Goal: Task Accomplishment & Management: Manage account settings

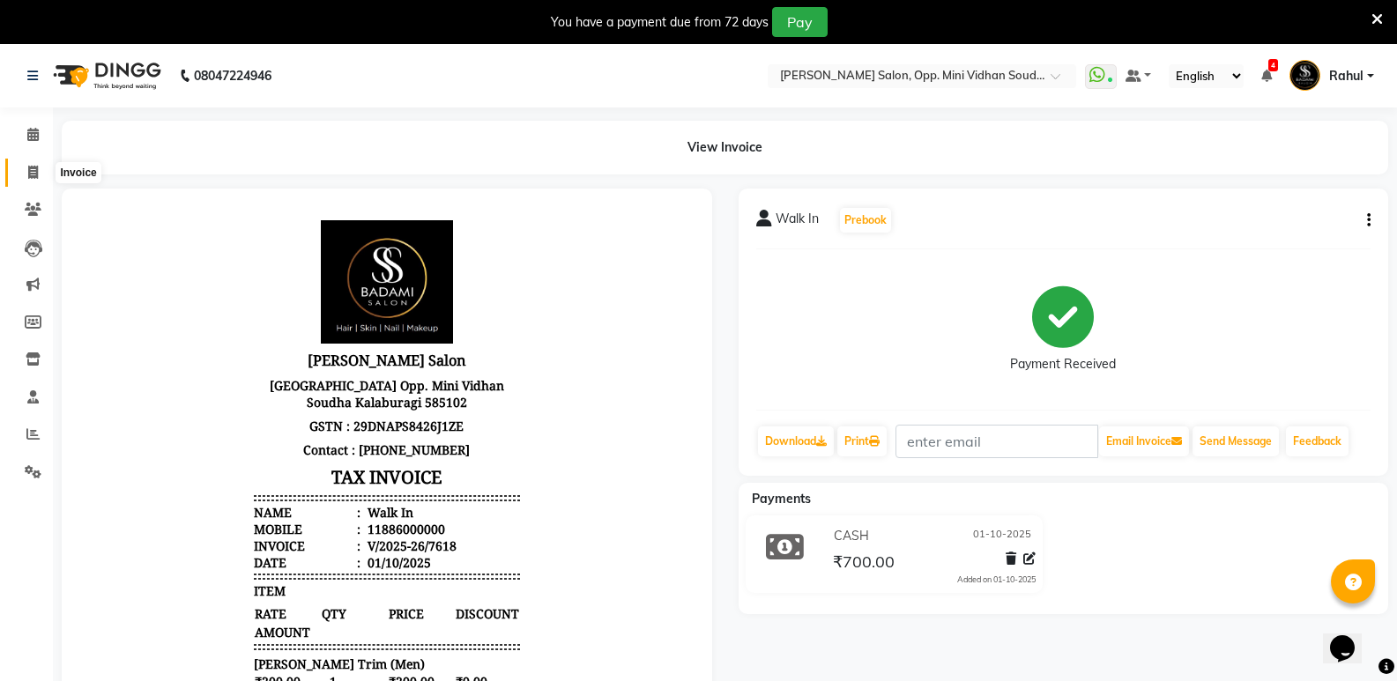
click at [19, 173] on span at bounding box center [33, 173] width 31 height 20
select select "service"
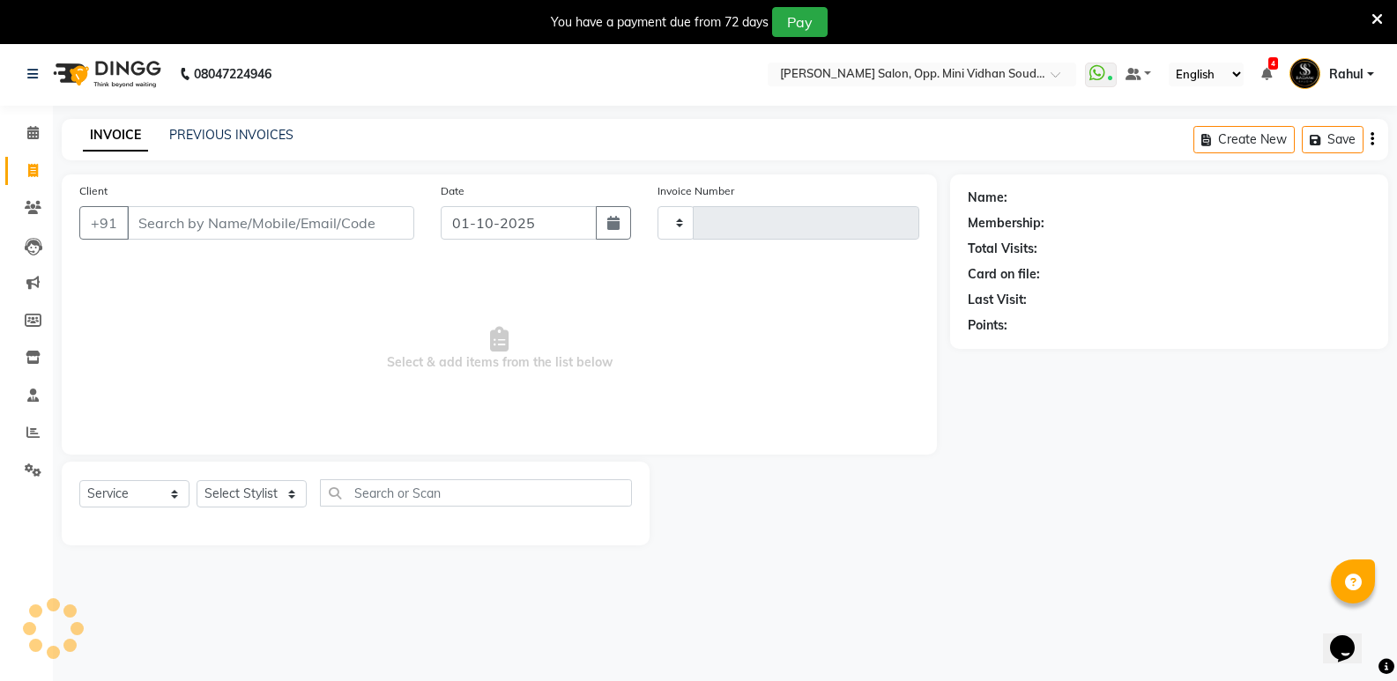
scroll to position [44, 0]
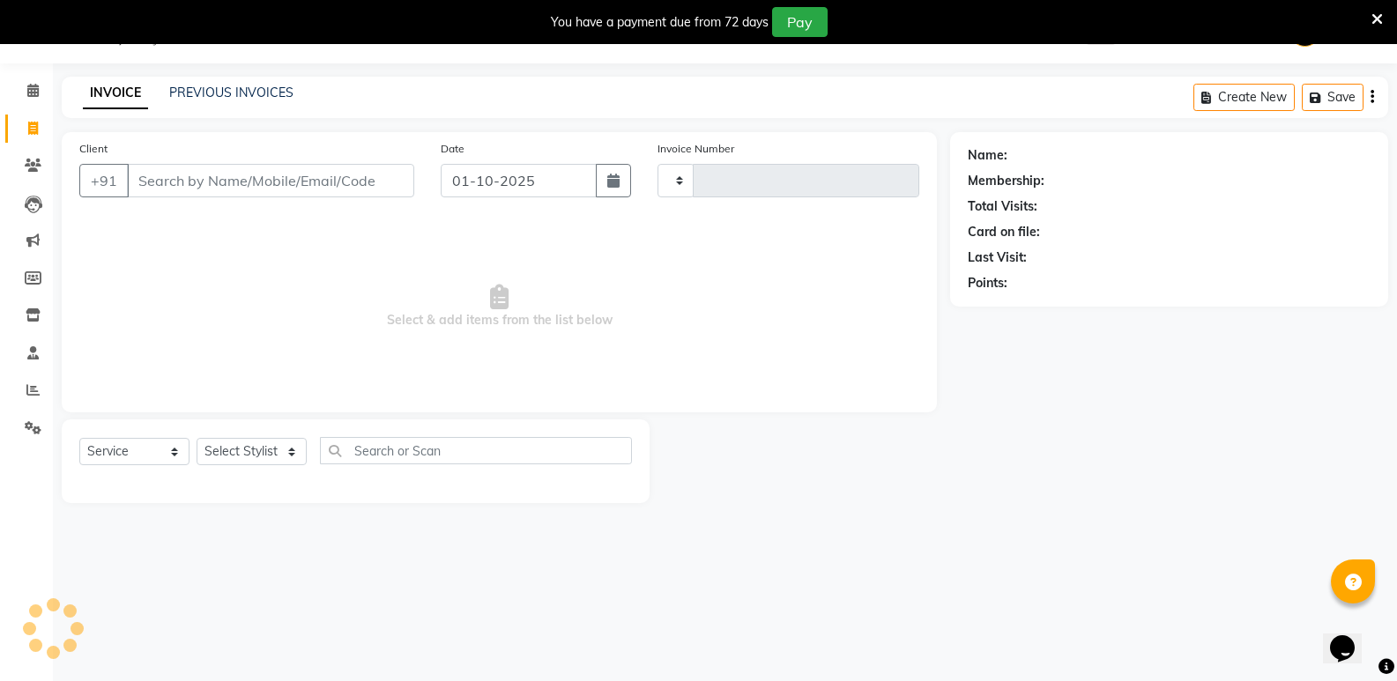
type input "7619"
select select "4533"
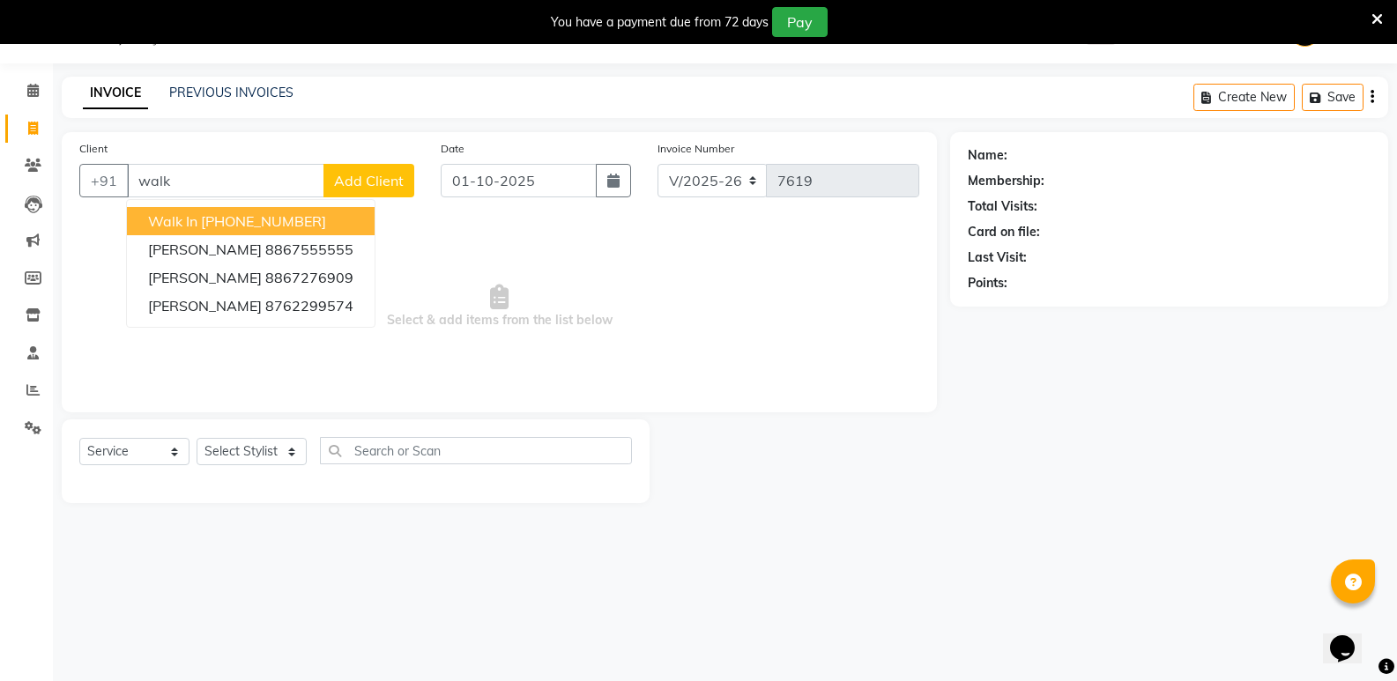
click at [193, 221] on span "Walk In" at bounding box center [172, 221] width 49 height 18
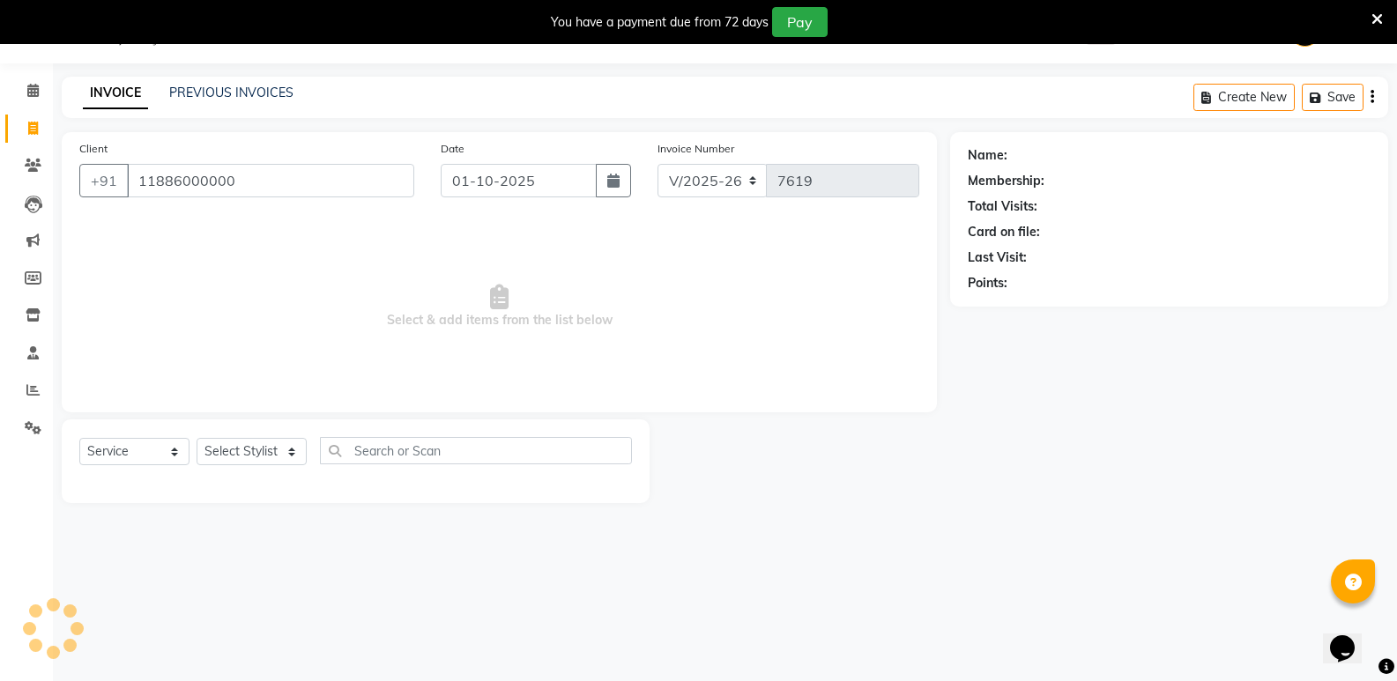
type input "11886000000"
click at [261, 457] on select "Select Stylist [PERSON_NAME] [PERSON_NAME] [PERSON_NAME] Mallu [PERSON_NAME] [P…" at bounding box center [252, 451] width 110 height 27
select select "1: Object"
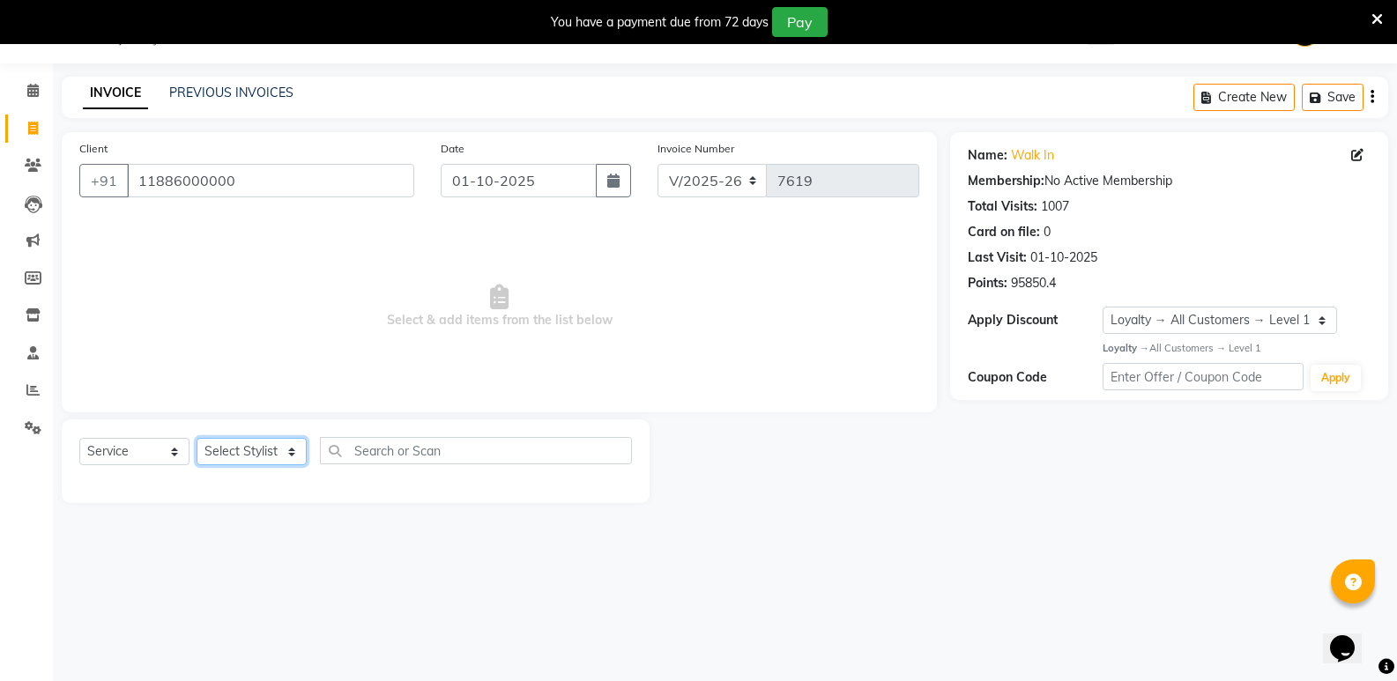
select select "25906"
click at [197, 438] on select "Select Stylist [PERSON_NAME] [PERSON_NAME] [PERSON_NAME] Mallu [PERSON_NAME] [P…" at bounding box center [252, 451] width 110 height 27
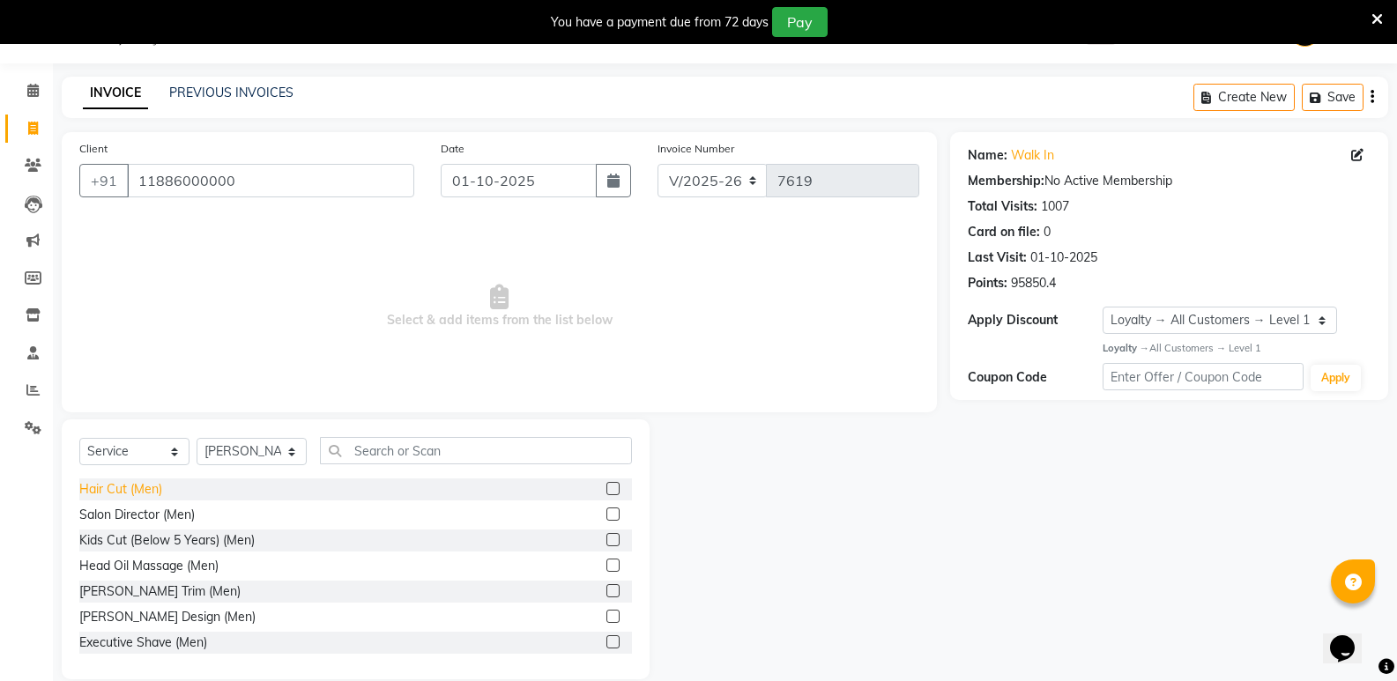
click at [124, 484] on div "Hair Cut (Men)" at bounding box center [120, 489] width 83 height 19
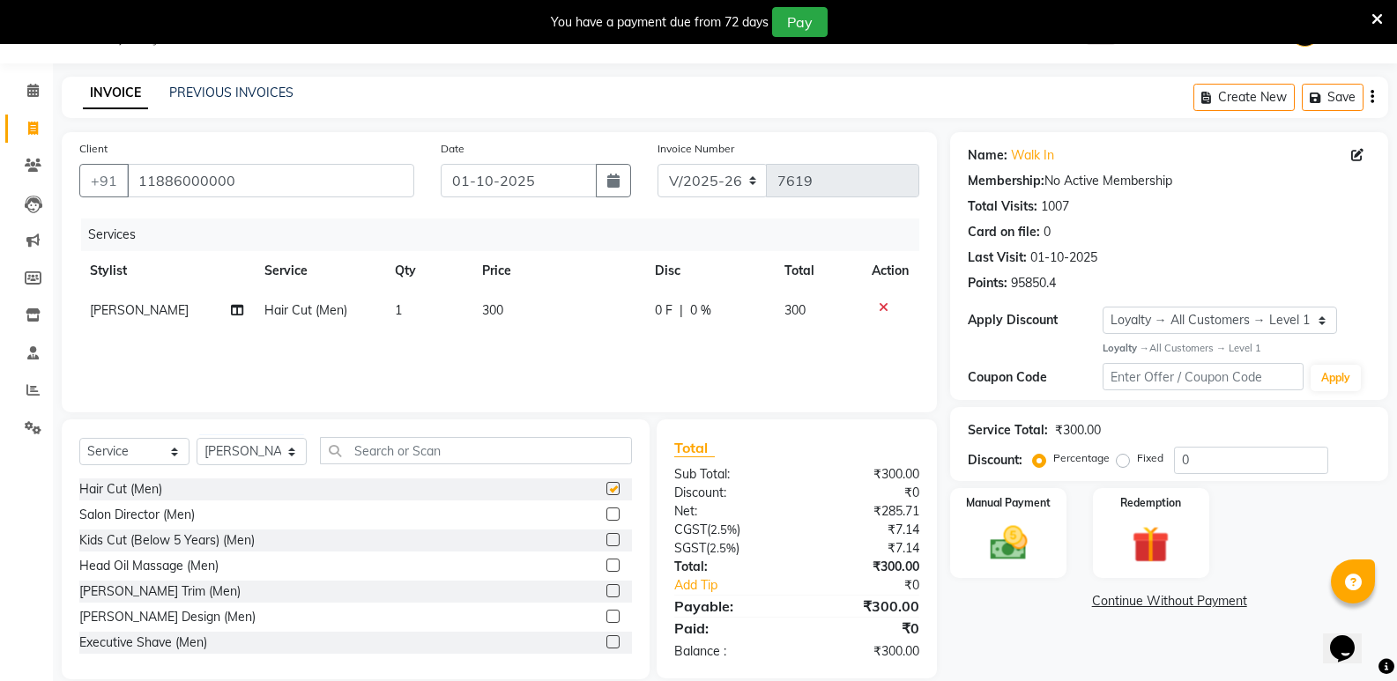
checkbox input "false"
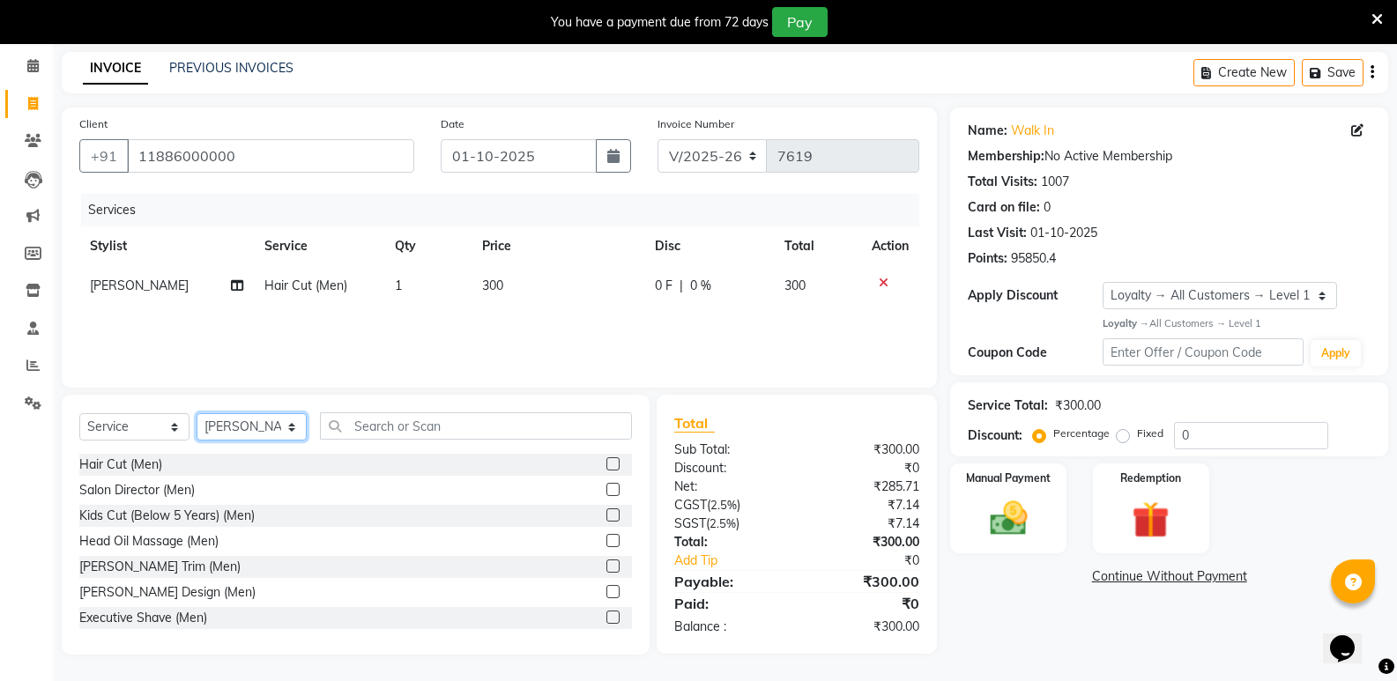
click at [243, 428] on select "Select Stylist [PERSON_NAME] [PERSON_NAME] [PERSON_NAME] Mallu [PERSON_NAME] [P…" at bounding box center [252, 426] width 110 height 27
select select "25908"
click at [197, 413] on select "Select Stylist [PERSON_NAME] [PERSON_NAME] [PERSON_NAME] Mallu [PERSON_NAME] [P…" at bounding box center [252, 426] width 110 height 27
click at [441, 433] on input "text" at bounding box center [476, 426] width 312 height 27
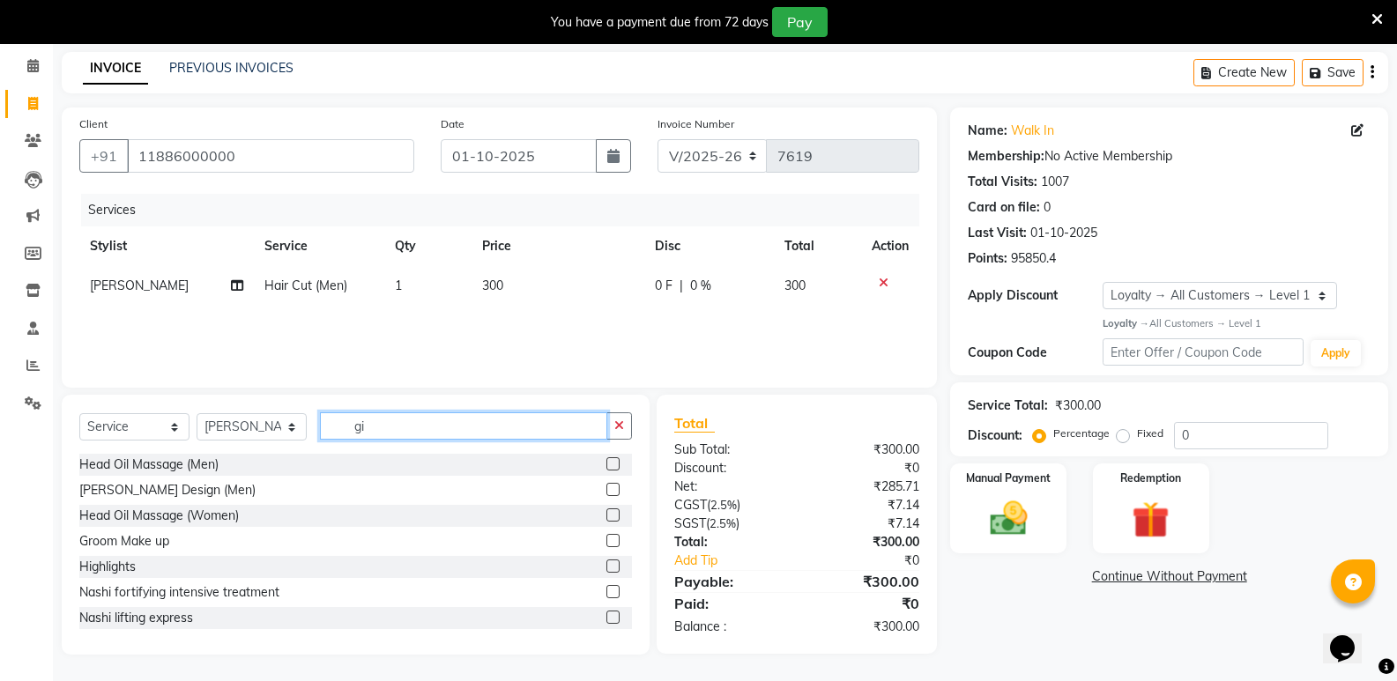
scroll to position [68, 0]
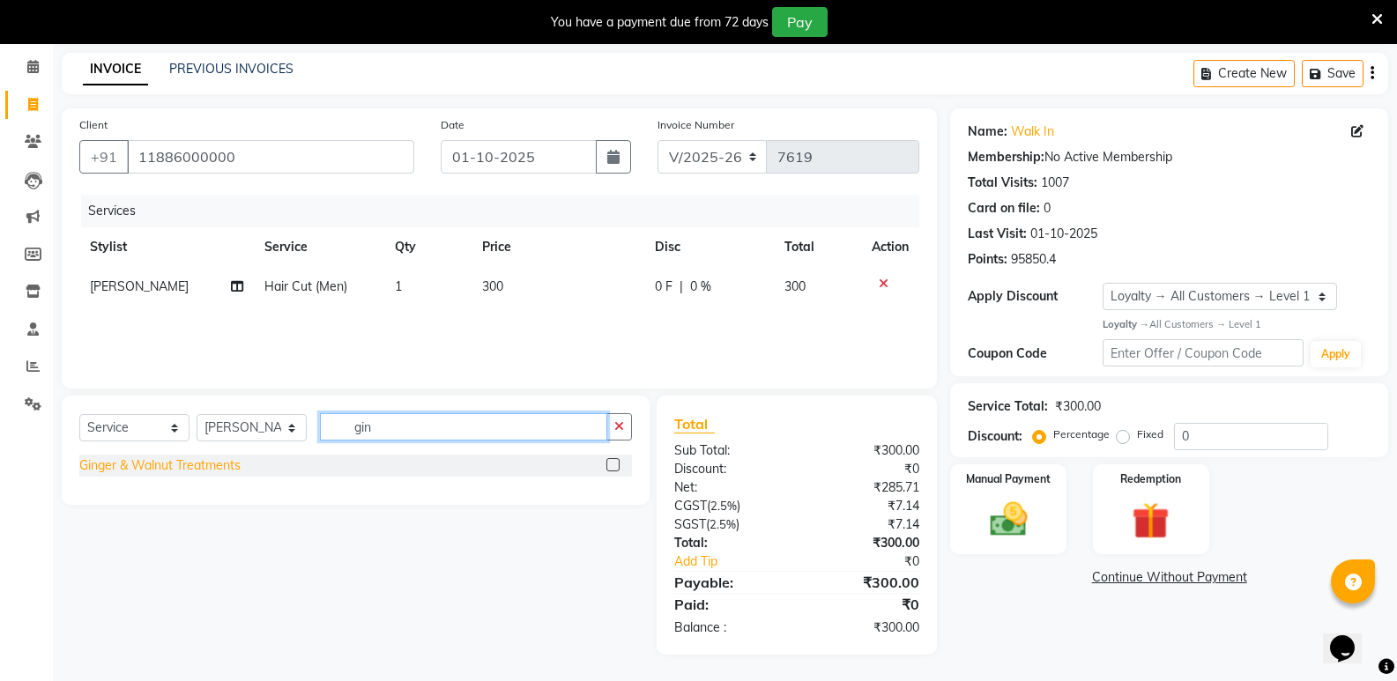
type input "gin"
click at [222, 468] on div "Ginger & Walnut Treatments" at bounding box center [159, 466] width 161 height 19
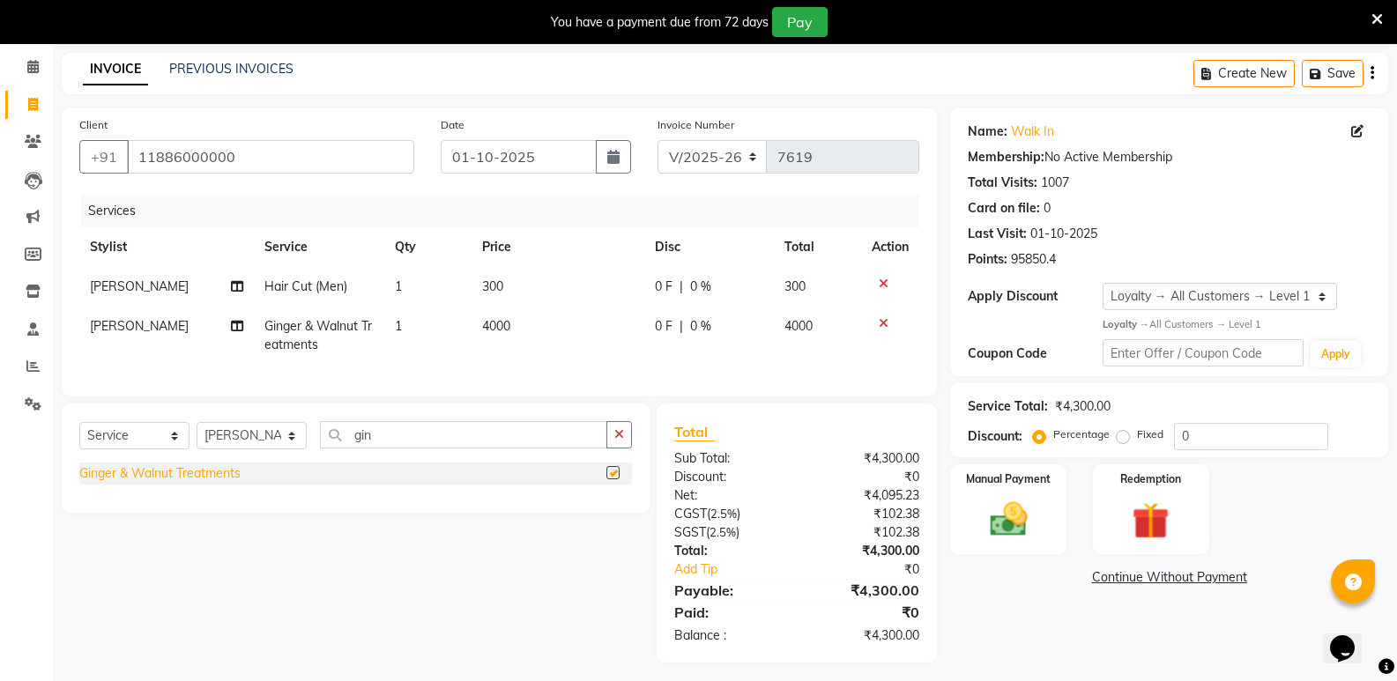
checkbox input "false"
click at [227, 450] on select "Select Stylist [PERSON_NAME] [PERSON_NAME] [PERSON_NAME] Mallu [PERSON_NAME] [P…" at bounding box center [252, 435] width 110 height 27
select select "25909"
click at [197, 435] on select "Select Stylist [PERSON_NAME] [PERSON_NAME] [PERSON_NAME] Mallu [PERSON_NAME] [P…" at bounding box center [252, 435] width 110 height 27
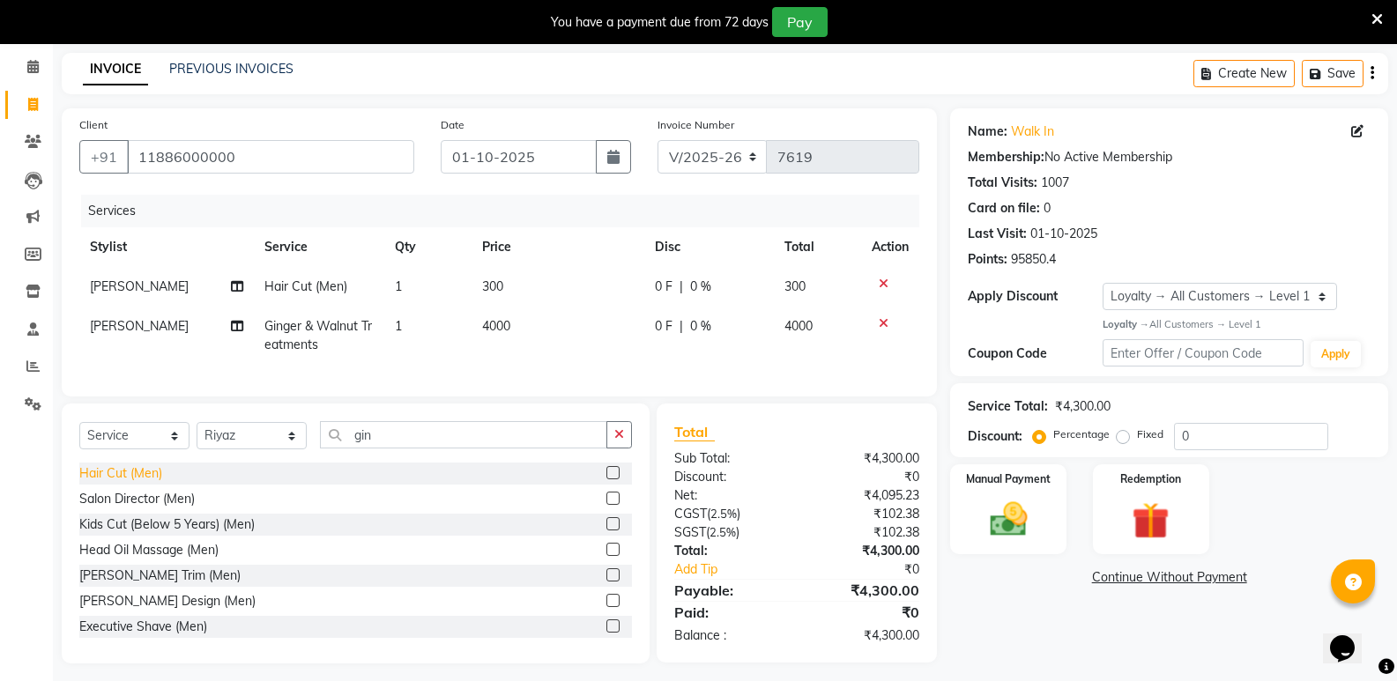
click at [119, 483] on div "Hair Cut (Men)" at bounding box center [120, 474] width 83 height 19
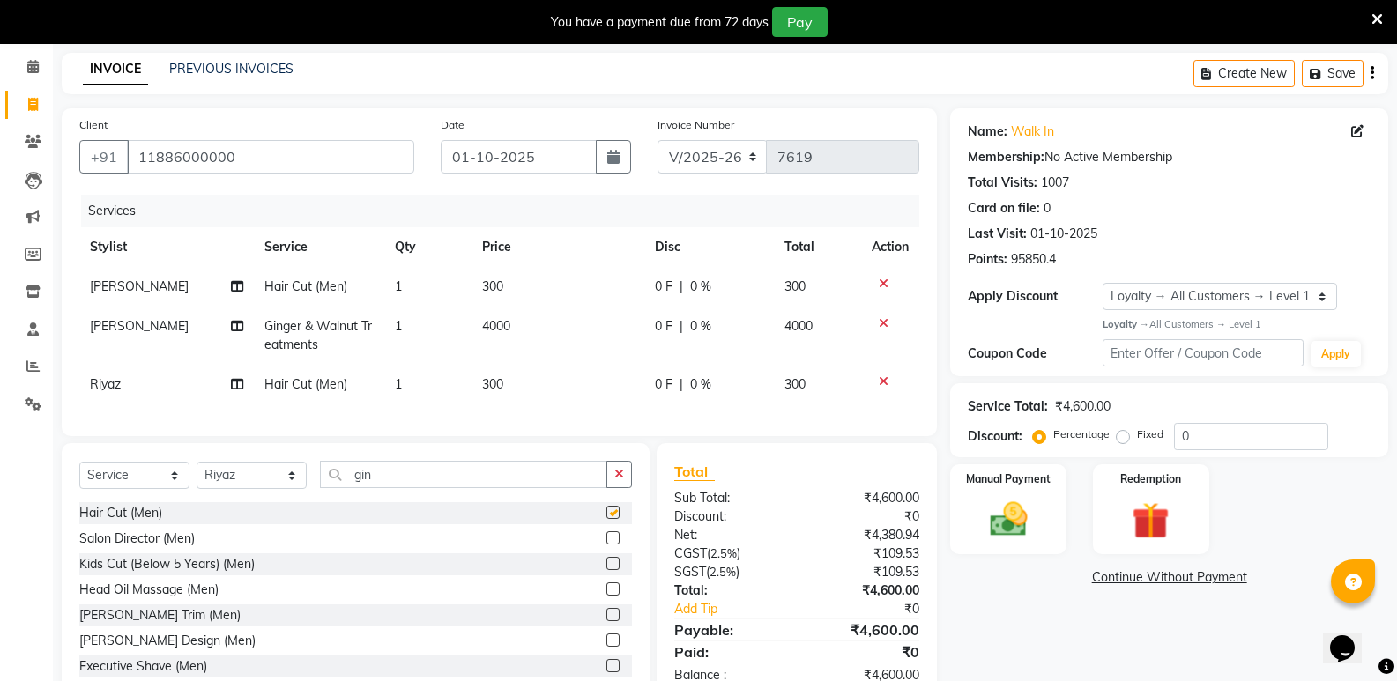
checkbox input "false"
drag, startPoint x: 397, startPoint y: 493, endPoint x: 269, endPoint y: 507, distance: 128.6
click at [269, 502] on div "Select Service Product Membership Package Voucher Prepaid Gift Card Select Styl…" at bounding box center [355, 481] width 553 height 41
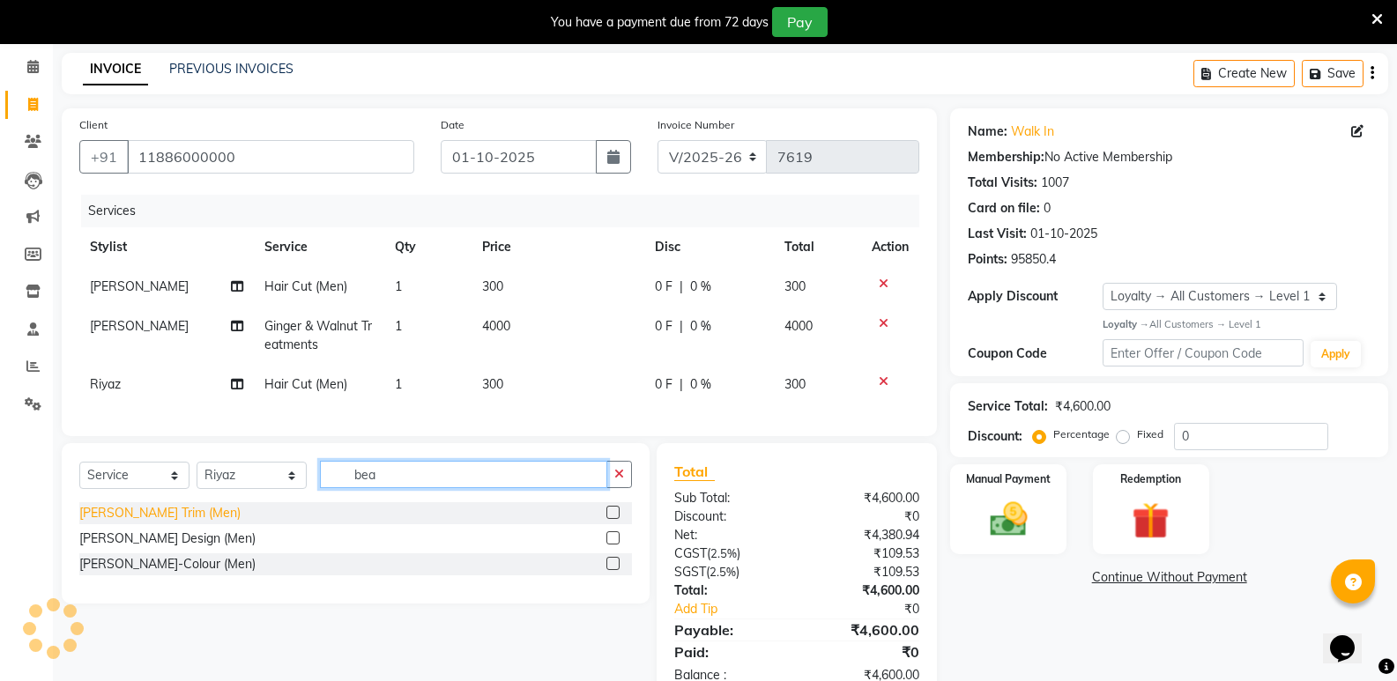
type input "bea"
click at [141, 523] on div "[PERSON_NAME] Trim (Men)" at bounding box center [159, 513] width 161 height 19
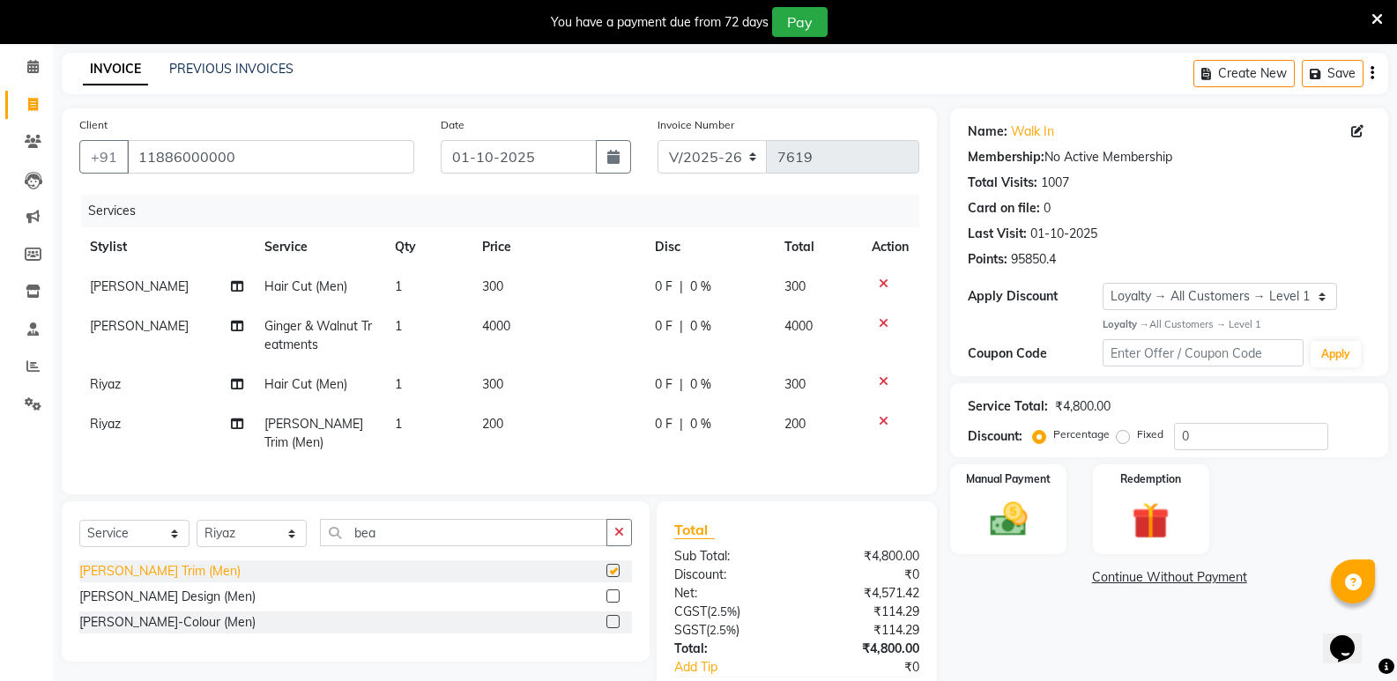
checkbox input "false"
click at [169, 618] on div "[PERSON_NAME]-Colour (Men)" at bounding box center [167, 623] width 176 height 19
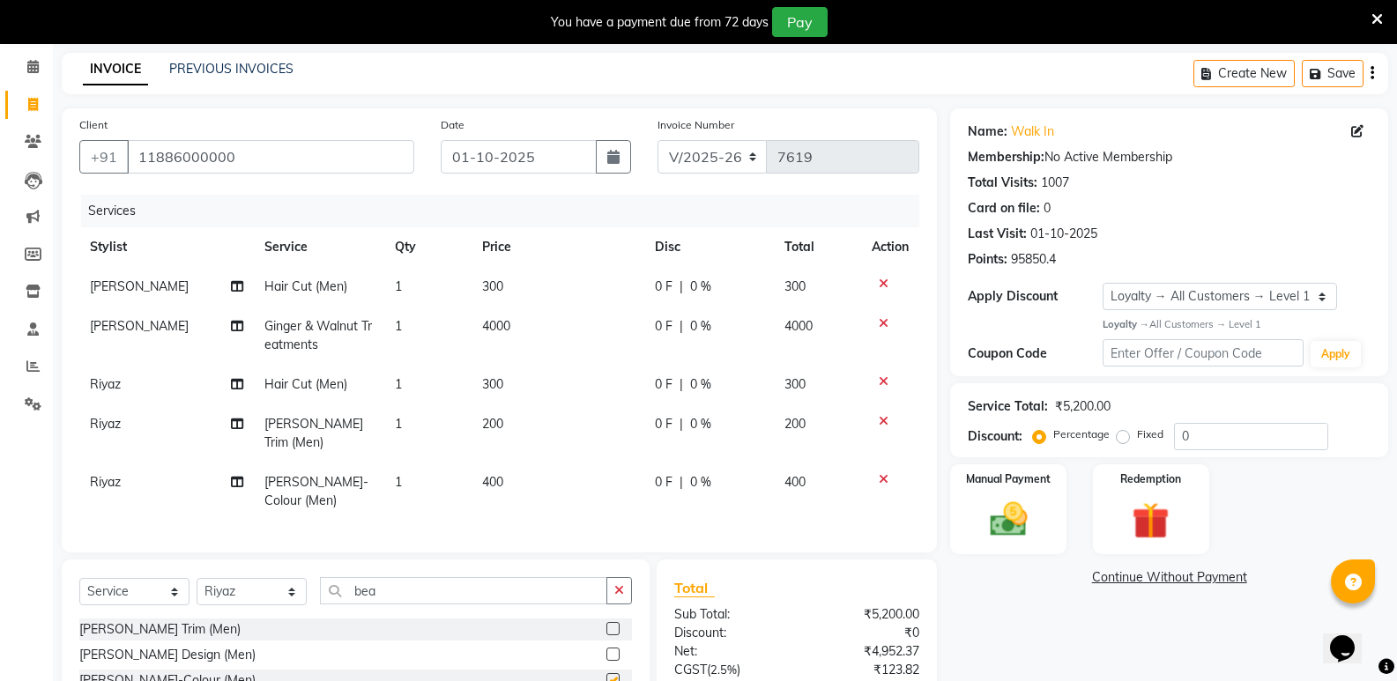
checkbox input "false"
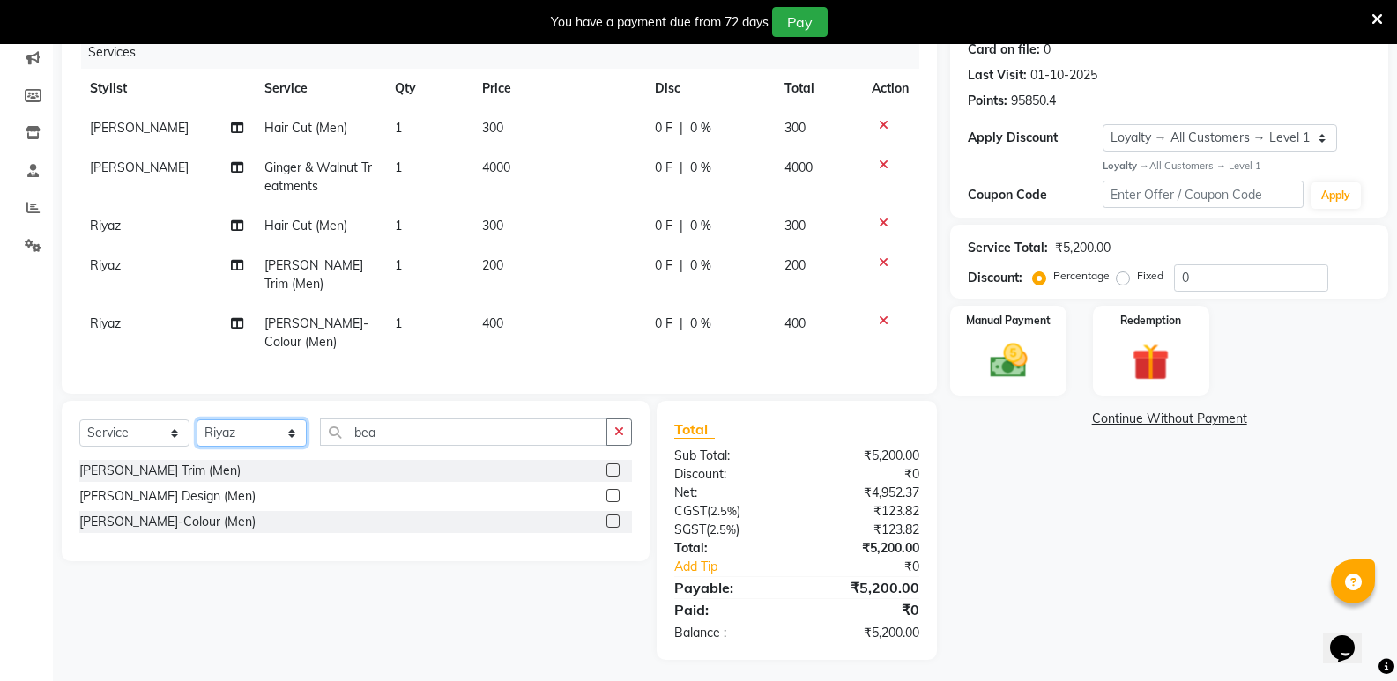
click at [240, 431] on select "Select Stylist [PERSON_NAME] [PERSON_NAME] [PERSON_NAME] Mallu [PERSON_NAME] [P…" at bounding box center [252, 433] width 110 height 27
select select "25905"
click at [197, 420] on select "Select Stylist [PERSON_NAME] [PERSON_NAME] [PERSON_NAME] Mallu [PERSON_NAME] [P…" at bounding box center [252, 433] width 110 height 27
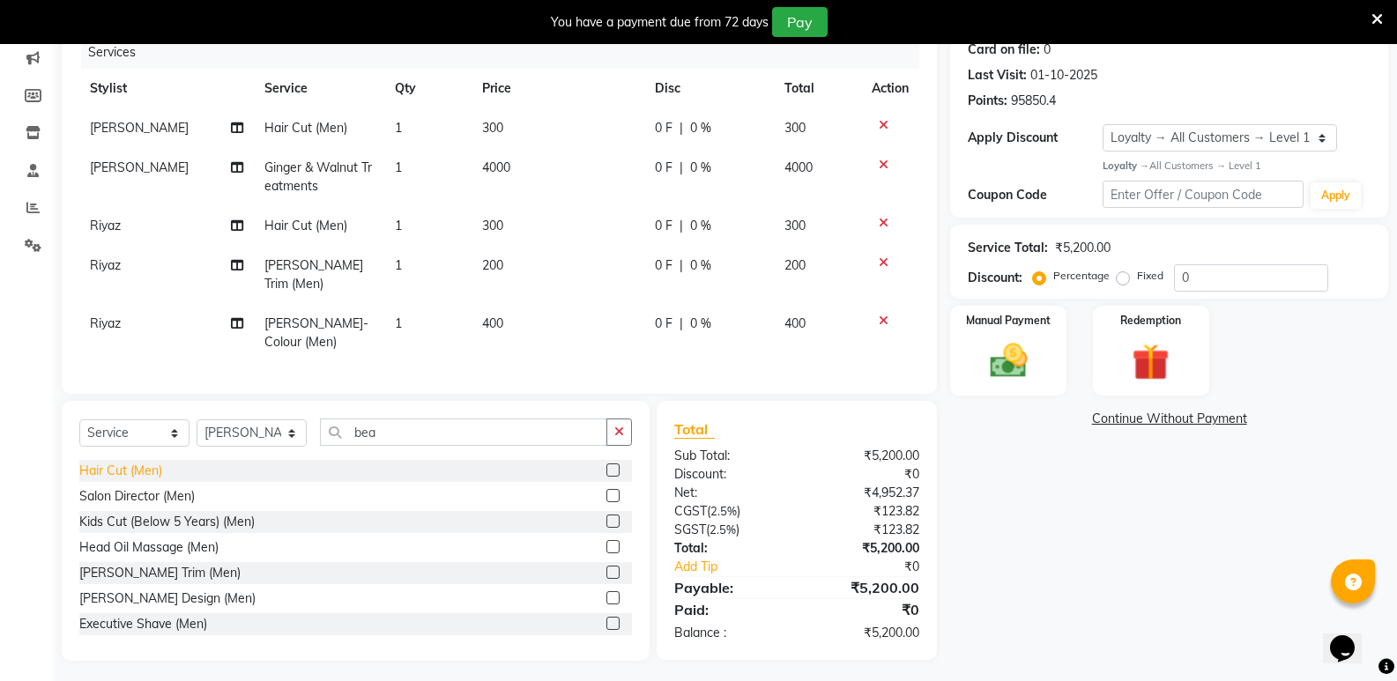
click at [150, 462] on div "Hair Cut (Men)" at bounding box center [120, 471] width 83 height 19
checkbox input "false"
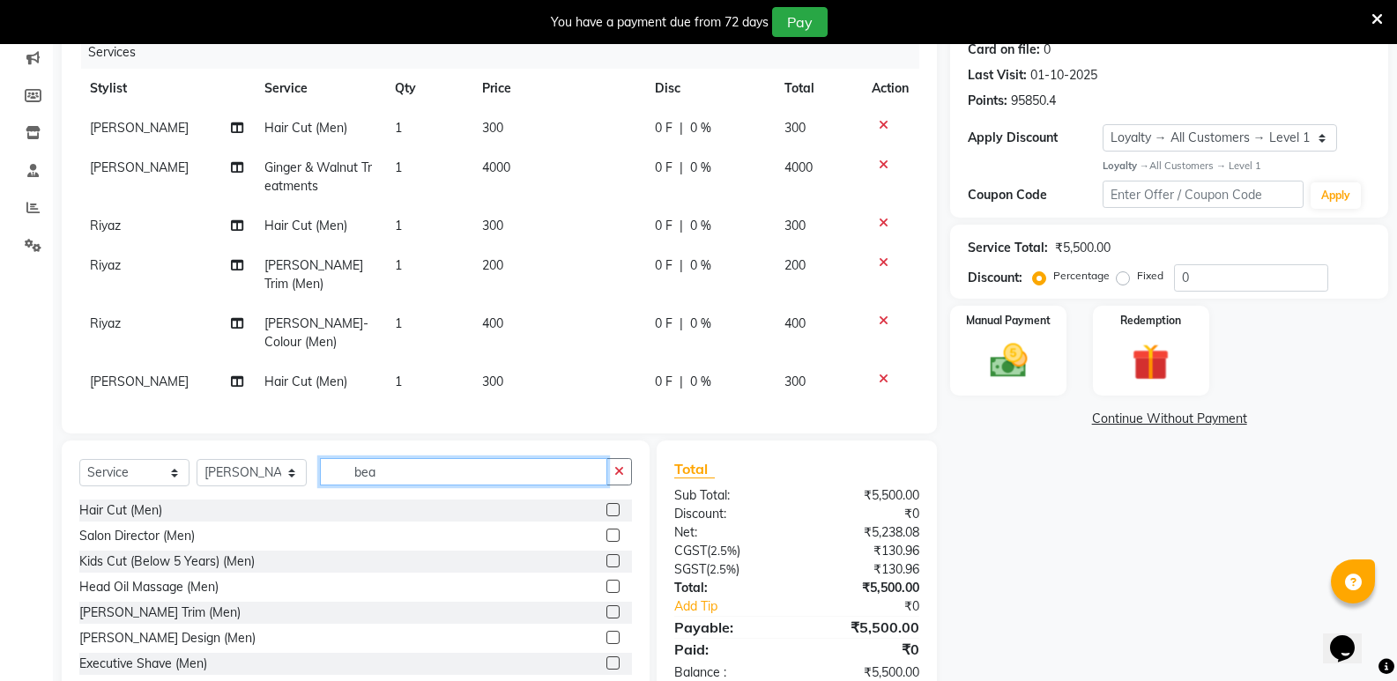
click at [388, 472] on input "bea" at bounding box center [463, 471] width 287 height 27
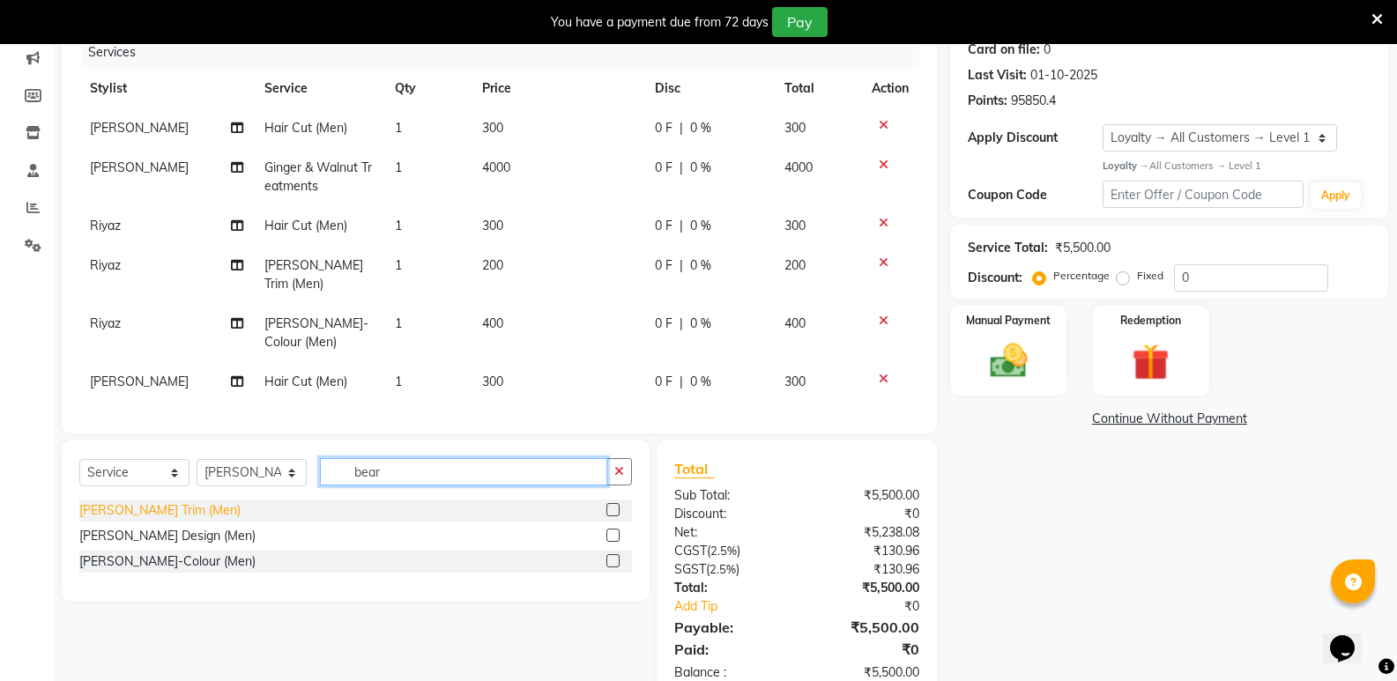
type input "bear"
click at [167, 502] on div "[PERSON_NAME] Trim (Men)" at bounding box center [159, 511] width 161 height 19
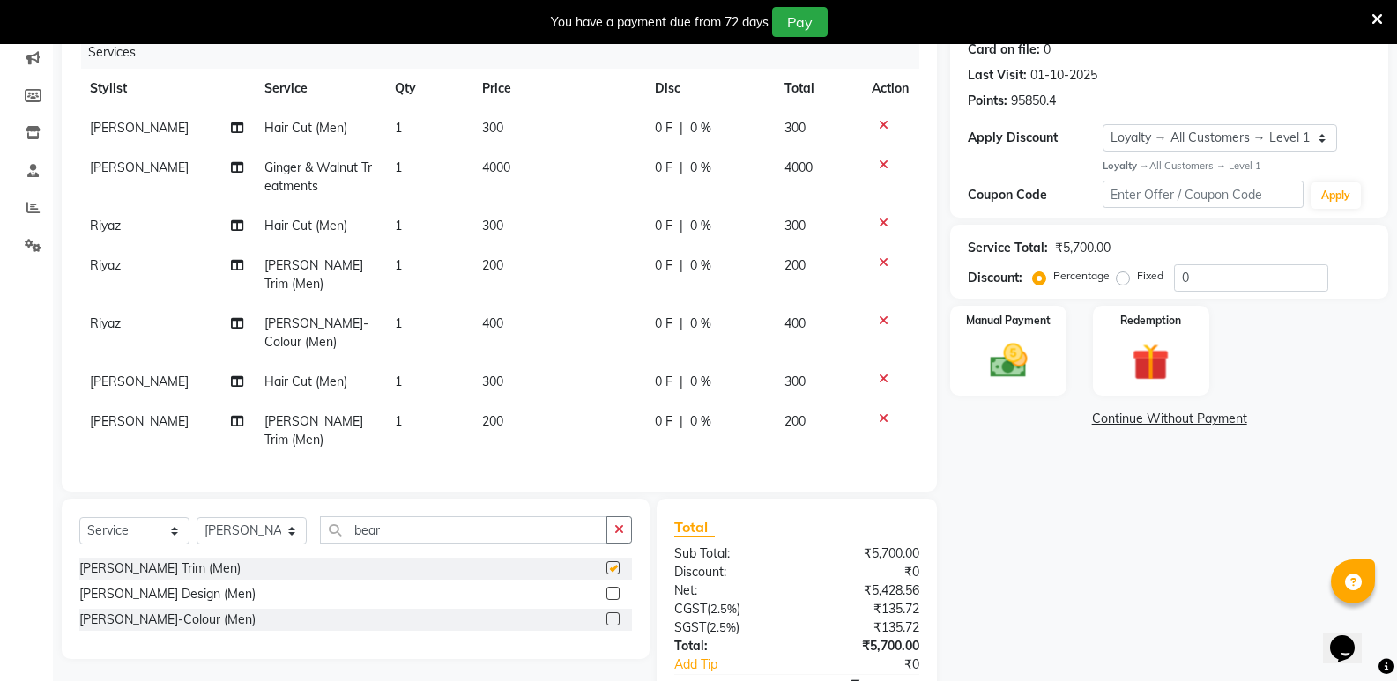
checkbox input "false"
drag, startPoint x: 398, startPoint y: 510, endPoint x: 309, endPoint y: 520, distance: 88.7
click at [309, 520] on div "Select Service Product Membership Package Voucher Prepaid Gift Card Select Styl…" at bounding box center [355, 537] width 553 height 41
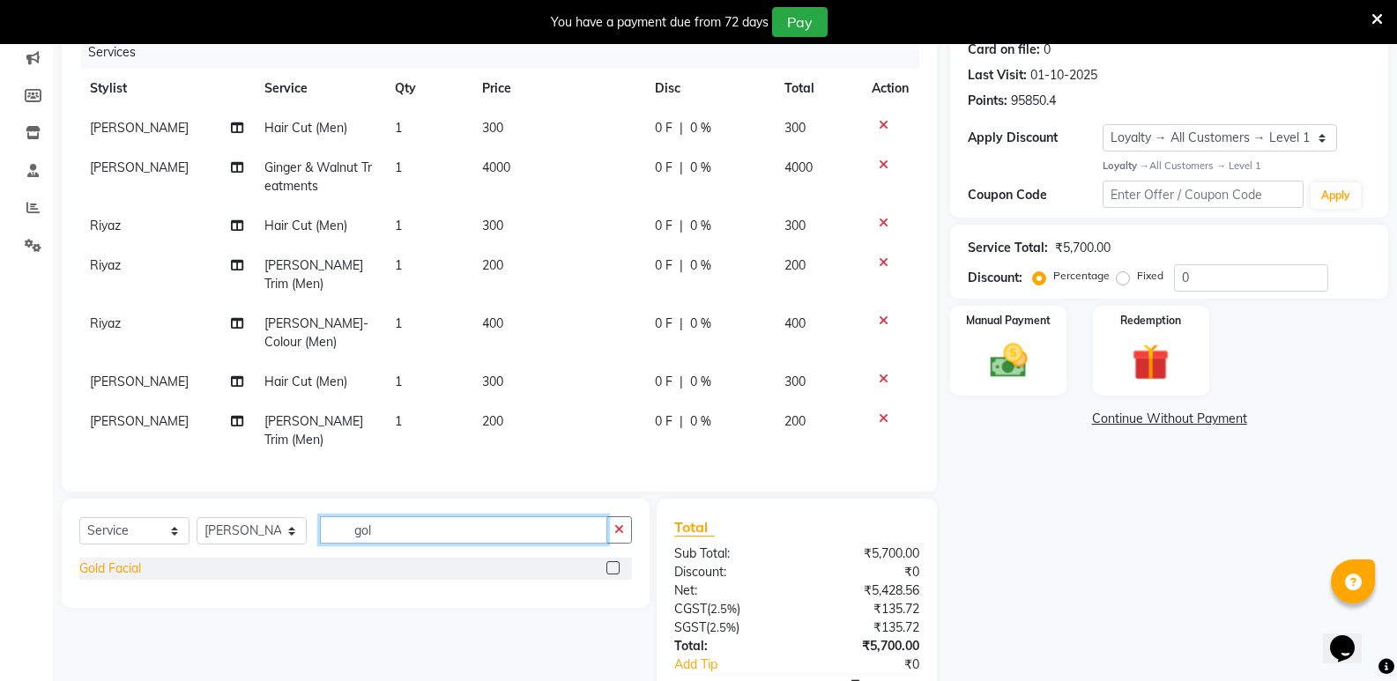
type input "gol"
click at [116, 560] on div "Gold Facial" at bounding box center [110, 569] width 62 height 19
checkbox input "false"
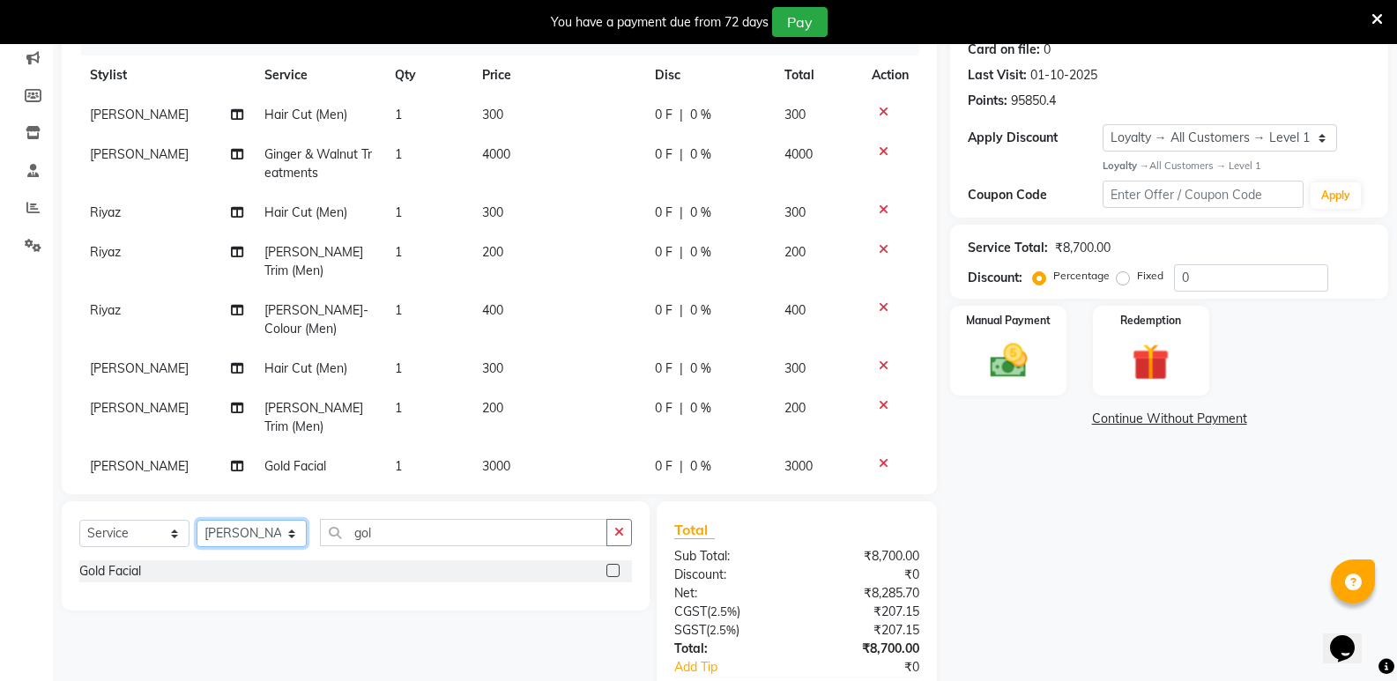
click at [248, 532] on select "Select Stylist [PERSON_NAME] [PERSON_NAME] [PERSON_NAME] Mallu [PERSON_NAME] [P…" at bounding box center [252, 533] width 110 height 27
select select "28117"
click at [197, 520] on select "Select Stylist [PERSON_NAME] [PERSON_NAME] [PERSON_NAME] Mallu [PERSON_NAME] [P…" at bounding box center [252, 533] width 110 height 27
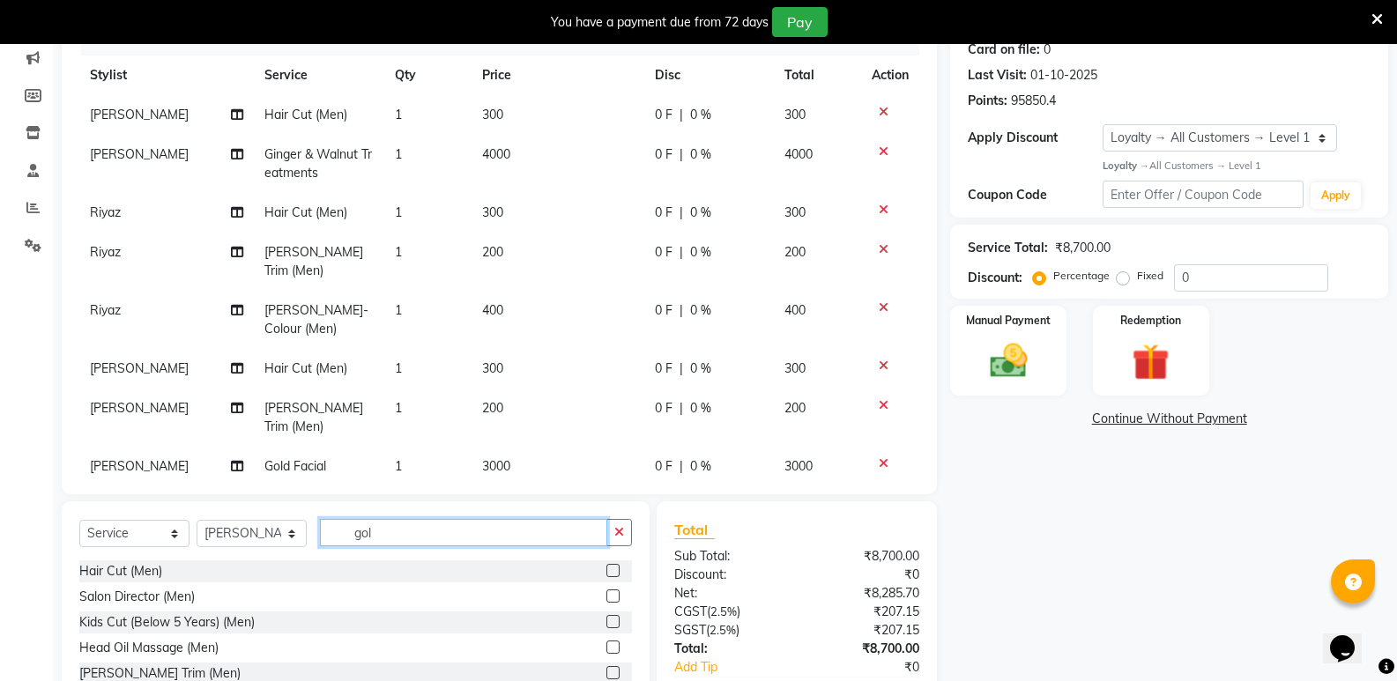
click at [385, 540] on input "gol" at bounding box center [463, 532] width 287 height 27
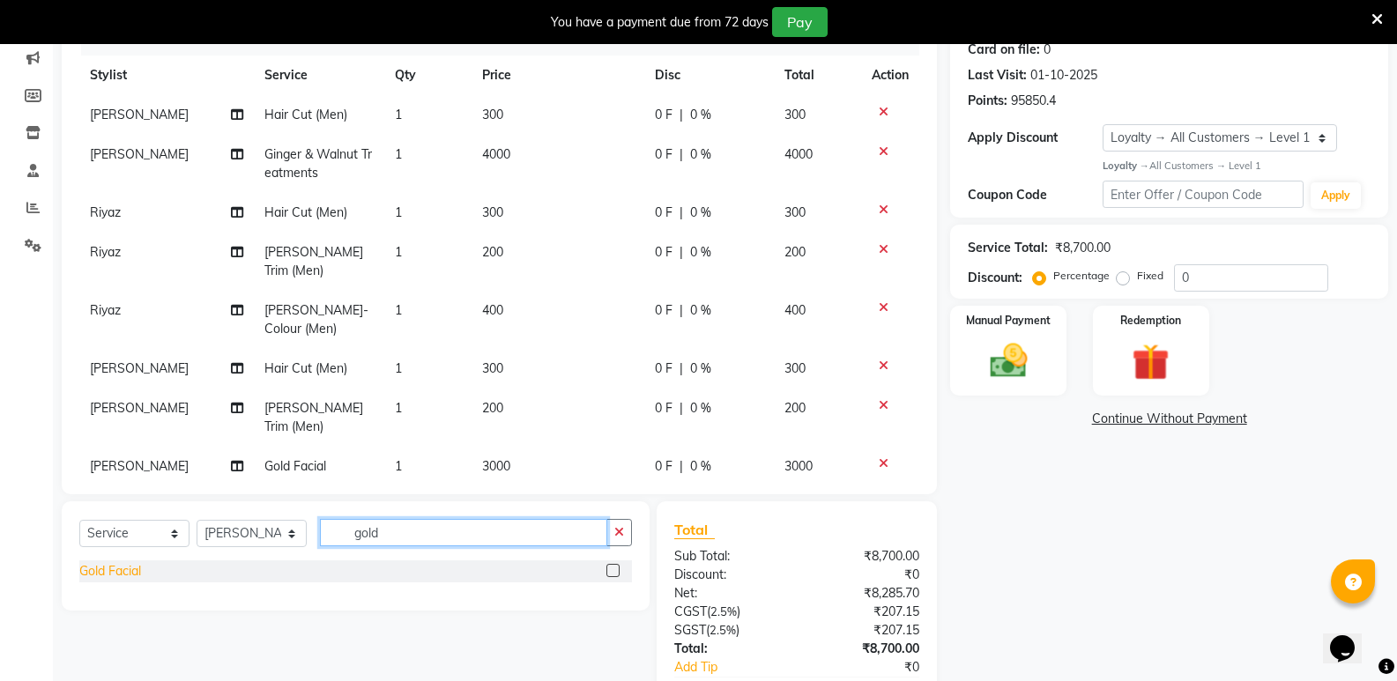
type input "gold"
click at [134, 568] on div "Gold Facial" at bounding box center [110, 571] width 62 height 19
checkbox input "false"
click at [616, 532] on icon "button" at bounding box center [619, 532] width 10 height 12
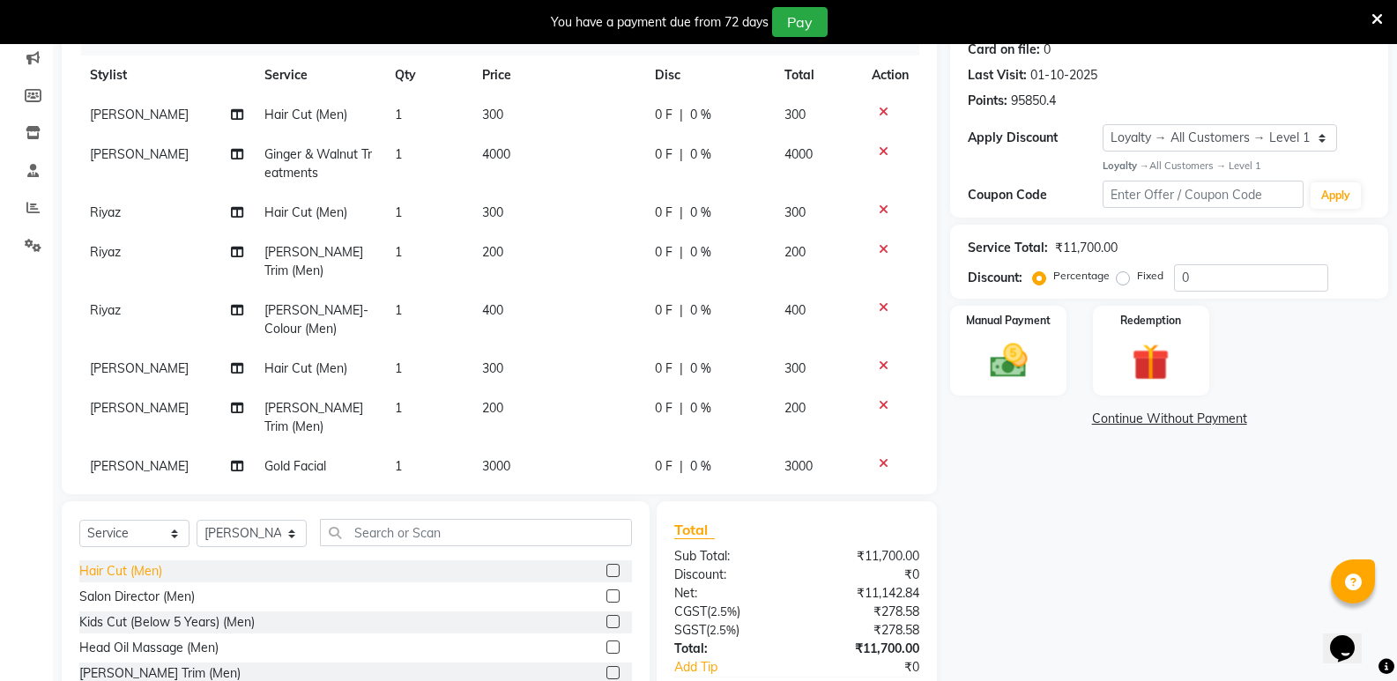
click at [139, 566] on div "Hair Cut (Men)" at bounding box center [120, 571] width 83 height 19
checkbox input "false"
click at [472, 539] on input "text" at bounding box center [476, 532] width 312 height 27
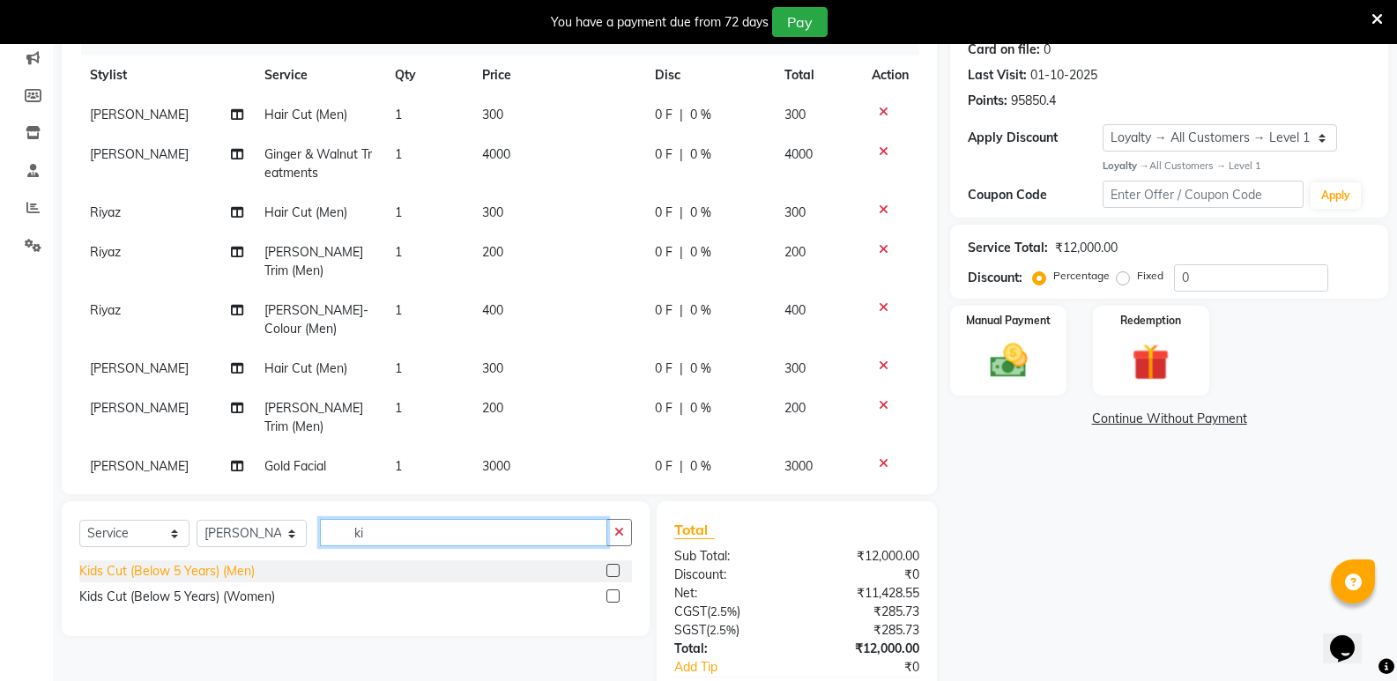
type input "ki"
click at [245, 572] on div "Kids Cut (Below 5 Years) (Men)" at bounding box center [166, 571] width 175 height 19
checkbox input "false"
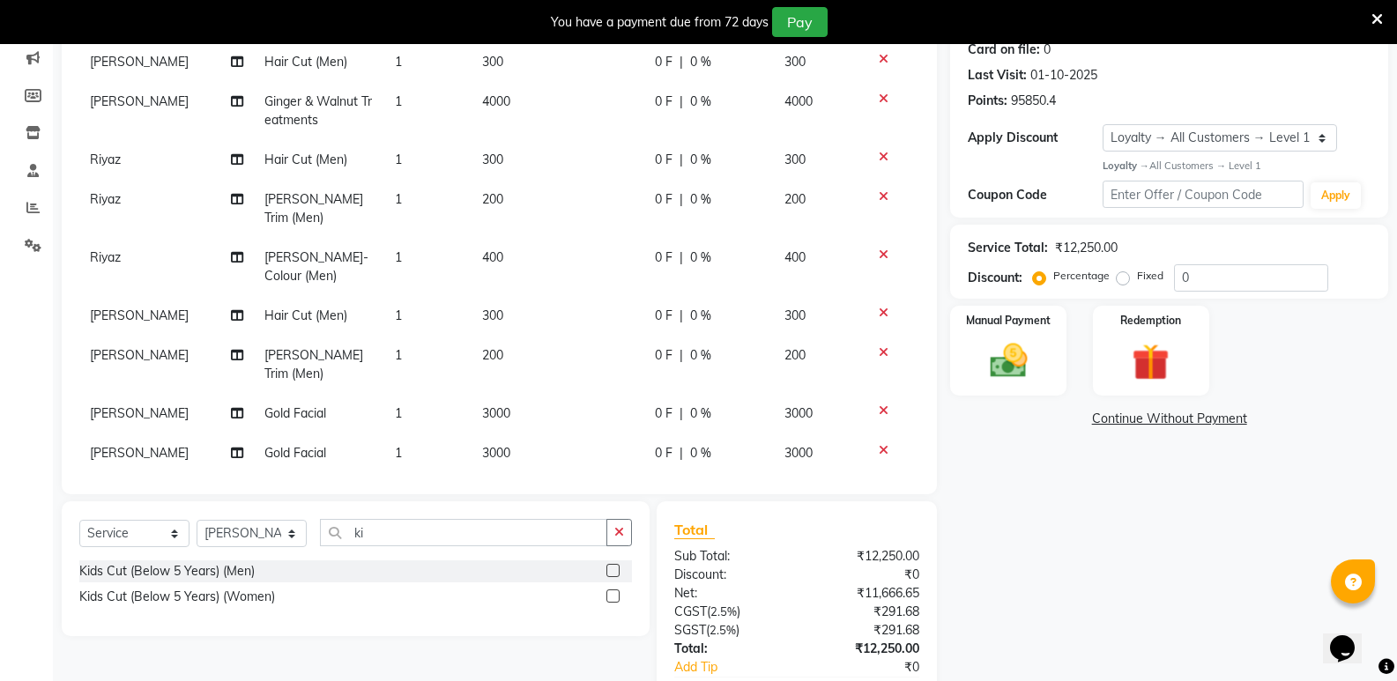
scroll to position [151, 0]
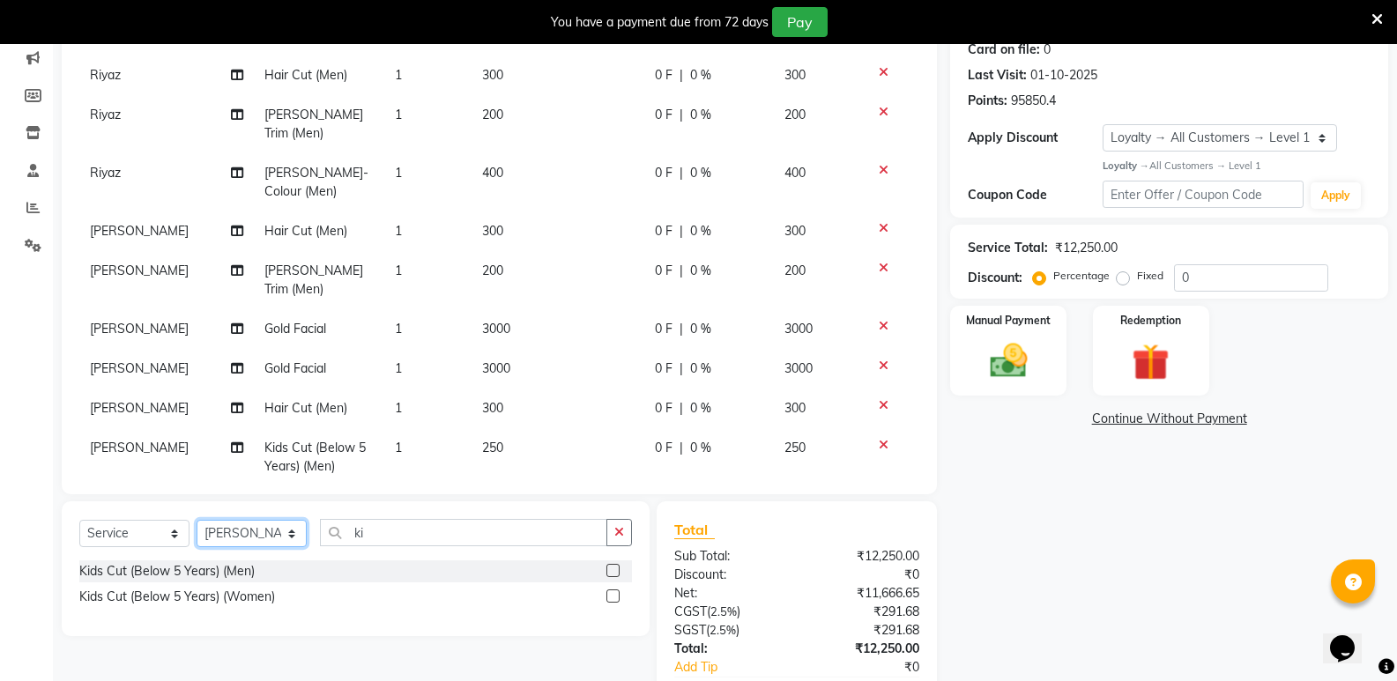
click at [227, 539] on select "Select Stylist [PERSON_NAME] [PERSON_NAME] [PERSON_NAME] Mallu [PERSON_NAME] [P…" at bounding box center [252, 533] width 110 height 27
select select "50304"
click at [197, 520] on select "Select Stylist [PERSON_NAME] [PERSON_NAME] [PERSON_NAME] Mallu [PERSON_NAME] [P…" at bounding box center [252, 533] width 110 height 27
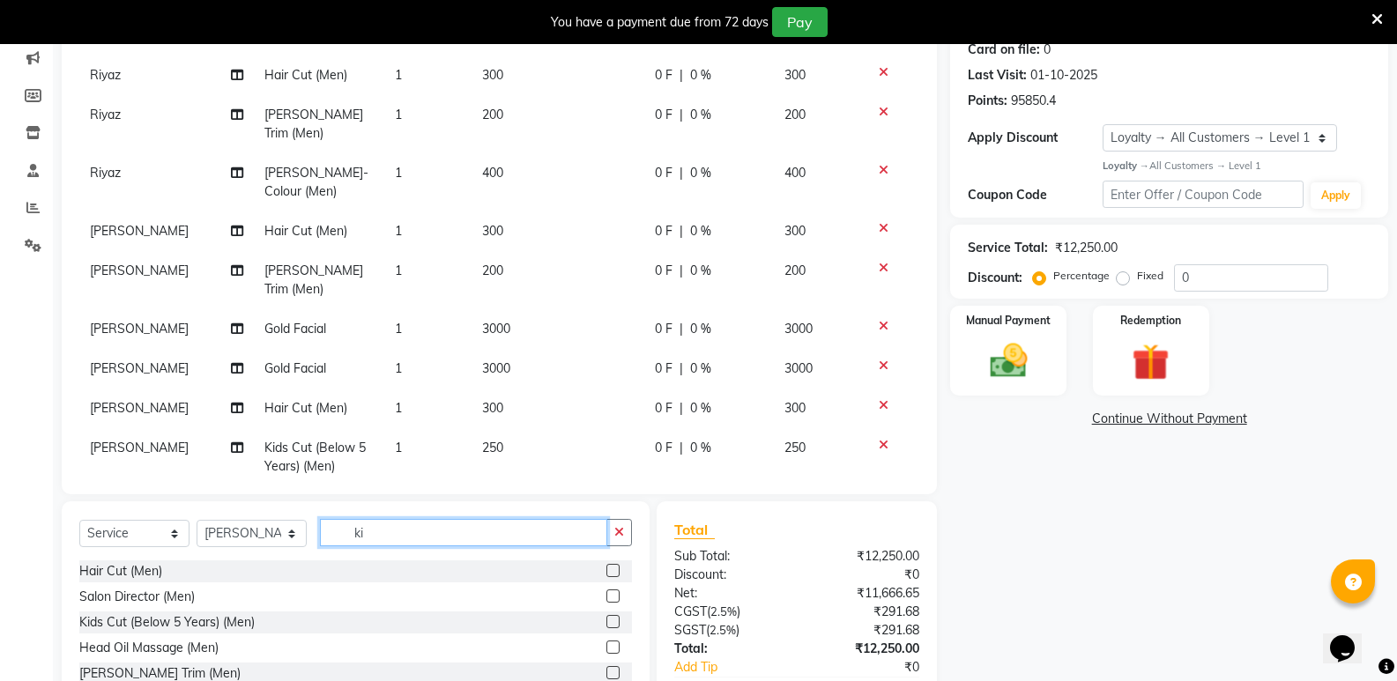
drag, startPoint x: 403, startPoint y: 542, endPoint x: 337, endPoint y: 549, distance: 66.5
click at [337, 549] on div "Select Service Product Membership Package Voucher Prepaid Gift Card Select Styl…" at bounding box center [355, 539] width 553 height 41
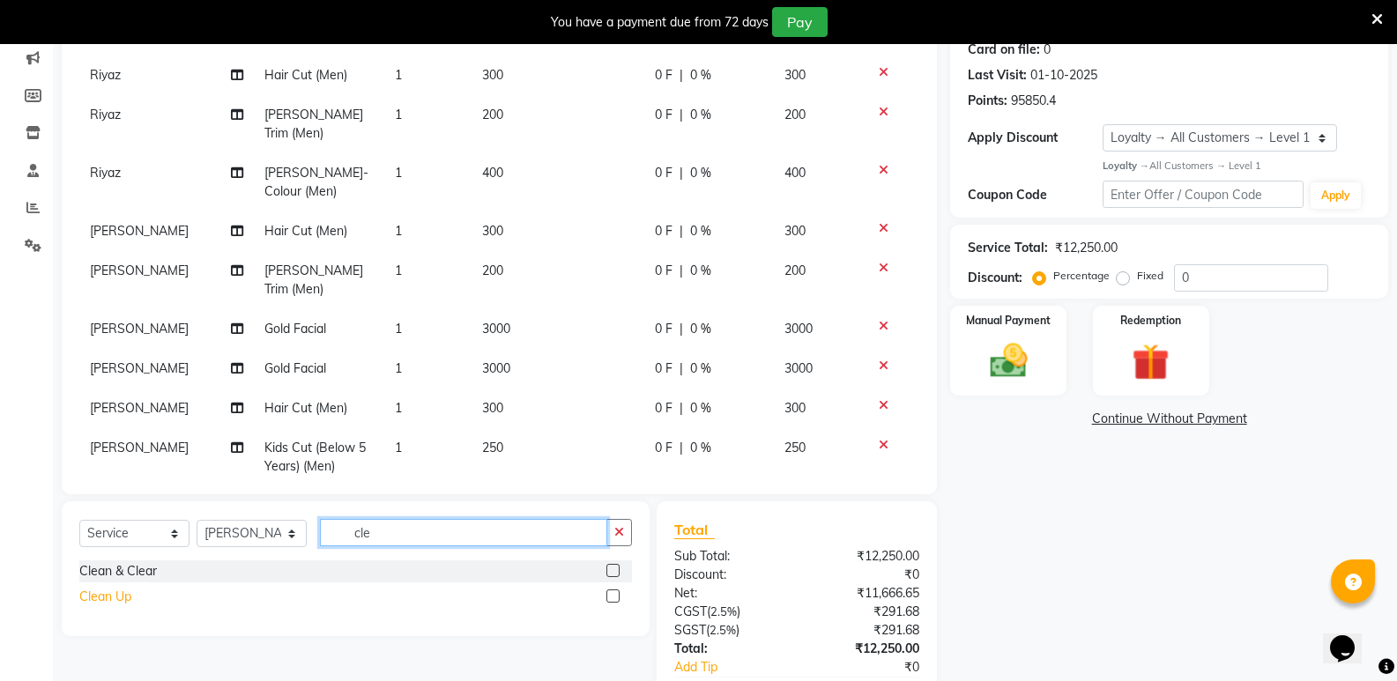
type input "cle"
click at [122, 597] on div "Clean Up" at bounding box center [105, 597] width 52 height 19
checkbox input "false"
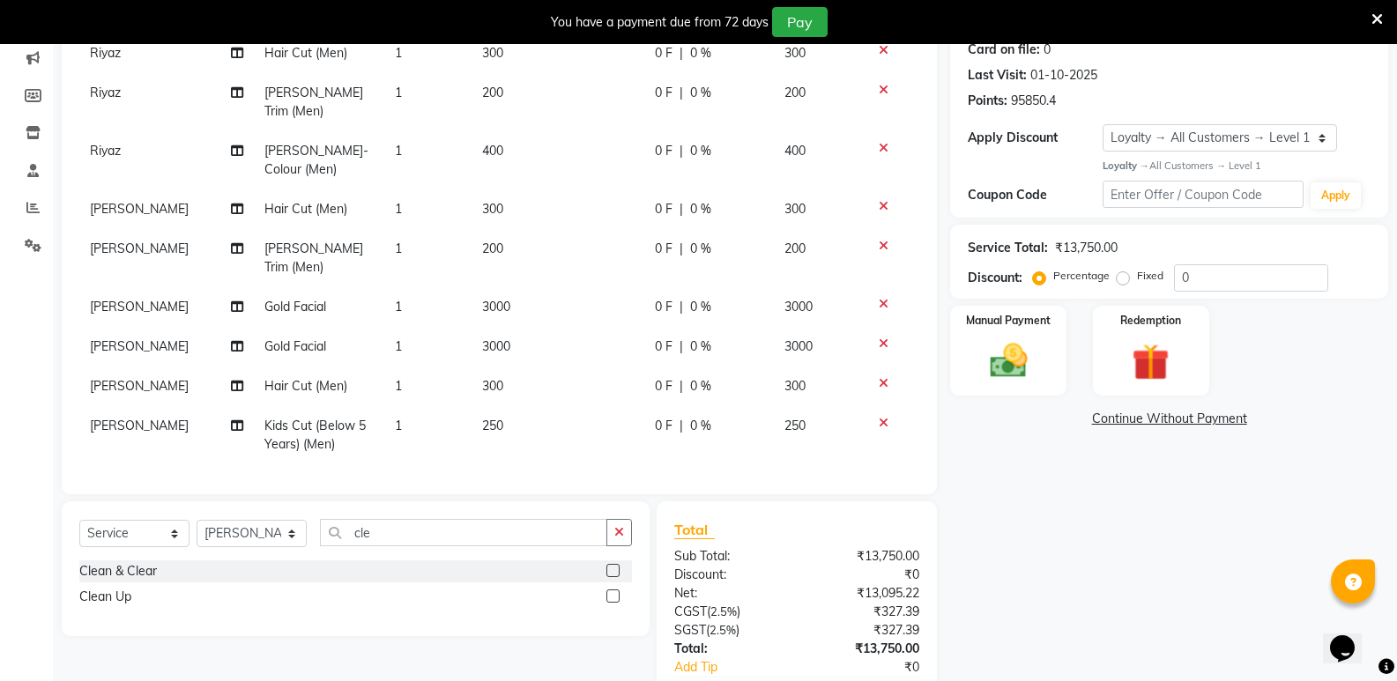
scroll to position [190, 0]
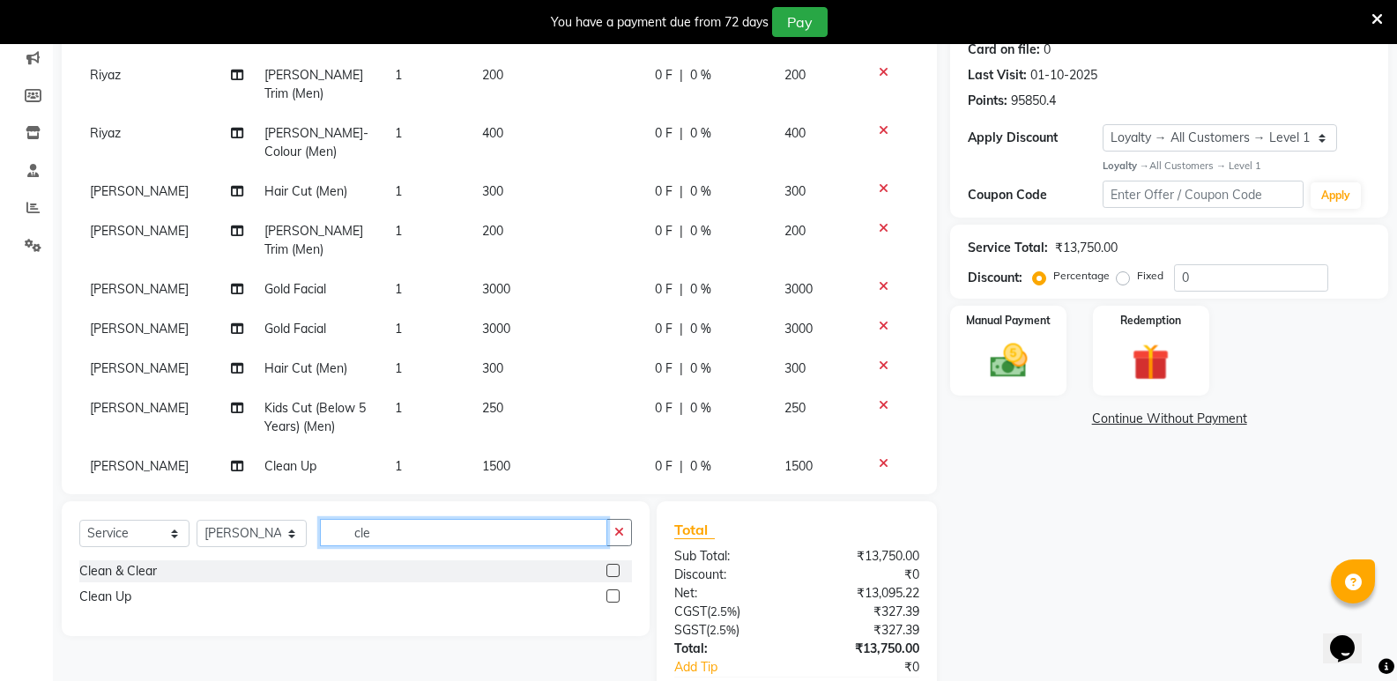
drag, startPoint x: 375, startPoint y: 533, endPoint x: 343, endPoint y: 545, distance: 33.7
click at [343, 545] on input "cle" at bounding box center [463, 532] width 287 height 27
type input "eye"
click at [182, 571] on div "Threading - Eyebrow" at bounding box center [138, 571] width 118 height 19
checkbox input "false"
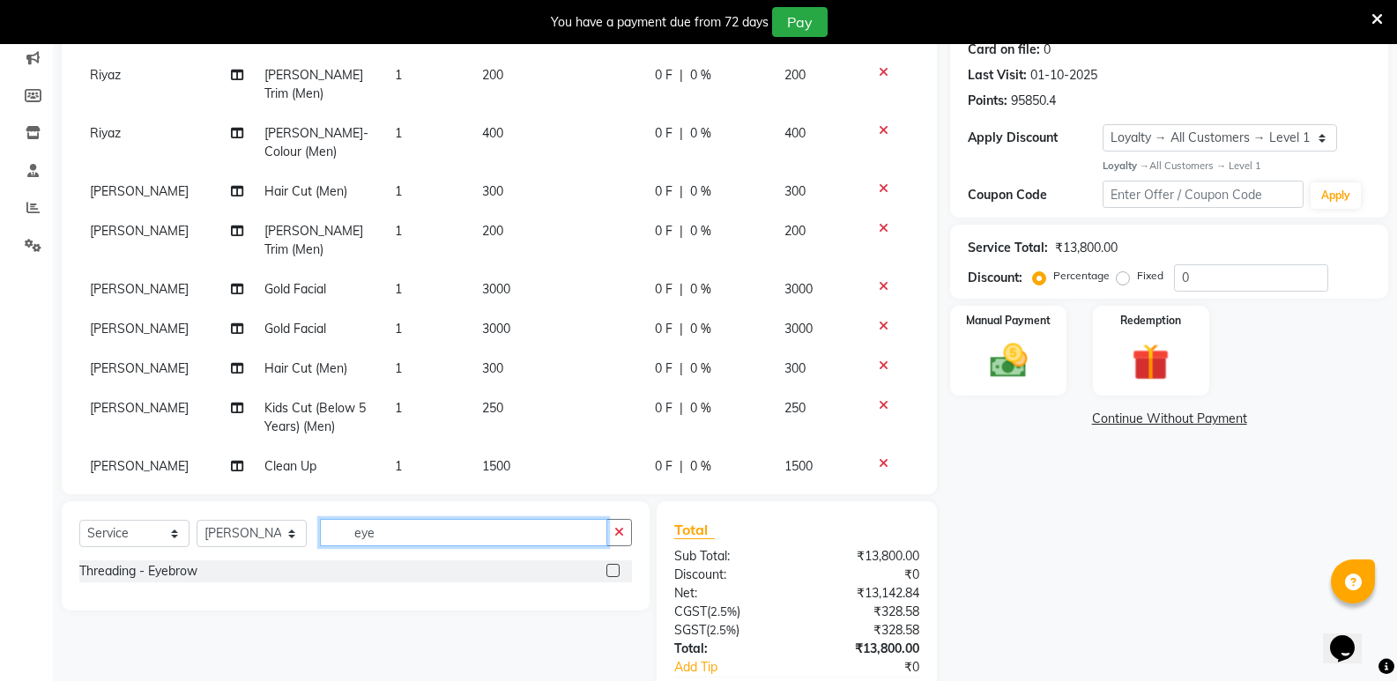
drag, startPoint x: 390, startPoint y: 537, endPoint x: 339, endPoint y: 543, distance: 51.5
click at [339, 543] on input "eye" at bounding box center [463, 532] width 287 height 27
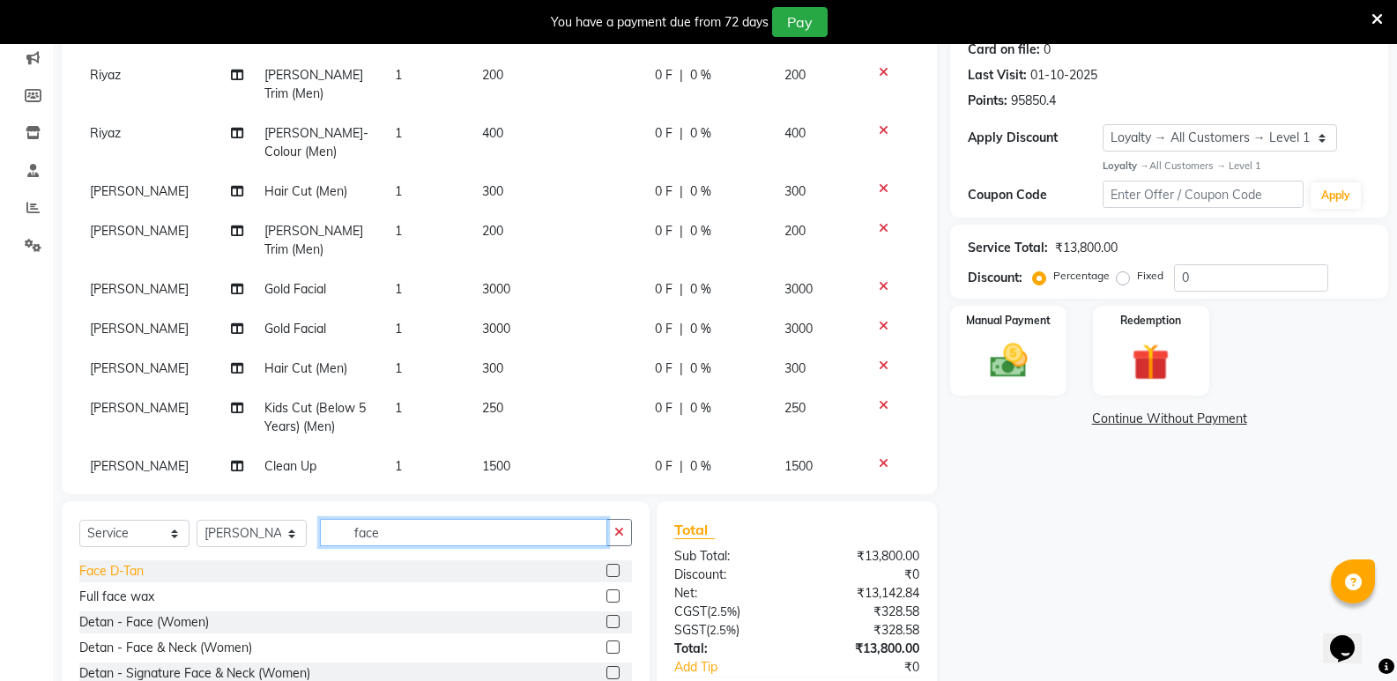
type input "face"
click at [121, 562] on div "Face D-Tan" at bounding box center [111, 571] width 64 height 19
checkbox input "false"
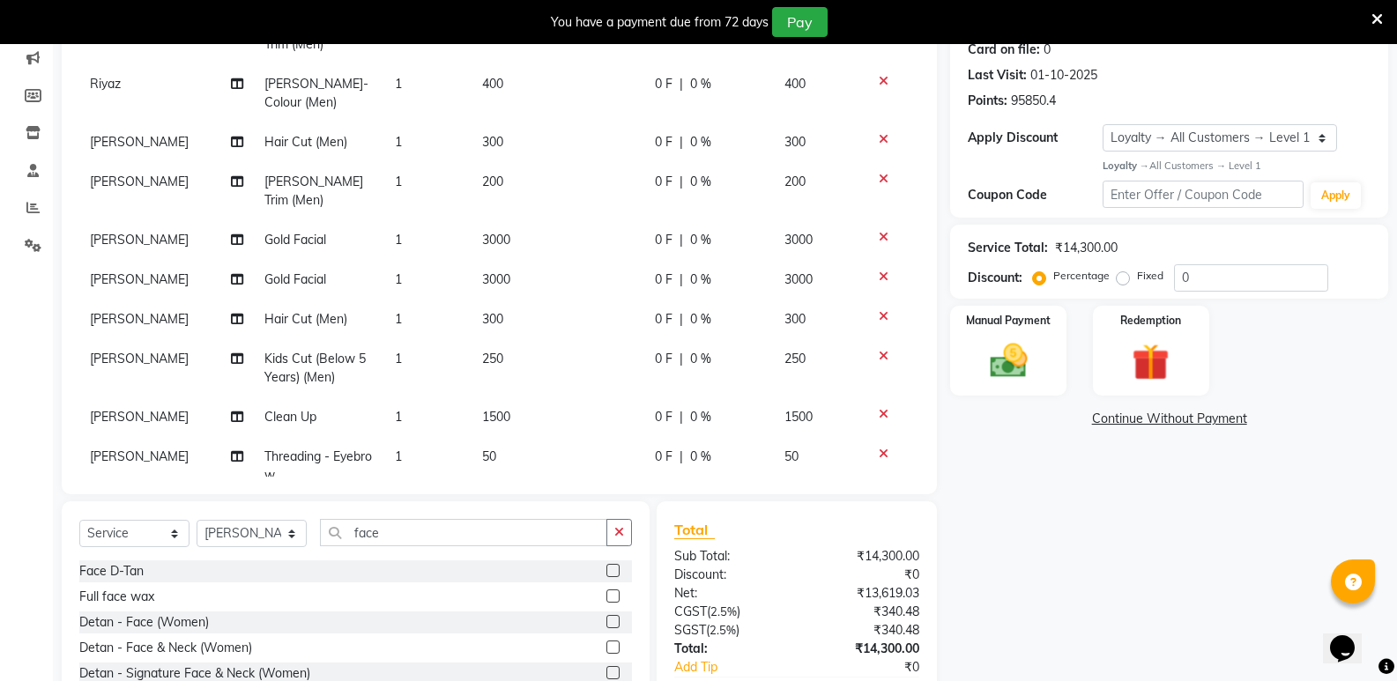
scroll to position [288, 0]
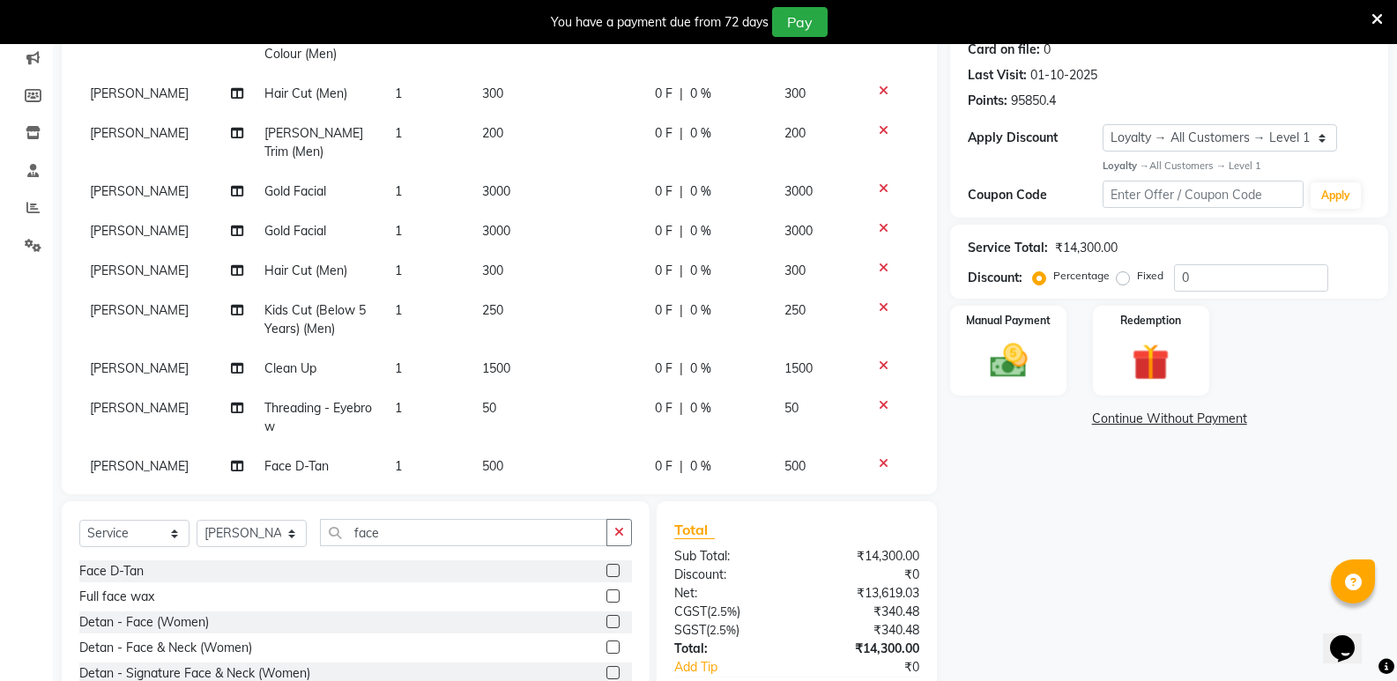
click at [423, 389] on td "1" at bounding box center [427, 418] width 87 height 58
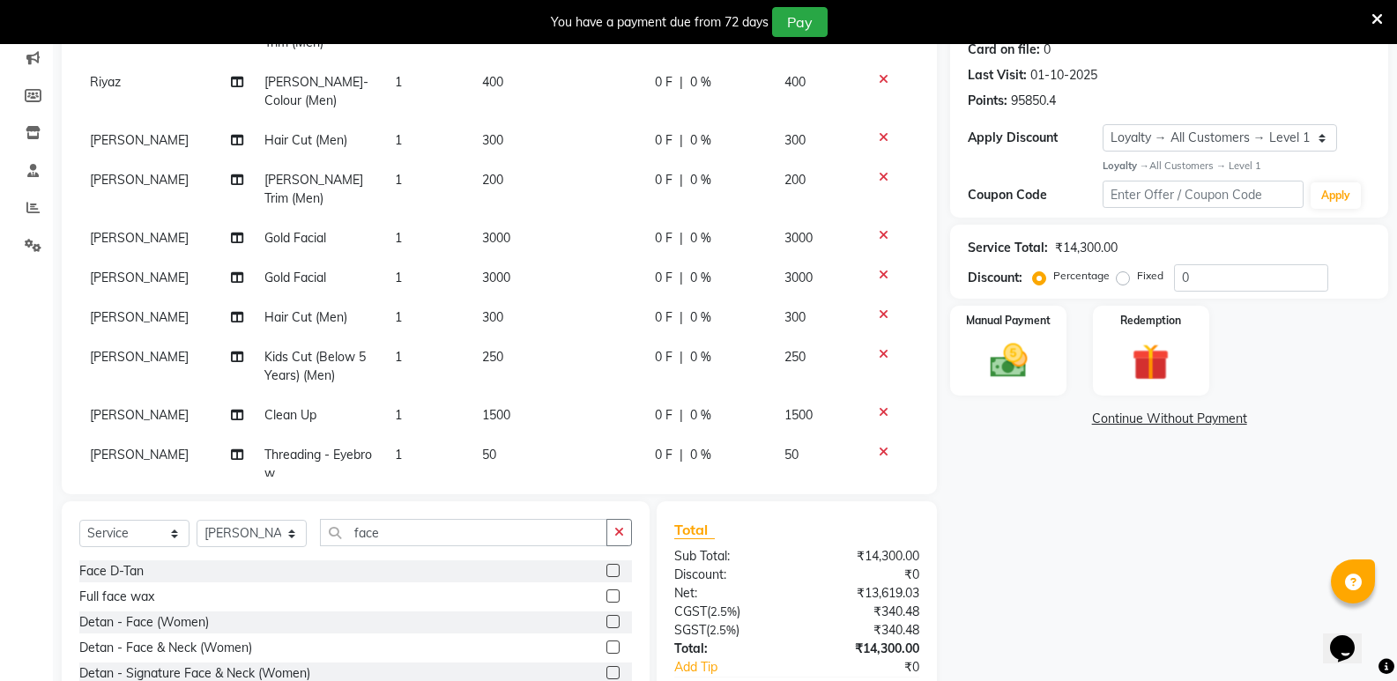
select select "50304"
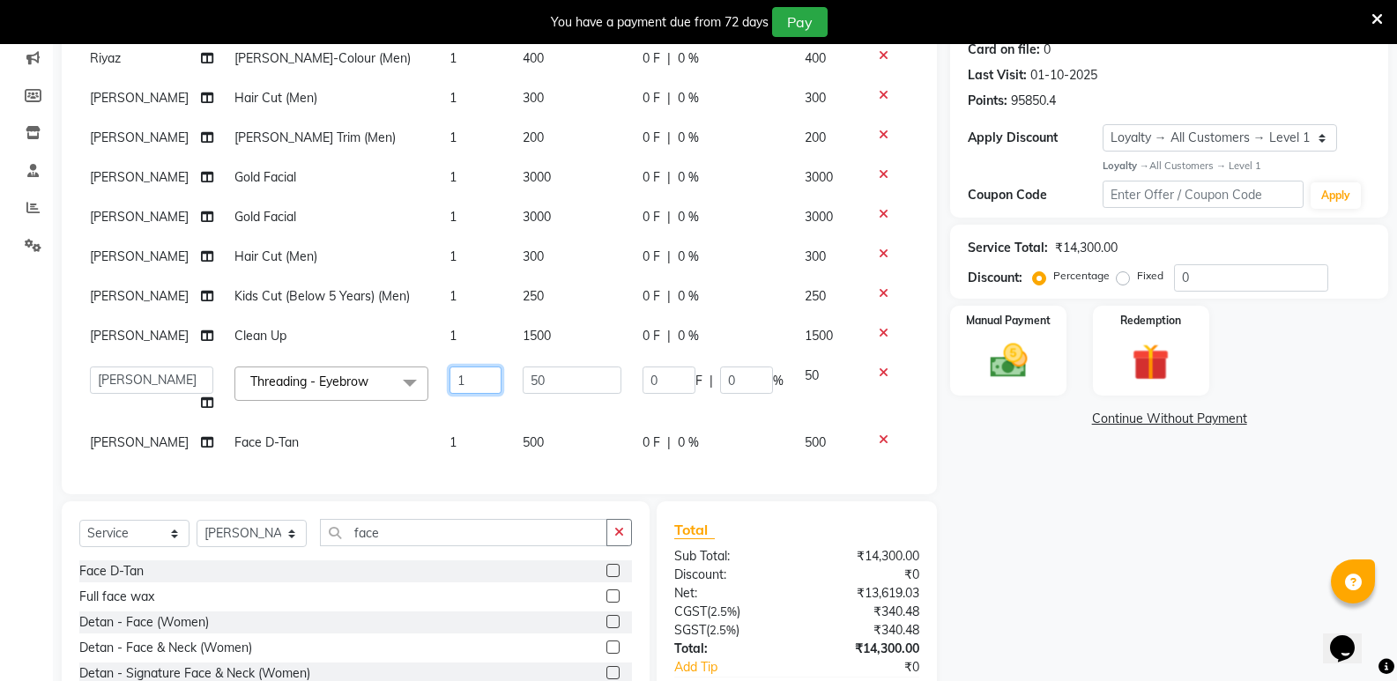
click at [454, 375] on input "1" at bounding box center [476, 380] width 52 height 27
type input "2"
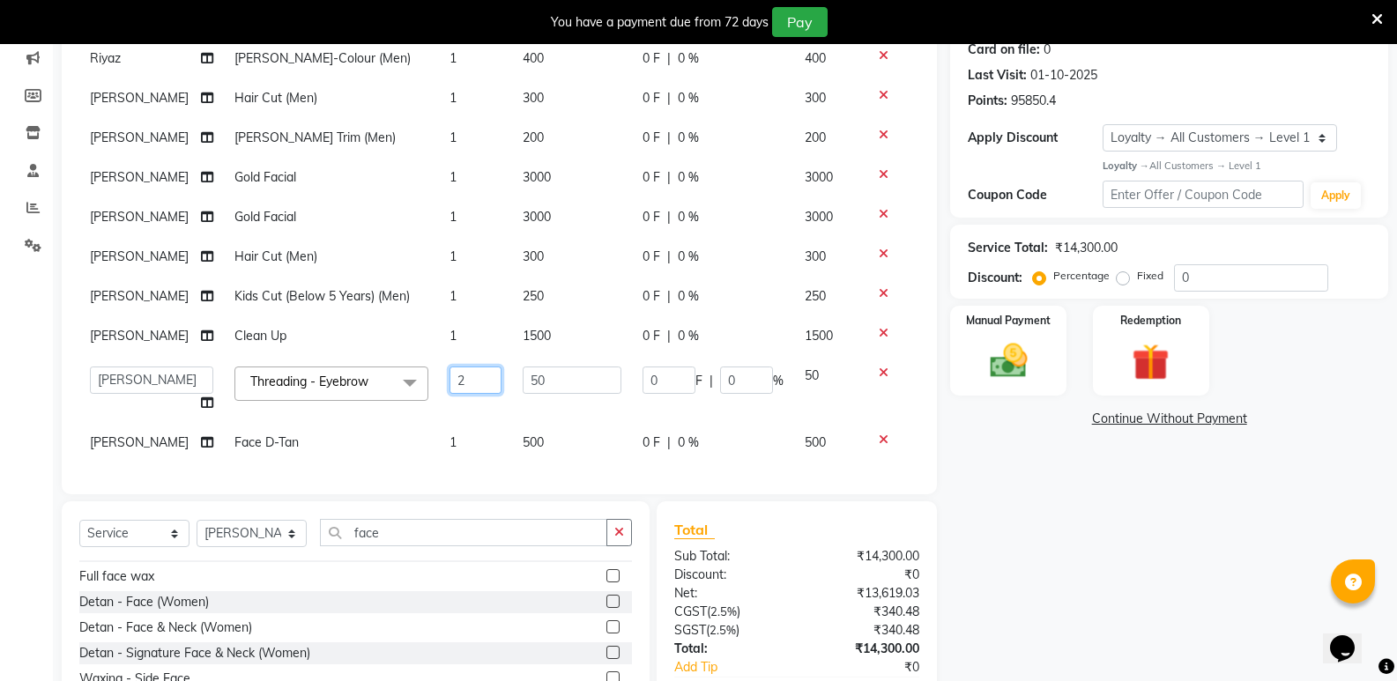
scroll to position [28, 0]
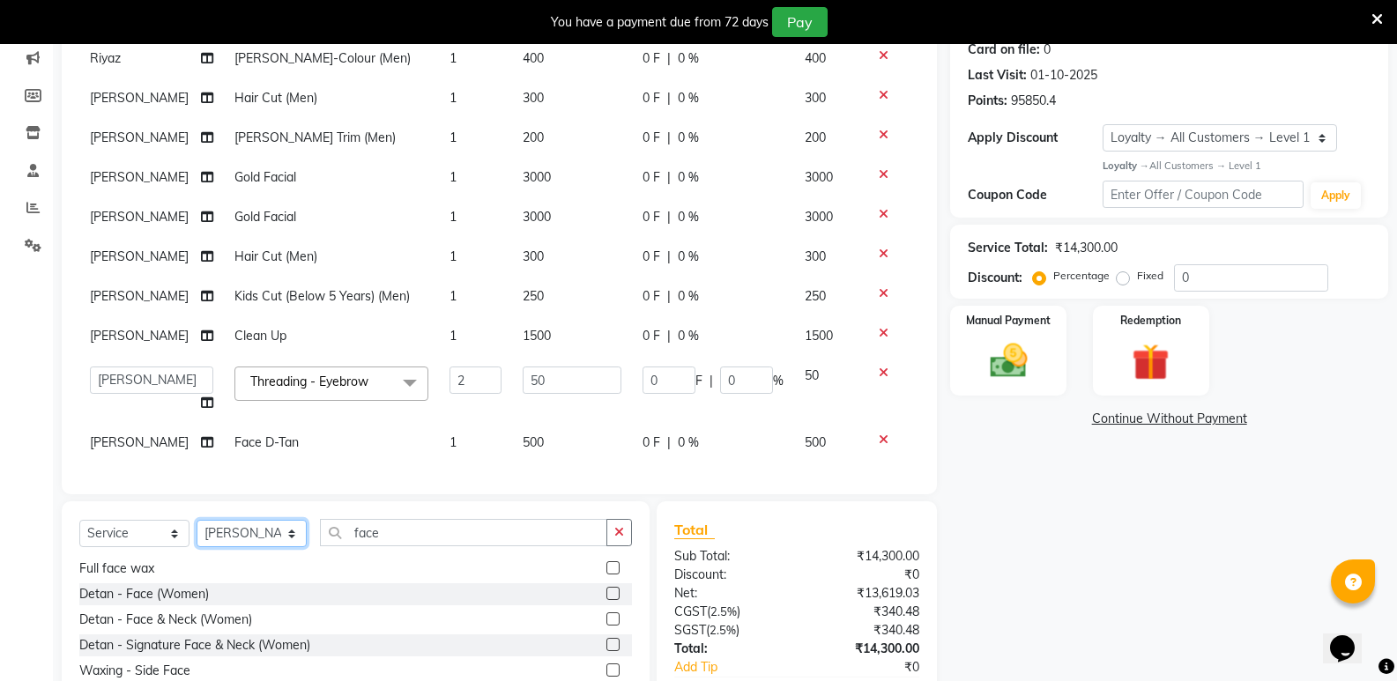
click at [234, 537] on select "Select Stylist [PERSON_NAME] [PERSON_NAME] [PERSON_NAME] Mallu [PERSON_NAME] [P…" at bounding box center [252, 533] width 110 height 27
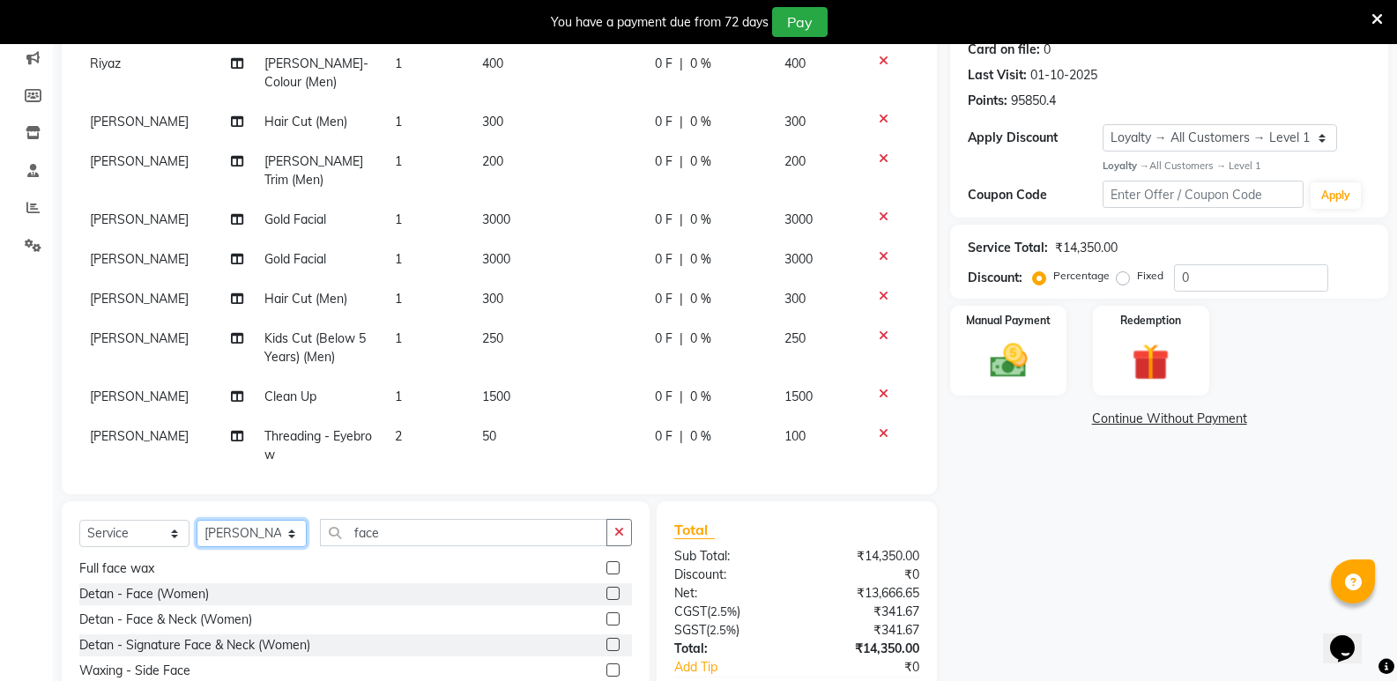
select select "43648"
click at [197, 520] on select "Select Stylist [PERSON_NAME] [PERSON_NAME] [PERSON_NAME] Mallu [PERSON_NAME] [P…" at bounding box center [252, 533] width 110 height 27
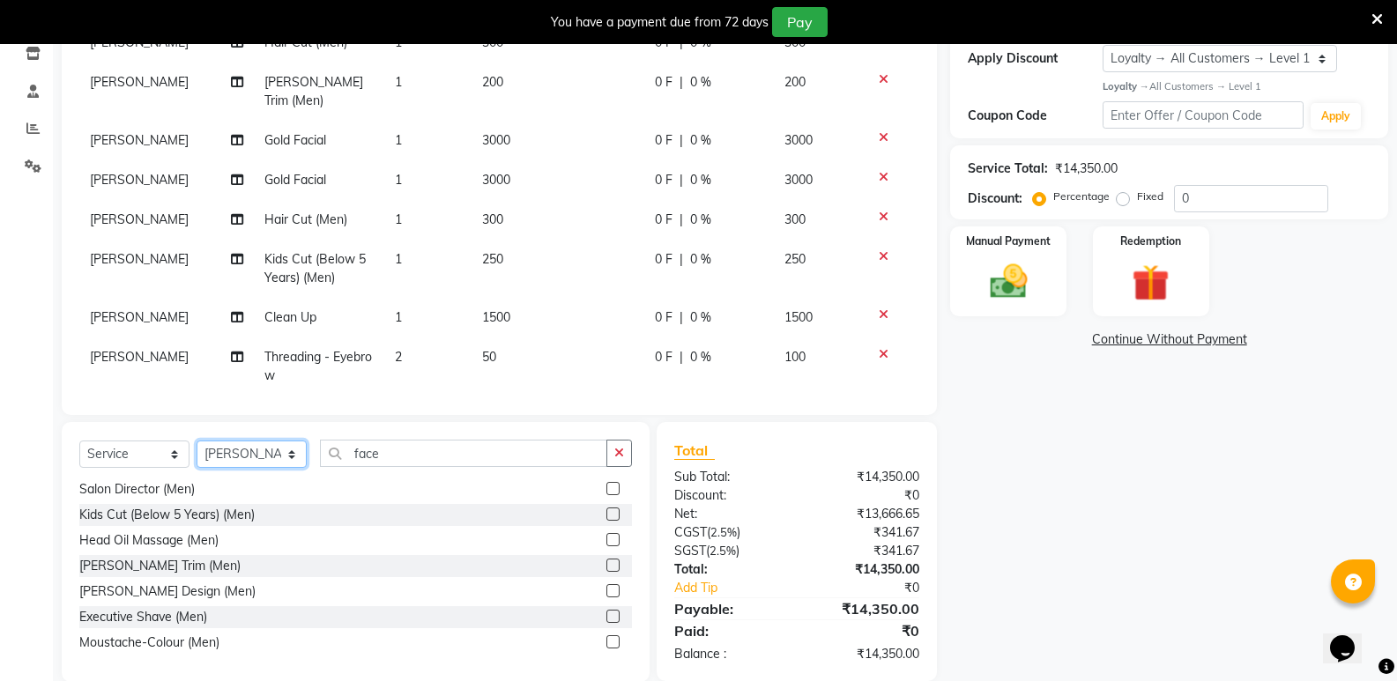
scroll to position [333, 0]
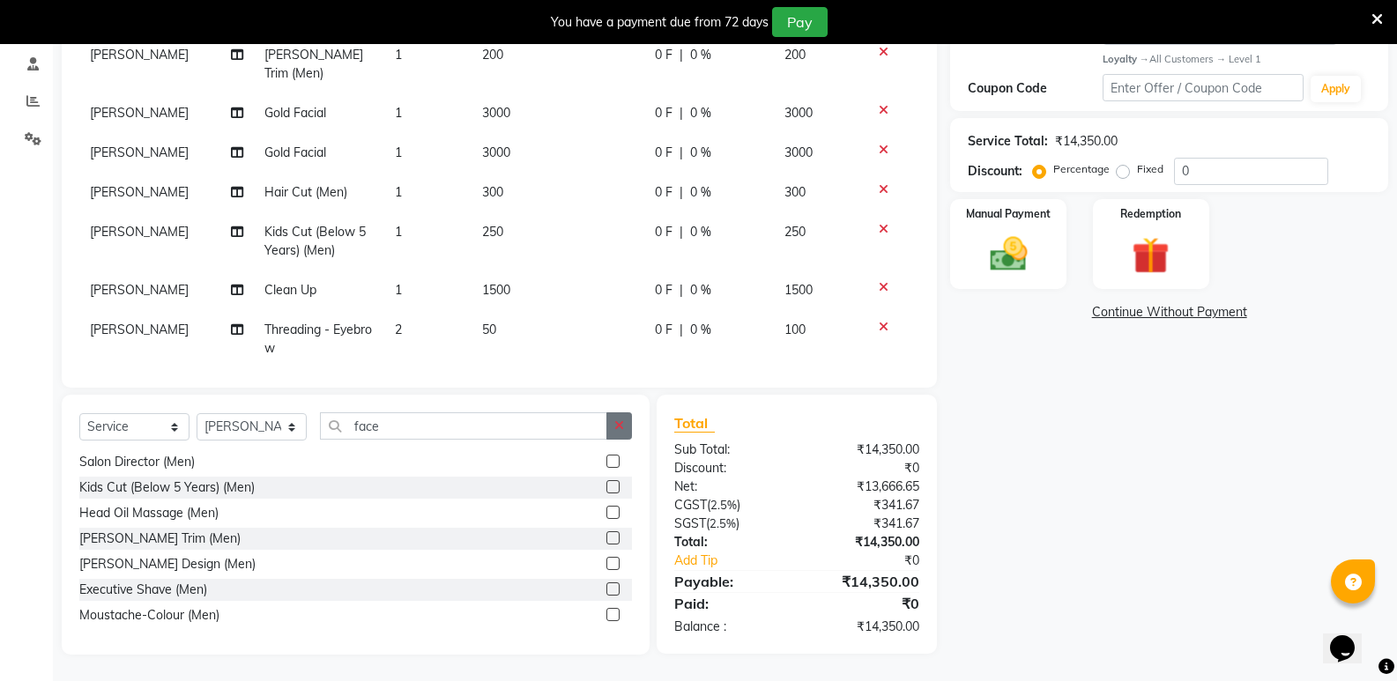
click at [619, 428] on icon "button" at bounding box center [619, 426] width 10 height 12
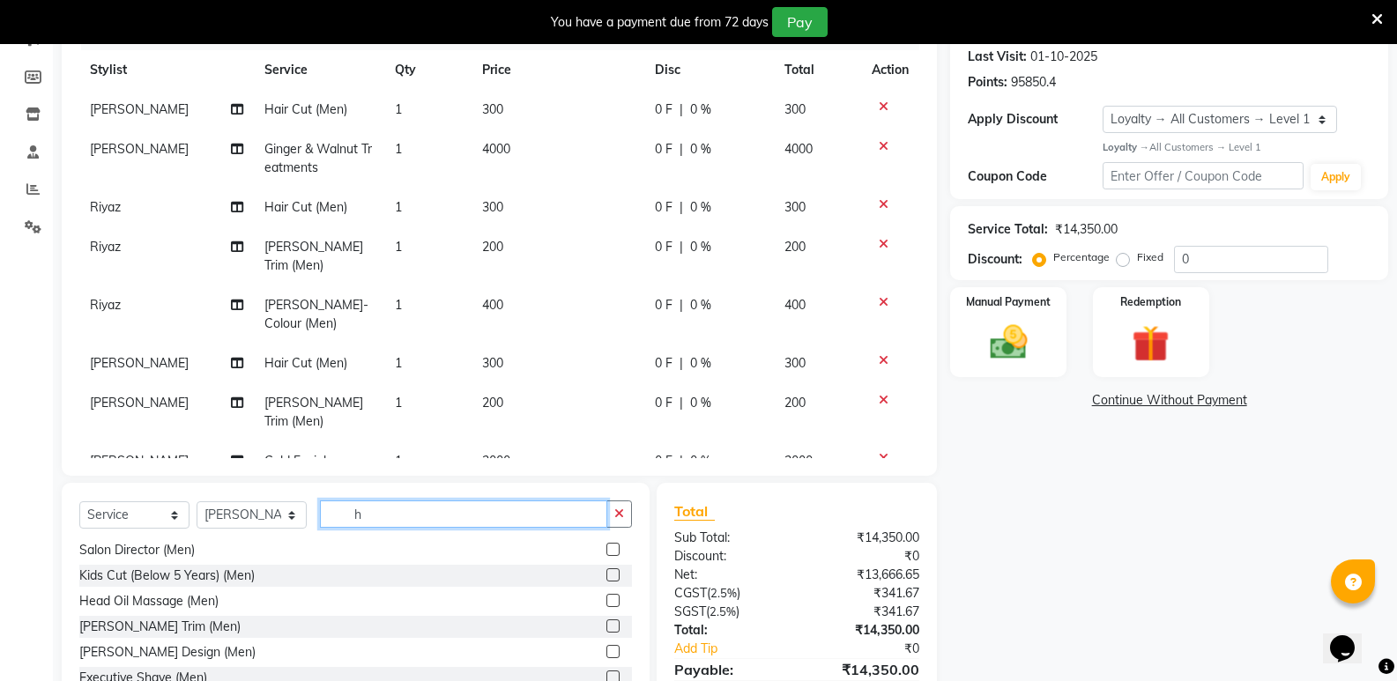
scroll to position [0, 0]
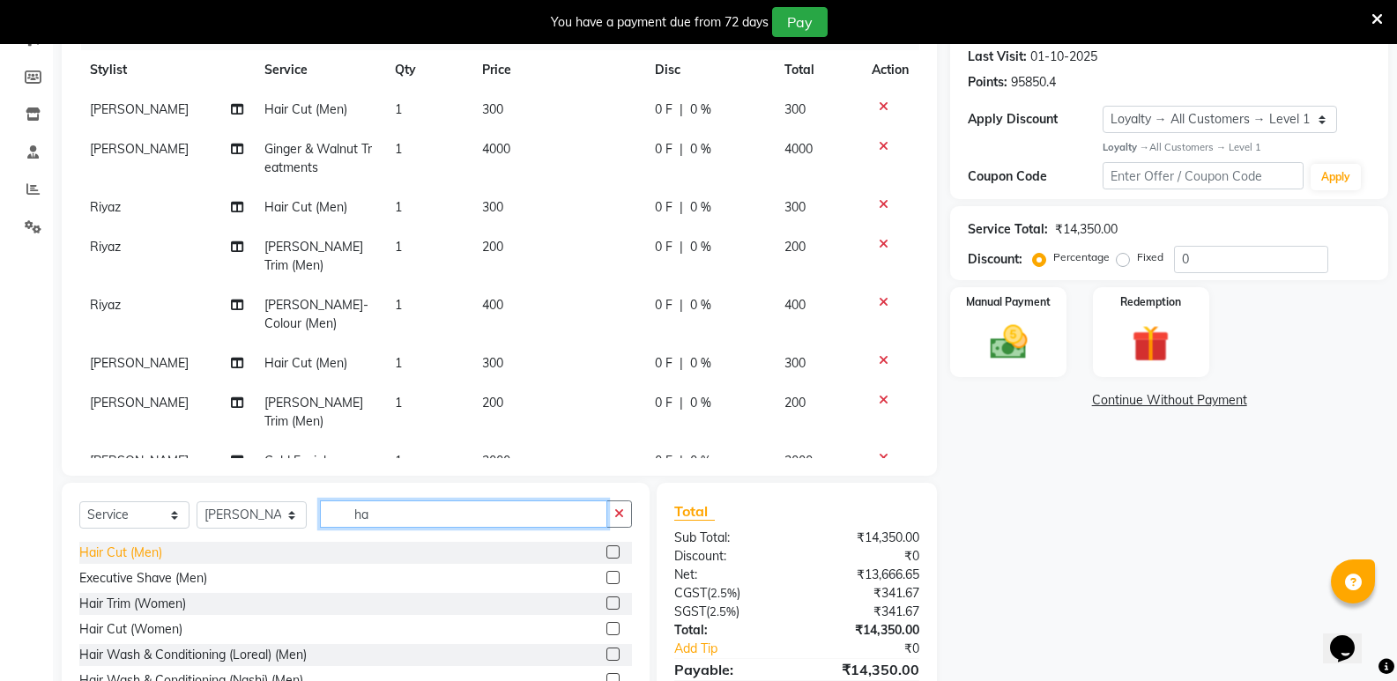
type input "ha"
click at [147, 550] on div "Hair Cut (Men)" at bounding box center [120, 553] width 83 height 19
checkbox input "false"
drag, startPoint x: 407, startPoint y: 522, endPoint x: 310, endPoint y: 548, distance: 100.5
click at [310, 548] on div "Select Service Product Membership Package Voucher Prepaid Gift Card Select Styl…" at bounding box center [356, 613] width 588 height 260
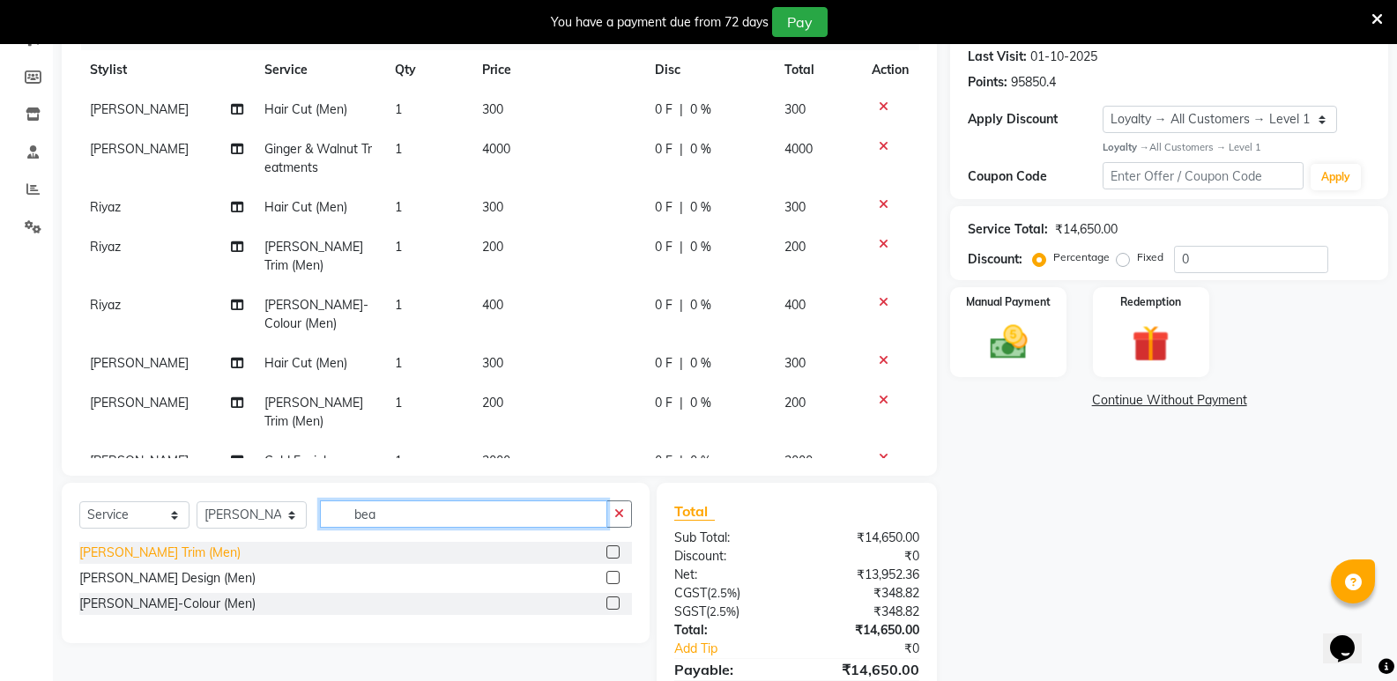
type input "bea"
click at [109, 551] on div "[PERSON_NAME] Trim (Men)" at bounding box center [159, 553] width 161 height 19
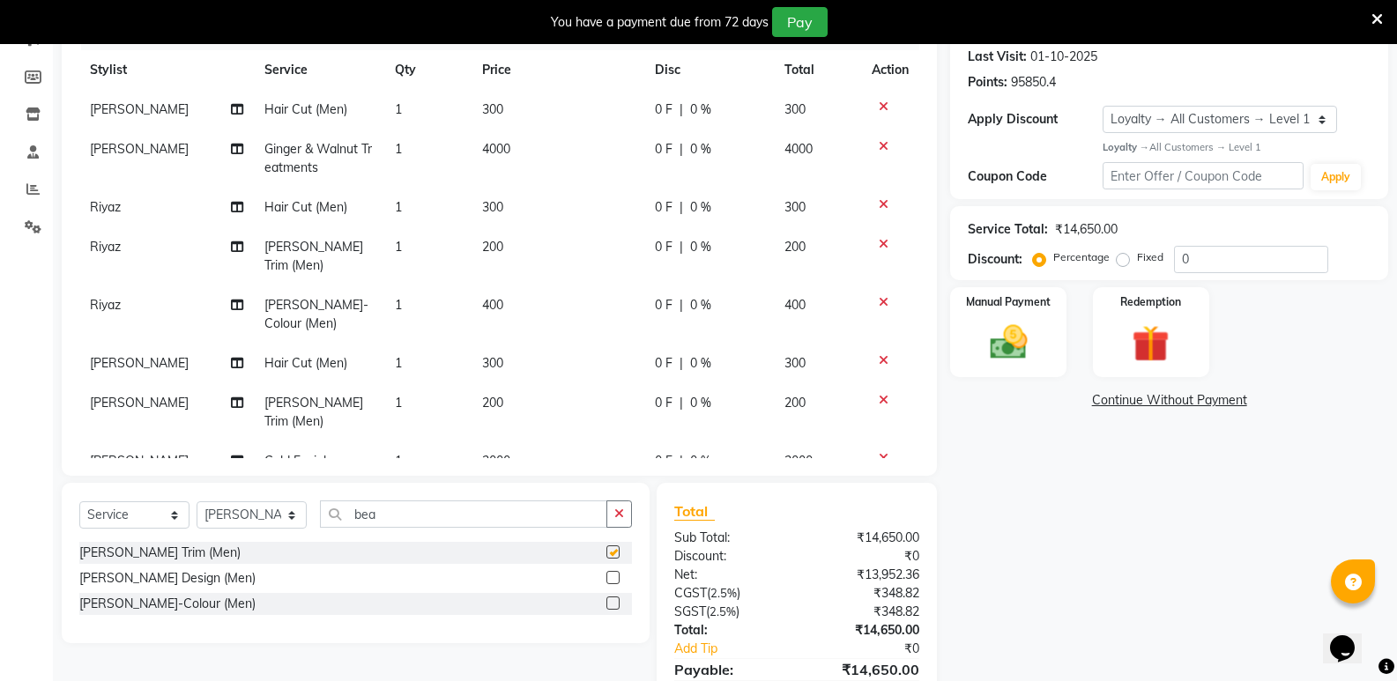
checkbox input "false"
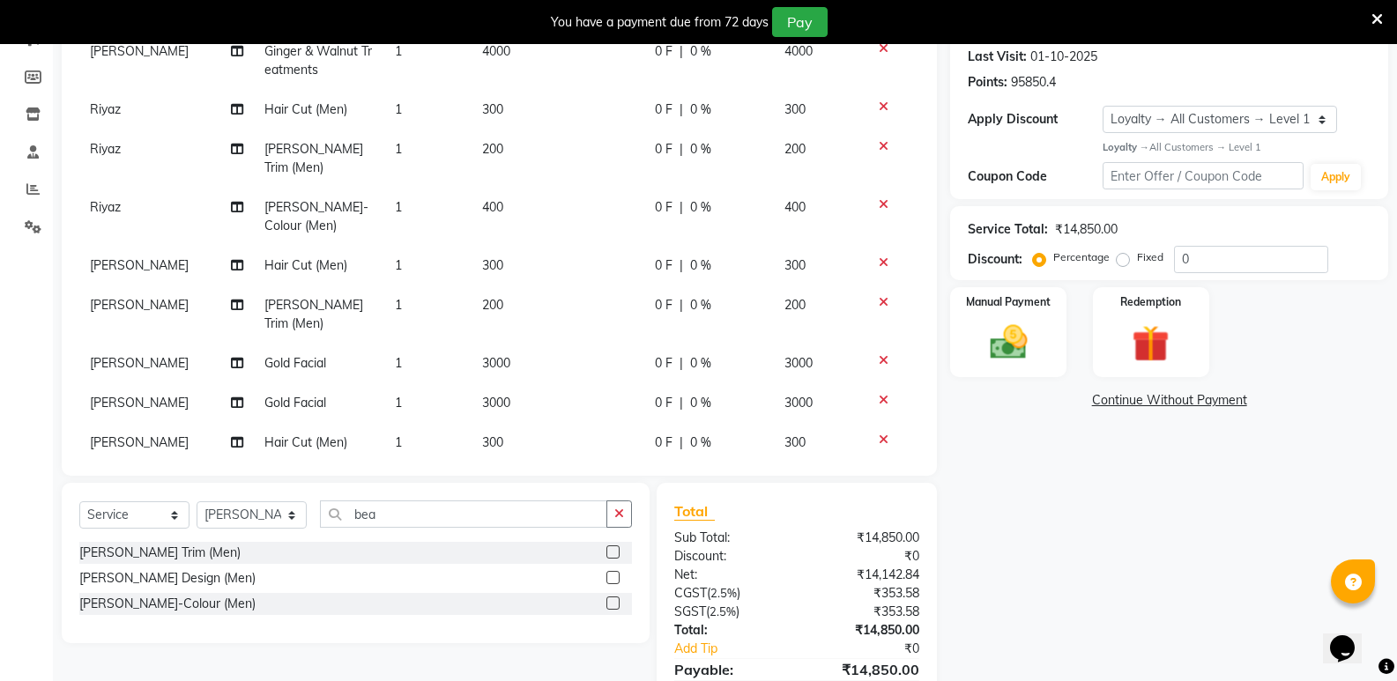
scroll to position [368, 0]
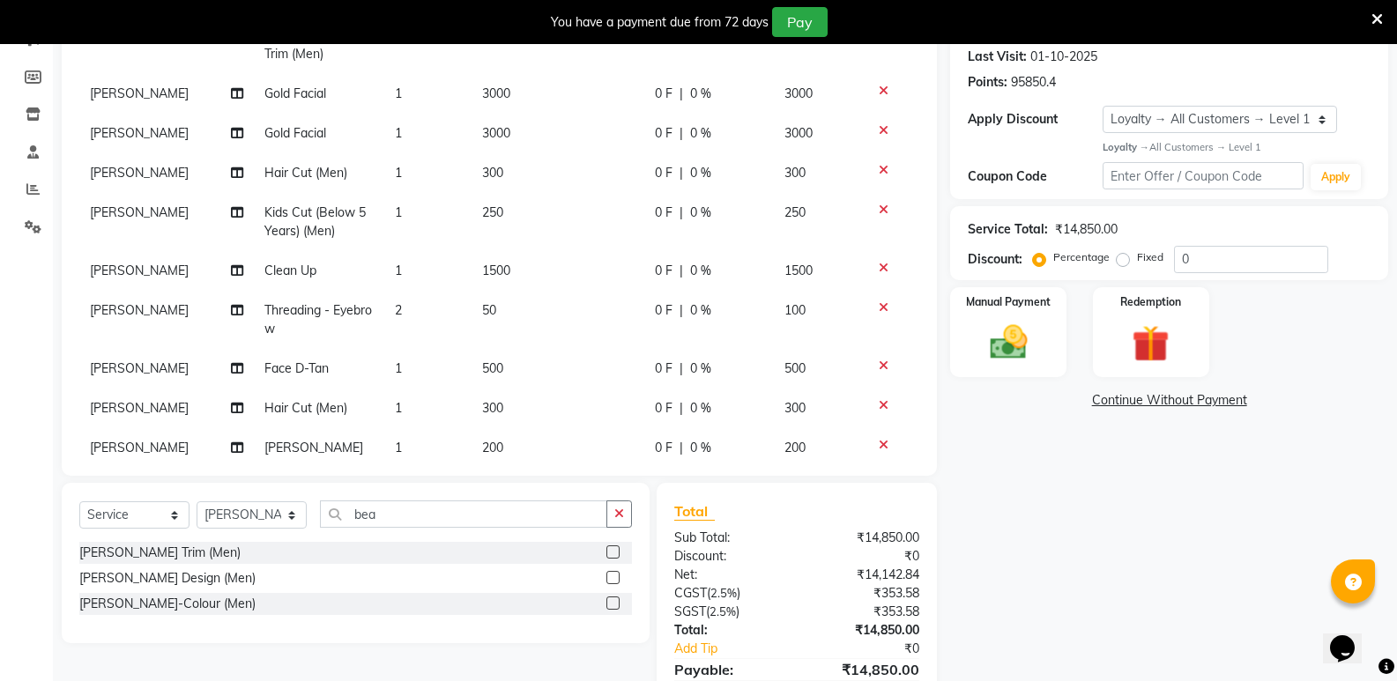
click at [436, 389] on td "1" at bounding box center [427, 409] width 87 height 40
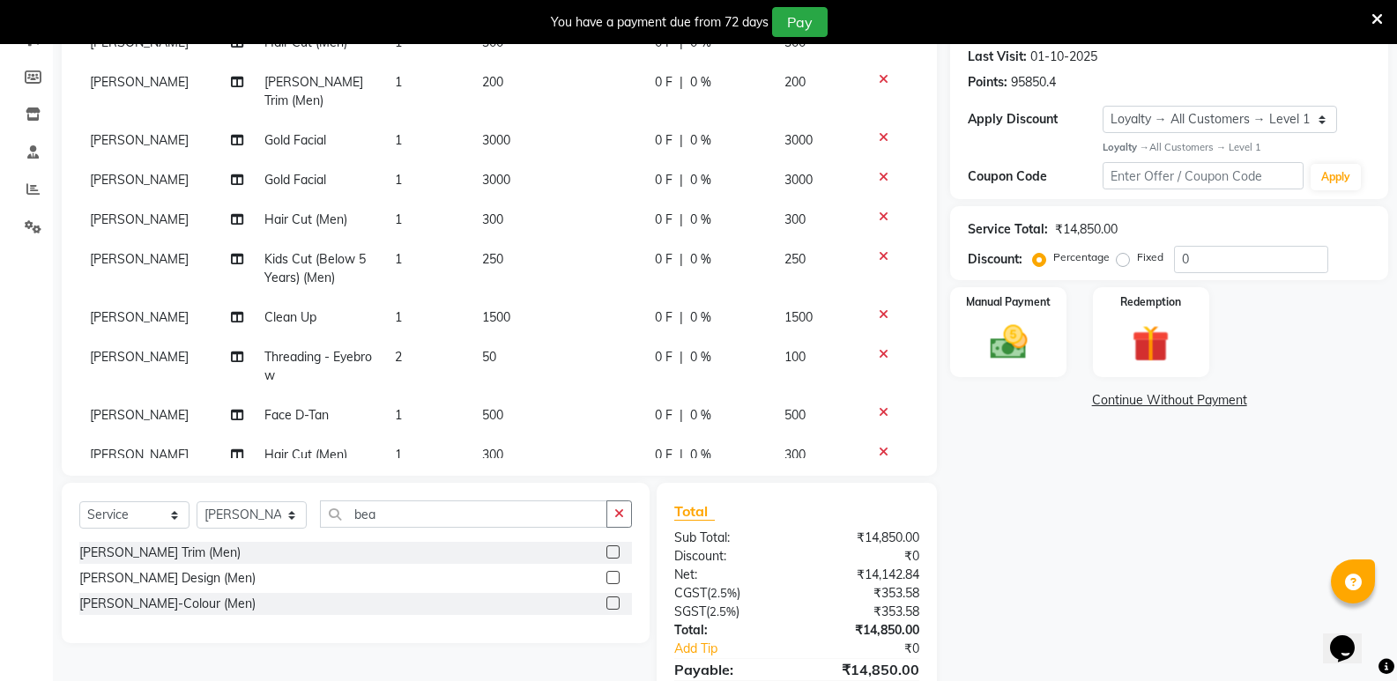
select select "43648"
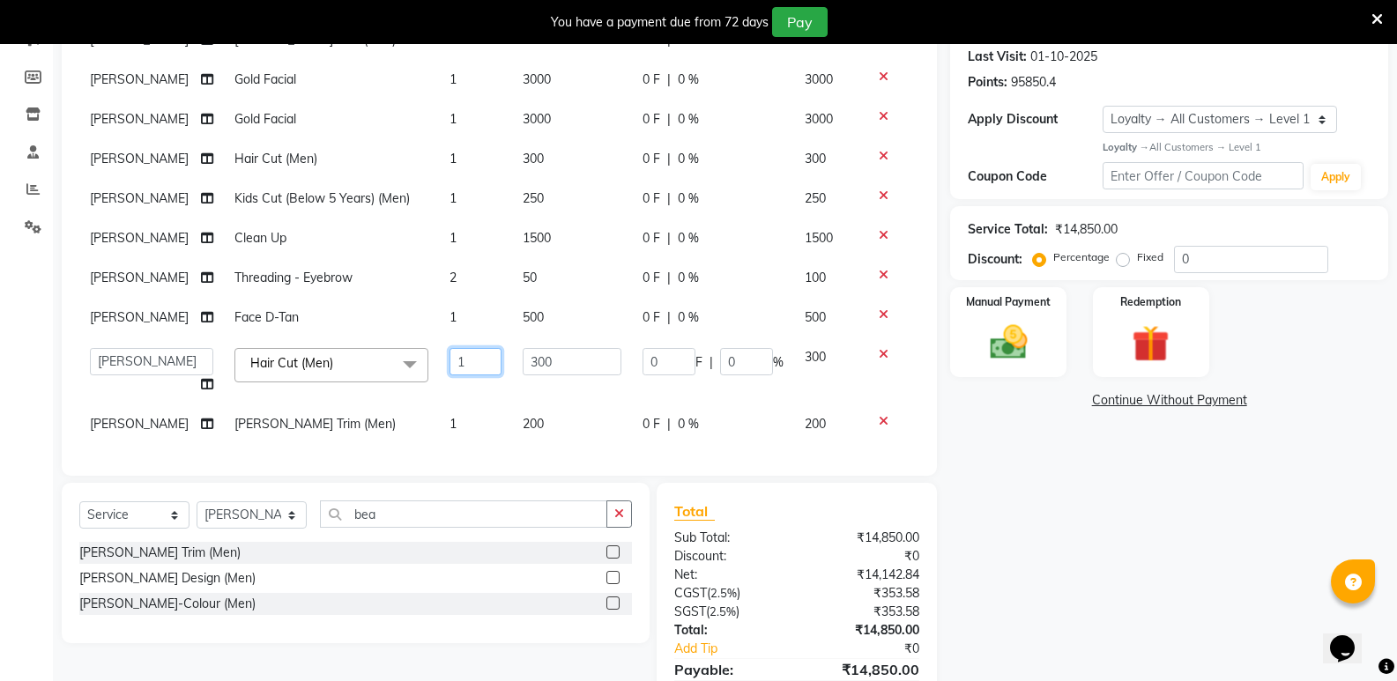
click at [463, 358] on input "1" at bounding box center [476, 361] width 52 height 27
type input "2"
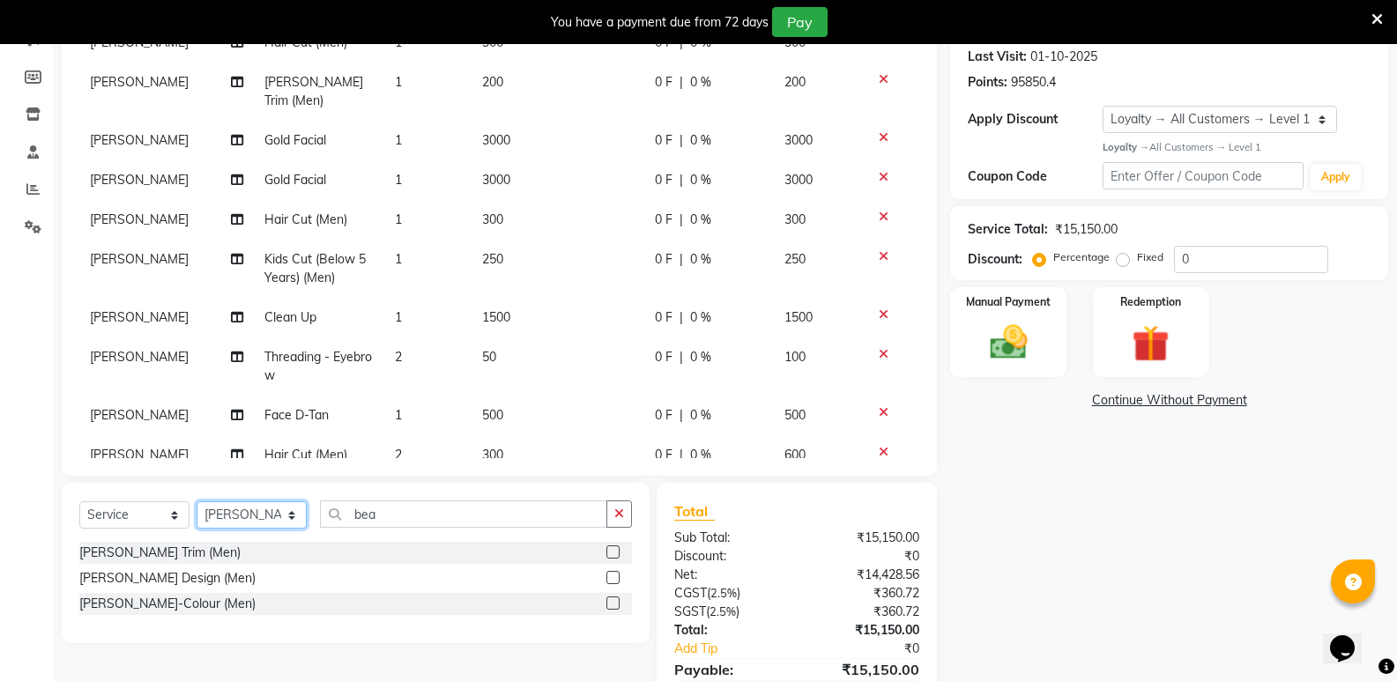
click at [234, 514] on select "Select Stylist [PERSON_NAME] [PERSON_NAME] [PERSON_NAME] Mallu [PERSON_NAME] [P…" at bounding box center [252, 515] width 110 height 27
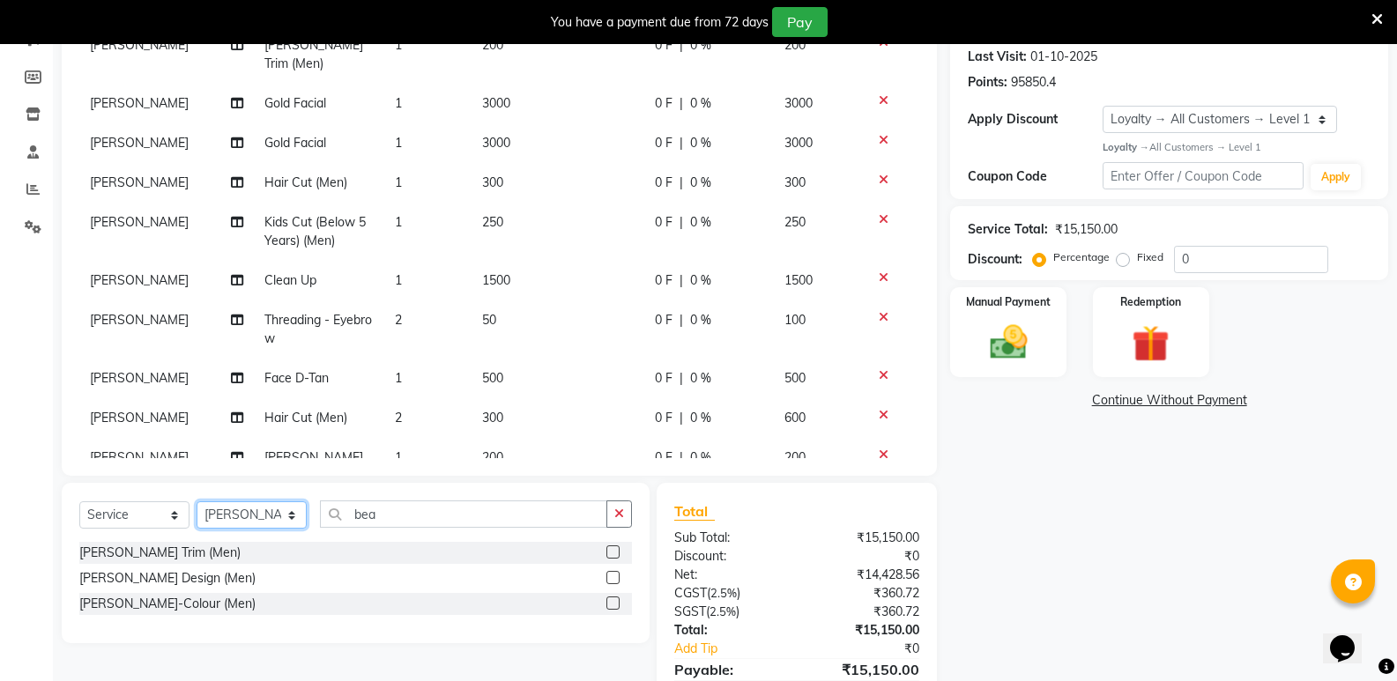
select select "70683"
click at [197, 502] on select "Select Stylist [PERSON_NAME] [PERSON_NAME] [PERSON_NAME] Mallu [PERSON_NAME] [P…" at bounding box center [252, 515] width 110 height 27
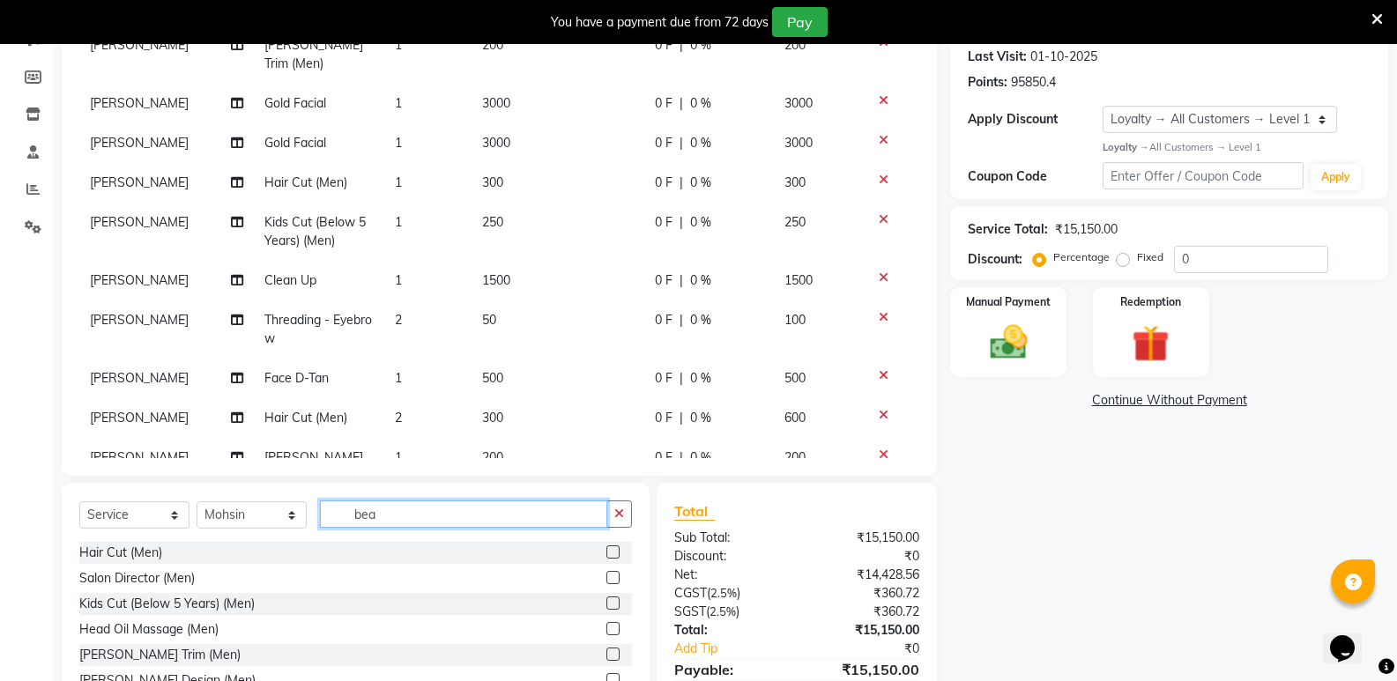
drag, startPoint x: 406, startPoint y: 512, endPoint x: 338, endPoint y: 521, distance: 68.4
click at [338, 521] on input "bea" at bounding box center [463, 514] width 287 height 27
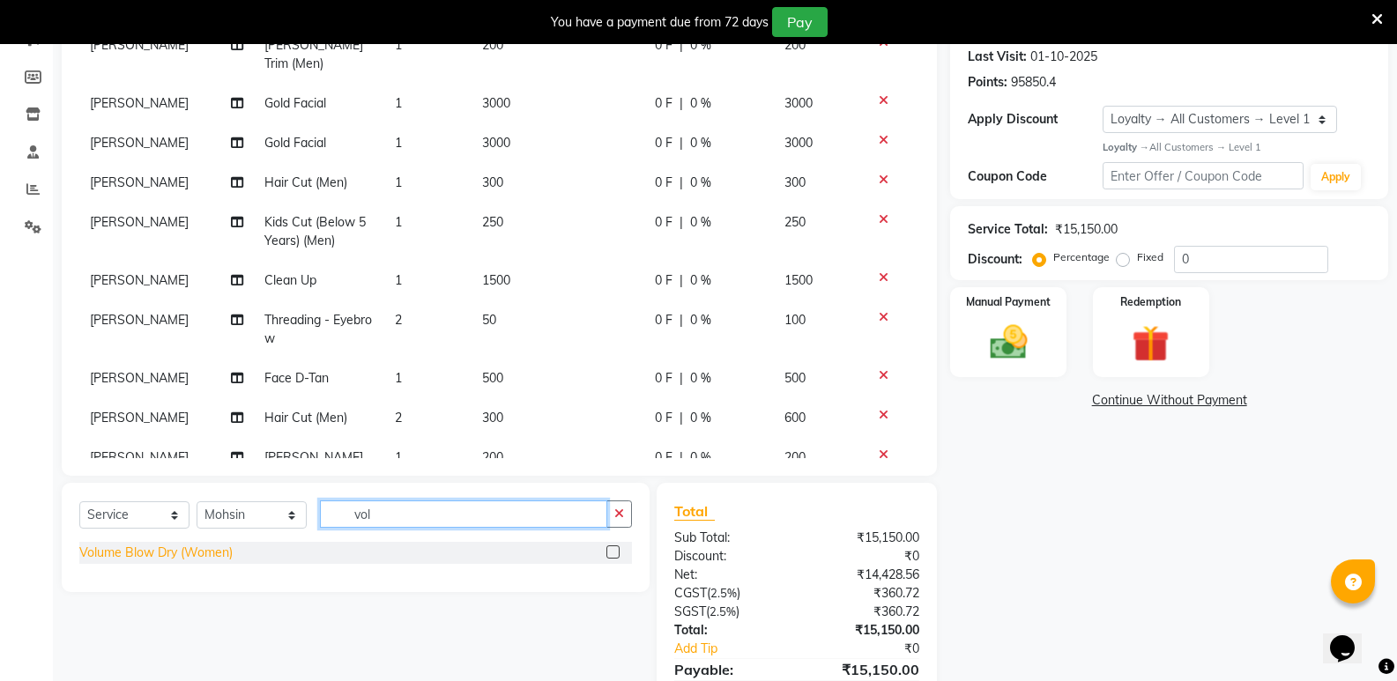
type input "vol"
click at [207, 547] on div "Volume Blow Dry (Women)" at bounding box center [155, 553] width 153 height 19
checkbox input "false"
drag, startPoint x: 384, startPoint y: 511, endPoint x: 311, endPoint y: 519, distance: 73.6
click at [311, 519] on div "Select Service Product Membership Package Voucher Prepaid Gift Card Select Styl…" at bounding box center [355, 521] width 553 height 41
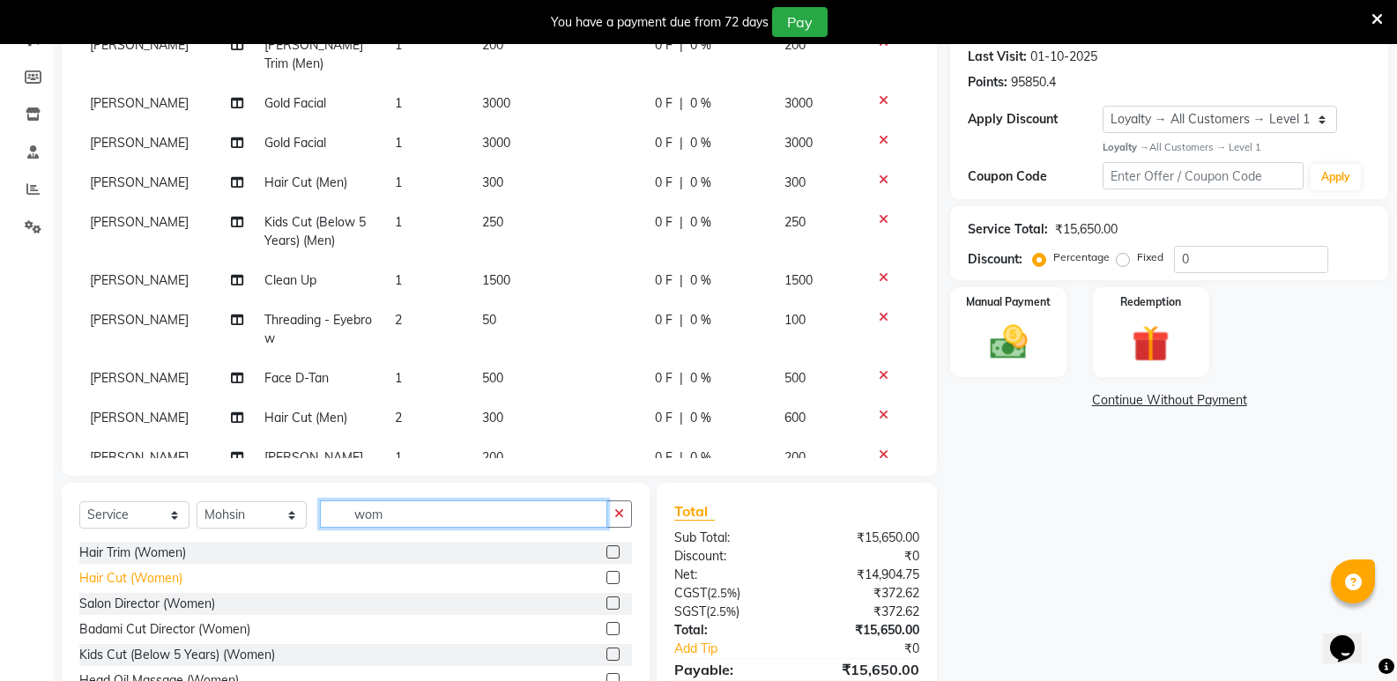
type input "wom"
click at [153, 581] on div "Hair Cut (Women)" at bounding box center [130, 578] width 103 height 19
checkbox input "false"
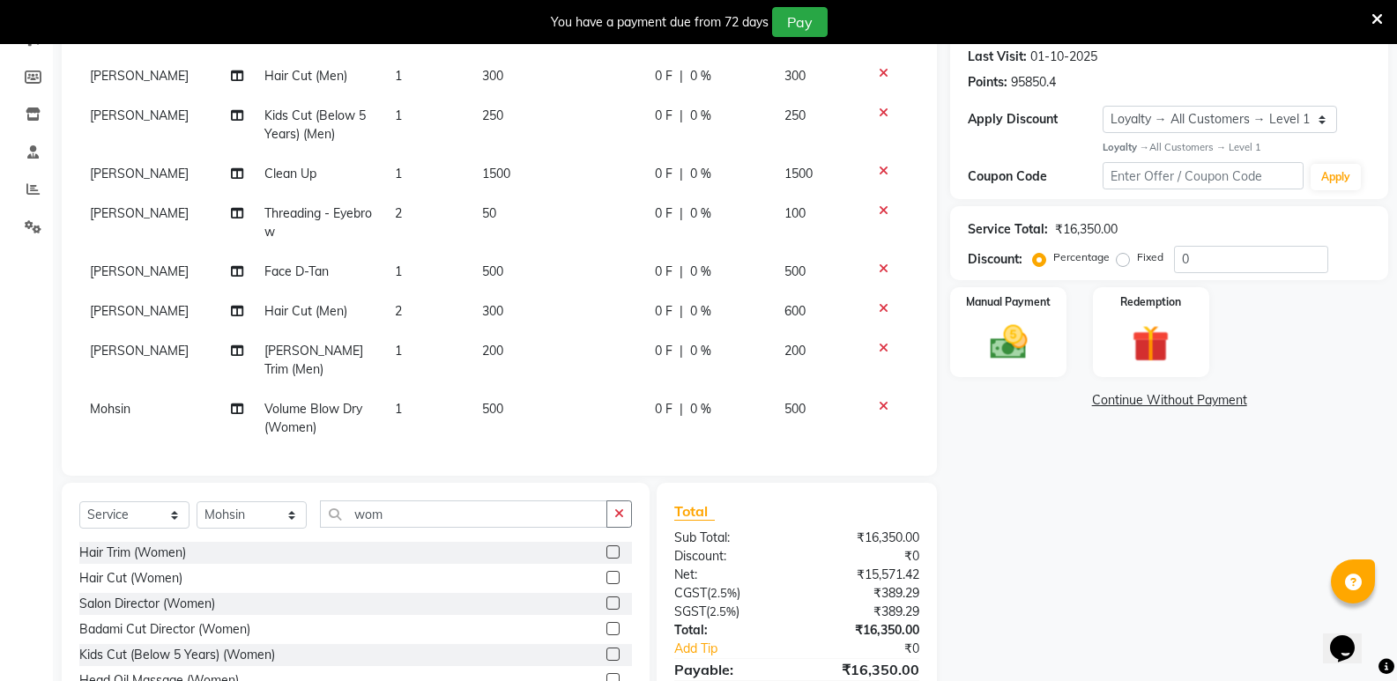
scroll to position [465, 0]
click at [235, 525] on select "Select Stylist [PERSON_NAME] [PERSON_NAME] [PERSON_NAME] Mallu [PERSON_NAME] [P…" at bounding box center [252, 515] width 110 height 27
select select "89150"
click at [197, 502] on select "Select Stylist [PERSON_NAME] [PERSON_NAME] [PERSON_NAME] Mallu [PERSON_NAME] [P…" at bounding box center [252, 515] width 110 height 27
drag, startPoint x: 397, startPoint y: 515, endPoint x: 321, endPoint y: 524, distance: 76.4
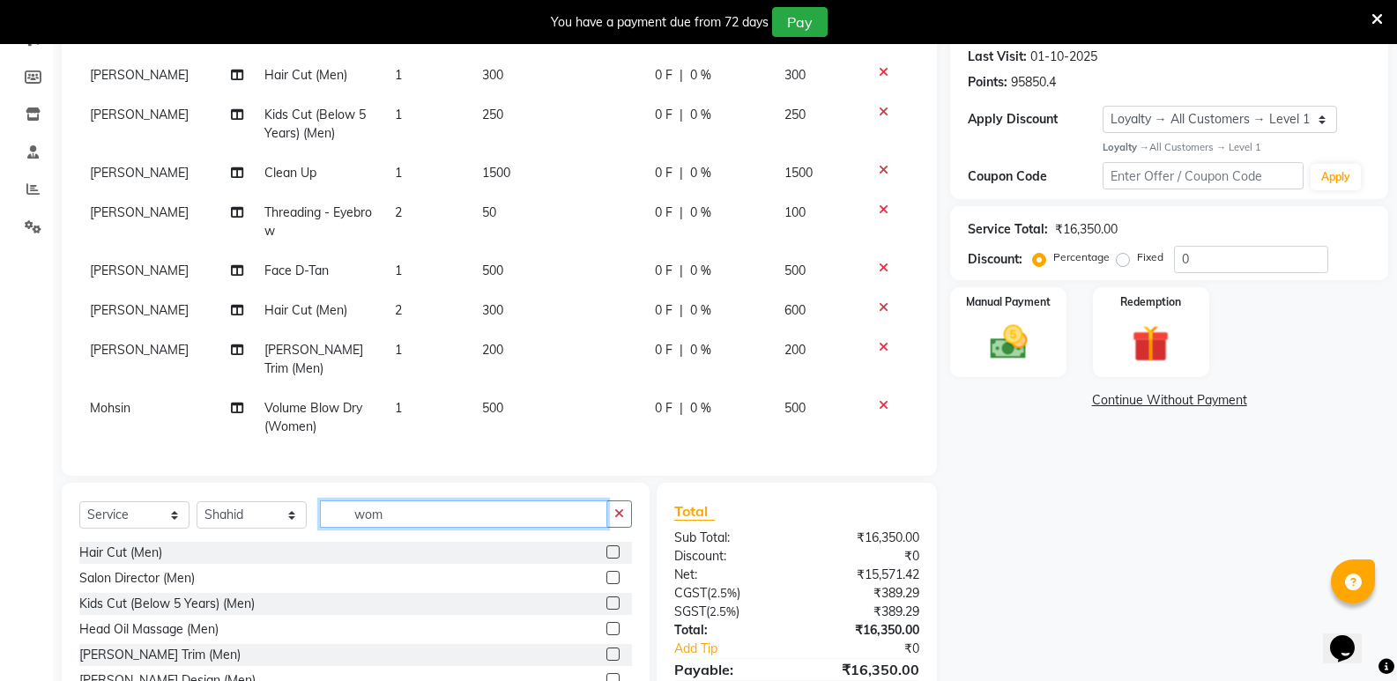
click at [321, 524] on input "wom" at bounding box center [463, 514] width 287 height 27
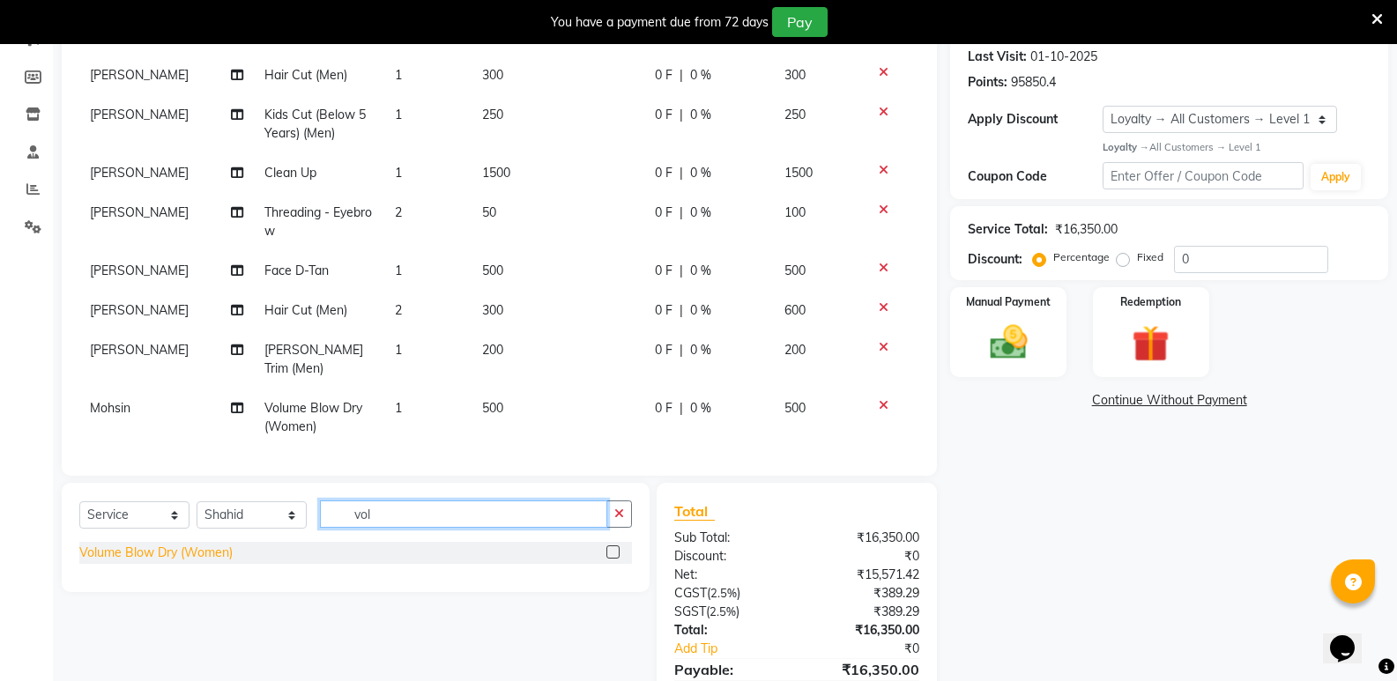
type input "vol"
click at [202, 551] on div "Volume Blow Dry (Women)" at bounding box center [155, 553] width 153 height 19
checkbox input "false"
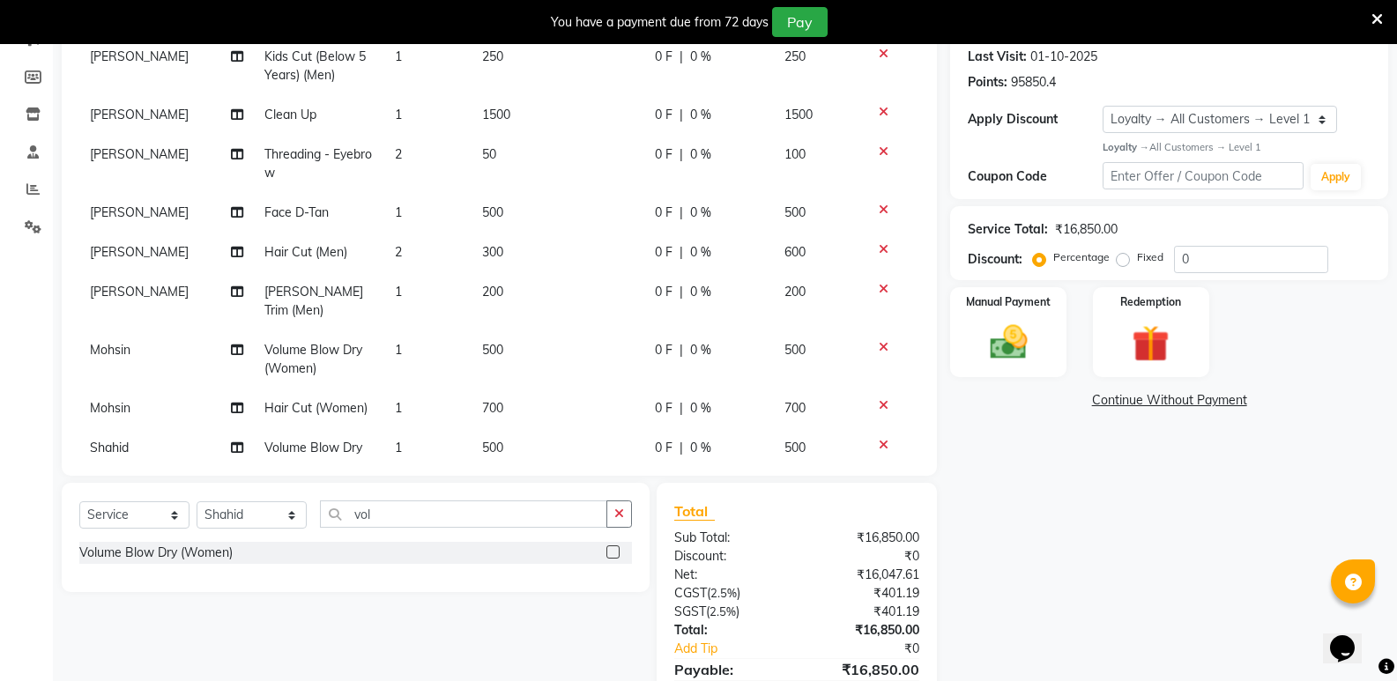
click at [482, 440] on span "500" at bounding box center [492, 448] width 21 height 16
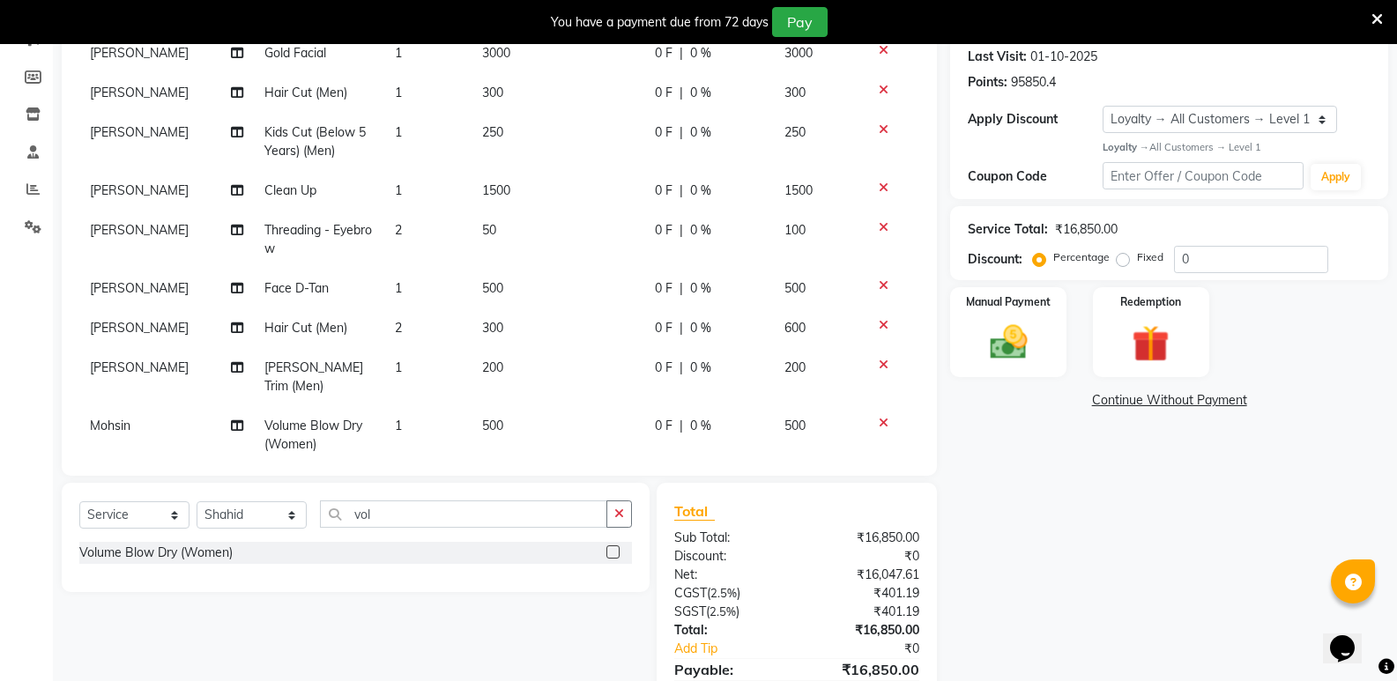
select select "89150"
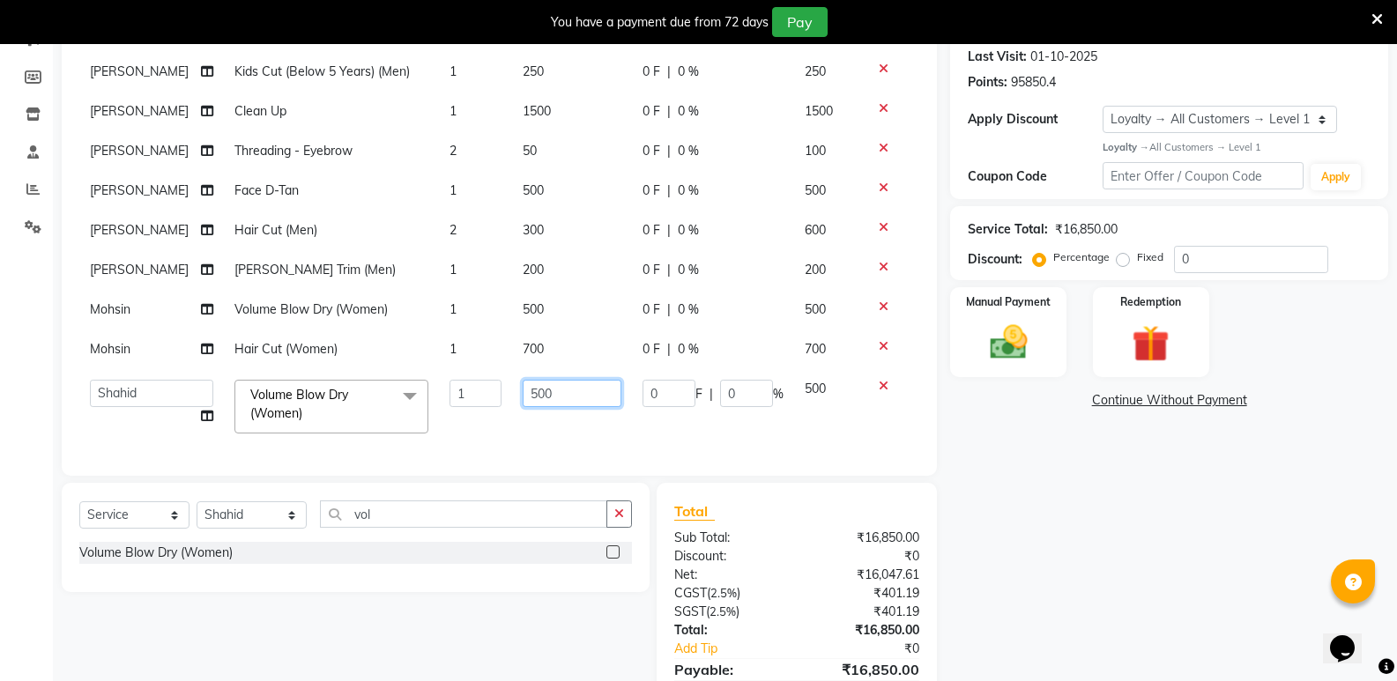
click at [523, 389] on input "500" at bounding box center [572, 393] width 99 height 27
type input "600"
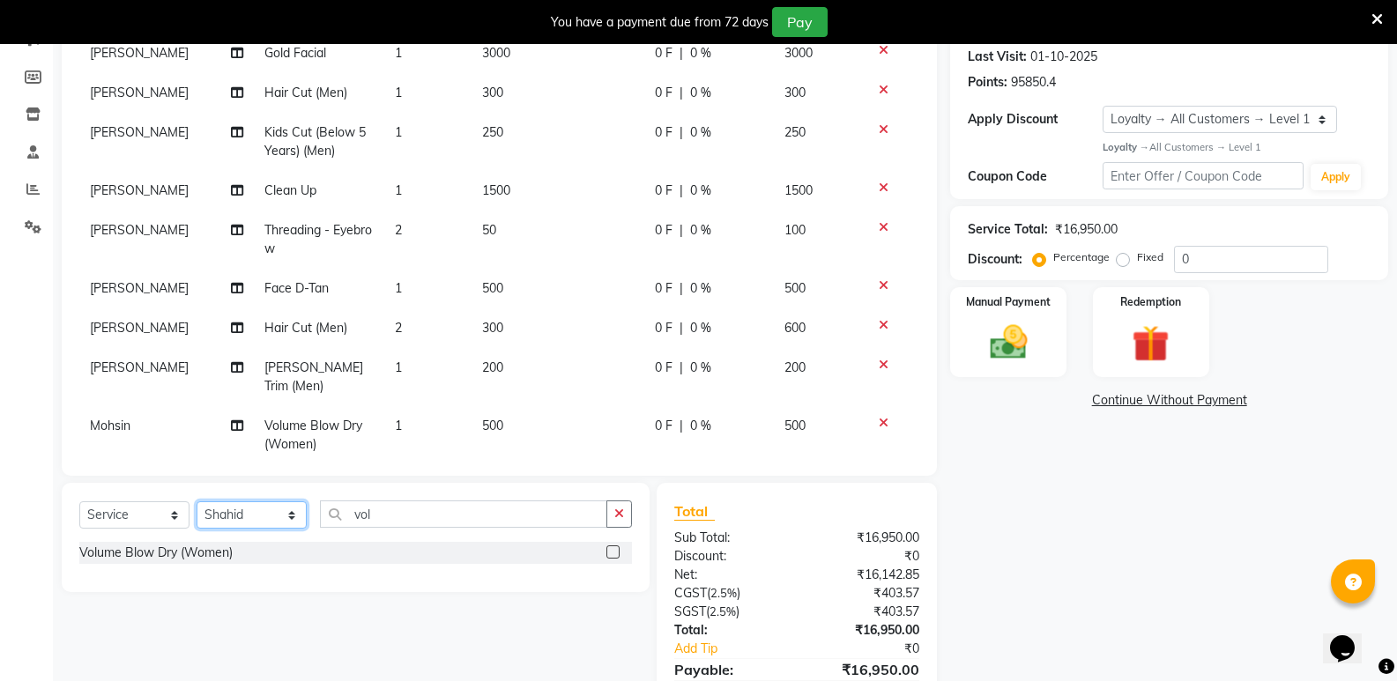
scroll to position [485, 0]
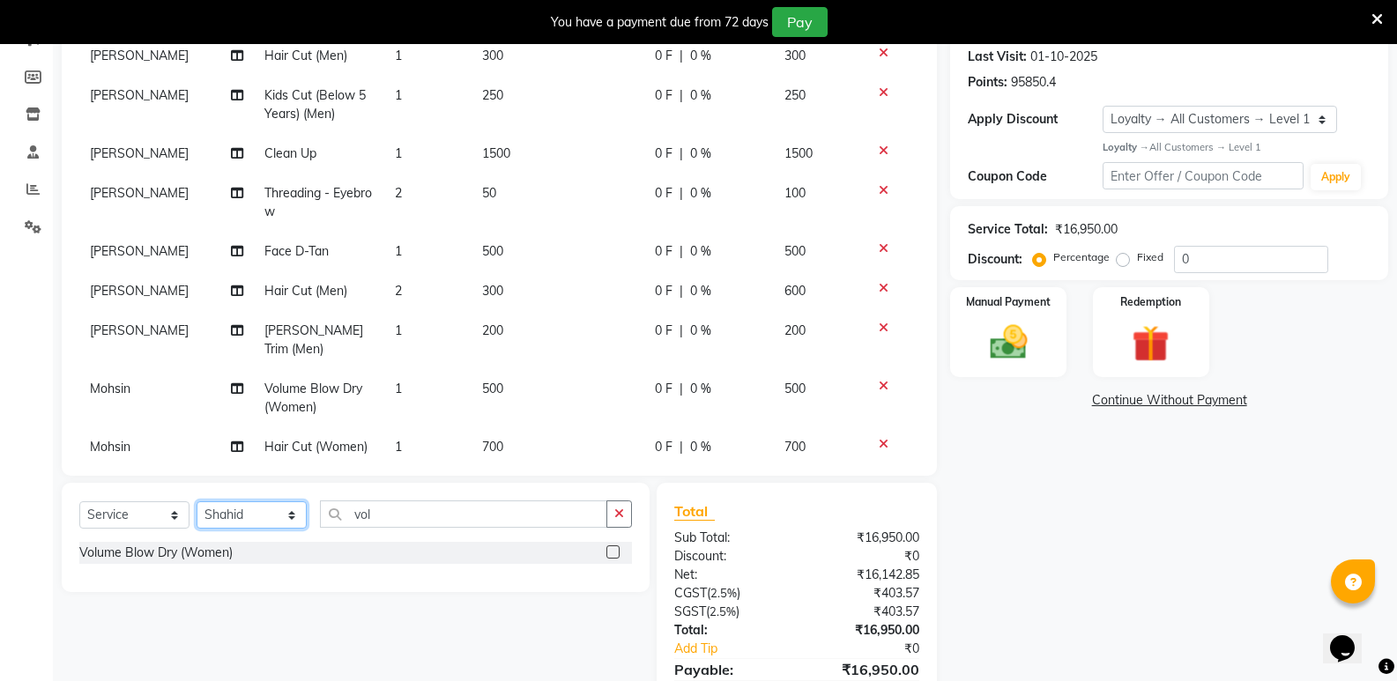
click at [234, 522] on select "Select Stylist [PERSON_NAME] [PERSON_NAME] [PERSON_NAME] Mallu [PERSON_NAME] [P…" at bounding box center [252, 515] width 110 height 27
select select "50243"
click at [197, 502] on select "Select Stylist [PERSON_NAME] [PERSON_NAME] [PERSON_NAME] Mallu [PERSON_NAME] [P…" at bounding box center [252, 515] width 110 height 27
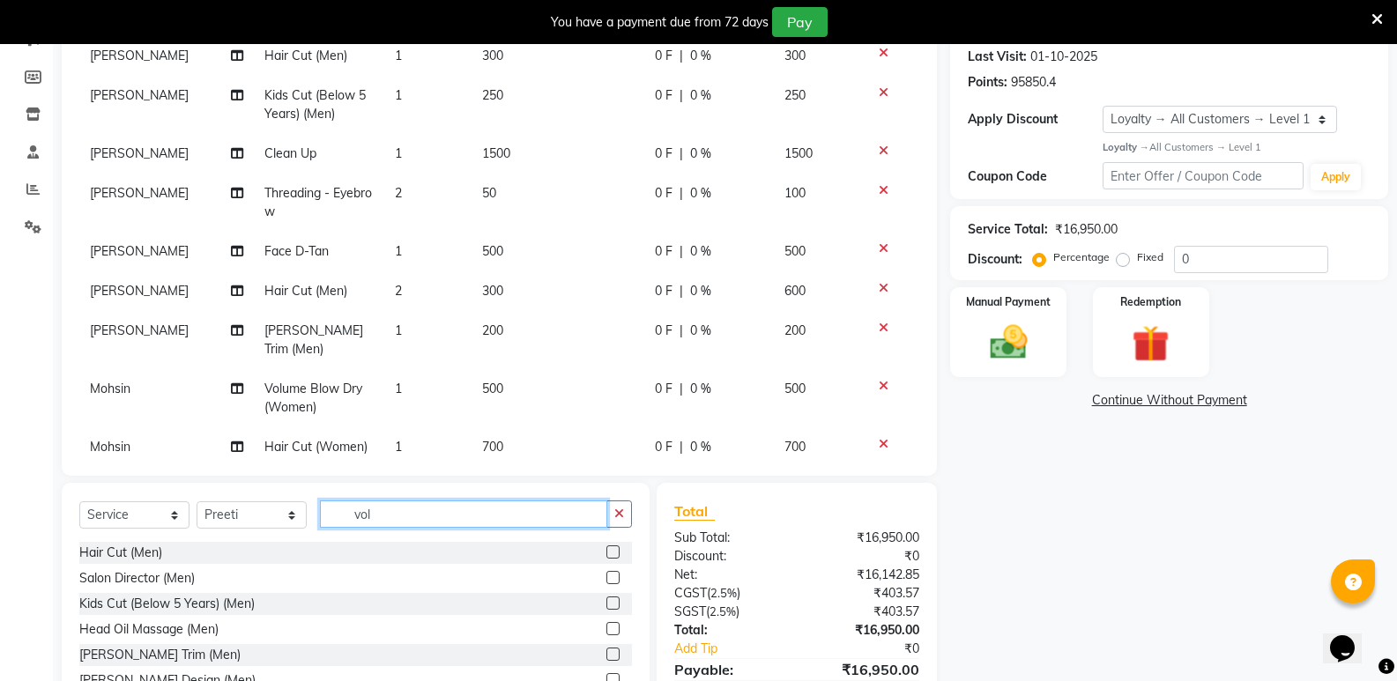
drag, startPoint x: 410, startPoint y: 520, endPoint x: 318, endPoint y: 528, distance: 92.0
click at [318, 528] on div "Select Service Product Membership Package Voucher Prepaid Gift Card Select Styl…" at bounding box center [355, 521] width 553 height 41
type input "wome"
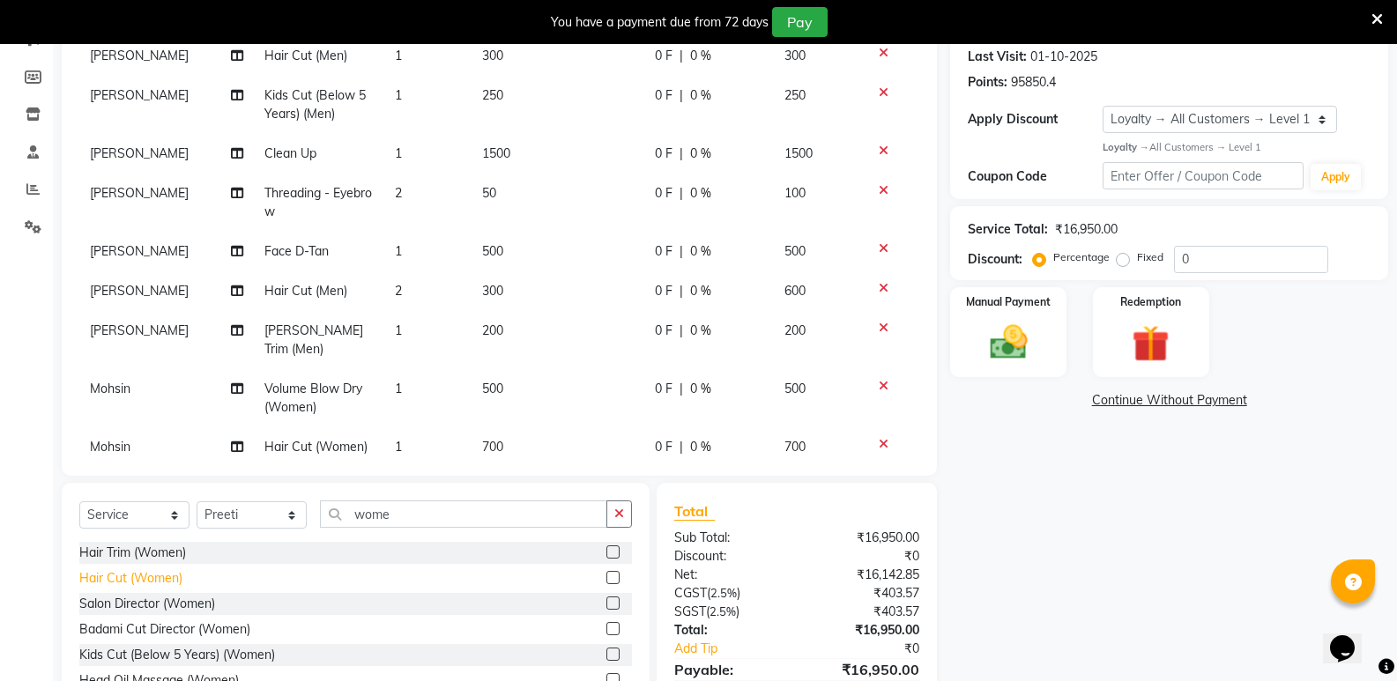
click at [153, 575] on div "Hair Cut (Women)" at bounding box center [130, 578] width 103 height 19
checkbox input "false"
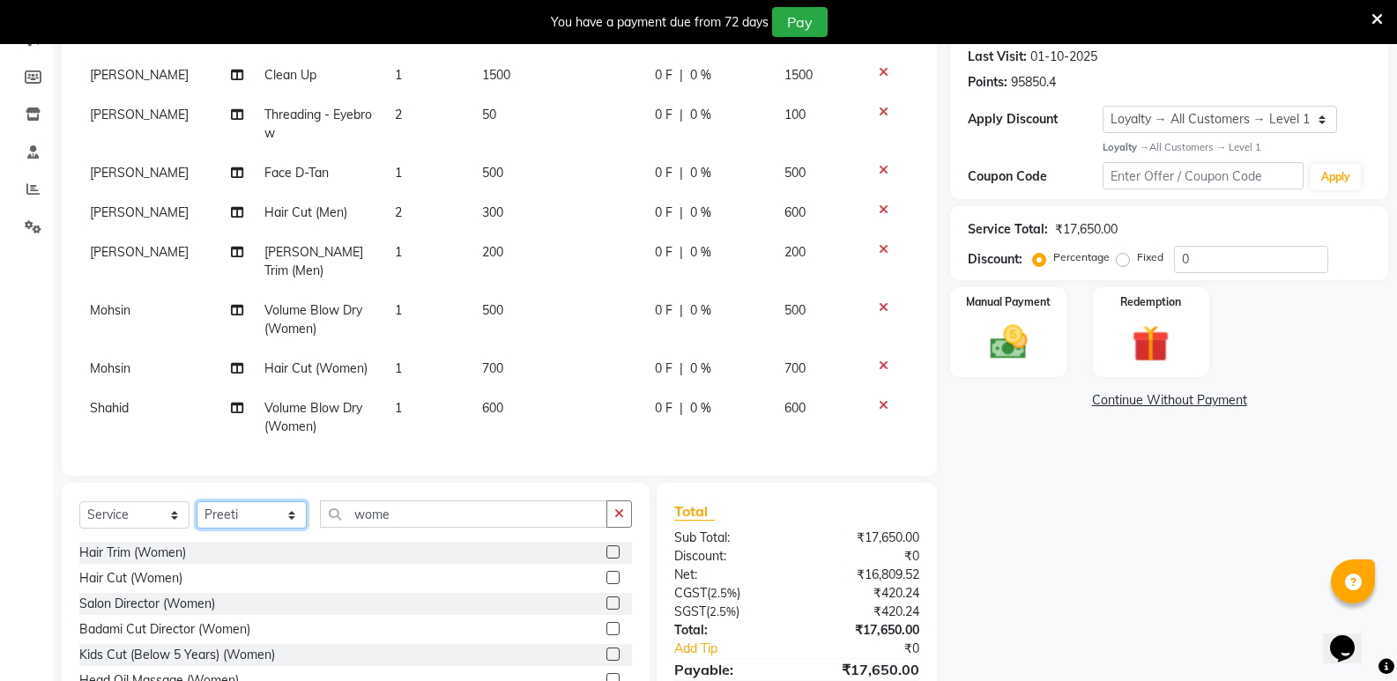
click at [218, 517] on select "Select Stylist [PERSON_NAME] [PERSON_NAME] [PERSON_NAME] Mallu [PERSON_NAME] [P…" at bounding box center [252, 515] width 110 height 27
select select "25911"
click at [197, 502] on select "Select Stylist [PERSON_NAME] [PERSON_NAME] [PERSON_NAME] Mallu [PERSON_NAME] [P…" at bounding box center [252, 515] width 110 height 27
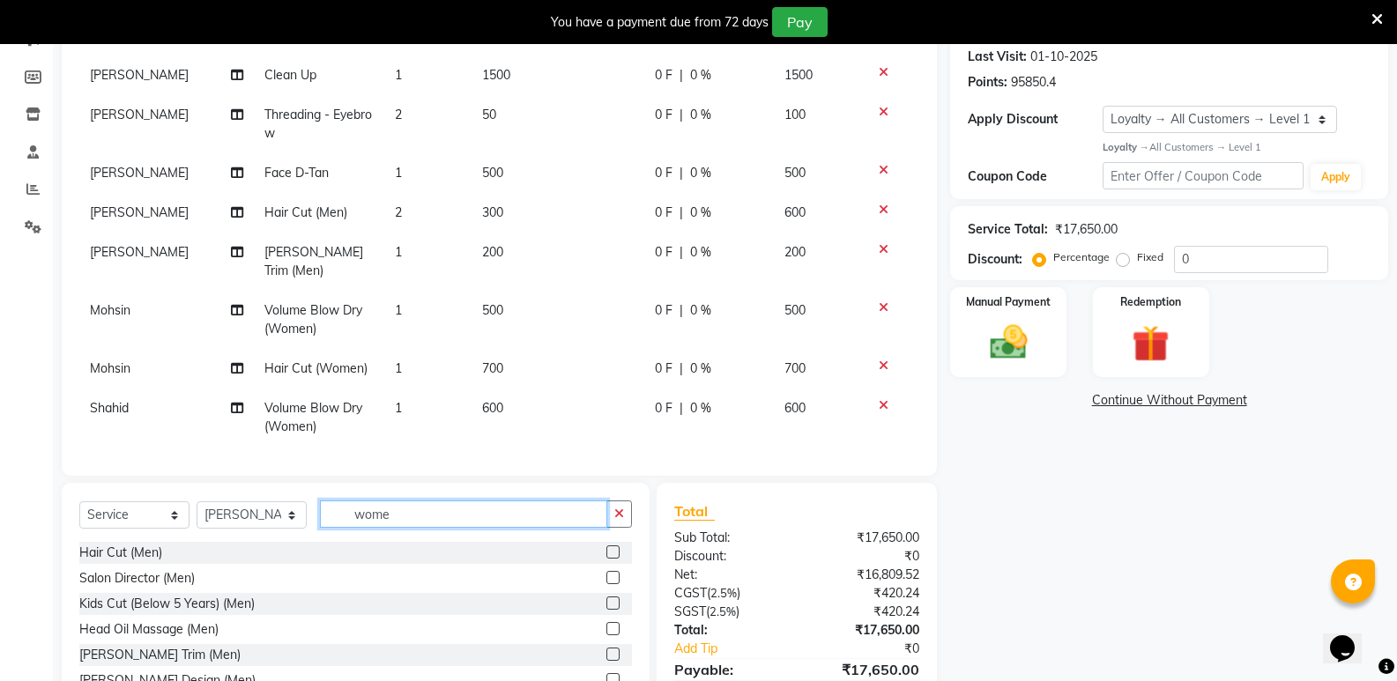
click at [441, 511] on input "wome" at bounding box center [463, 514] width 287 height 27
type input "women"
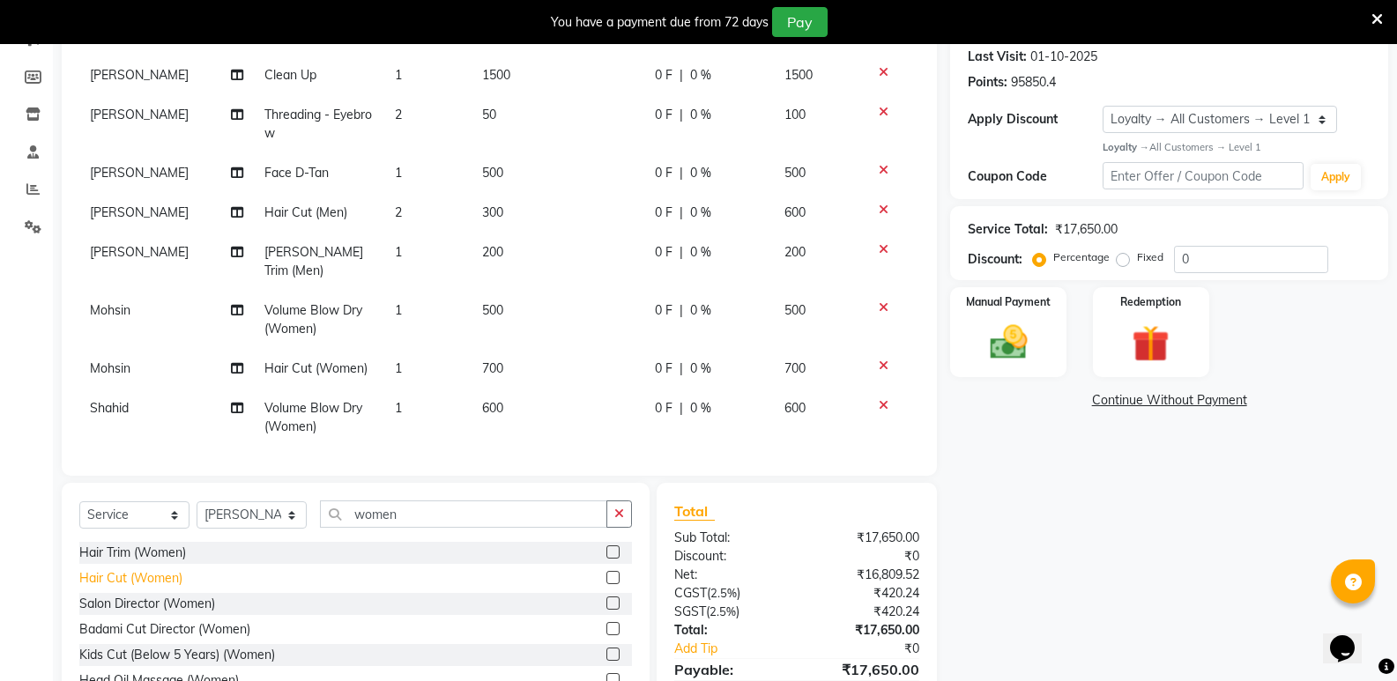
click at [136, 570] on div "Hair Cut (Women)" at bounding box center [130, 578] width 103 height 19
checkbox input "false"
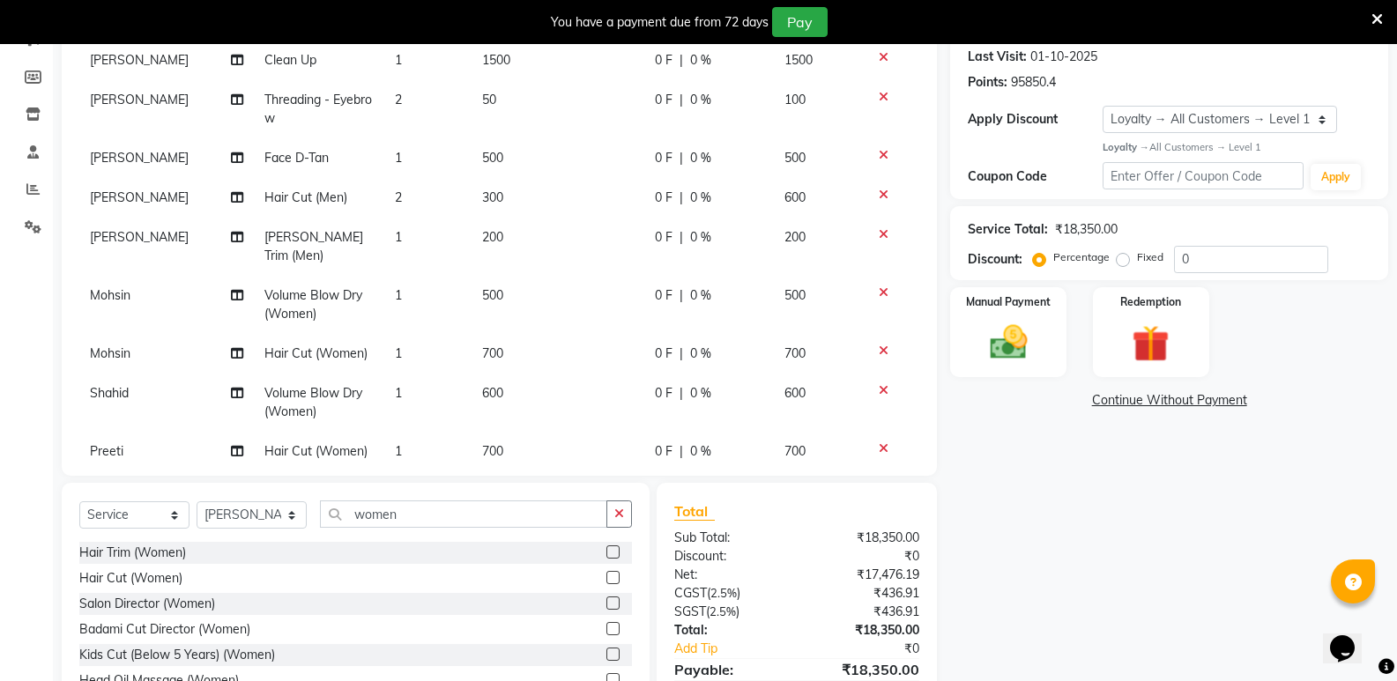
scroll to position [603, 0]
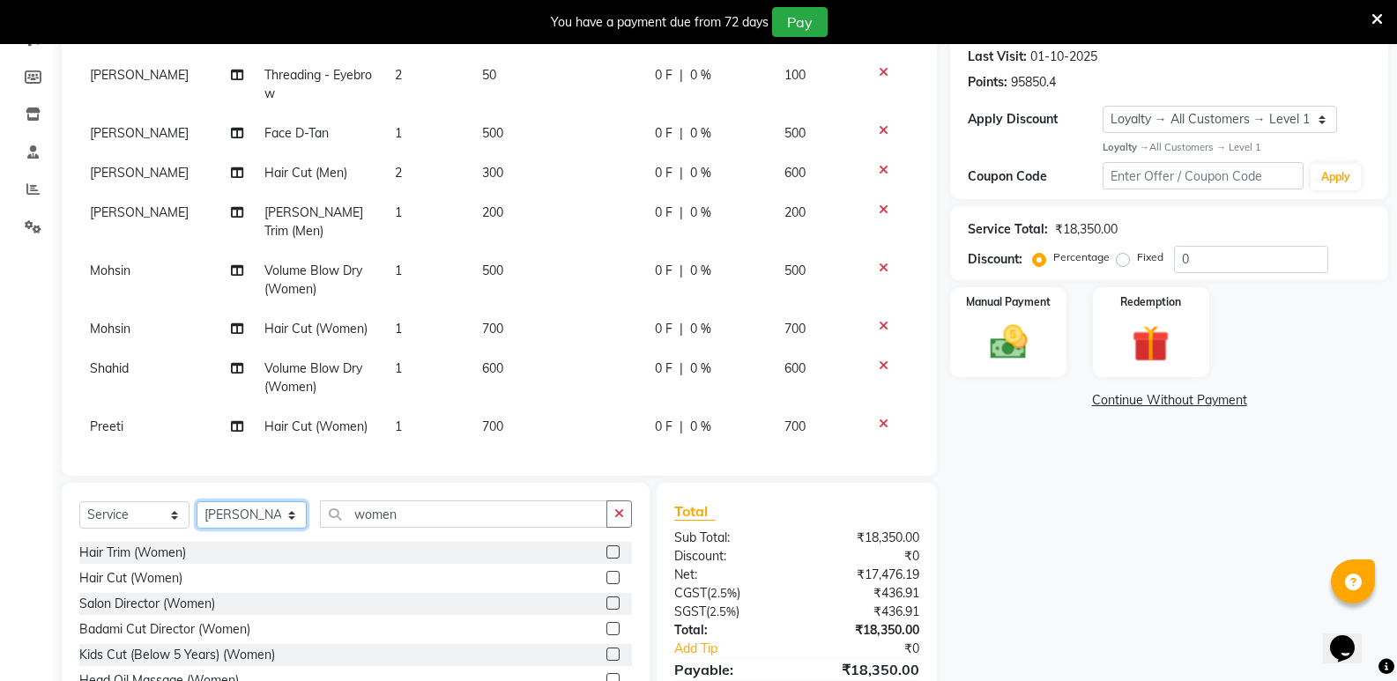
click at [220, 516] on select "Select Stylist [PERSON_NAME] [PERSON_NAME] [PERSON_NAME] Mallu [PERSON_NAME] [P…" at bounding box center [252, 515] width 110 height 27
select select "25904"
click at [197, 502] on select "Select Stylist [PERSON_NAME] [PERSON_NAME] [PERSON_NAME] Mallu [PERSON_NAME] [P…" at bounding box center [252, 515] width 110 height 27
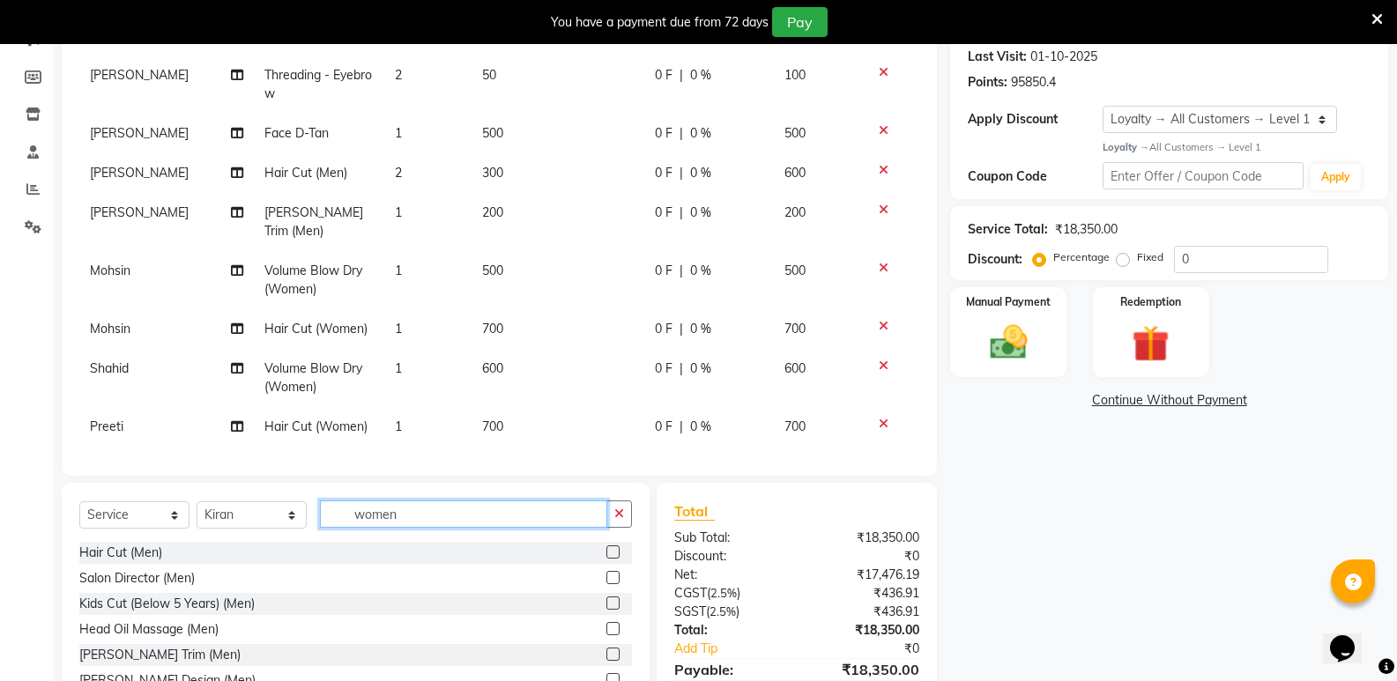
click at [406, 516] on input "women" at bounding box center [463, 514] width 287 height 27
type input "women"
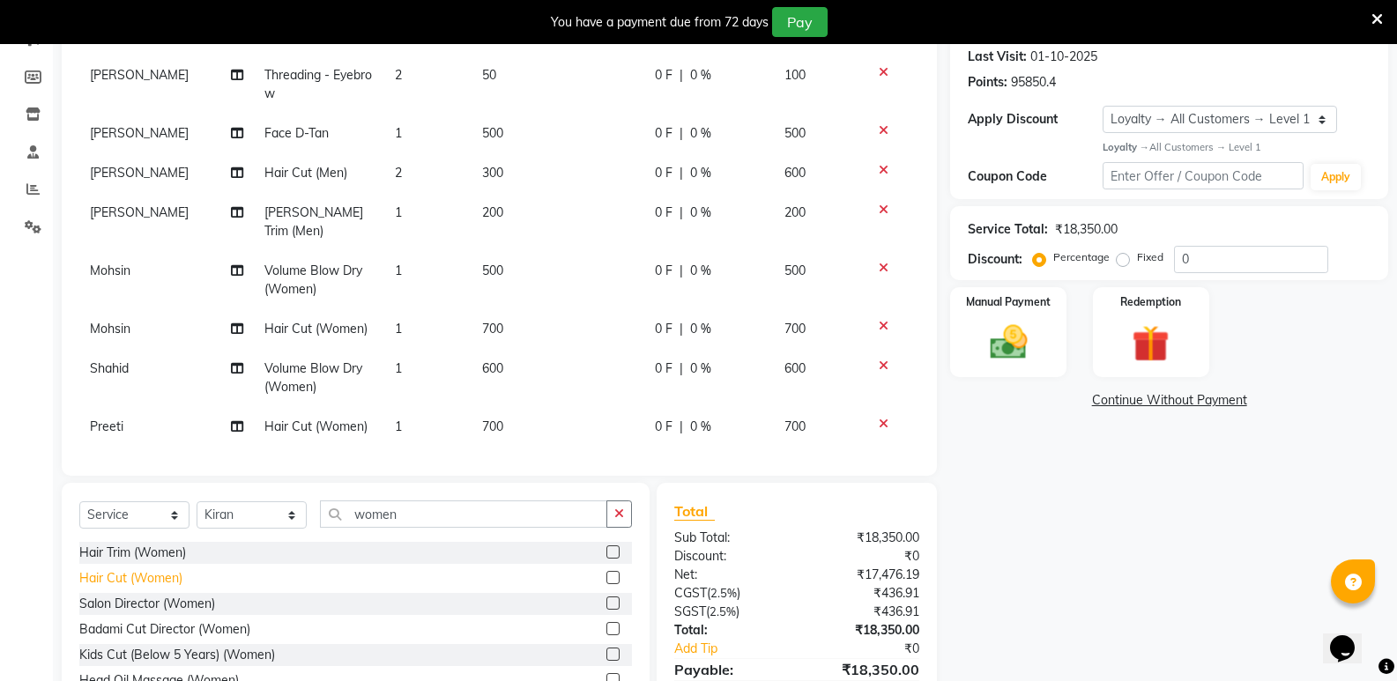
click at [141, 581] on div "Hair Cut (Women)" at bounding box center [130, 578] width 103 height 19
checkbox input "false"
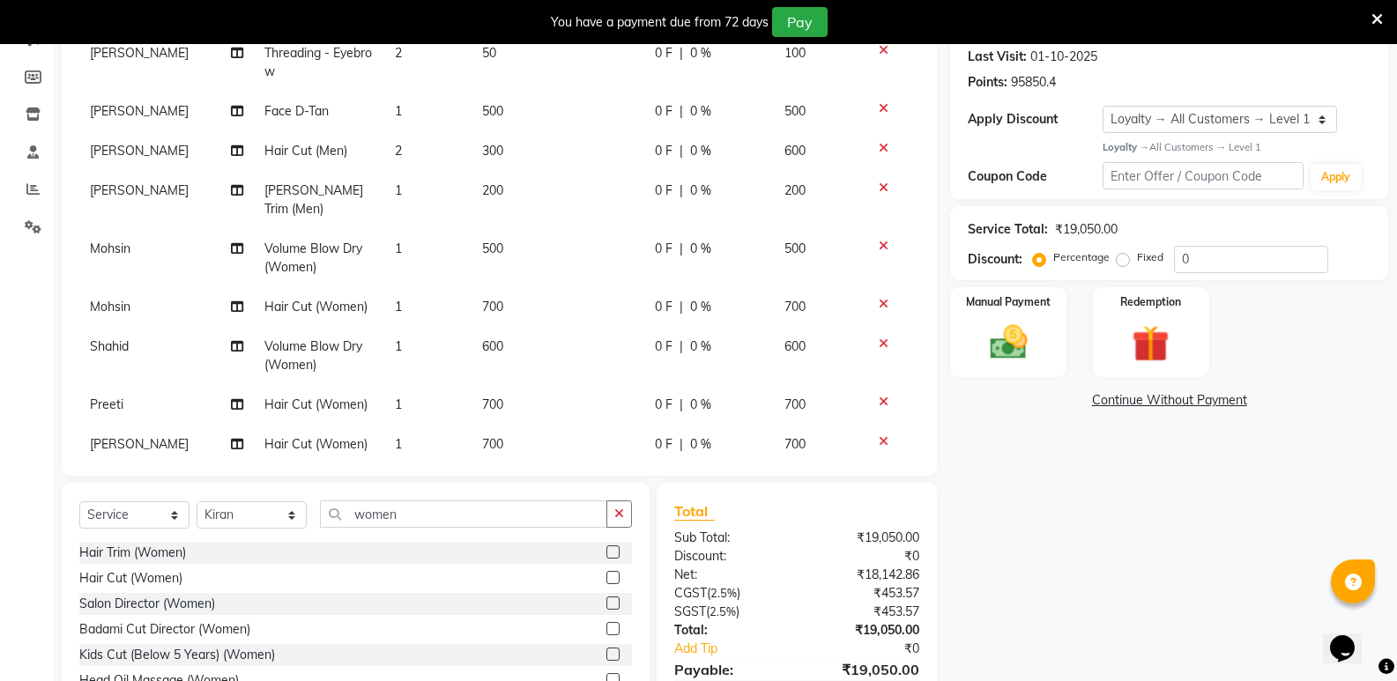
scroll to position [643, 0]
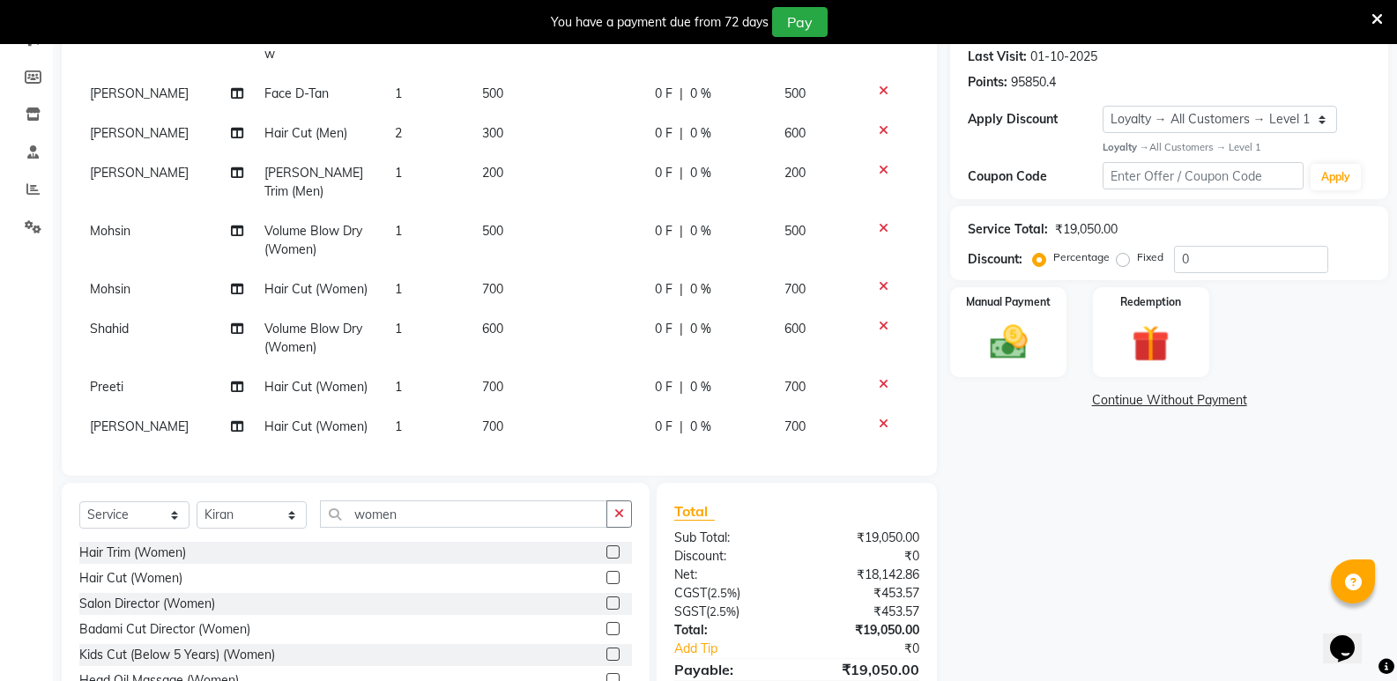
click at [405, 447] on td "1" at bounding box center [427, 467] width 87 height 40
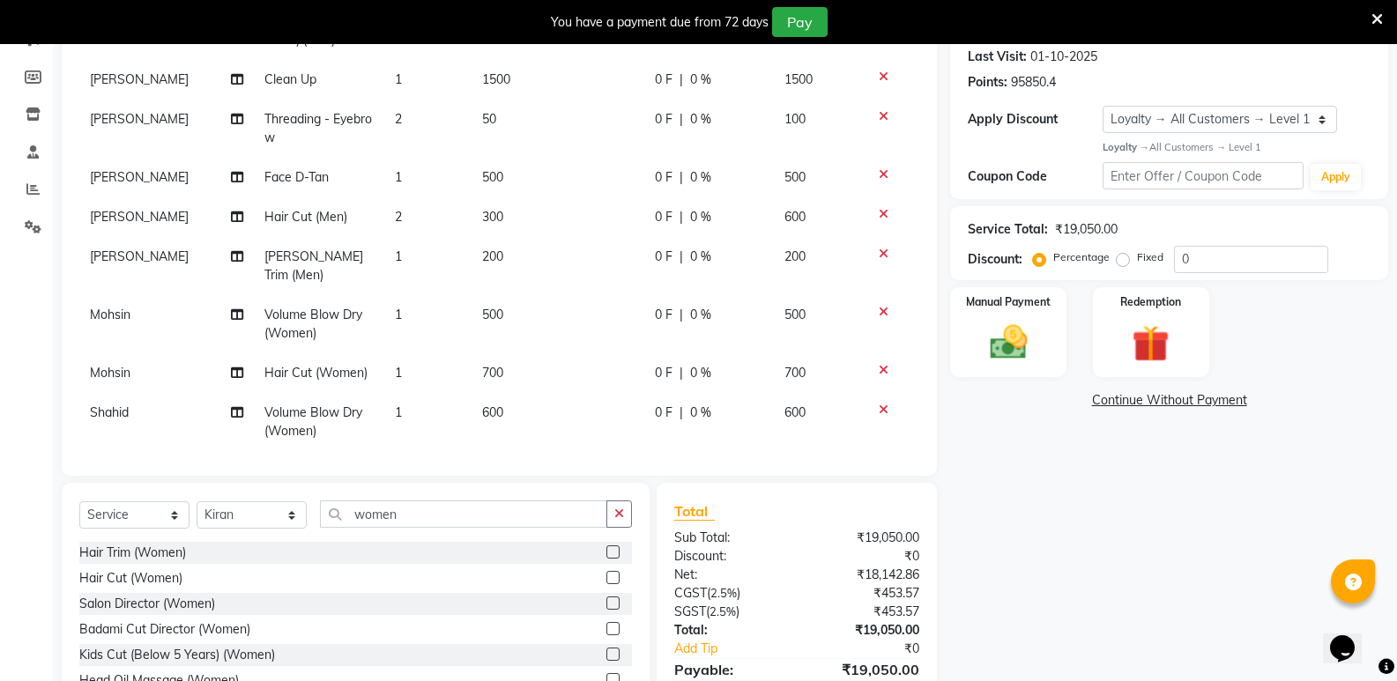
select select "25904"
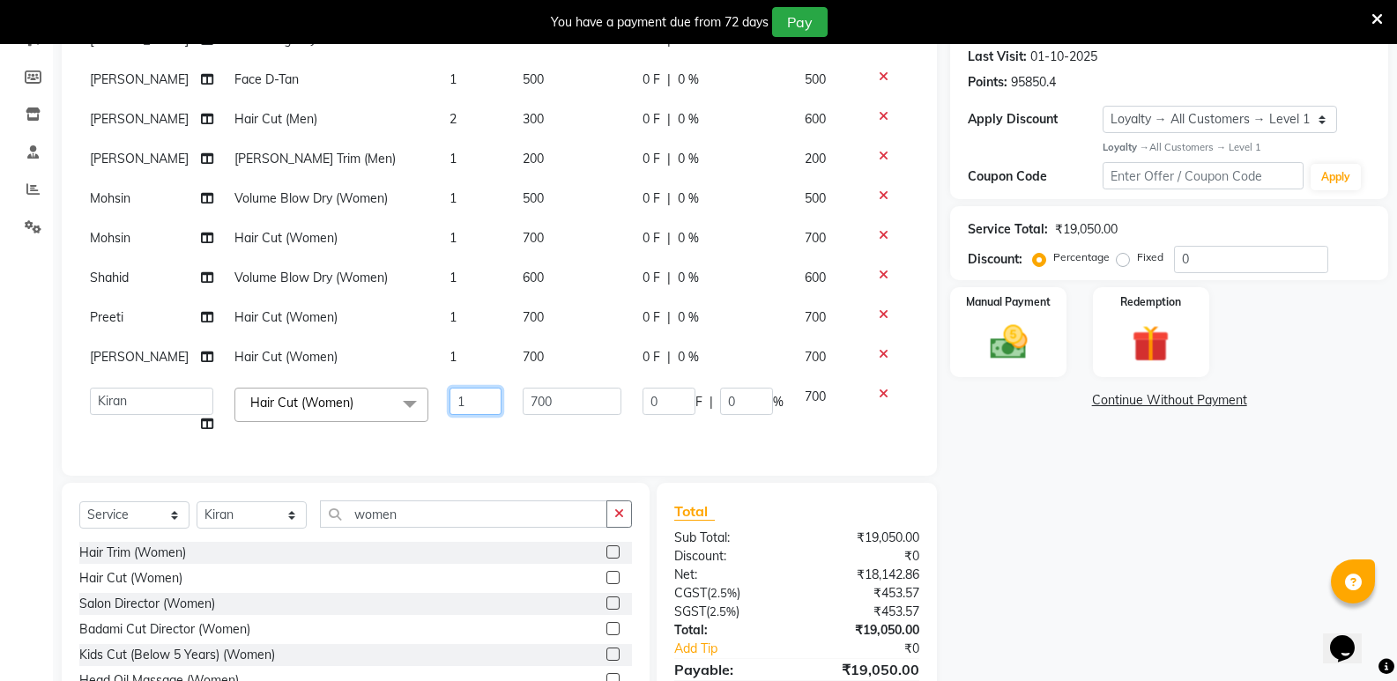
click at [462, 388] on input "1" at bounding box center [476, 401] width 52 height 27
type input "2"
click at [234, 511] on select "Select Stylist [PERSON_NAME] [PERSON_NAME] [PERSON_NAME] Mallu [PERSON_NAME] [P…" at bounding box center [252, 515] width 110 height 27
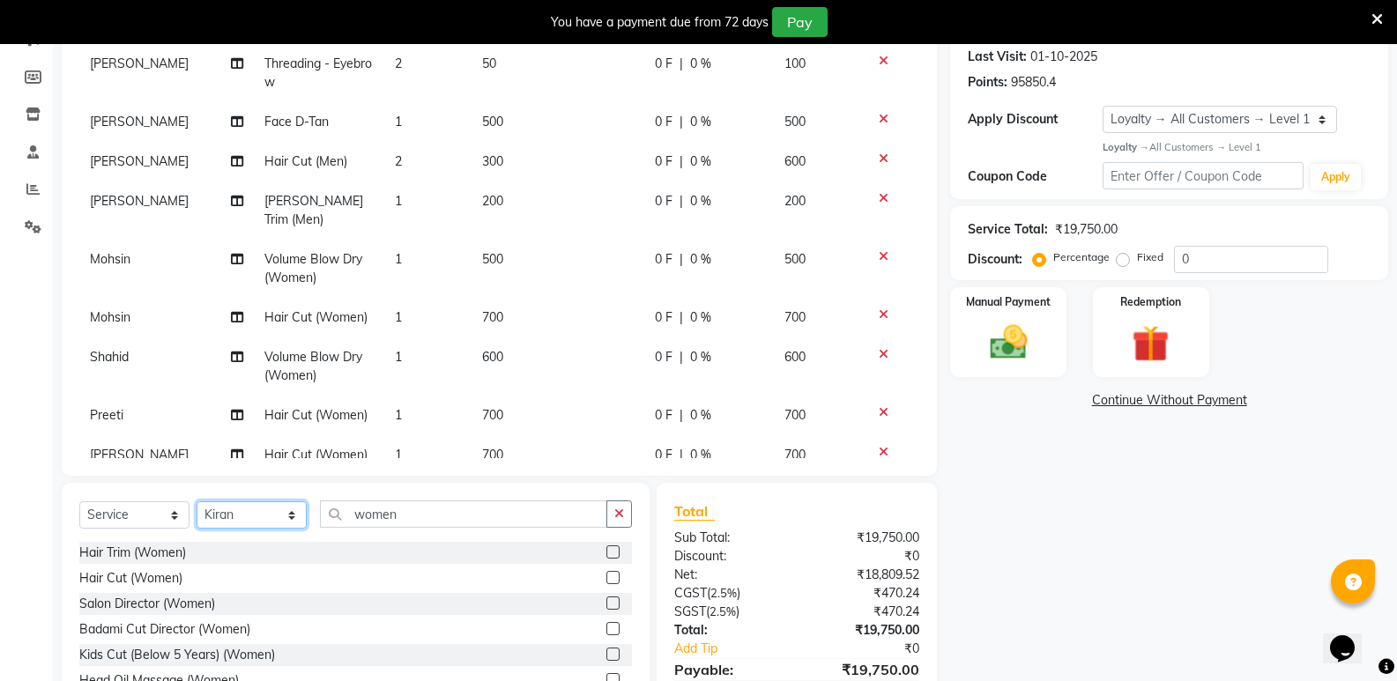
select select "74043"
click at [197, 502] on select "Select Stylist [PERSON_NAME] [PERSON_NAME] [PERSON_NAME] Mallu [PERSON_NAME] [P…" at bounding box center [252, 515] width 110 height 27
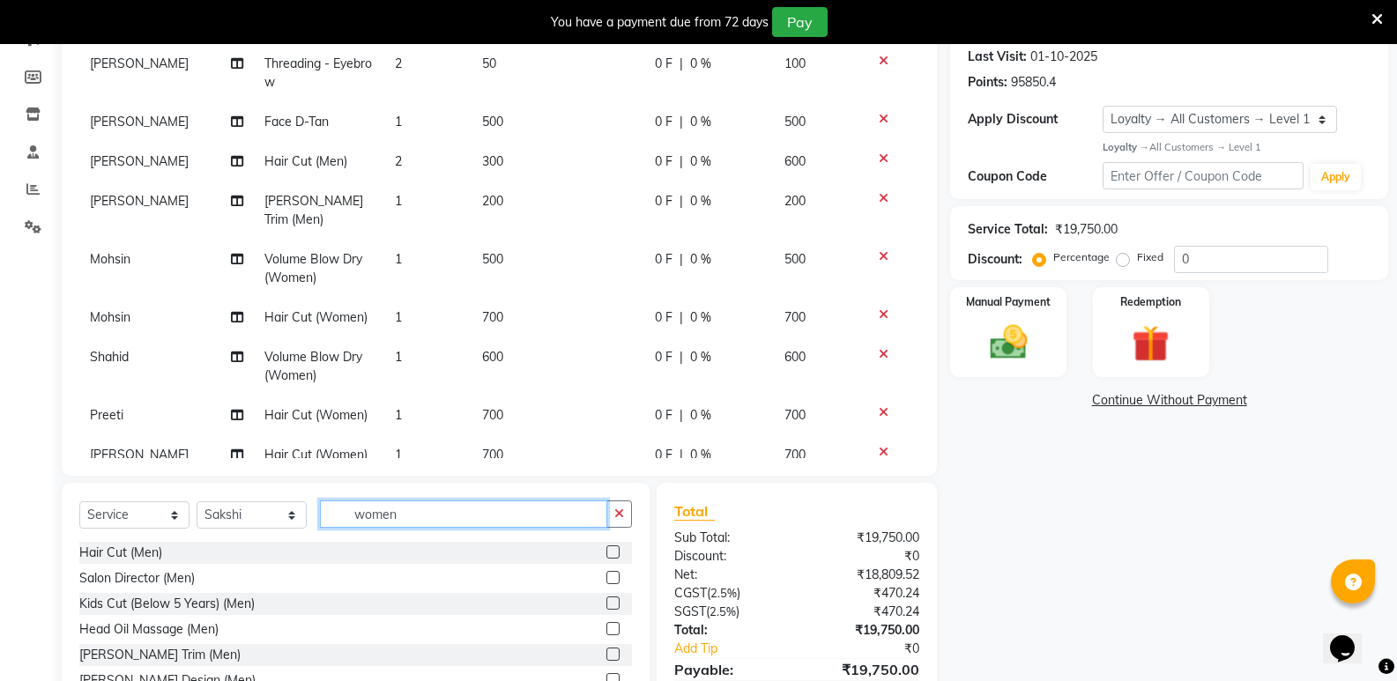
drag, startPoint x: 408, startPoint y: 524, endPoint x: 350, endPoint y: 532, distance: 58.7
click at [350, 532] on div "Select Service Product Membership Package Voucher Prepaid Gift Card Select Styl…" at bounding box center [355, 521] width 553 height 41
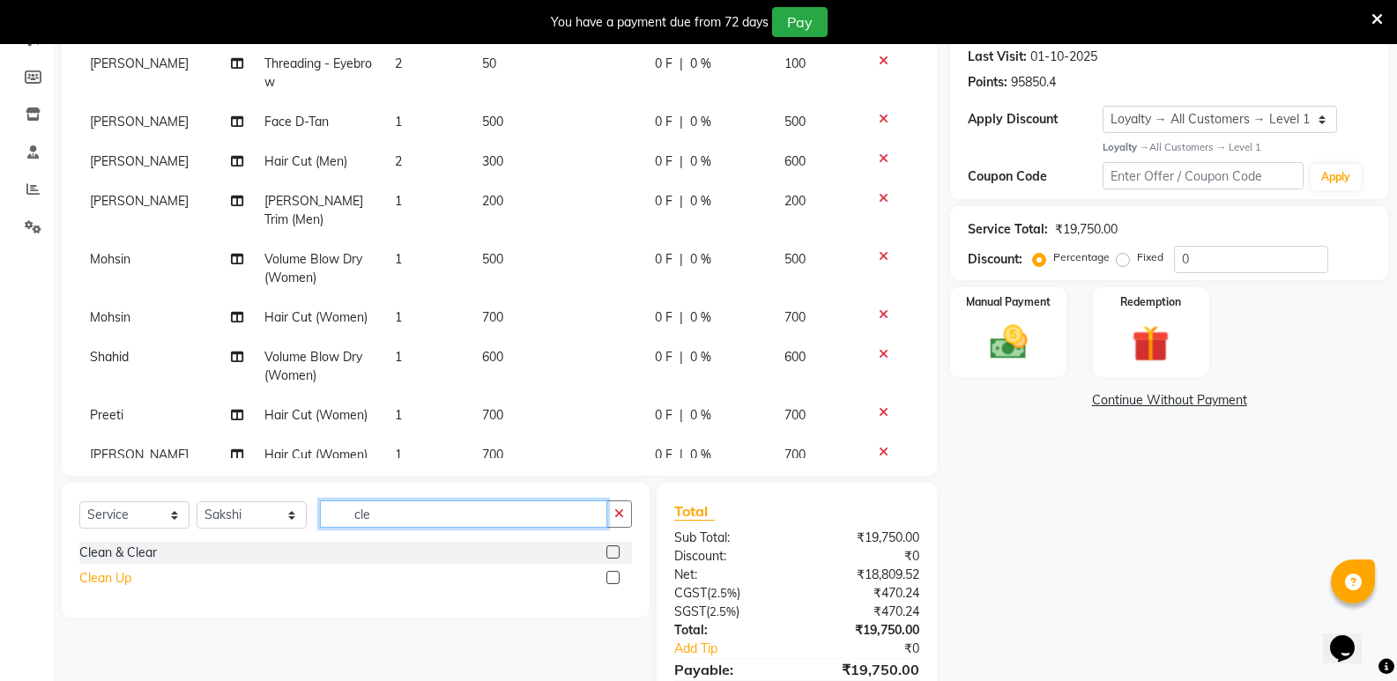
type input "cle"
click at [122, 577] on div "Clean Up" at bounding box center [105, 578] width 52 height 19
checkbox input "false"
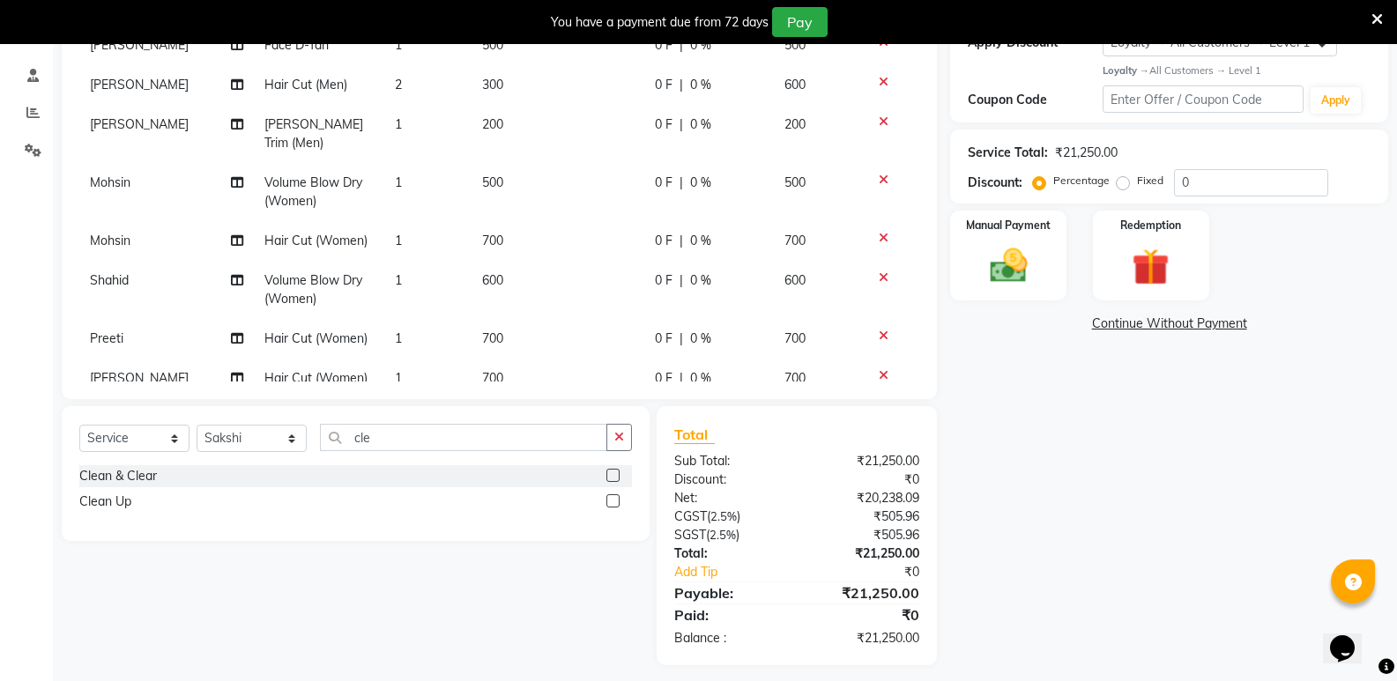
scroll to position [332, 0]
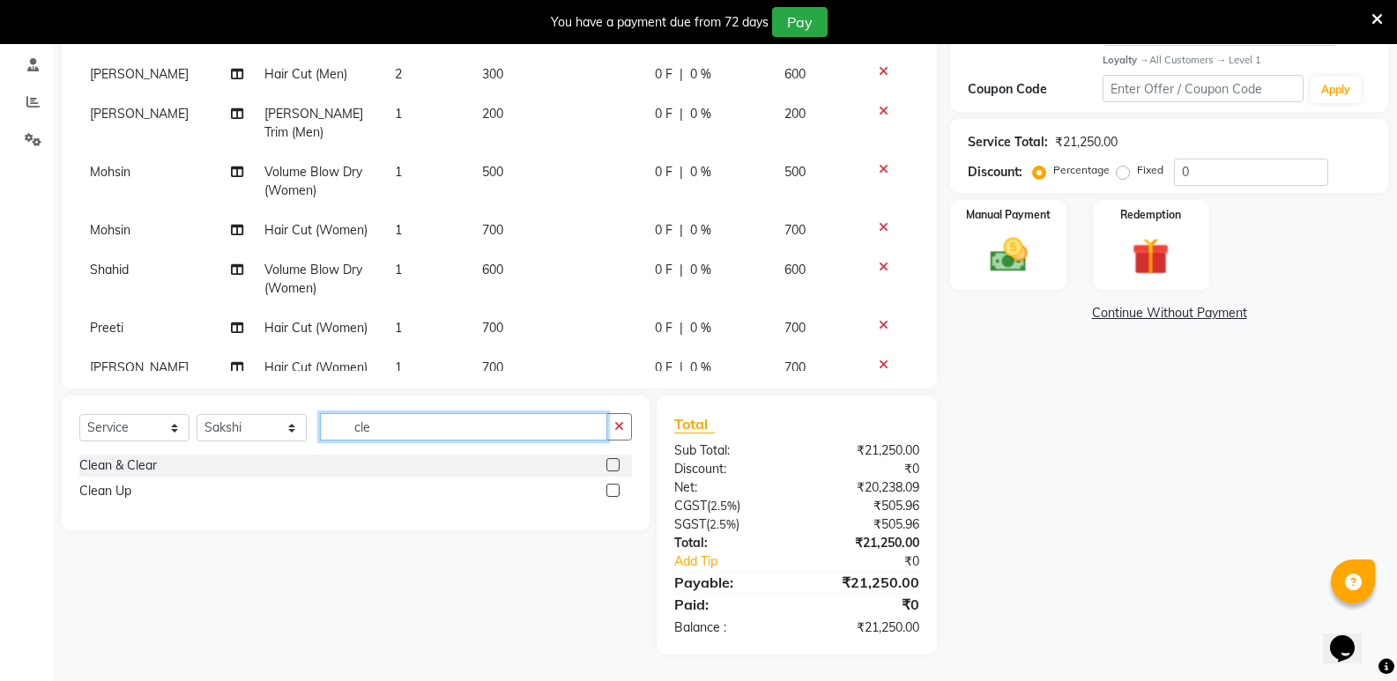
drag, startPoint x: 387, startPoint y: 432, endPoint x: 266, endPoint y: 443, distance: 121.3
click at [266, 443] on div "Select Service Product Membership Package Voucher Prepaid Gift Card Select Styl…" at bounding box center [355, 433] width 553 height 41
type input "eye"
click at [140, 466] on div "Threading - Eyebrow" at bounding box center [138, 466] width 118 height 19
checkbox input "false"
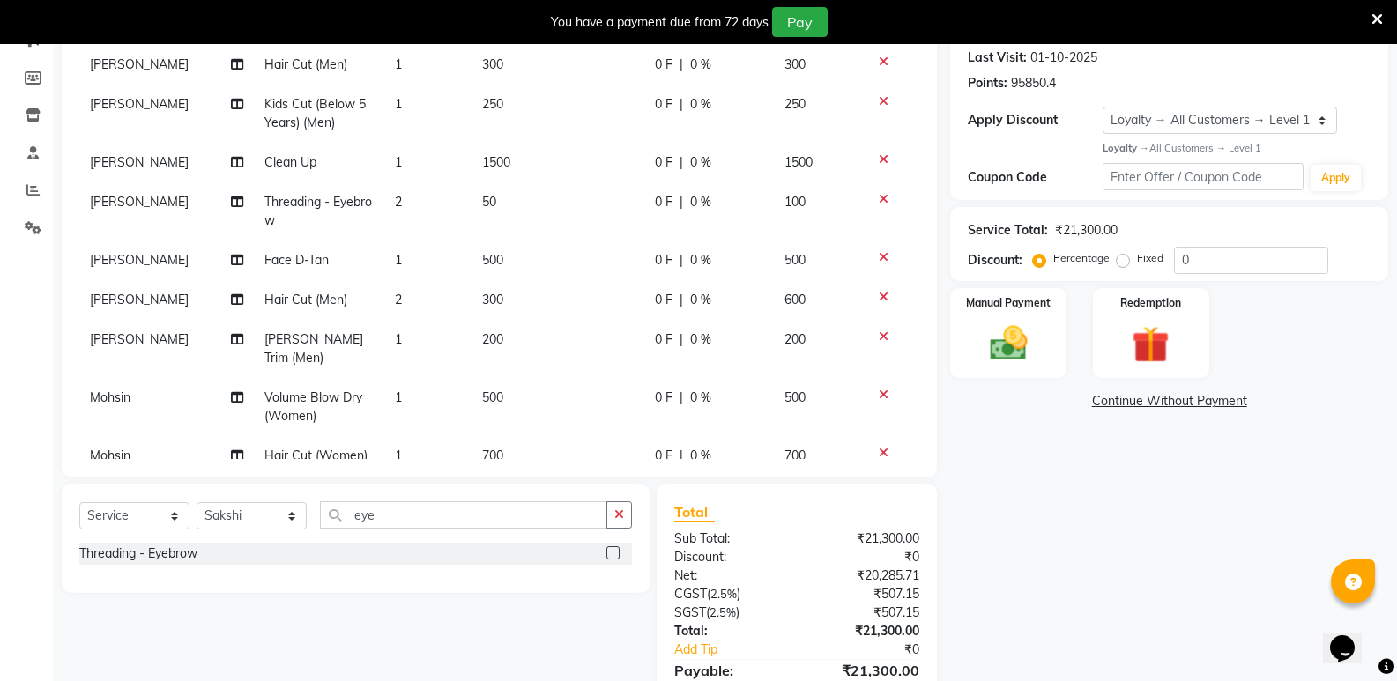
scroll to position [476, 0]
click at [1015, 336] on img at bounding box center [1008, 343] width 63 height 45
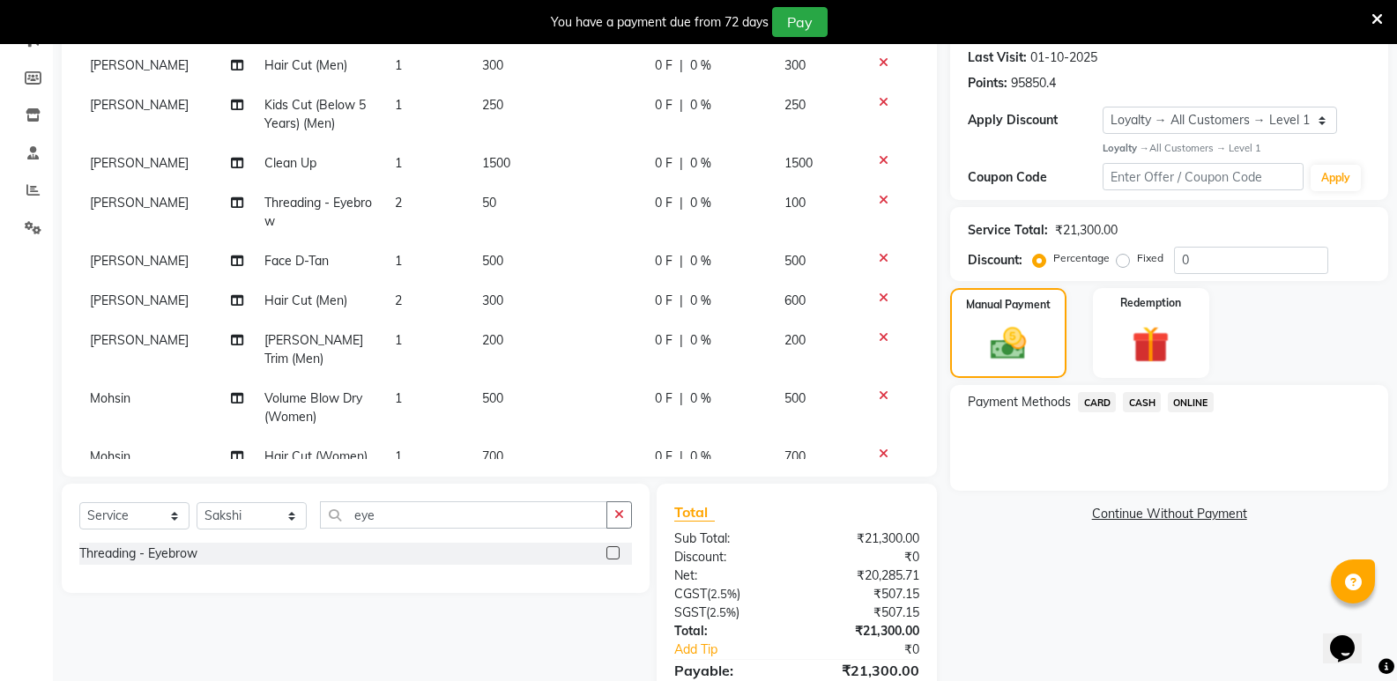
click at [1146, 400] on span "CASH" at bounding box center [1142, 402] width 38 height 20
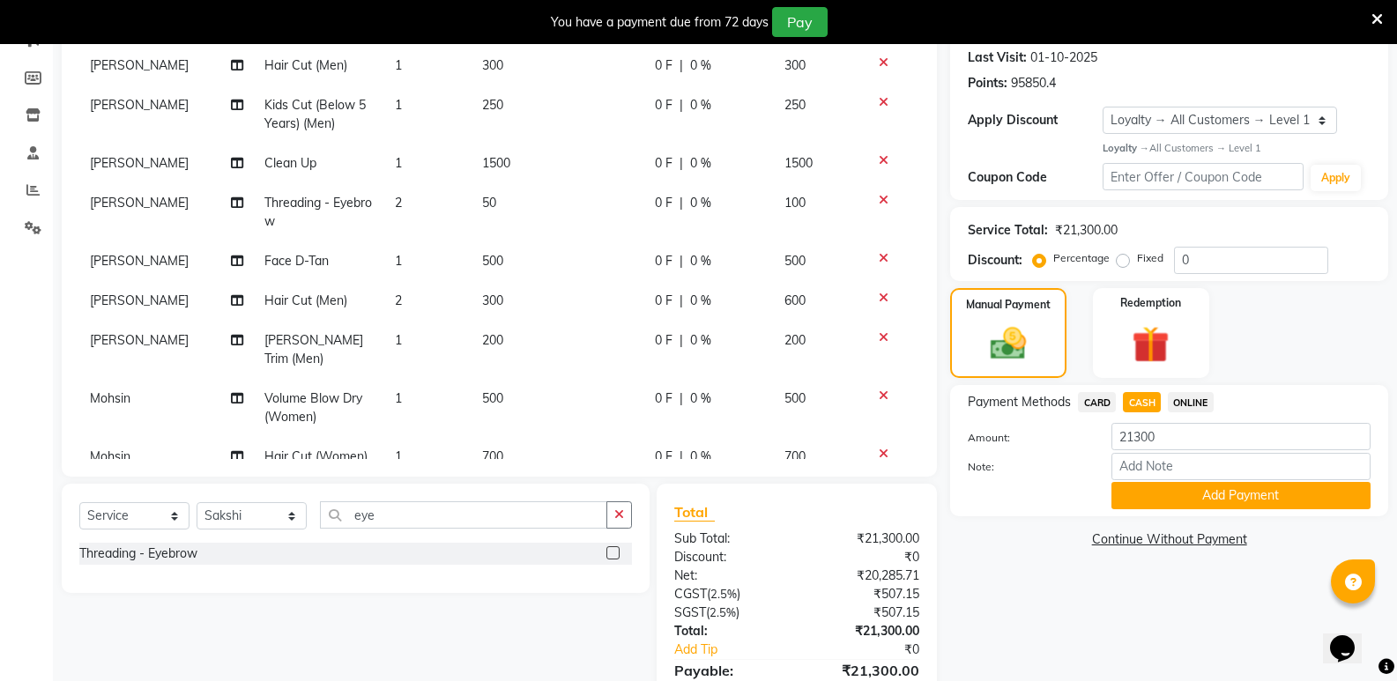
click at [1146, 485] on button "Add Payment" at bounding box center [1241, 495] width 259 height 27
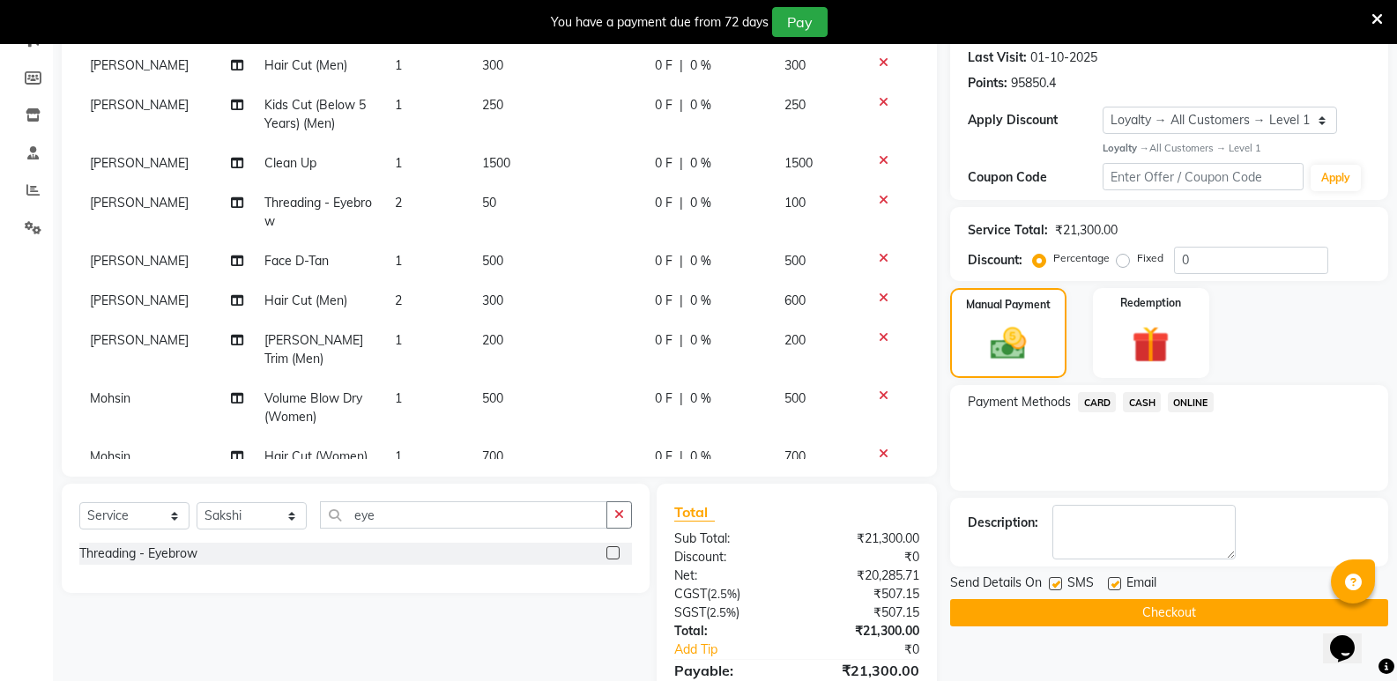
scroll to position [332, 0]
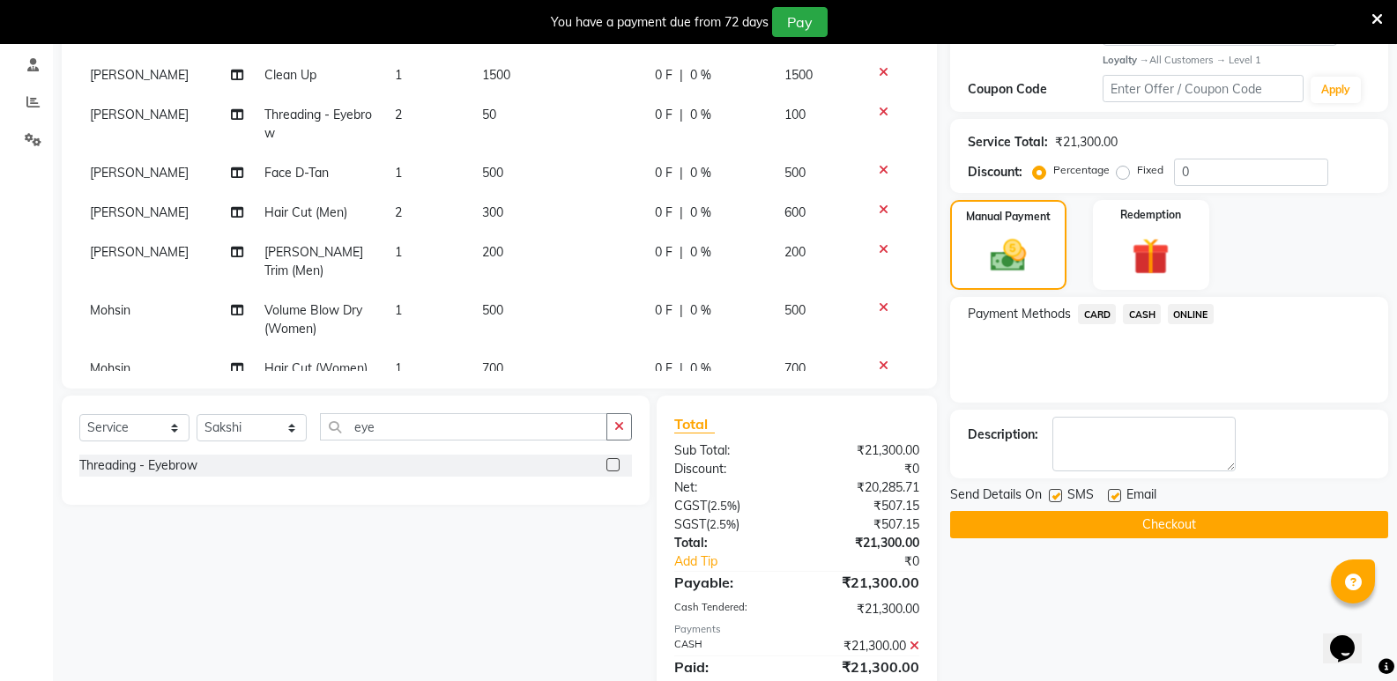
click at [1179, 529] on button "Checkout" at bounding box center [1169, 524] width 438 height 27
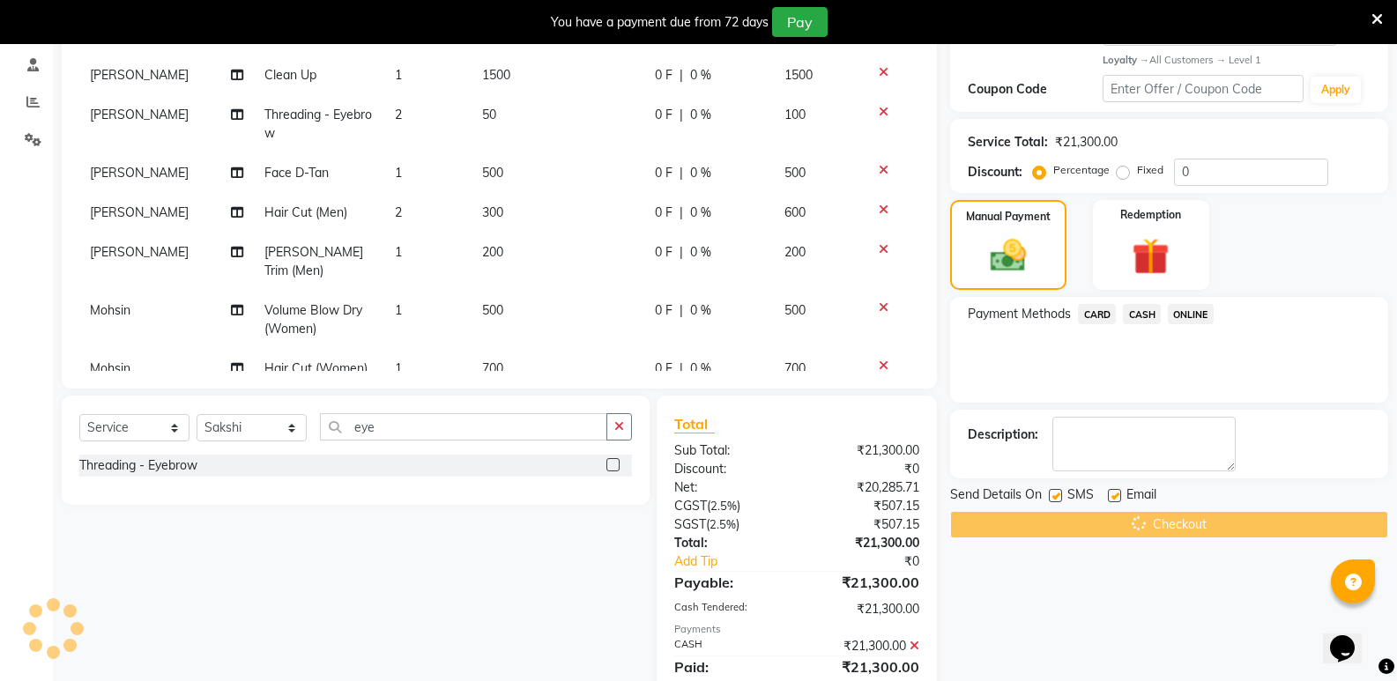
scroll to position [156, 0]
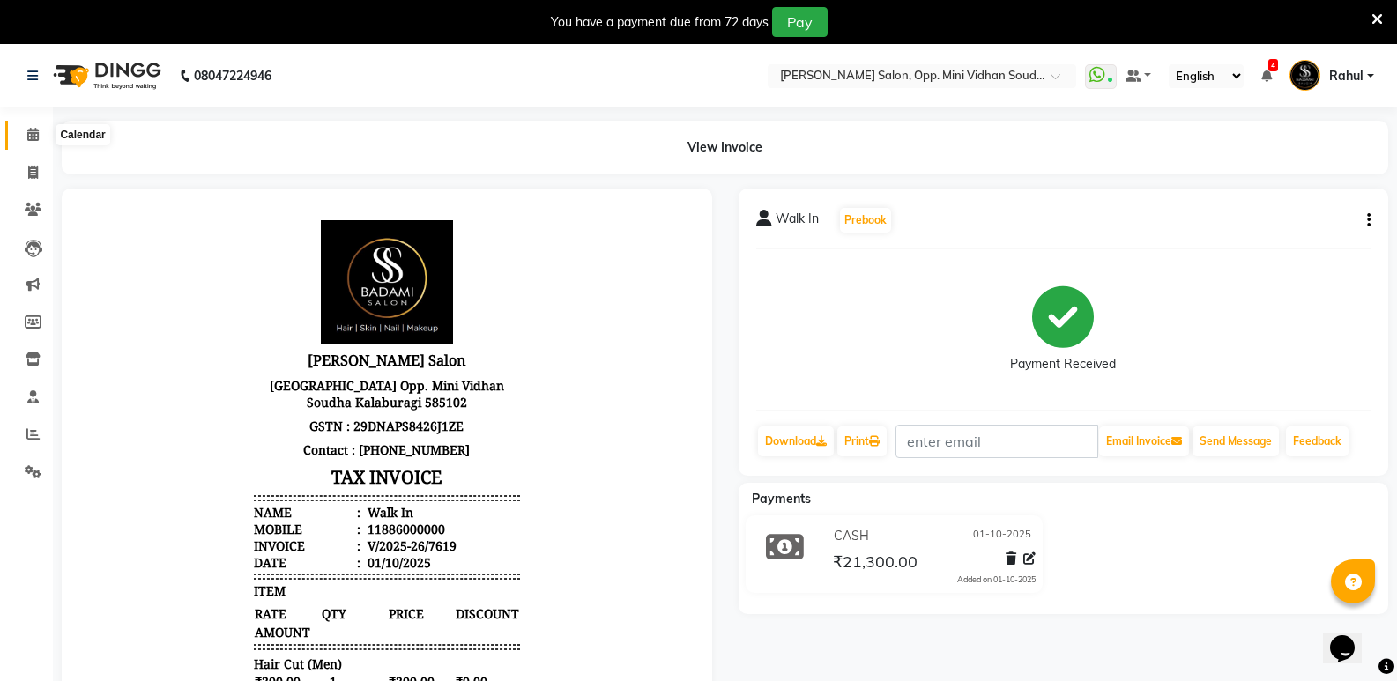
click at [33, 133] on icon at bounding box center [32, 134] width 11 height 13
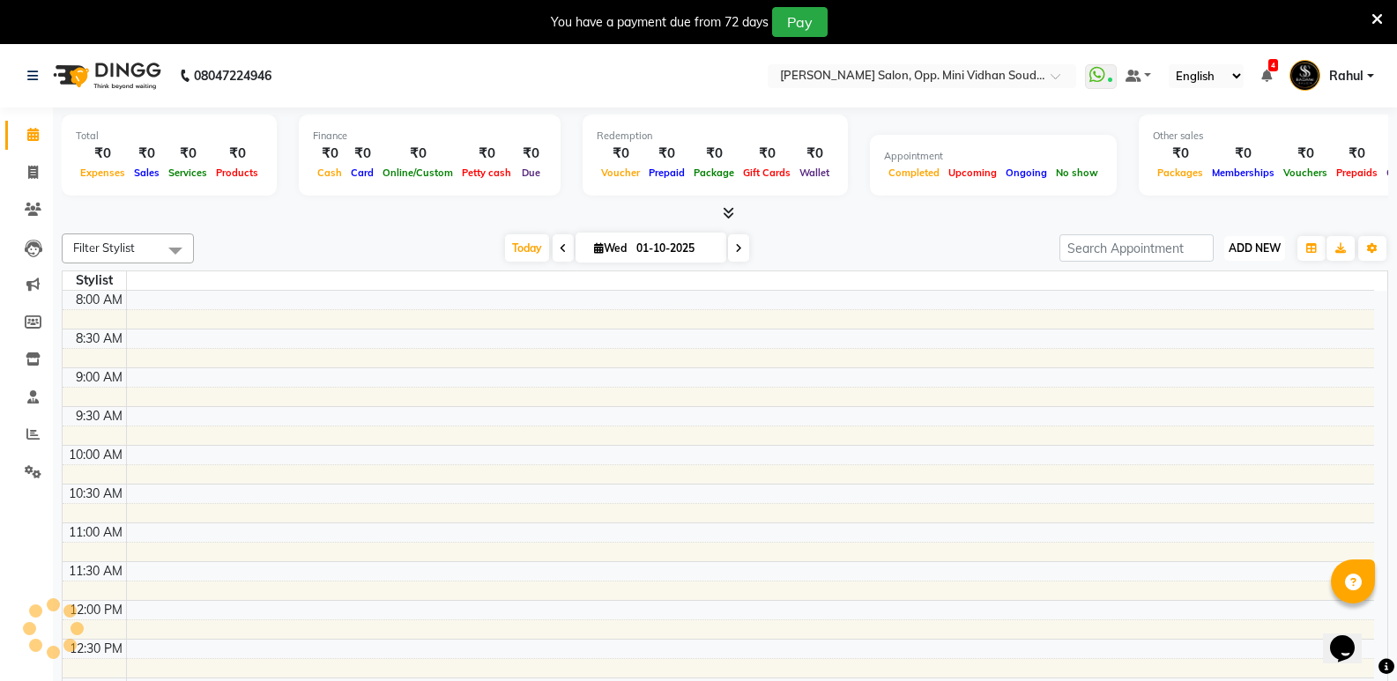
click at [1259, 251] on span "ADD NEW" at bounding box center [1255, 248] width 52 height 13
click at [1216, 321] on link "Add Expense" at bounding box center [1214, 327] width 139 height 23
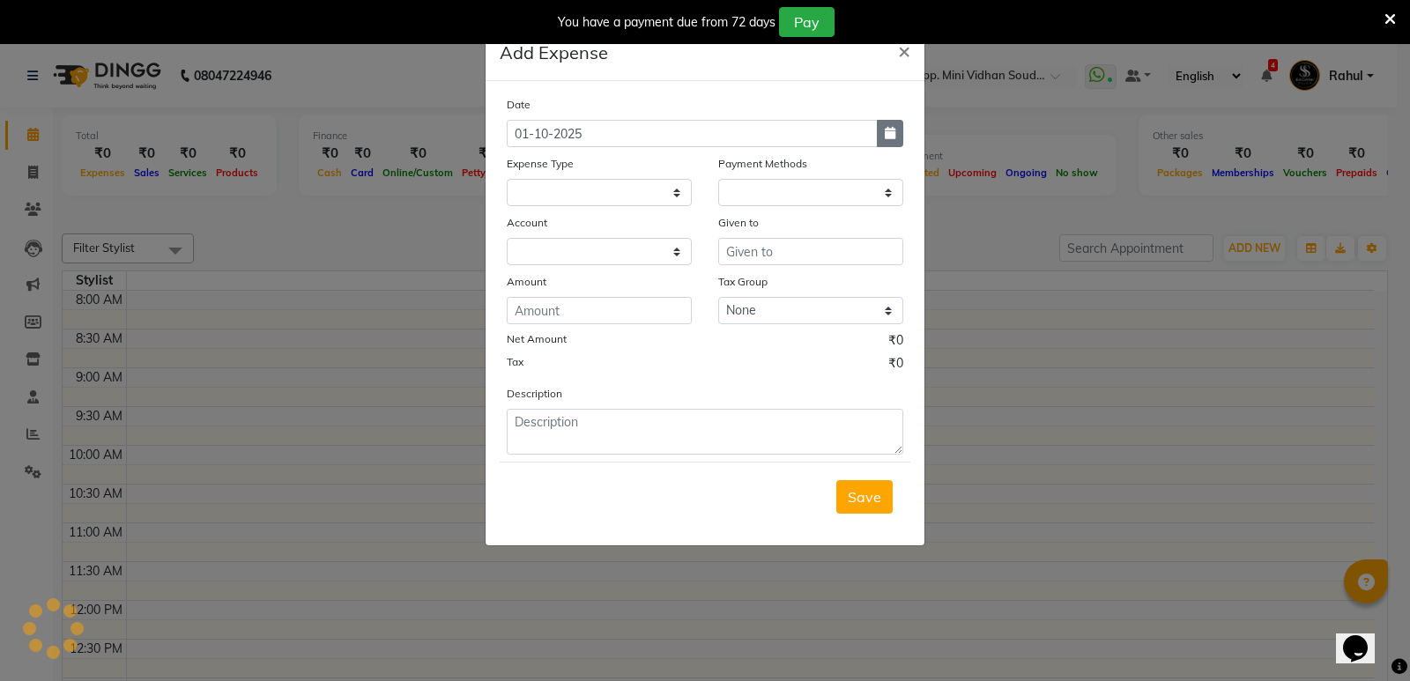
click at [891, 135] on icon "button" at bounding box center [890, 133] width 11 height 12
select select "10"
select select "2025"
click at [555, 216] on div "30" at bounding box center [553, 225] width 28 height 28
type input "30-09-2025"
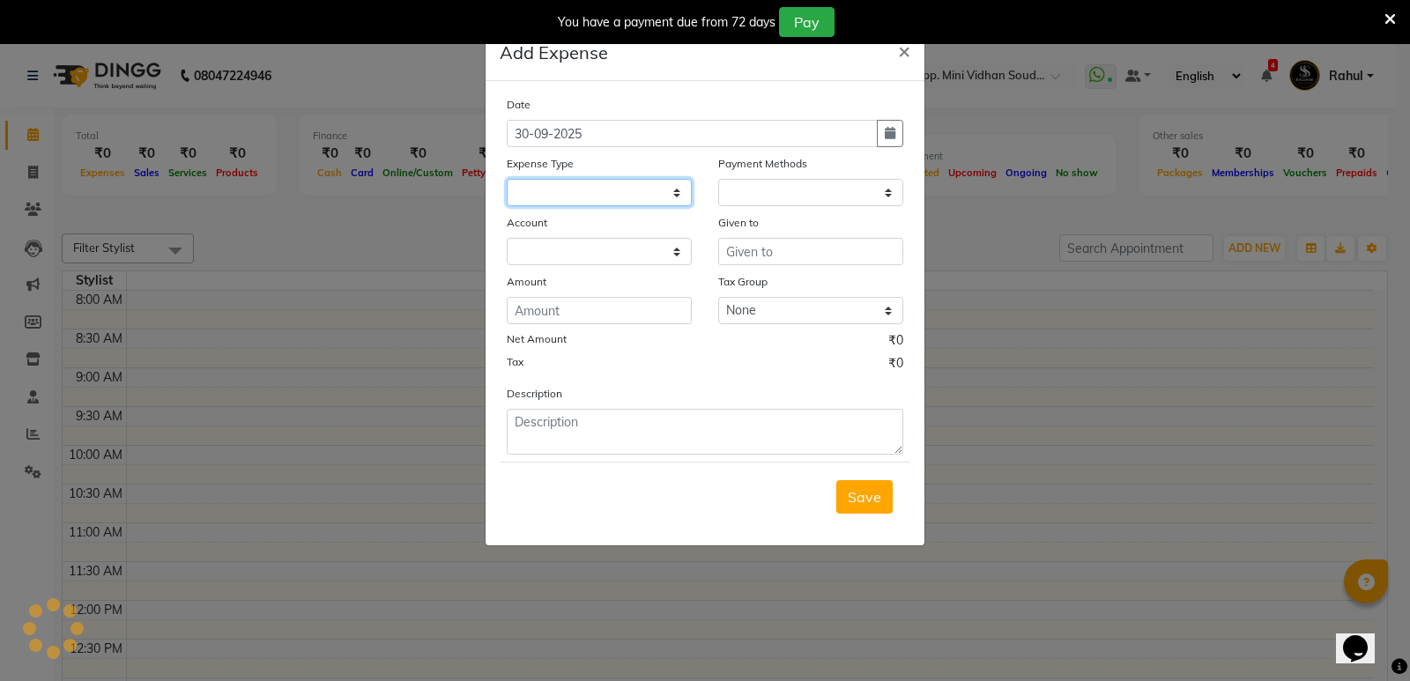
click at [589, 184] on select at bounding box center [599, 192] width 185 height 27
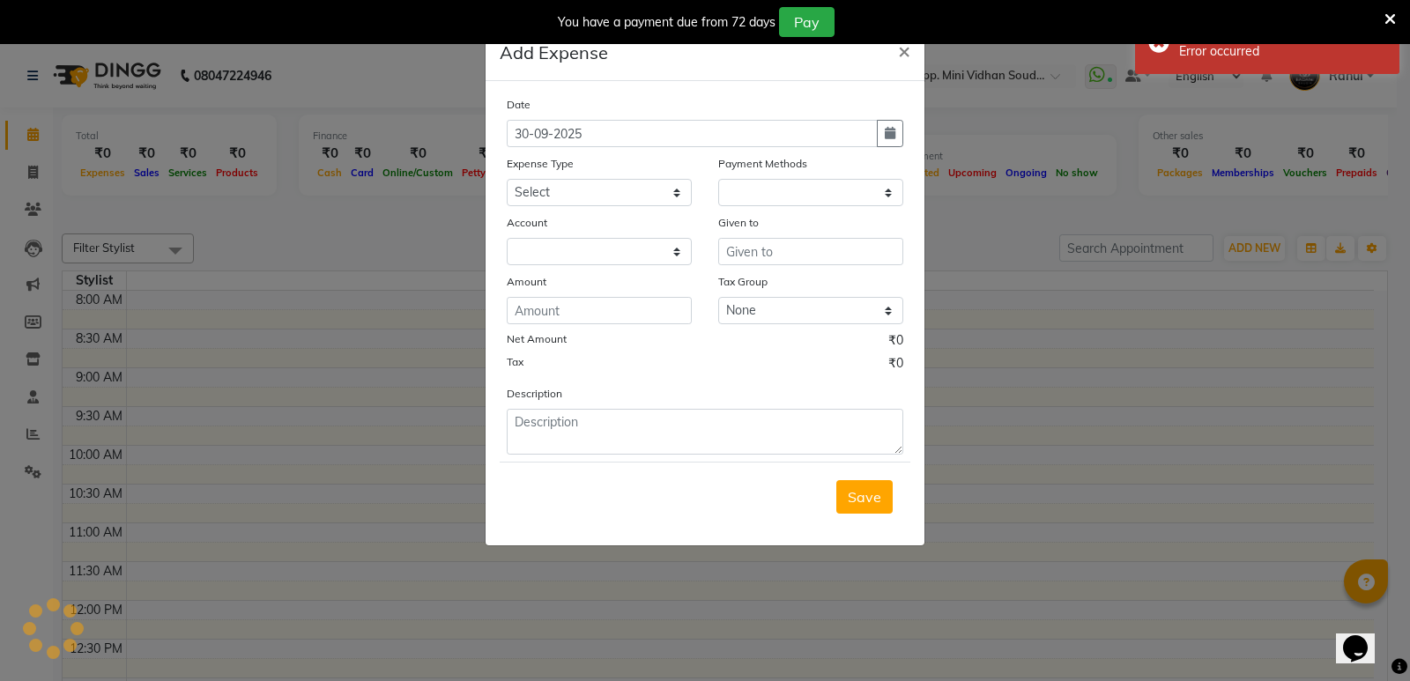
select select "1"
select select "3356"
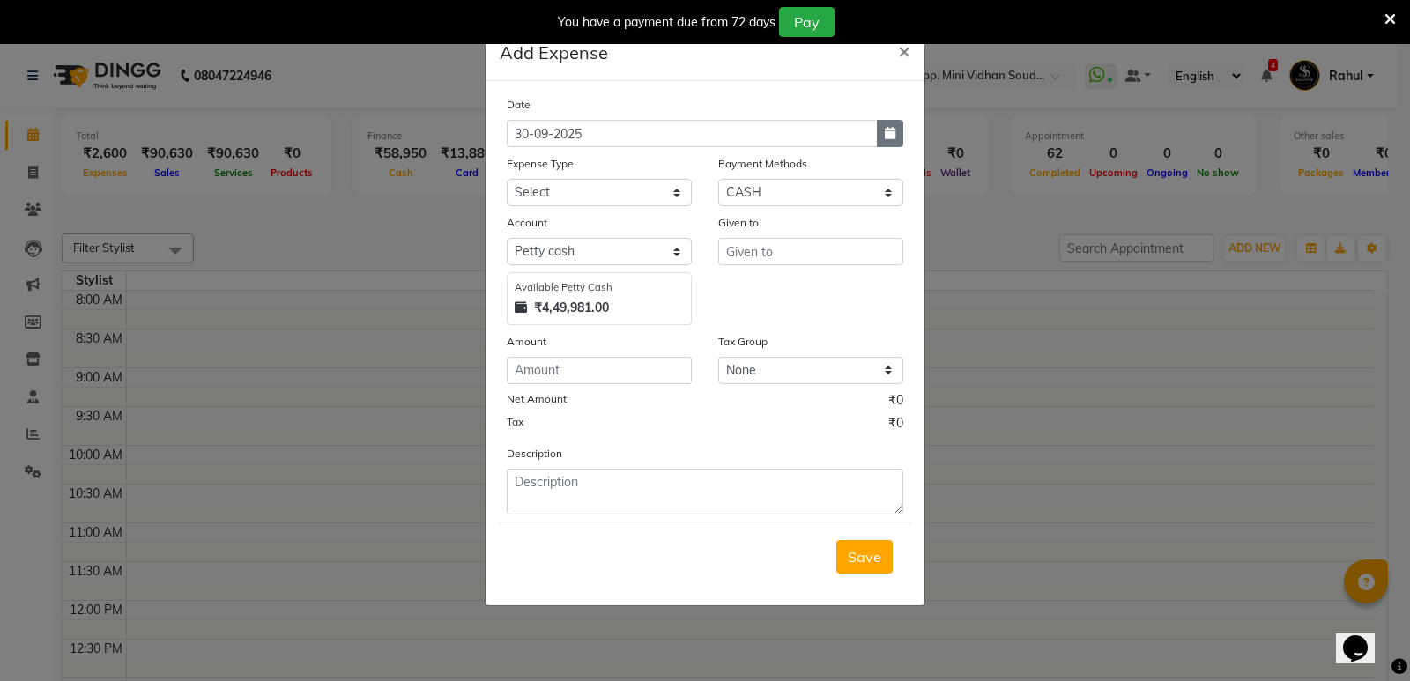
click at [891, 139] on button "button" at bounding box center [890, 133] width 26 height 27
select select "9"
select select "2025"
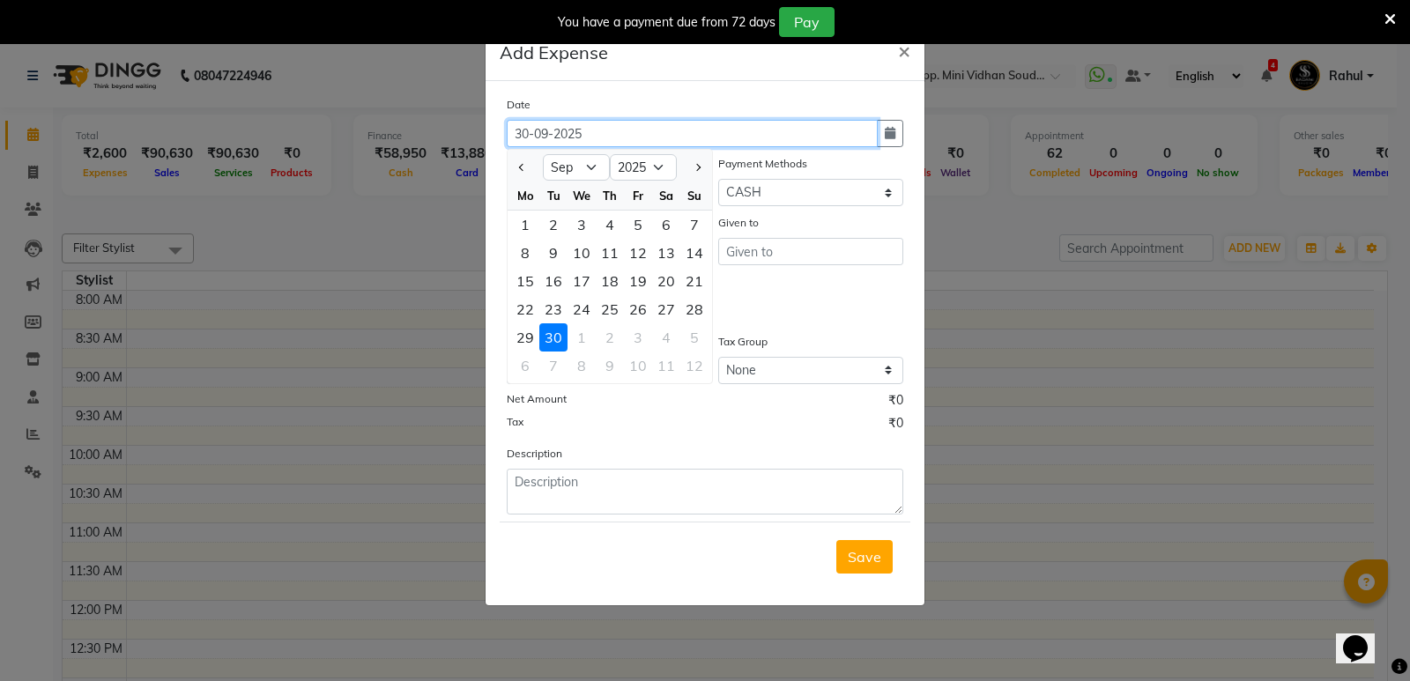
click at [565, 135] on input "30-09-2025" at bounding box center [692, 133] width 371 height 27
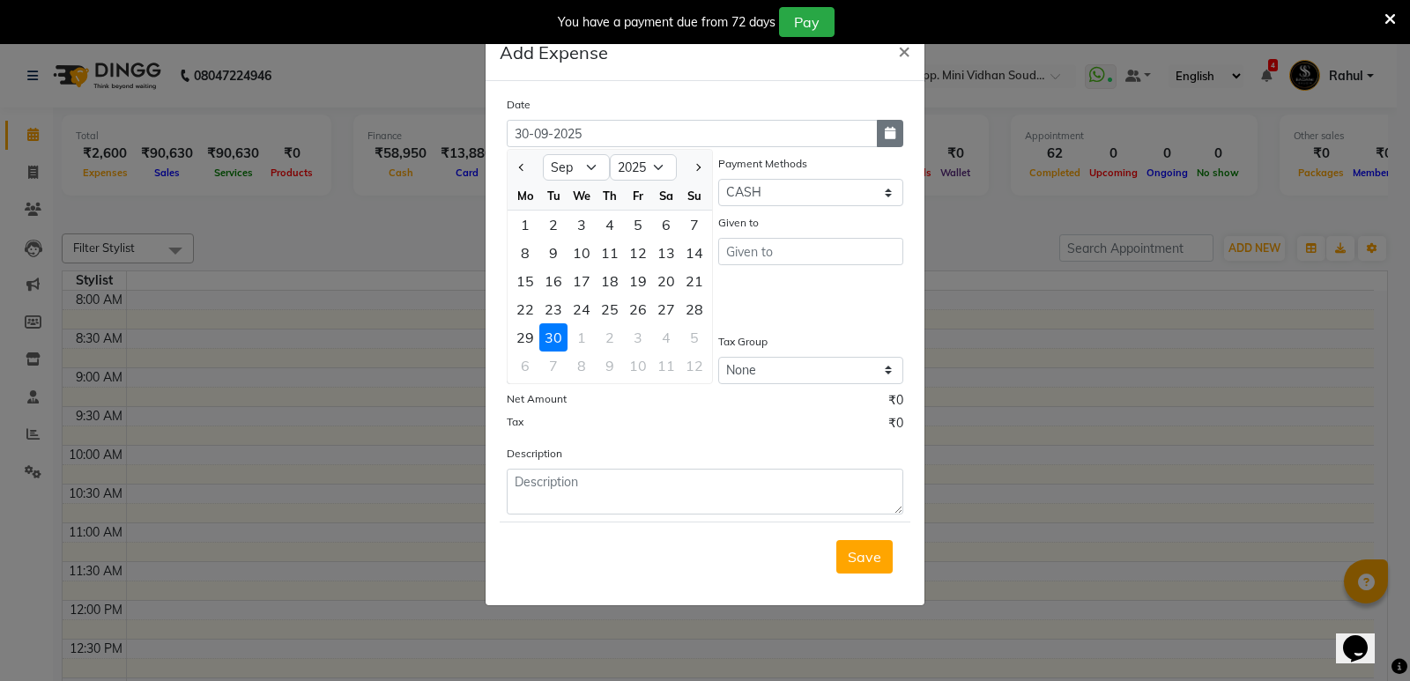
click at [886, 128] on icon "button" at bounding box center [890, 133] width 11 height 12
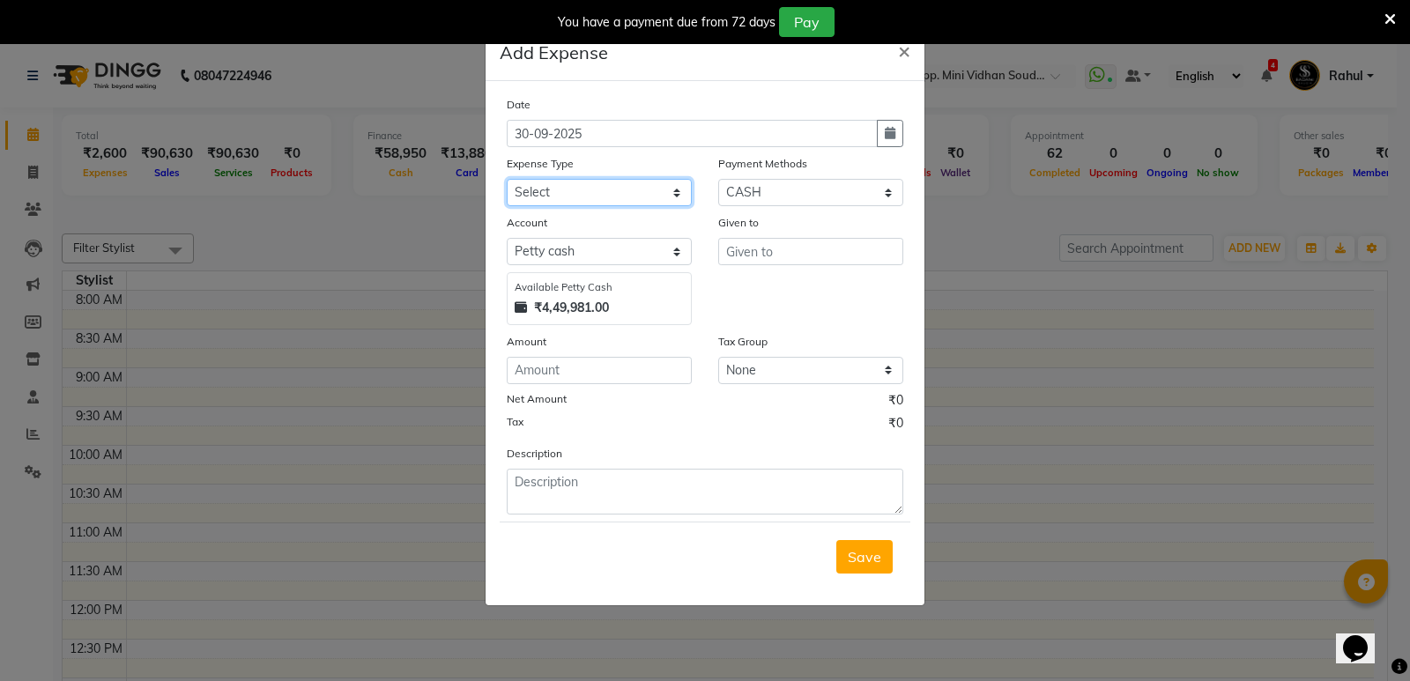
click at [582, 190] on select "Select Abhishek Gutedar AC Service Advance Salary [PERSON_NAME] Ambu Finance Am…" at bounding box center [599, 192] width 185 height 27
select select "20729"
click at [507, 179] on select "Select Abhishek Gutedar AC Service Advance Salary [PERSON_NAME] Ambu Finance Am…" at bounding box center [599, 192] width 185 height 27
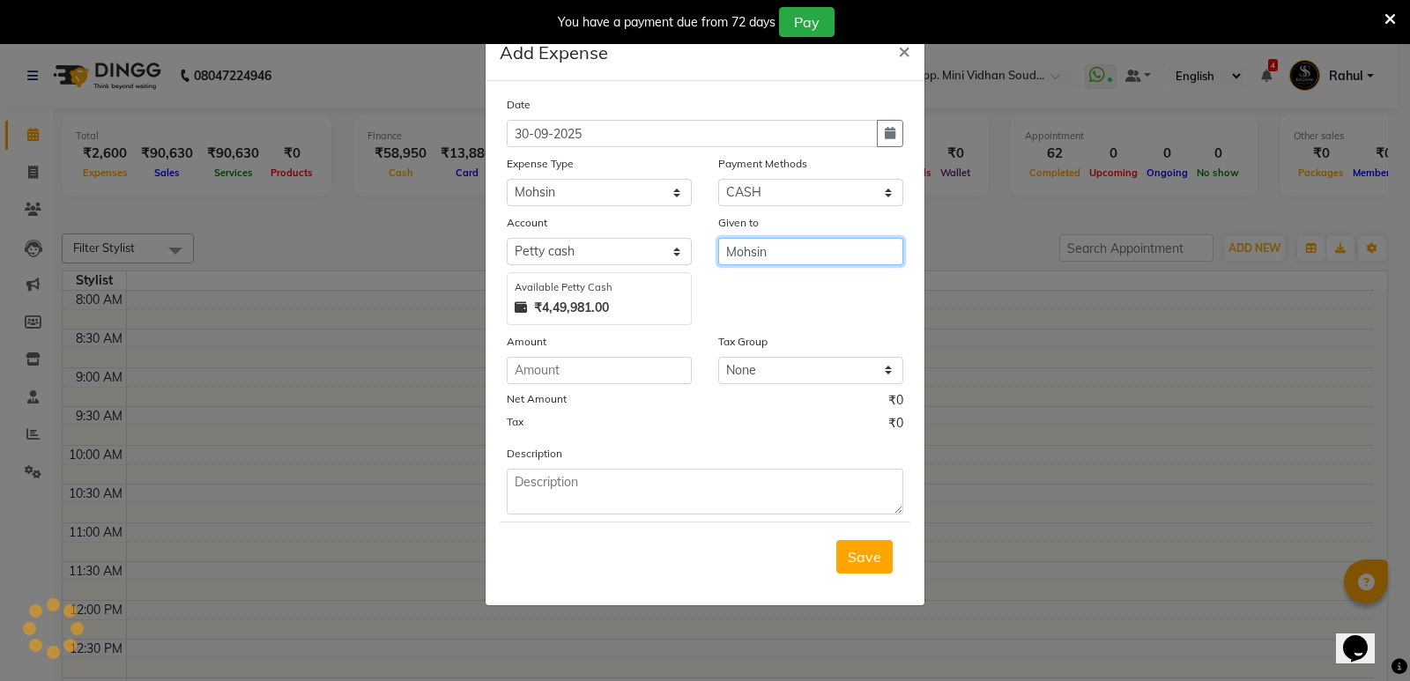
type input "Mohsin"
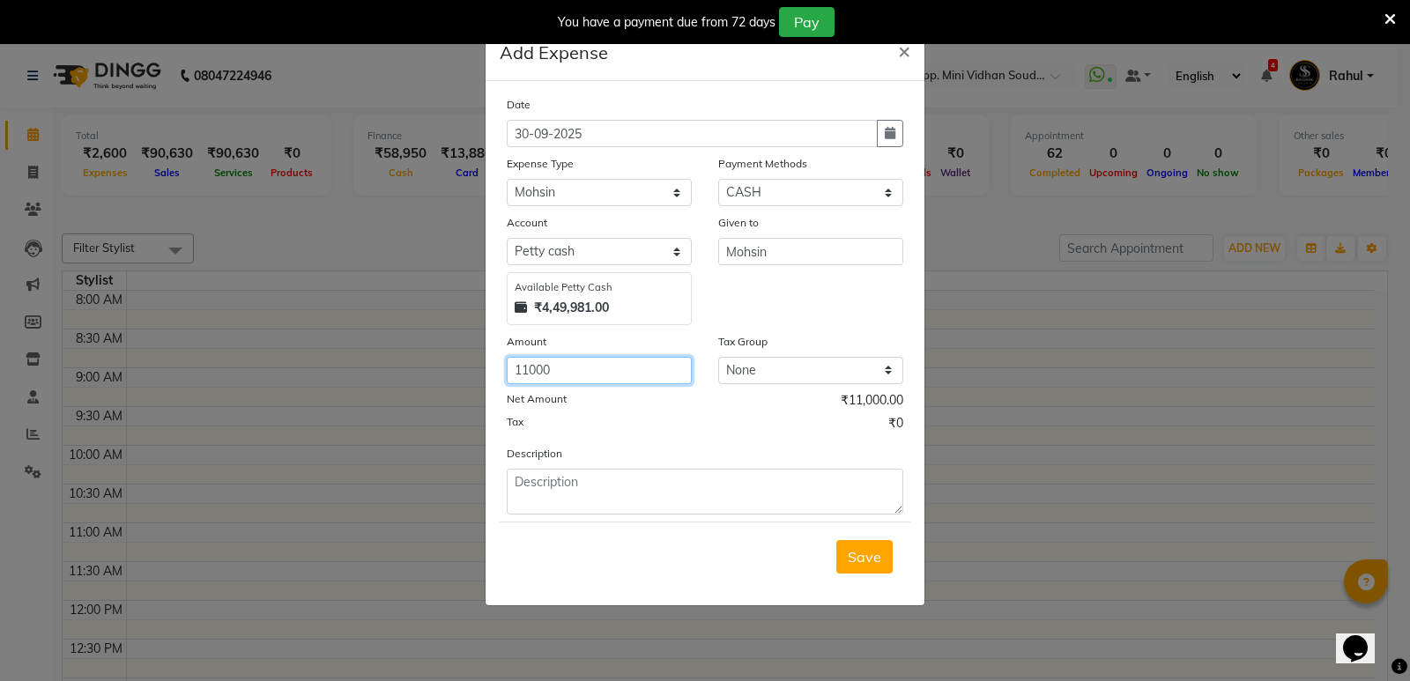
type input "11000"
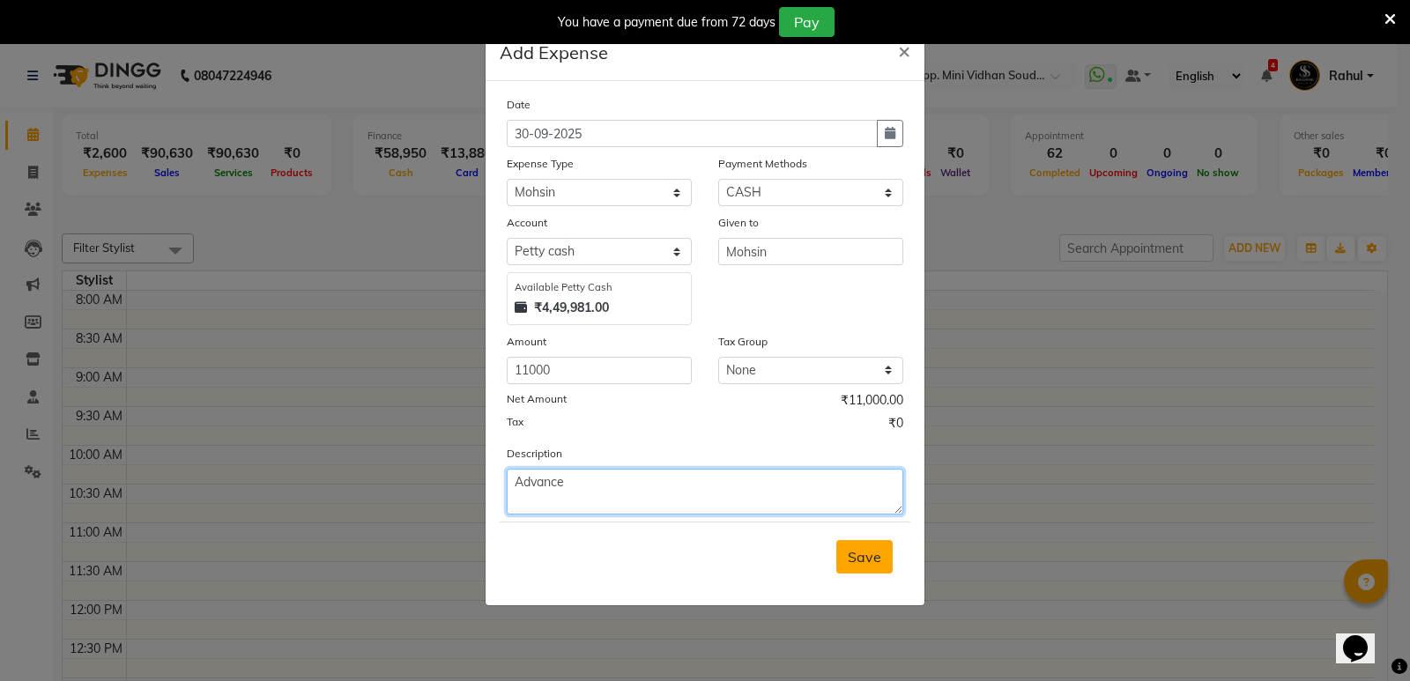
type textarea "Advance"
click at [868, 547] on button "Save" at bounding box center [865, 556] width 56 height 33
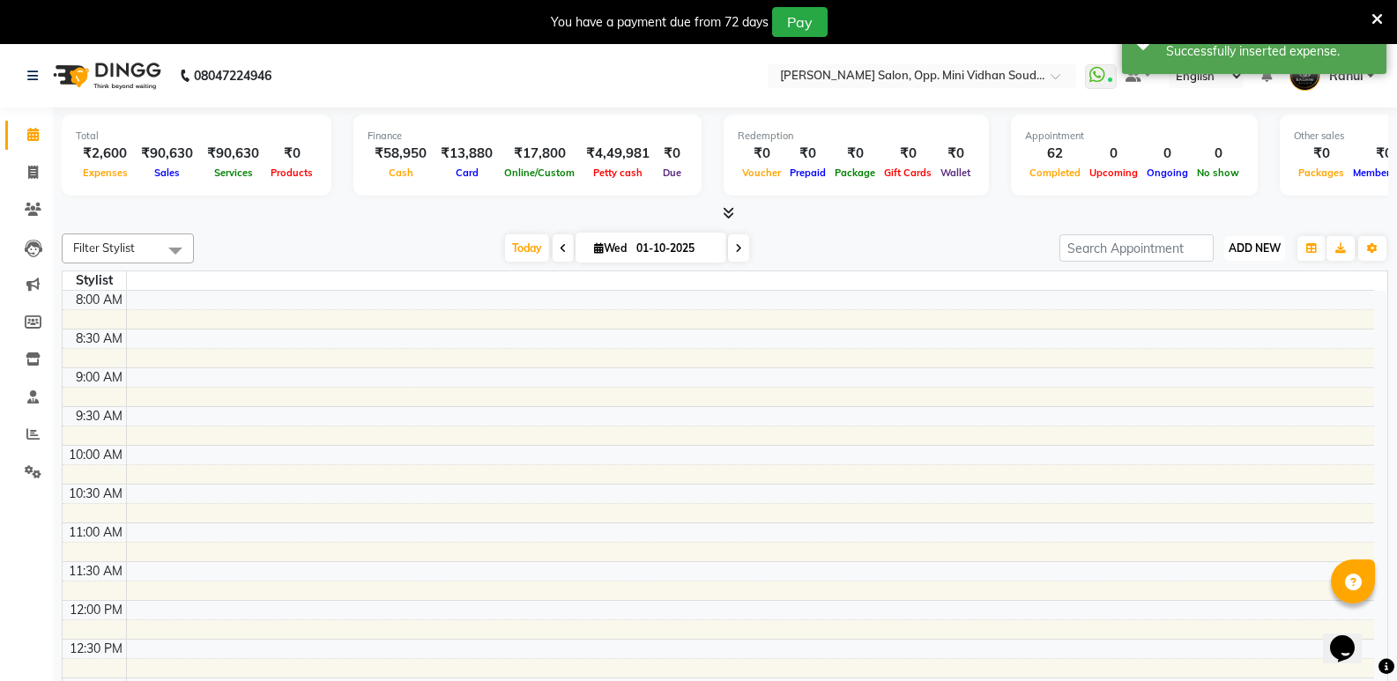
click at [1275, 250] on span "ADD NEW" at bounding box center [1255, 248] width 52 height 13
click at [1209, 330] on link "Add Expense" at bounding box center [1214, 327] width 139 height 23
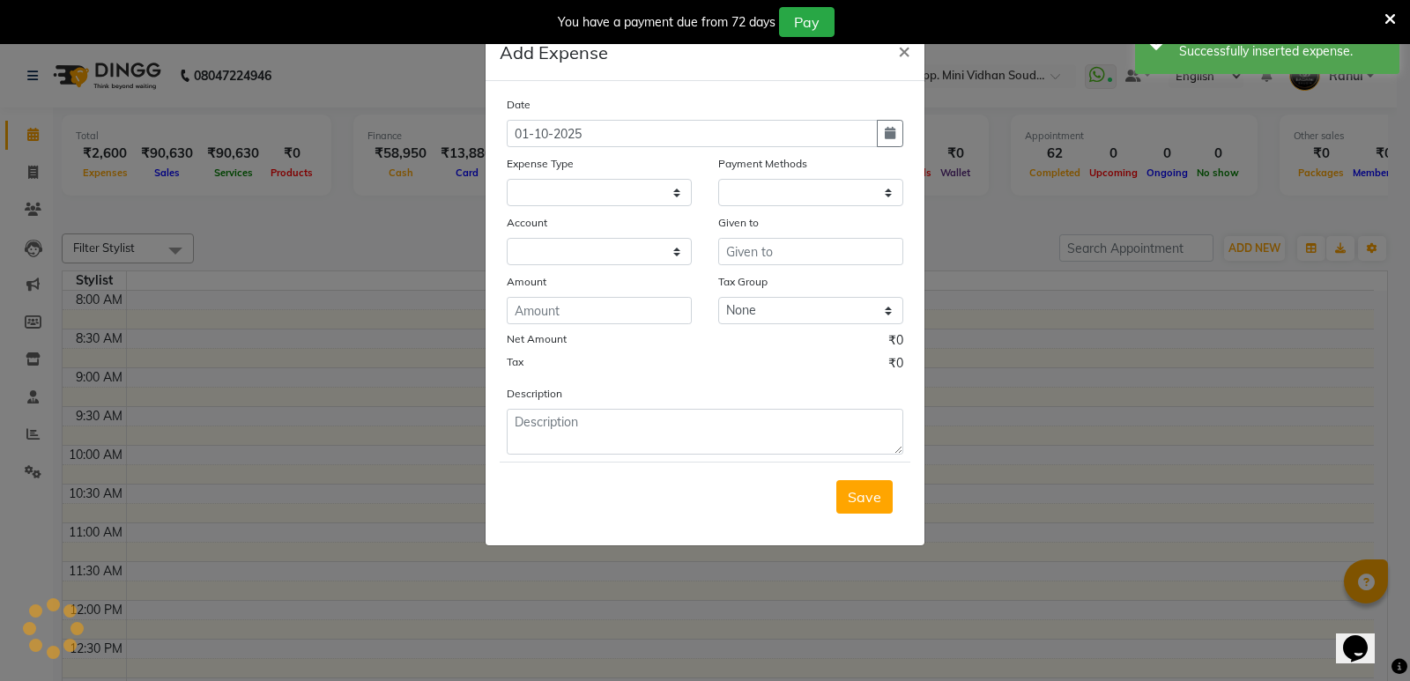
select select
select select "1"
select select "3356"
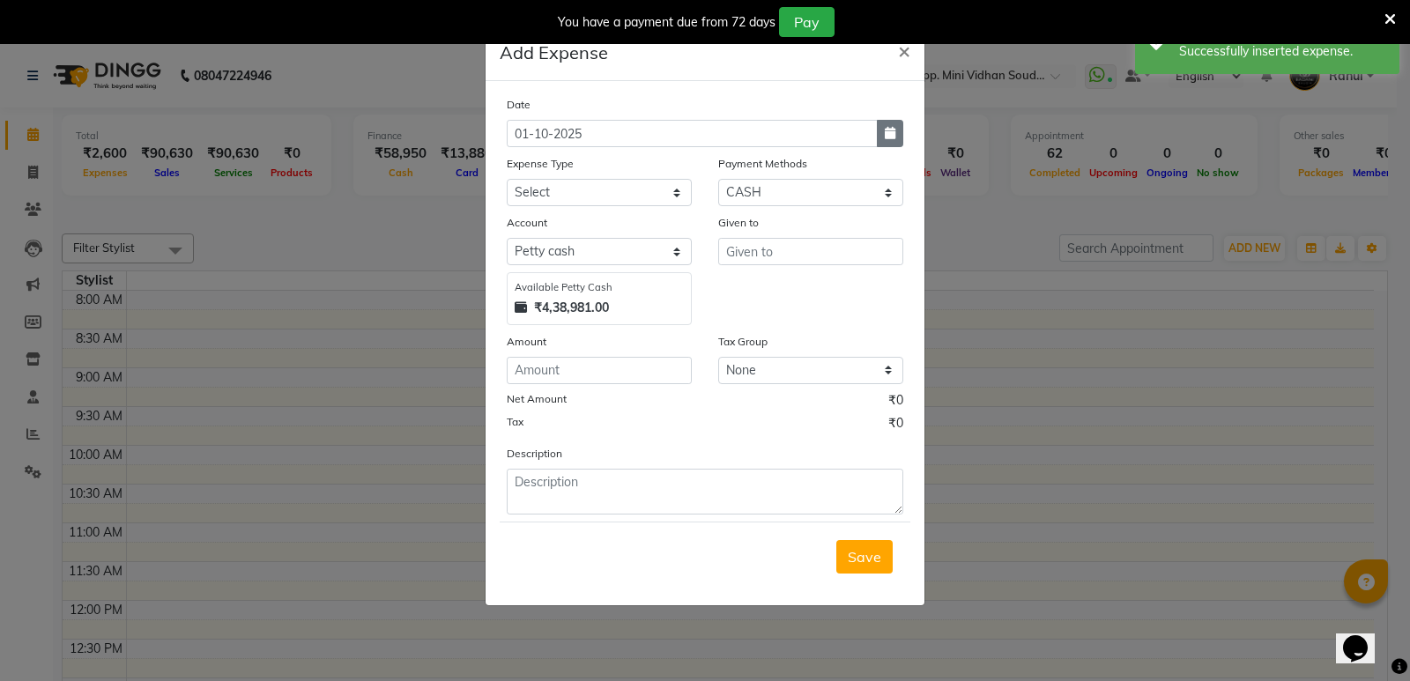
click at [892, 129] on icon "button" at bounding box center [890, 133] width 11 height 12
select select "10"
select select "2025"
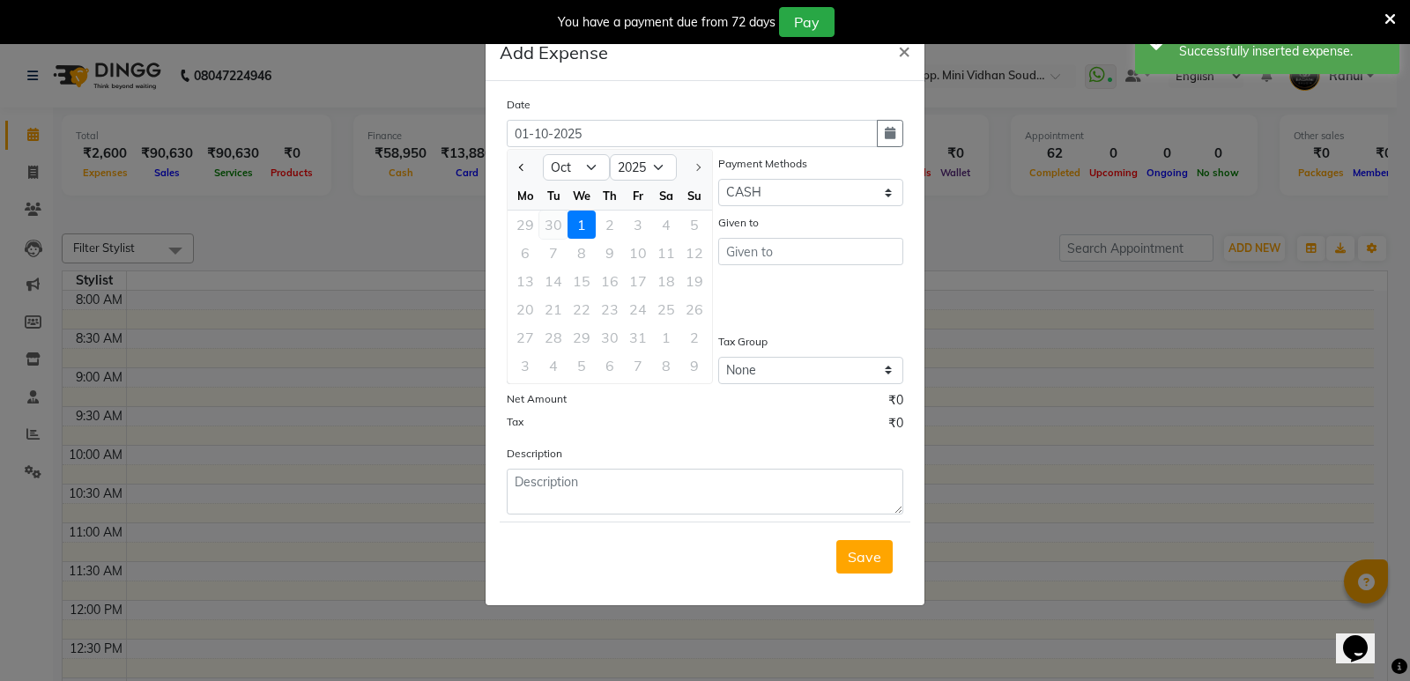
click at [554, 214] on div "30" at bounding box center [553, 225] width 28 height 28
type input "30-09-2025"
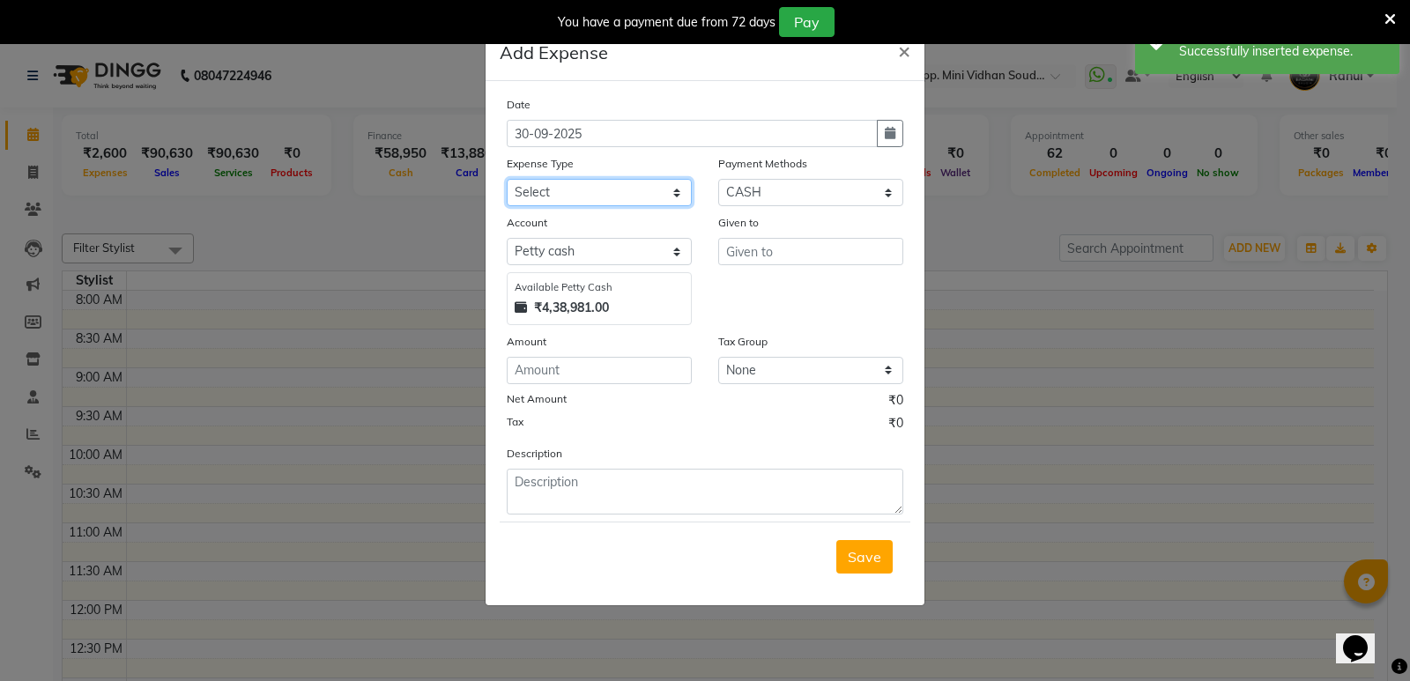
click at [551, 200] on select "Select Abhishek Gutedar AC Service Advance Salary [PERSON_NAME] Ambu Finance Am…" at bounding box center [599, 192] width 185 height 27
select select "23372"
click at [507, 179] on select "Select Abhishek Gutedar AC Service Advance Salary [PERSON_NAME] Ambu Finance Am…" at bounding box center [599, 192] width 185 height 27
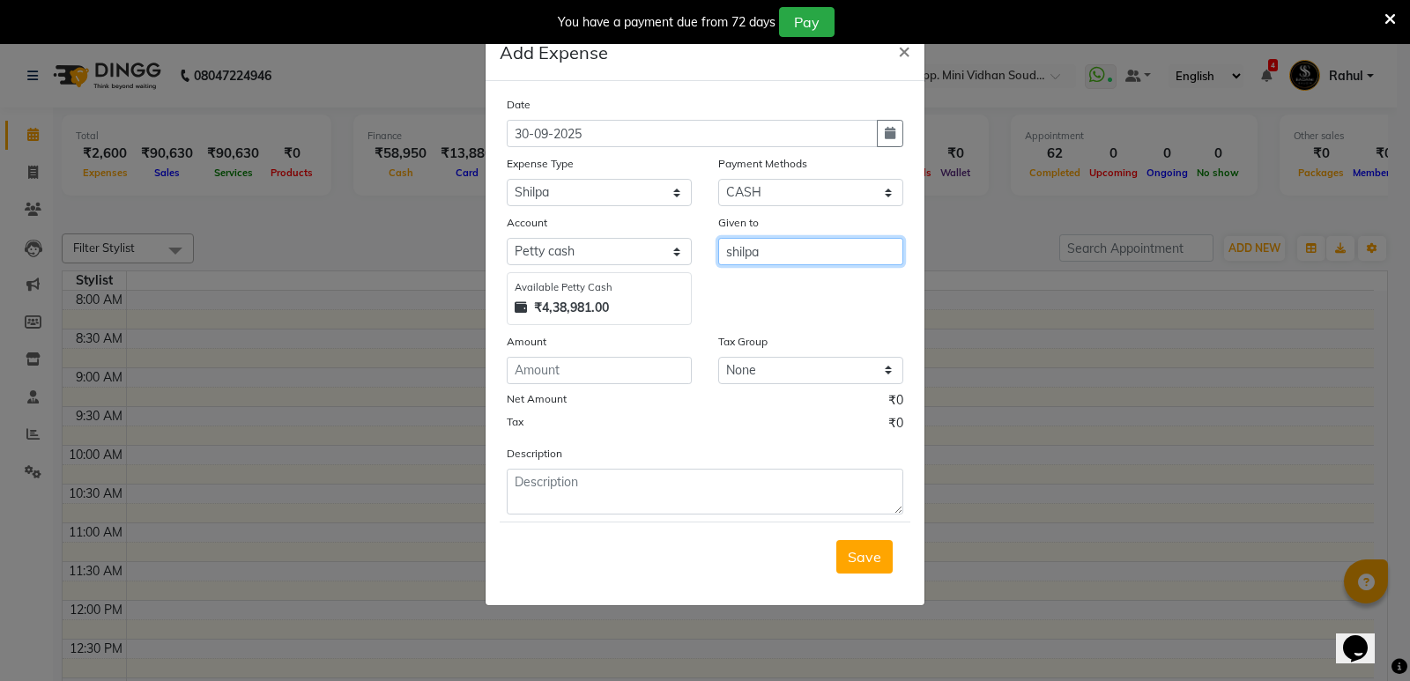
type input "shilpa"
type input "8000"
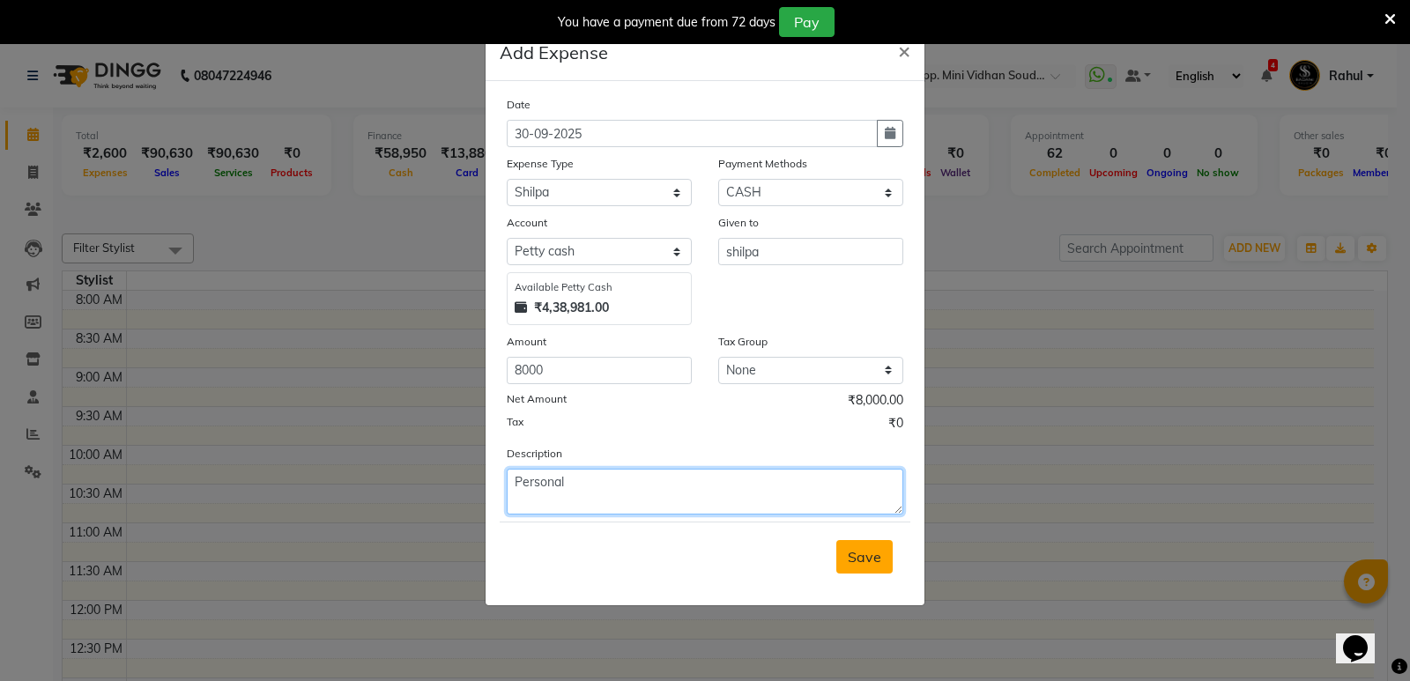
type textarea "Personal"
click at [861, 559] on span "Save" at bounding box center [864, 557] width 33 height 18
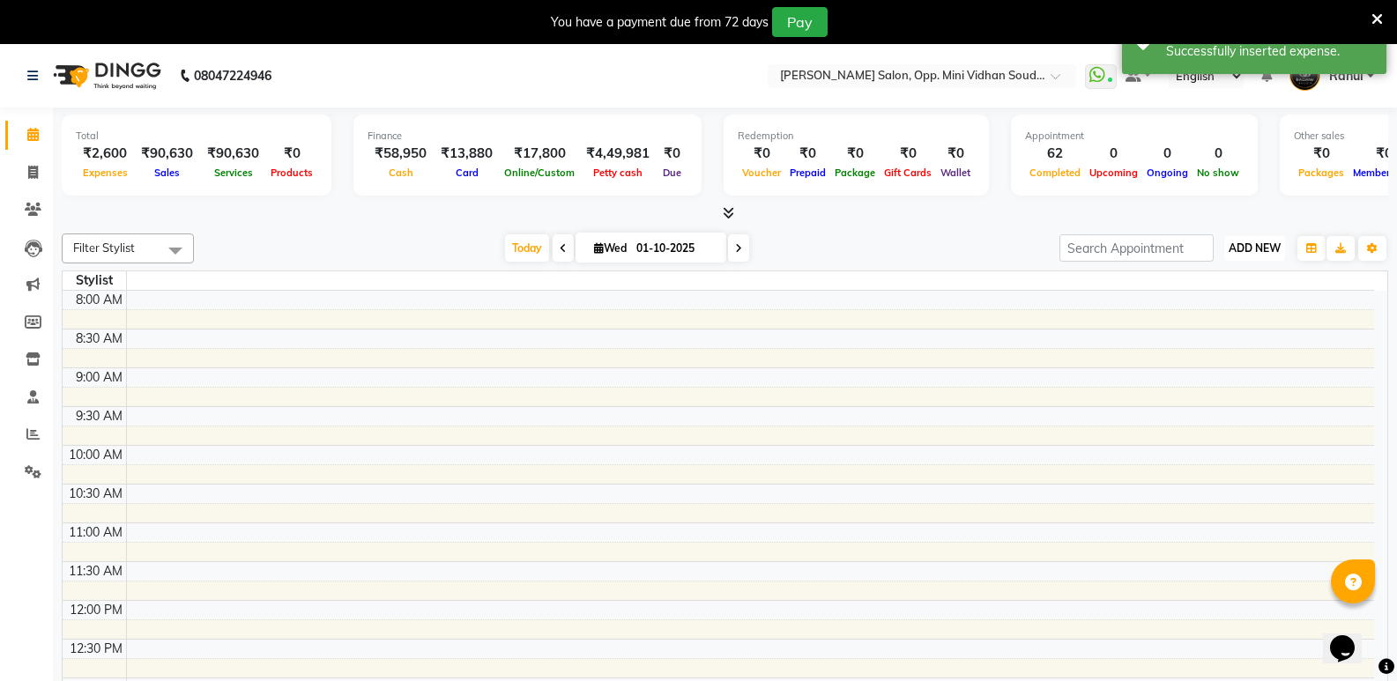
click at [1253, 237] on button "ADD NEW Toggle Dropdown" at bounding box center [1254, 248] width 61 height 25
click at [1213, 323] on link "Add Expense" at bounding box center [1214, 327] width 139 height 23
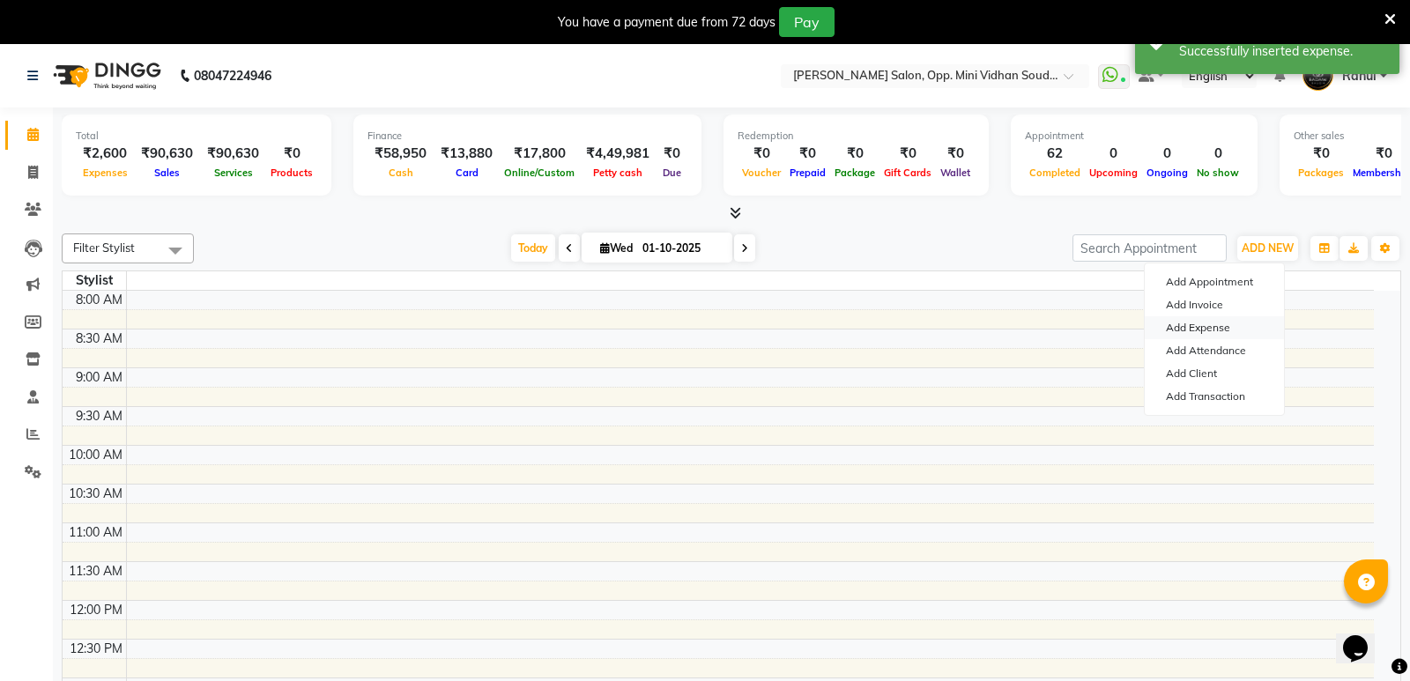
select select "1"
select select "3356"
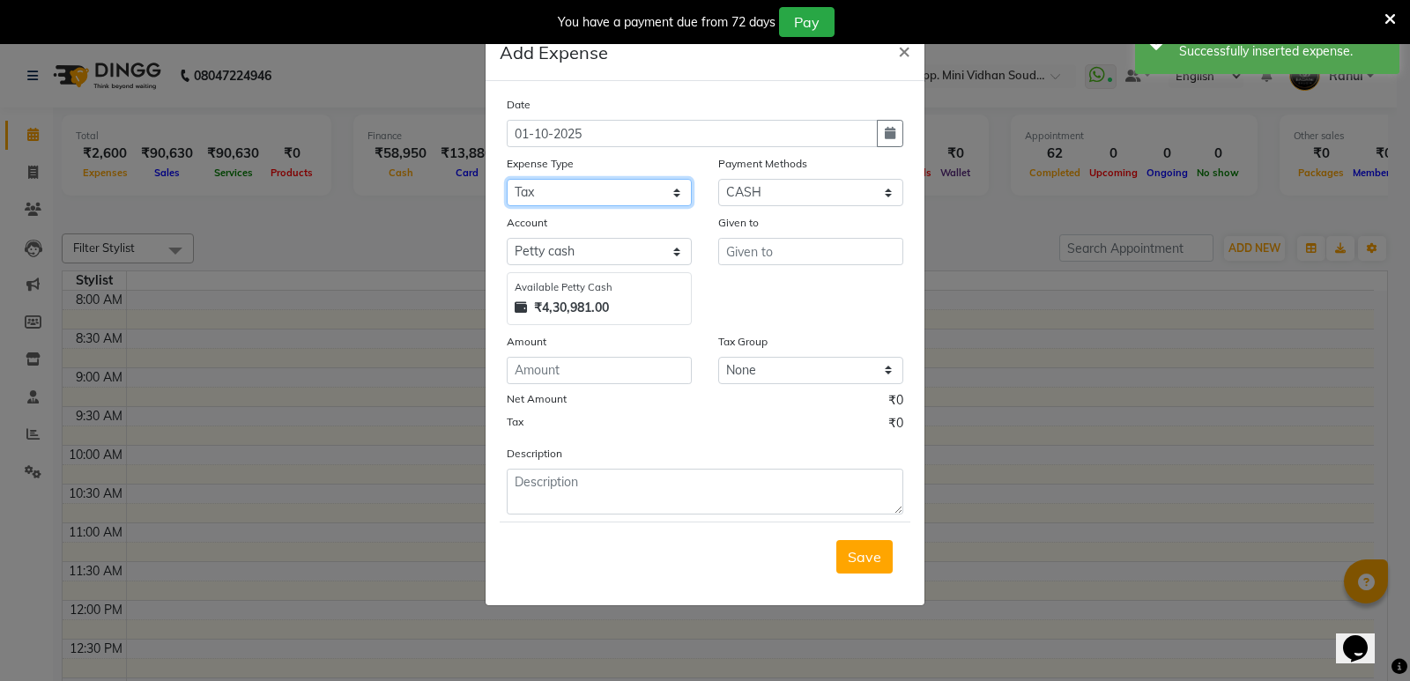
select select "6034"
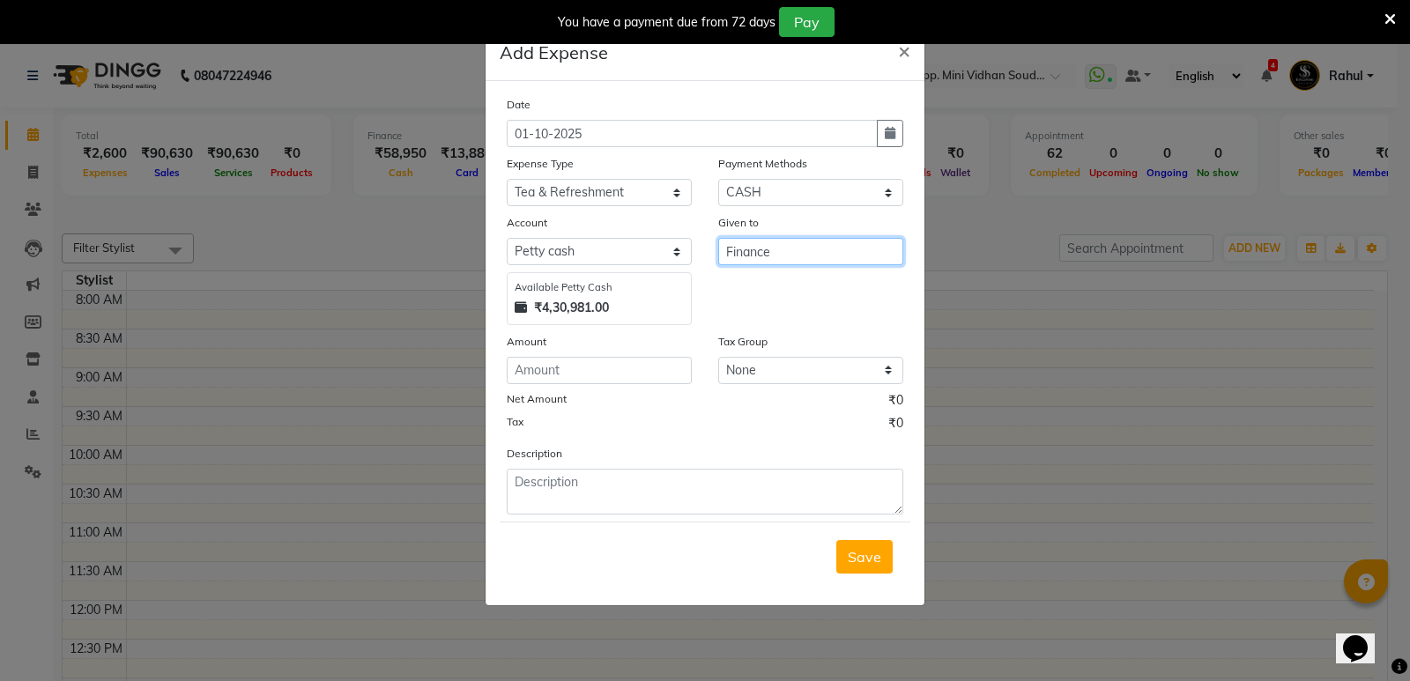
type input "Finance"
type input "444"
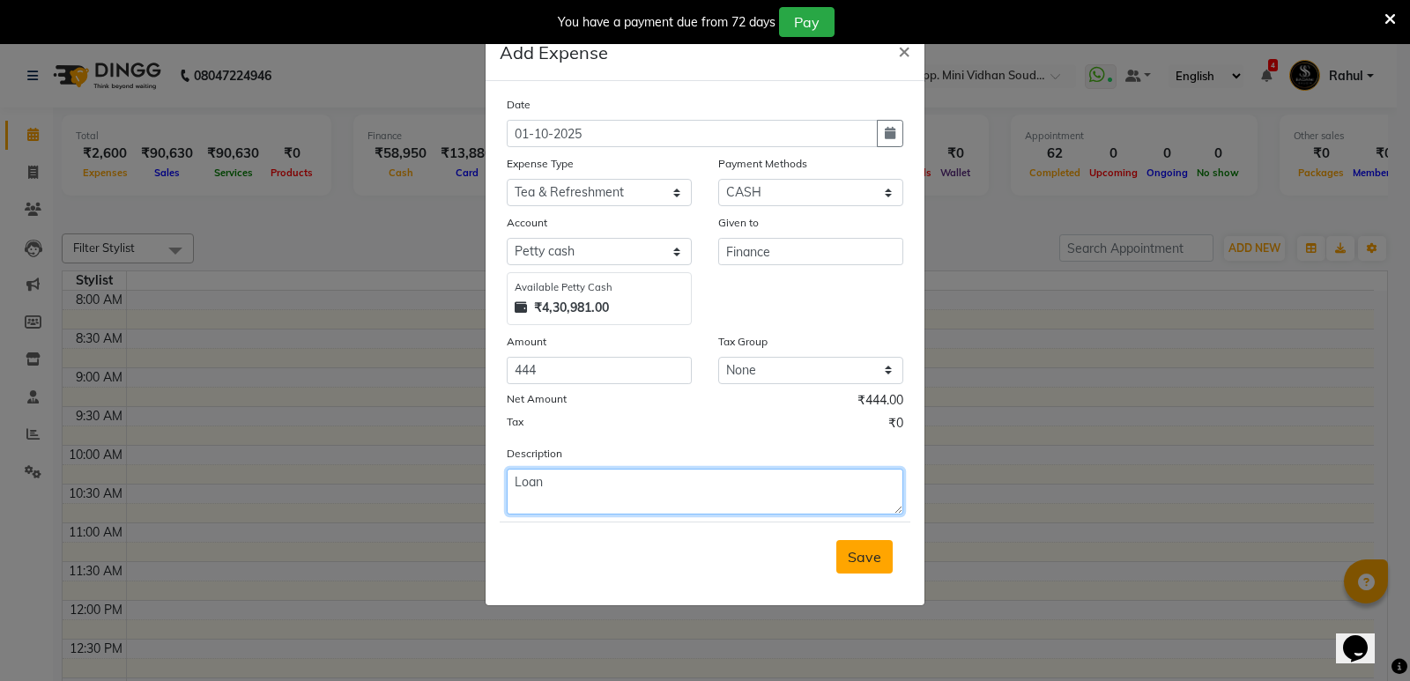
type textarea "Loan"
click at [878, 559] on span "Save" at bounding box center [864, 557] width 33 height 18
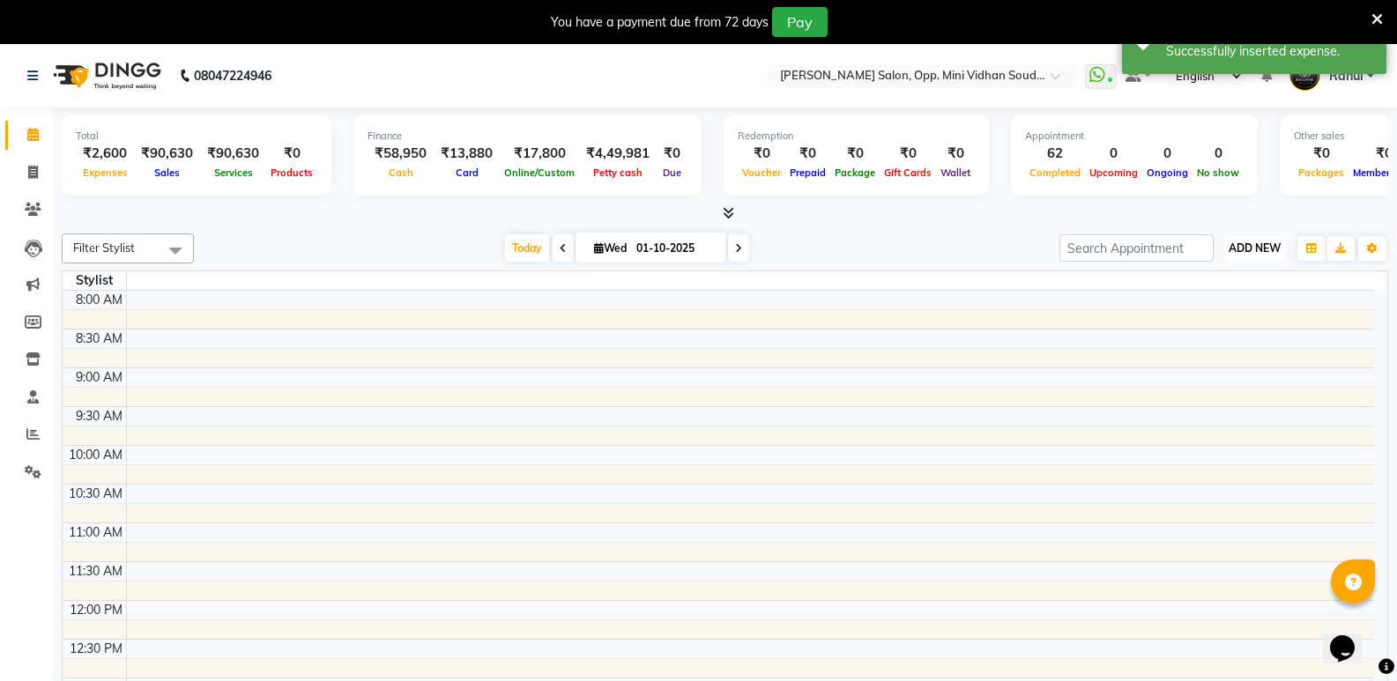
click at [1253, 254] on span "ADD NEW" at bounding box center [1255, 248] width 52 height 13
click at [1203, 322] on link "Add Expense" at bounding box center [1214, 327] width 139 height 23
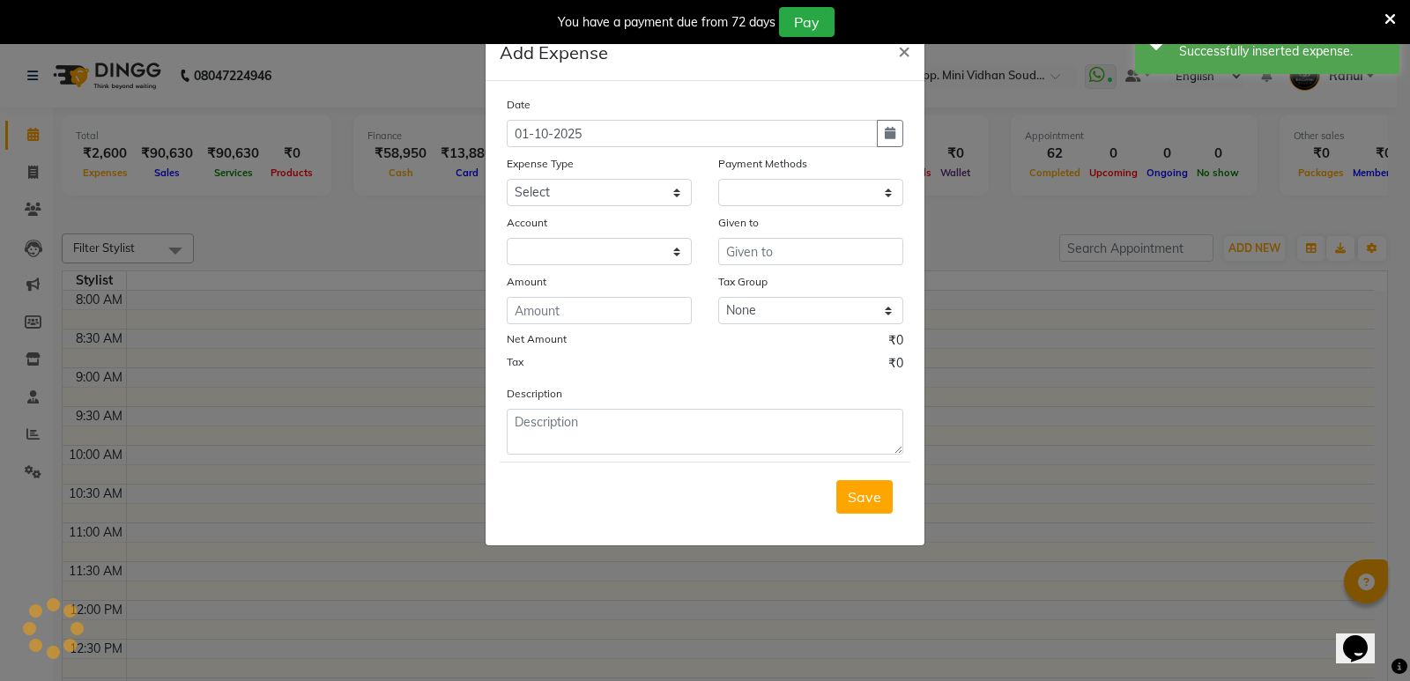
select select "1"
select select "3356"
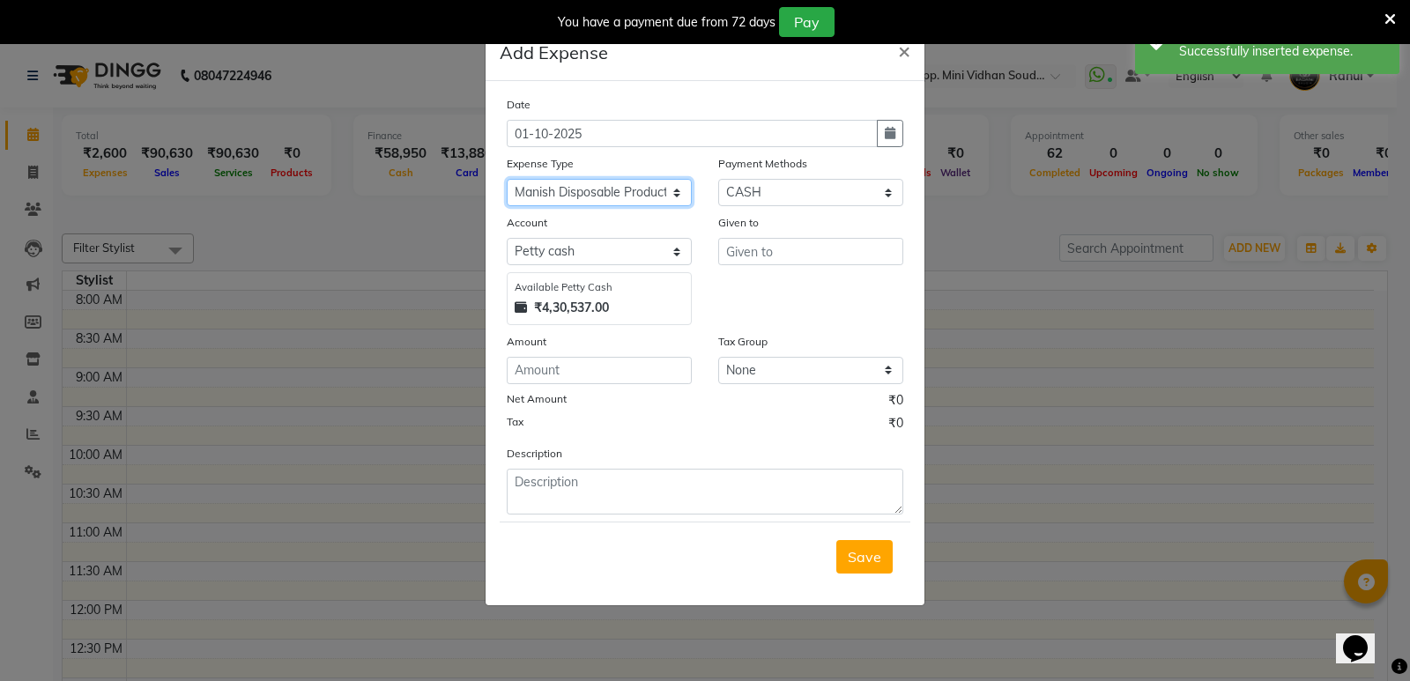
select select "6889"
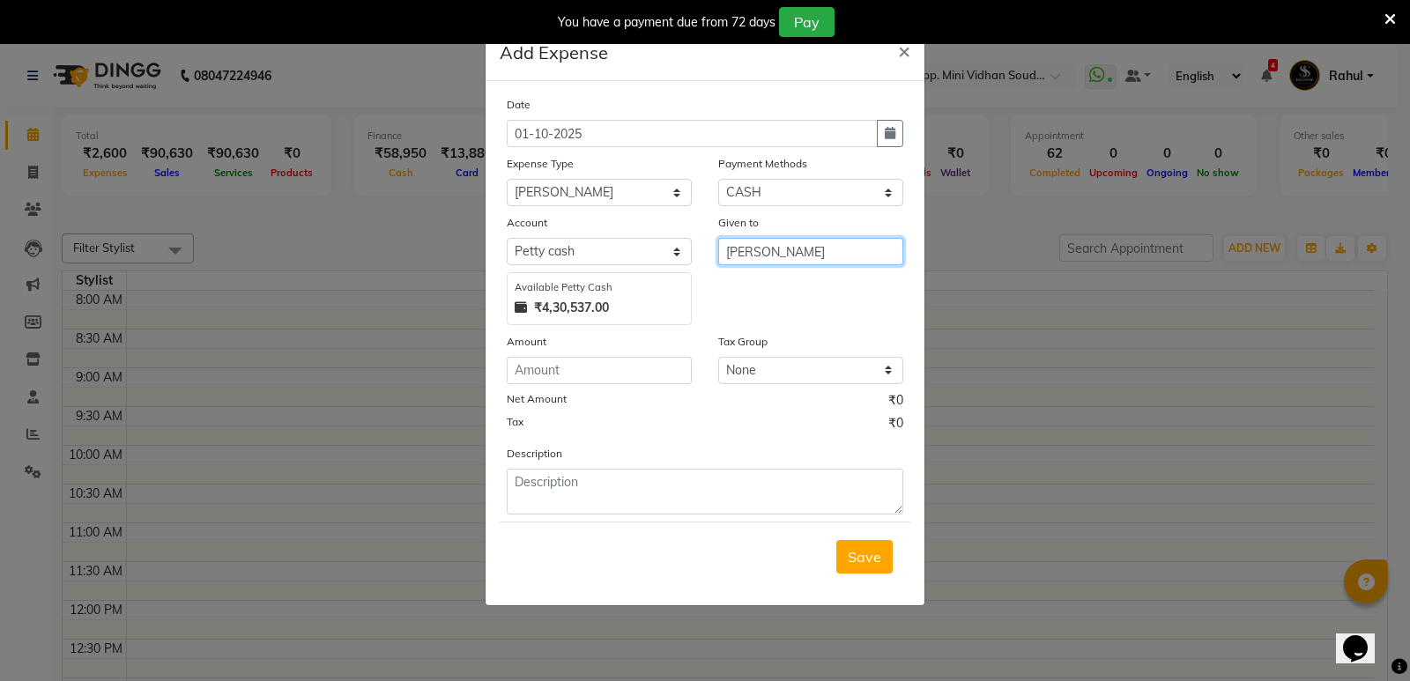
type input "[PERSON_NAME]"
type input "200"
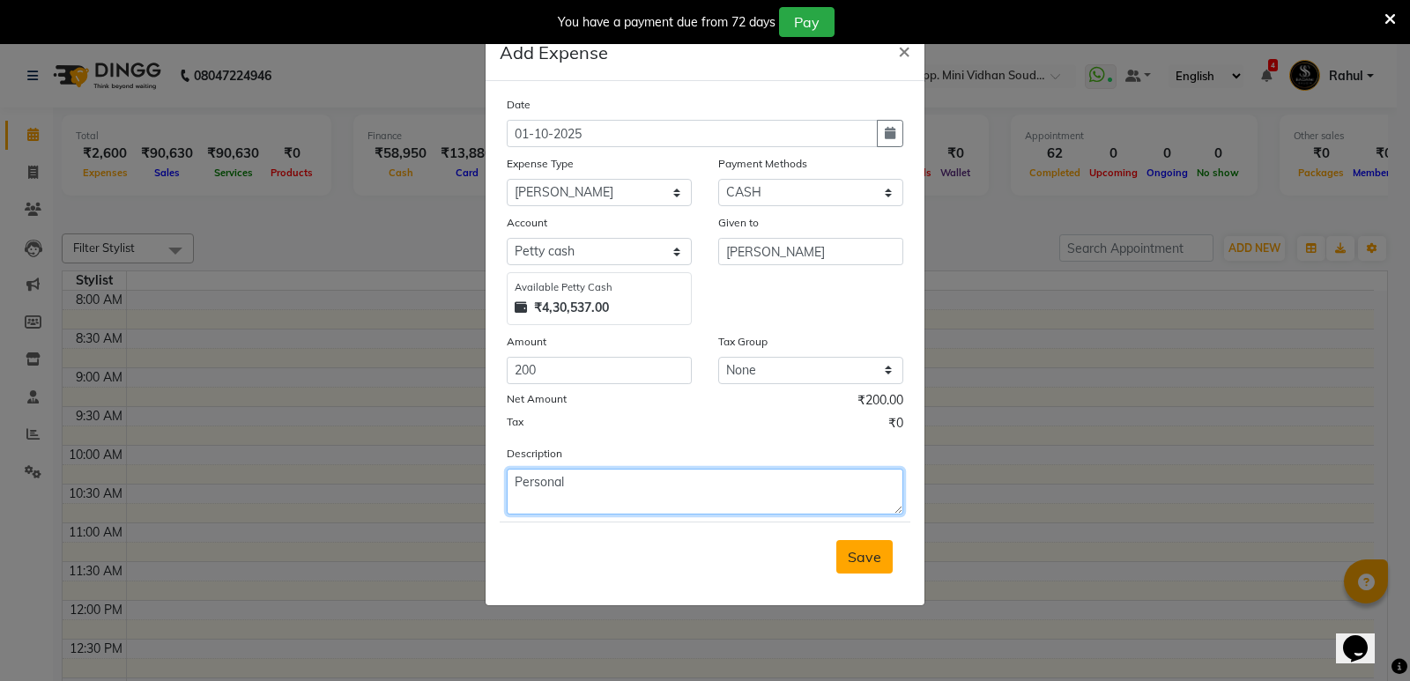
type textarea "Personal"
click at [858, 562] on span "Save" at bounding box center [864, 557] width 33 height 18
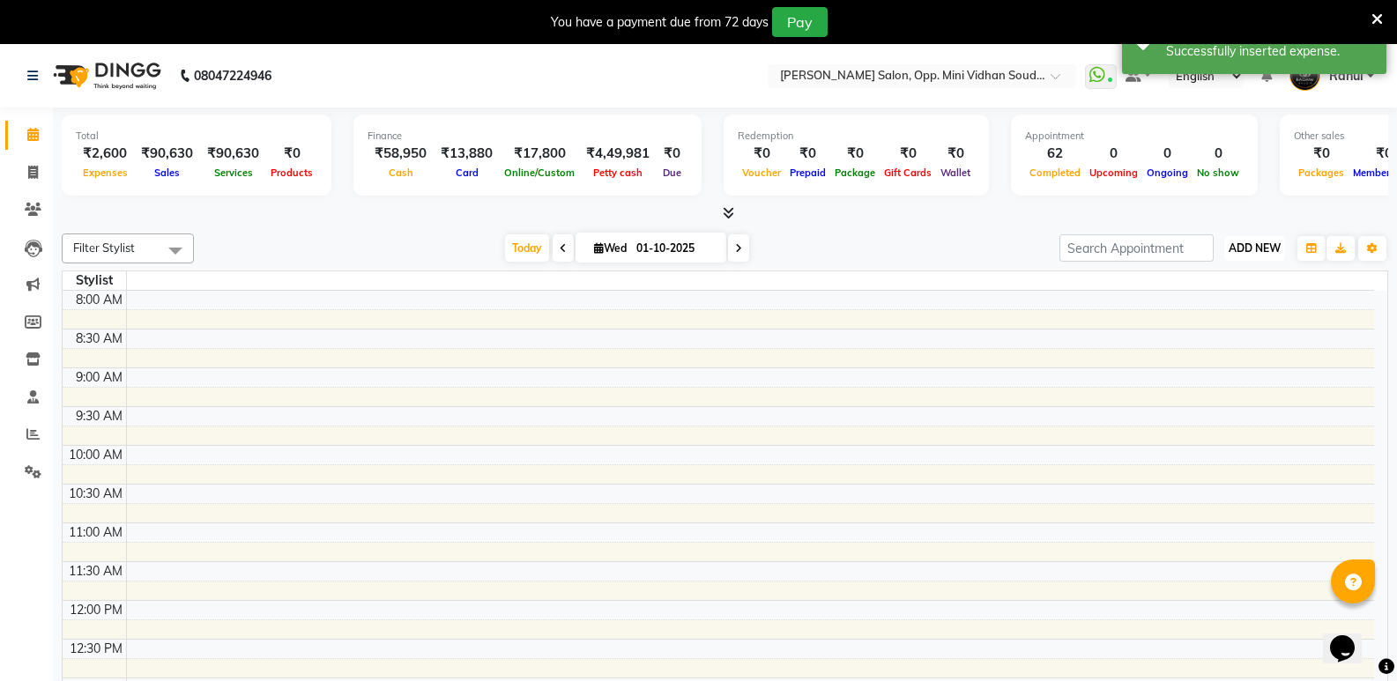
click at [1263, 245] on span "ADD NEW" at bounding box center [1255, 248] width 52 height 13
click at [1213, 324] on link "Add Expense" at bounding box center [1214, 327] width 139 height 23
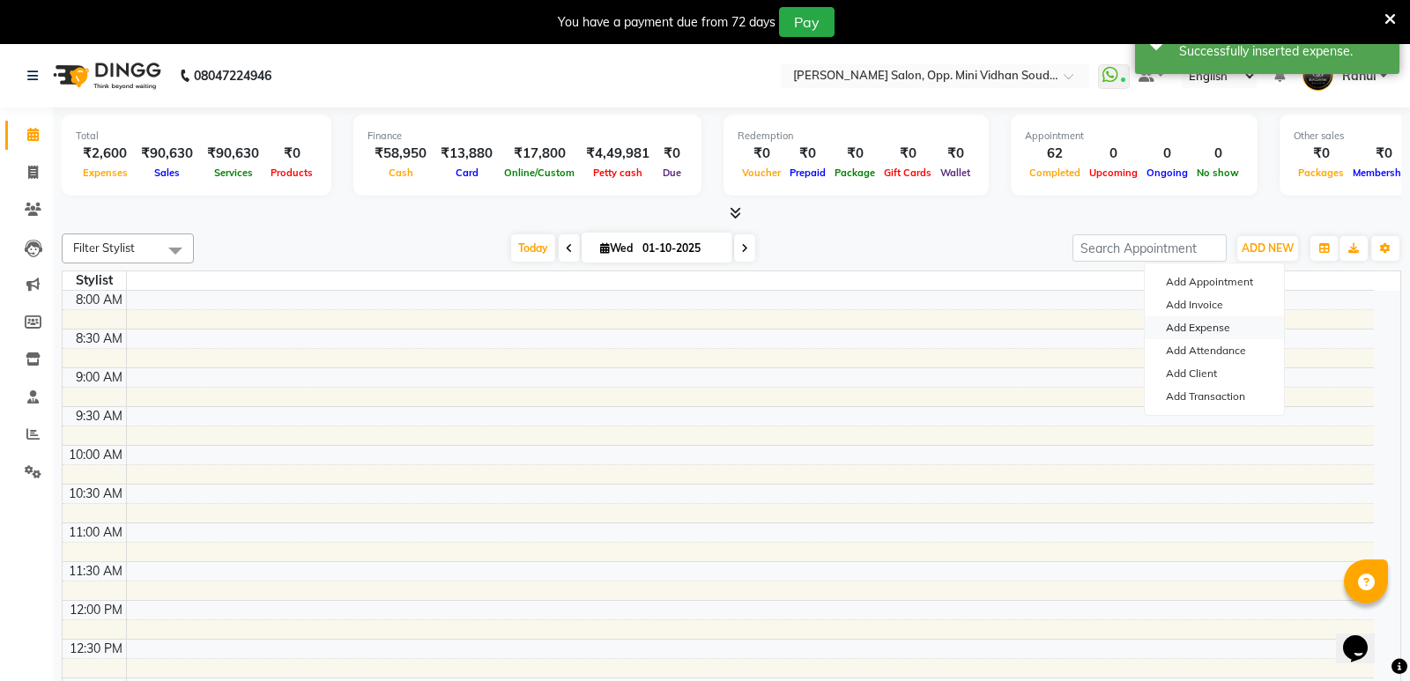
select select "1"
select select "3356"
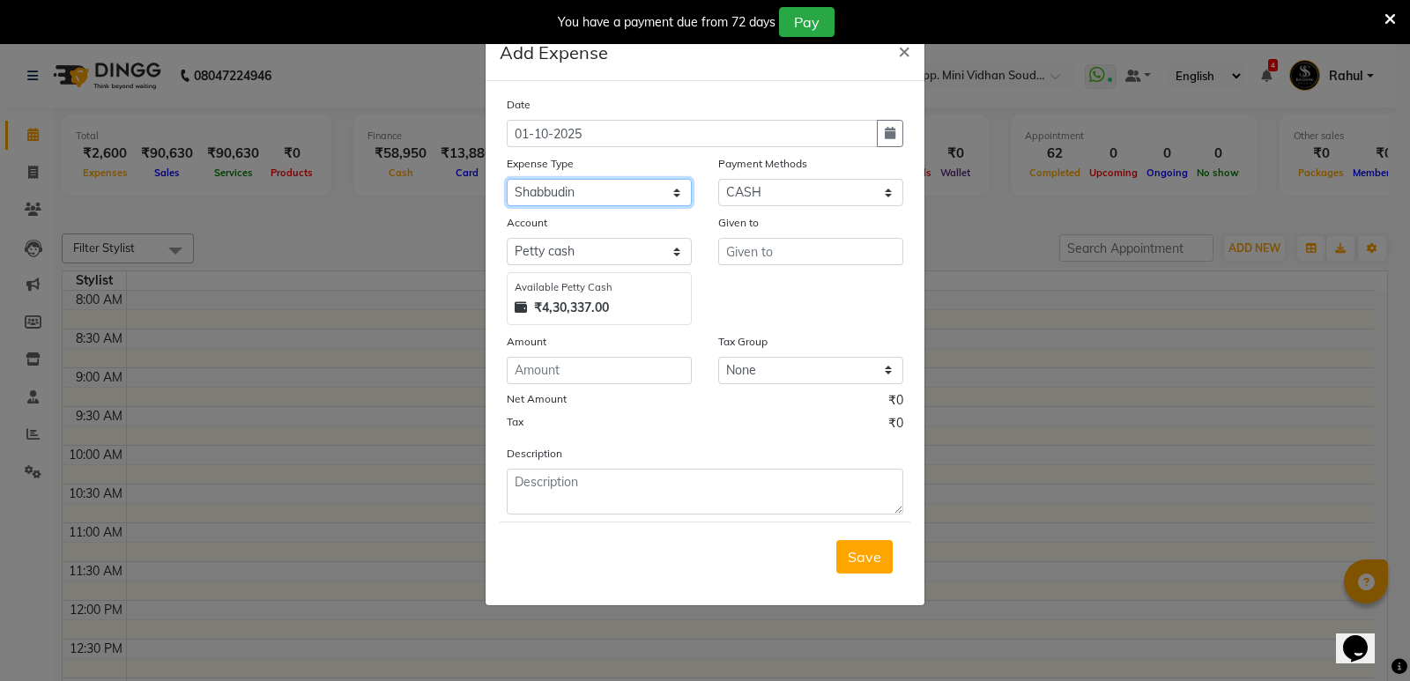
select select "24362"
type input "Mallu"
type input "80"
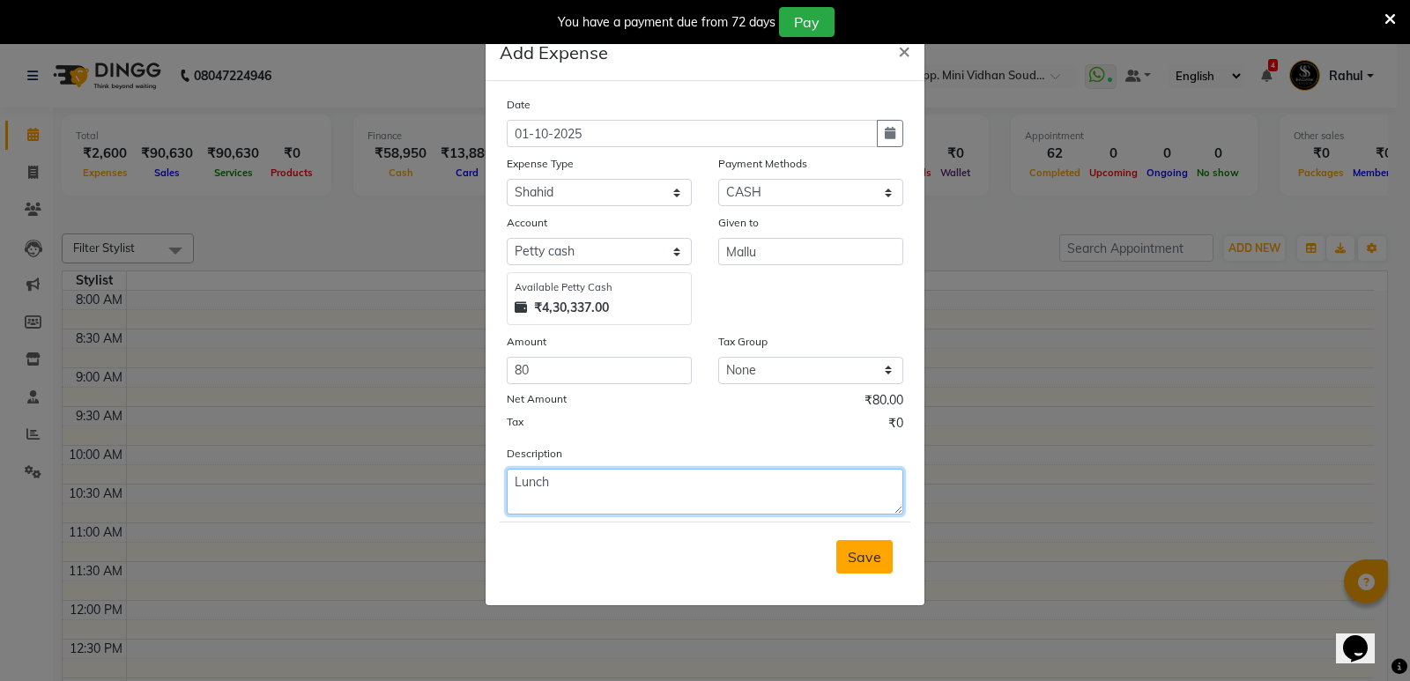
type textarea "Lunch"
click at [857, 558] on span "Save" at bounding box center [864, 557] width 33 height 18
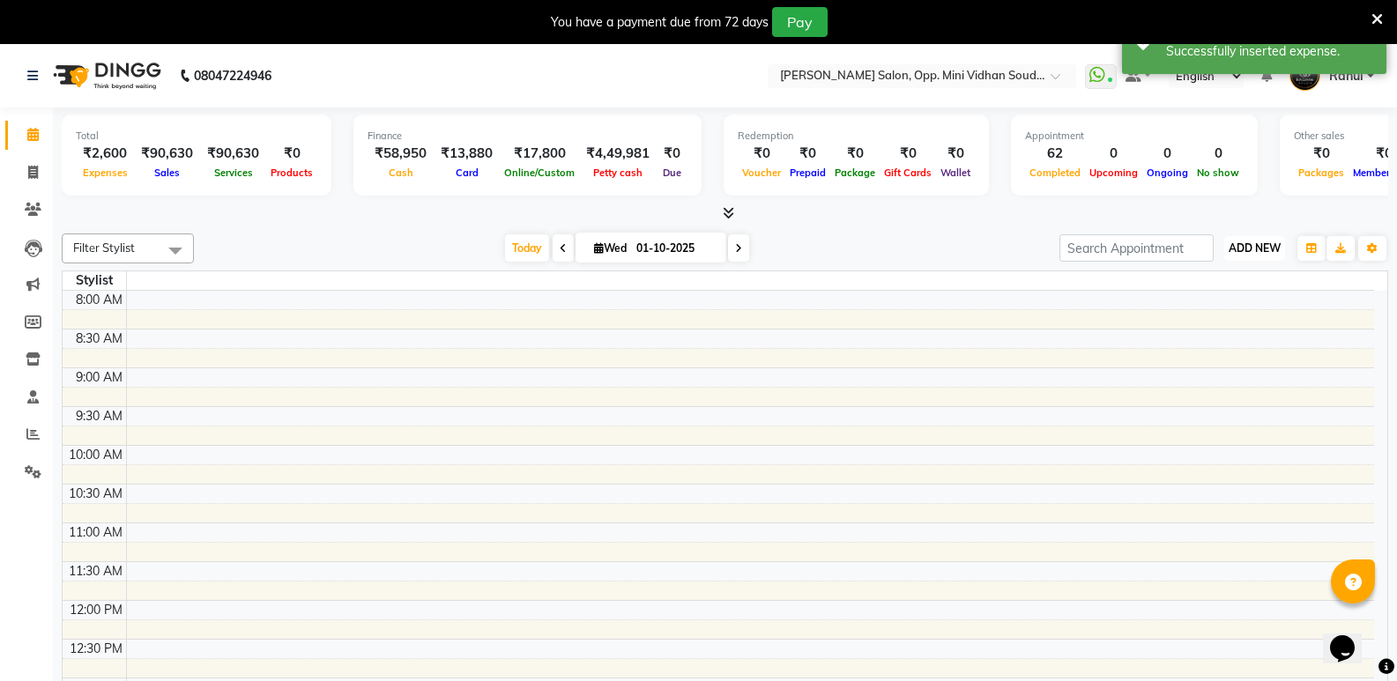
click at [1268, 245] on span "ADD NEW" at bounding box center [1255, 248] width 52 height 13
click at [1220, 329] on link "Add Expense" at bounding box center [1214, 327] width 139 height 23
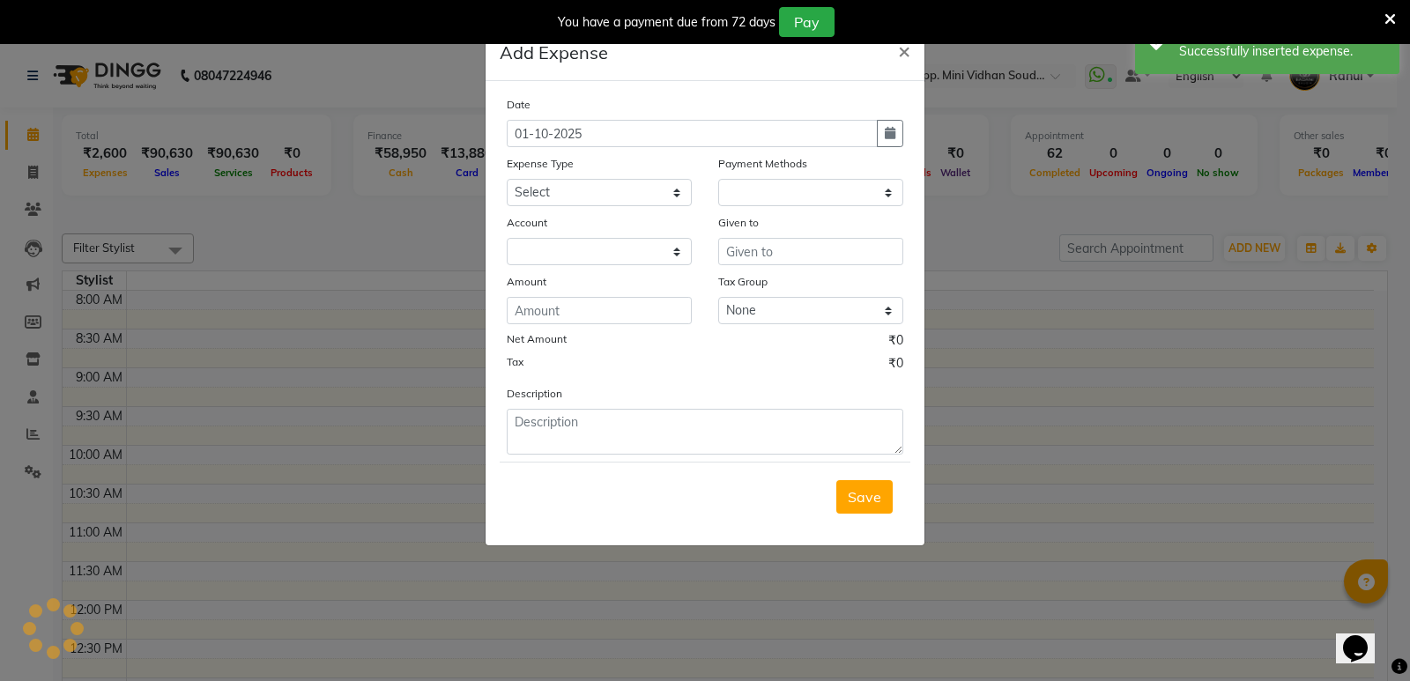
select select "1"
select select "3356"
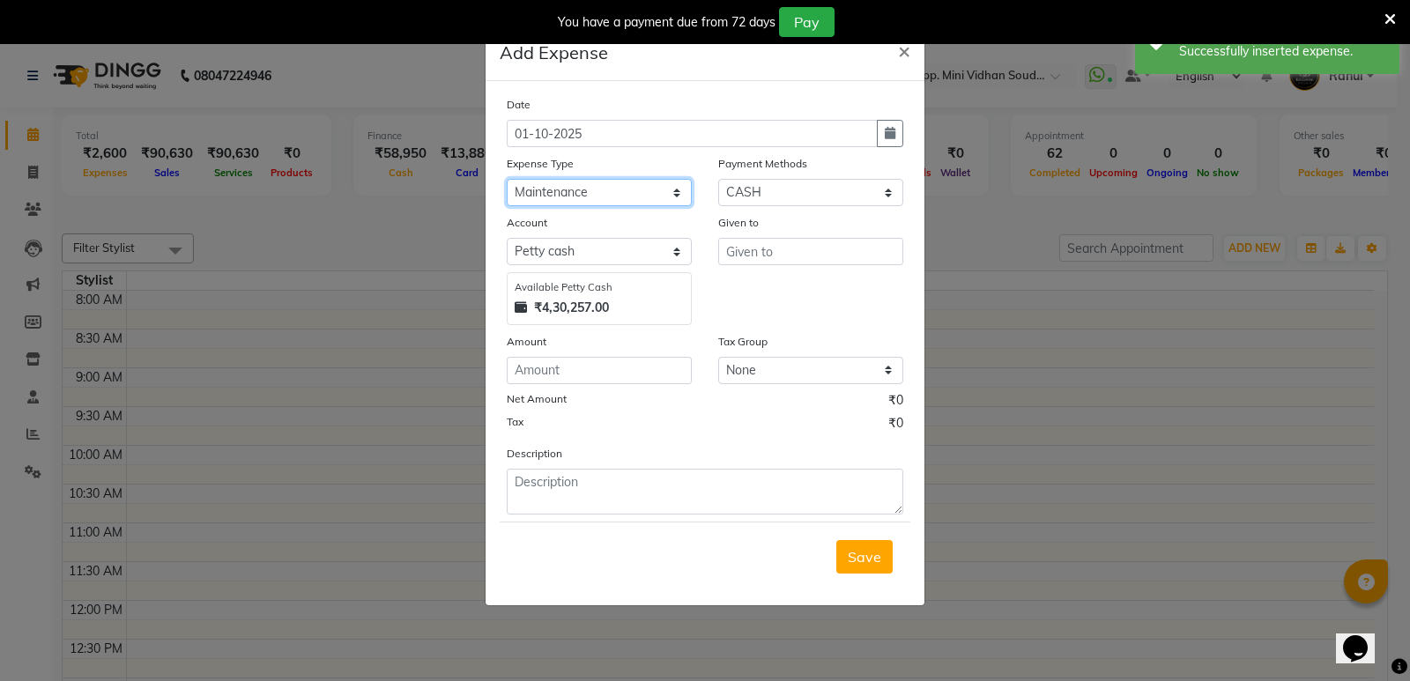
select select "20729"
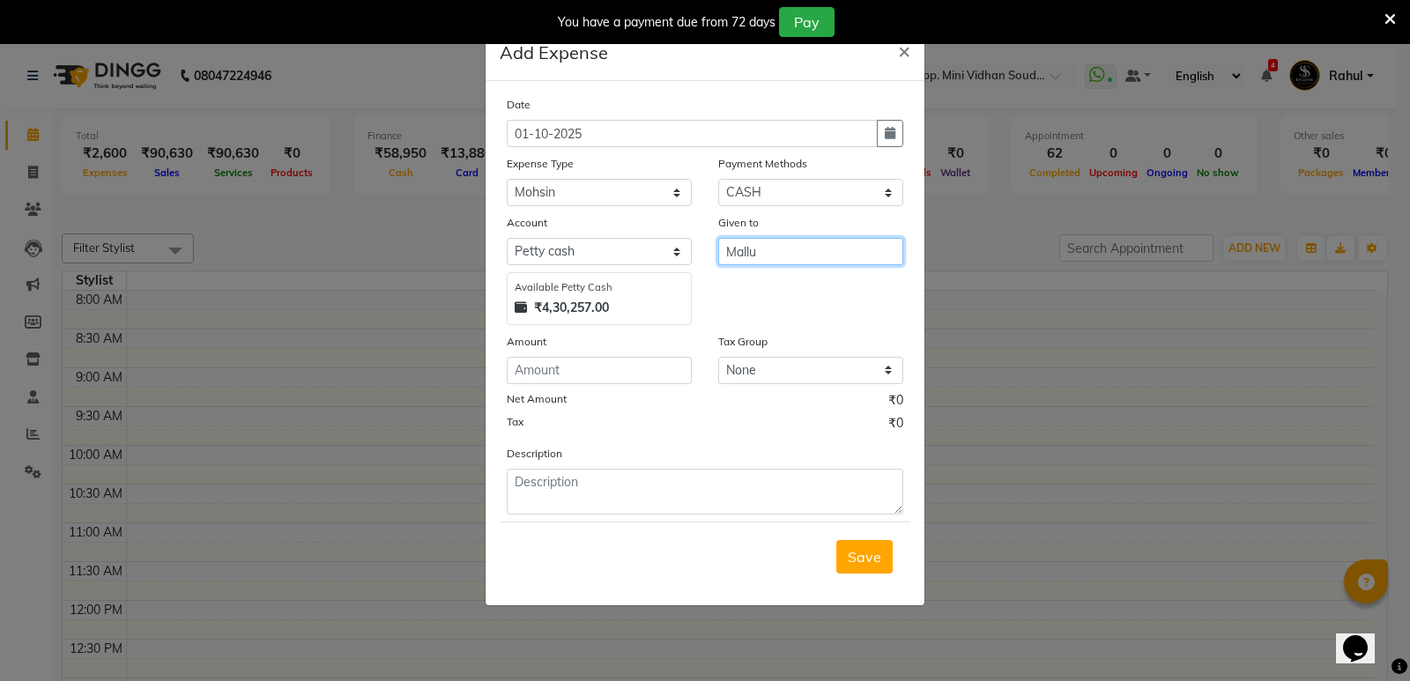
type input "Mallu"
type input "60"
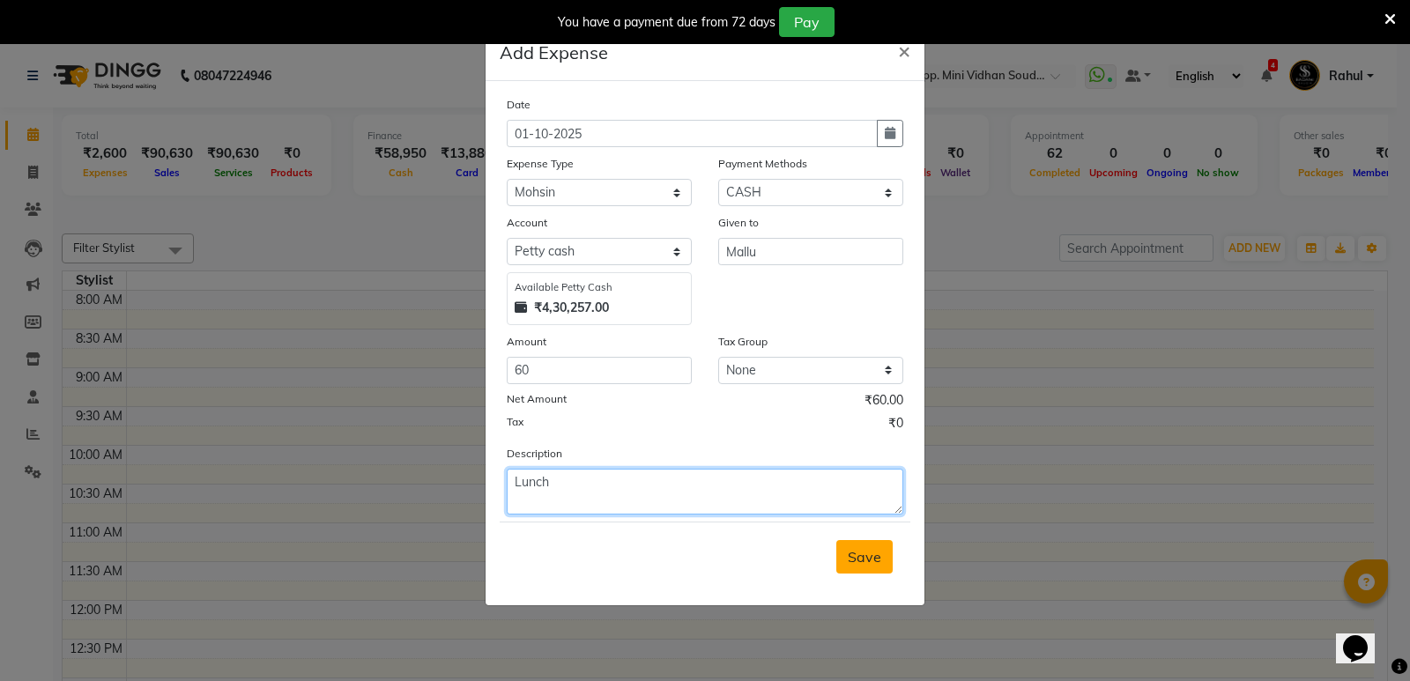
type textarea "Lunch"
click at [867, 560] on span "Save" at bounding box center [864, 557] width 33 height 18
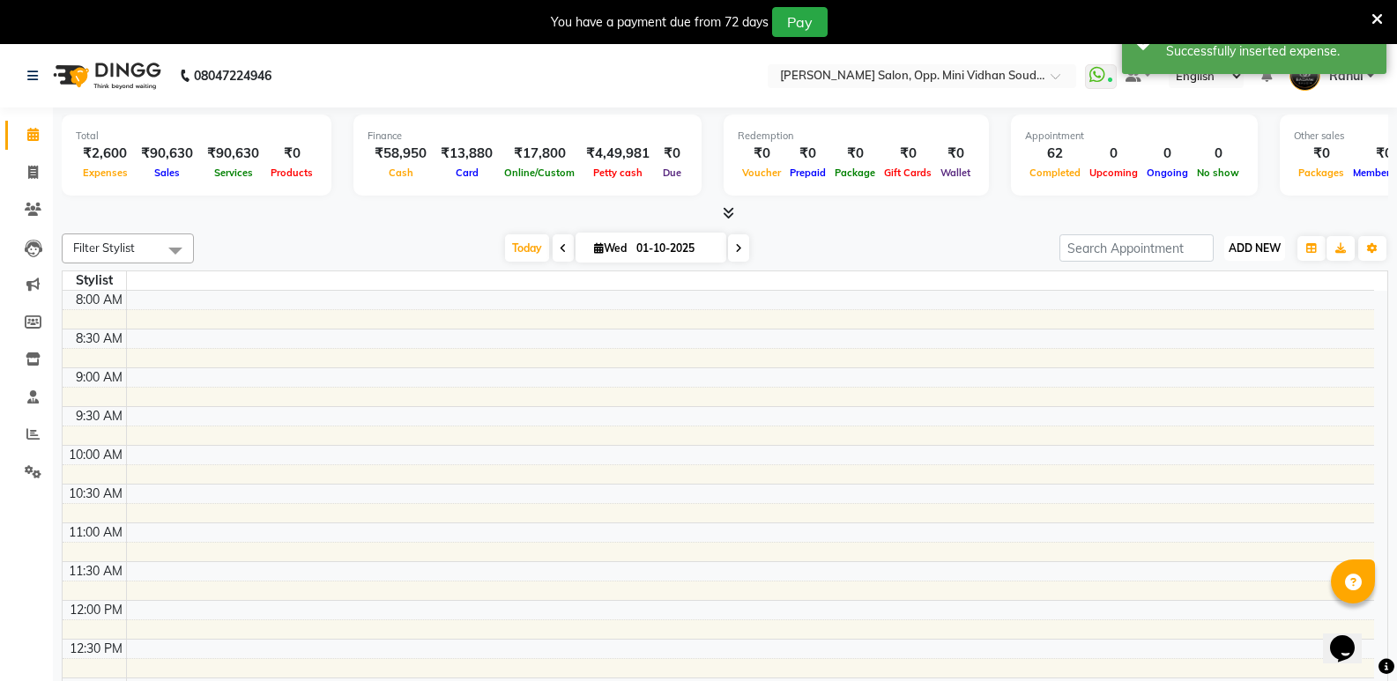
click at [1275, 249] on span "ADD NEW" at bounding box center [1255, 248] width 52 height 13
click at [1201, 327] on link "Add Expense" at bounding box center [1214, 327] width 139 height 23
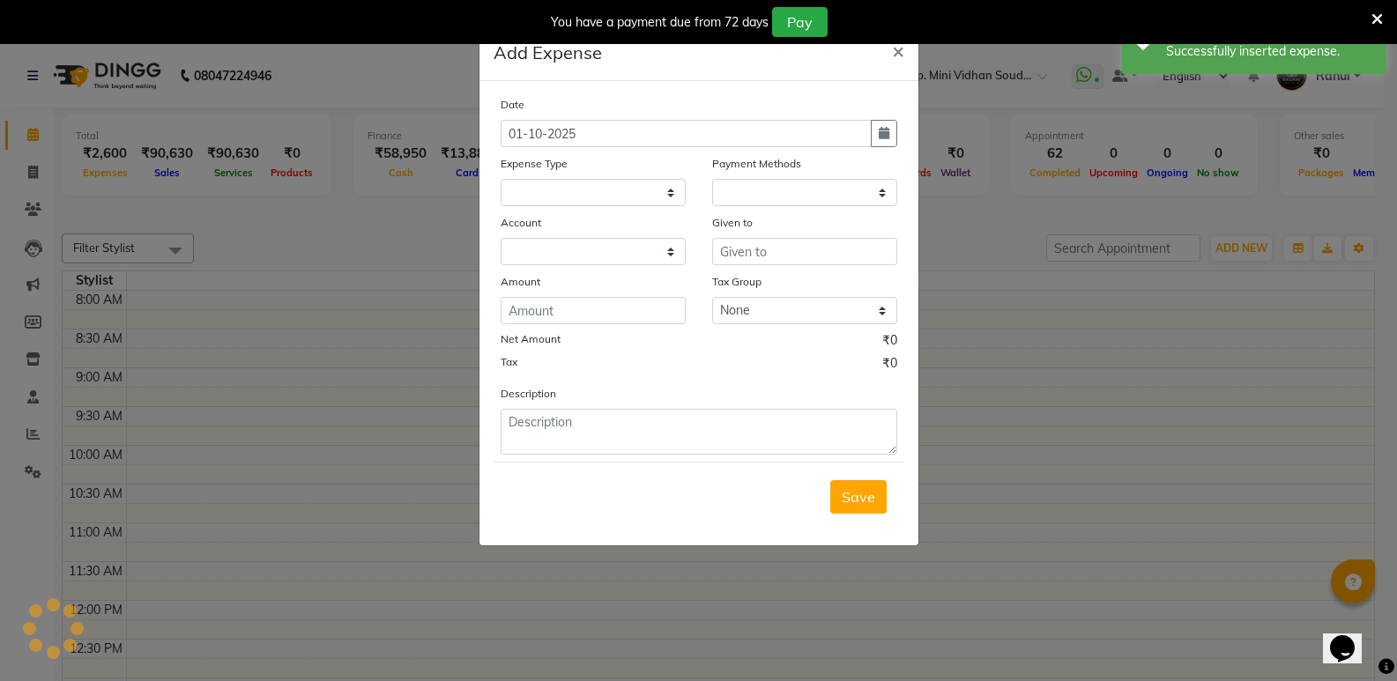
select select
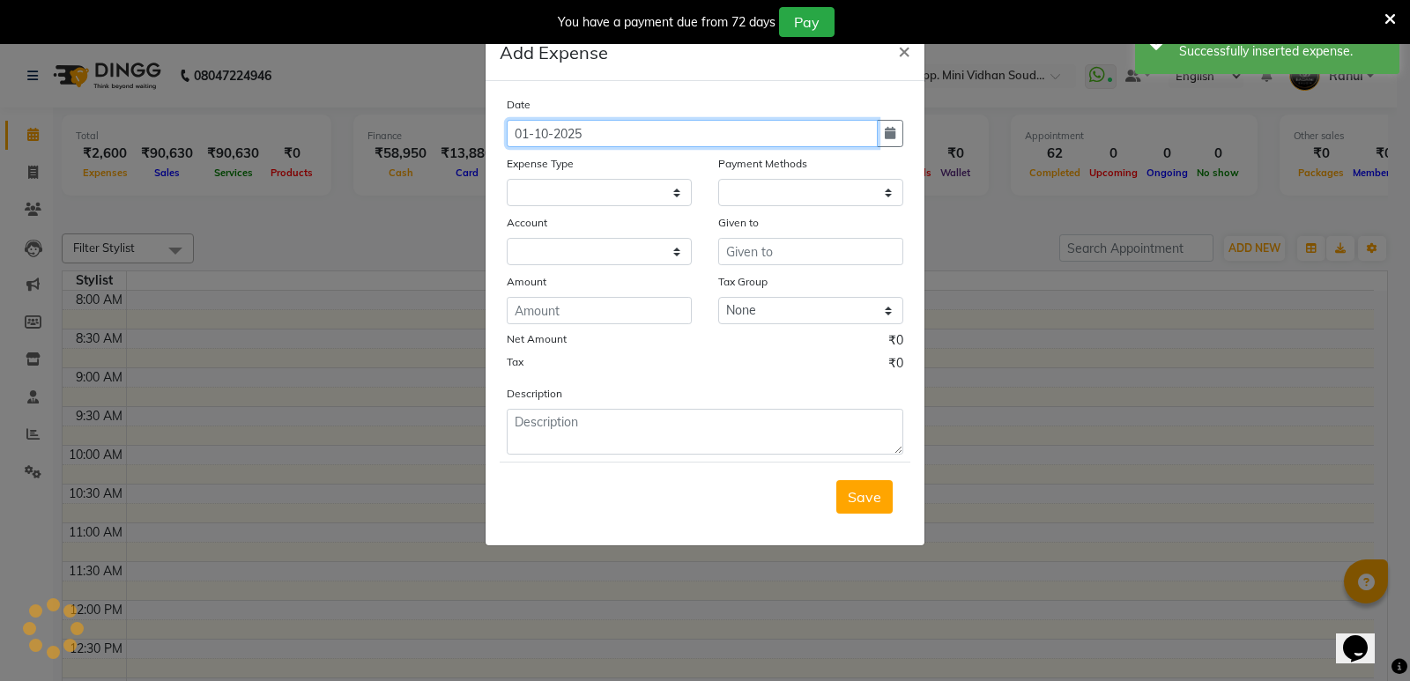
select select "1"
select select "3356"
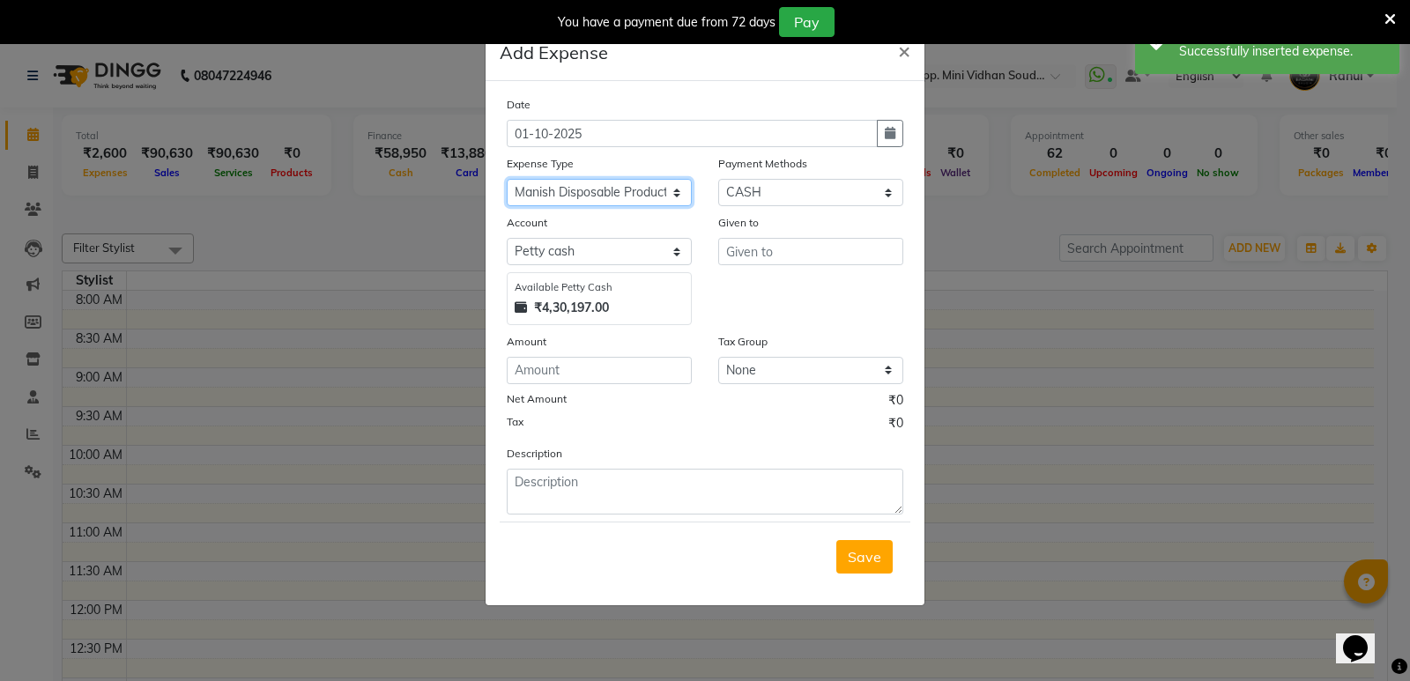
select select "6889"
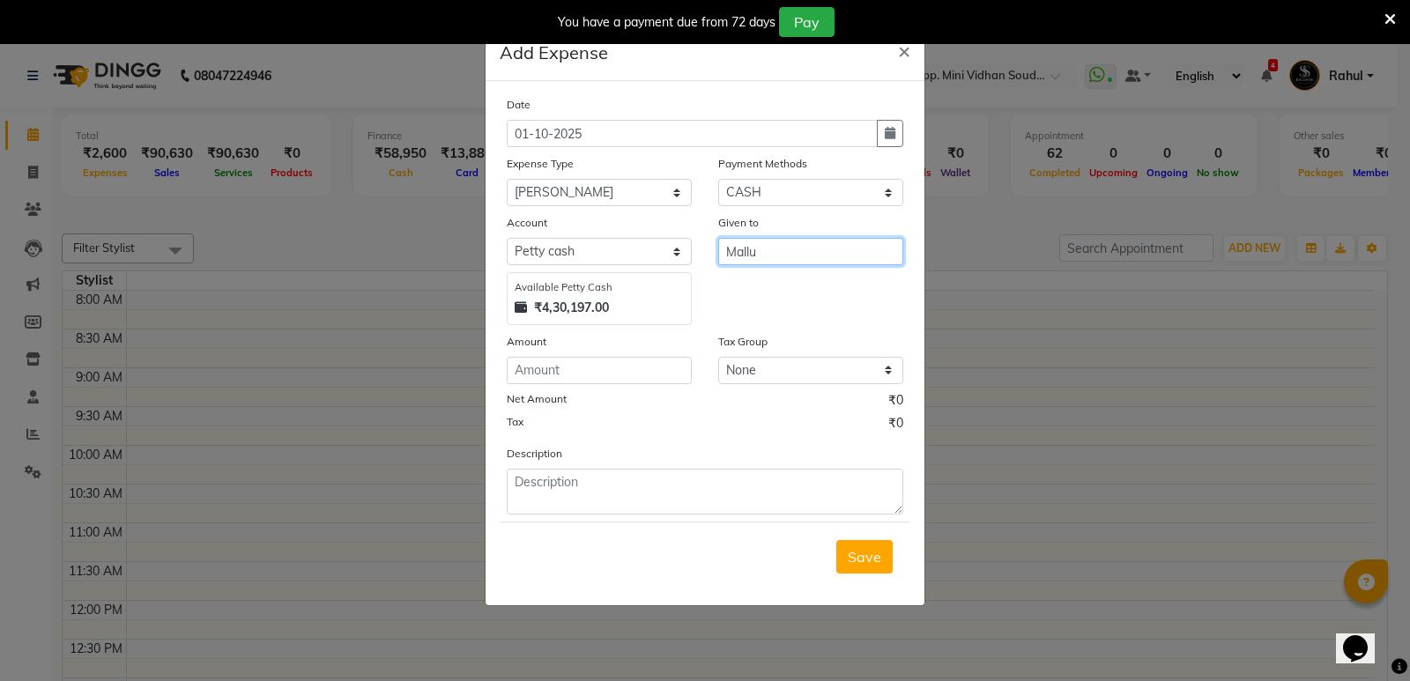
type input "Mallu"
type input "80"
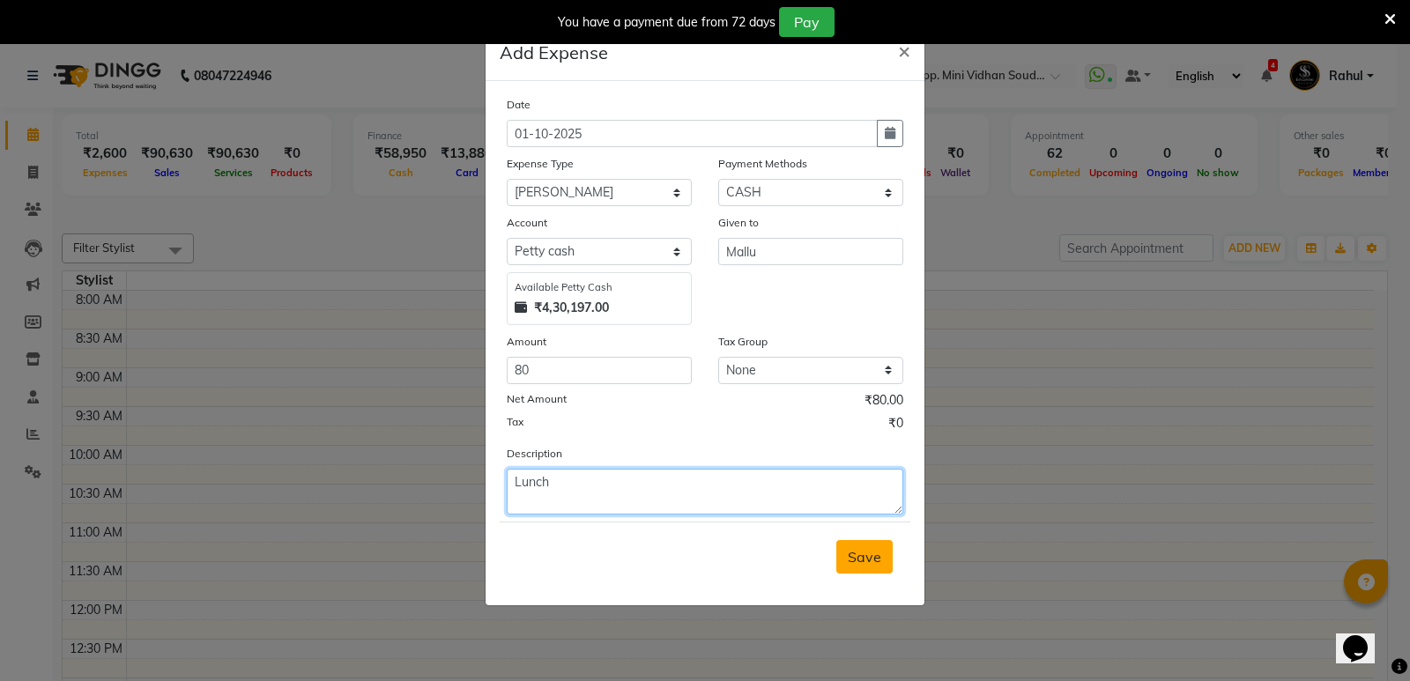
type textarea "Lunch"
click at [866, 550] on span "Save" at bounding box center [864, 557] width 33 height 18
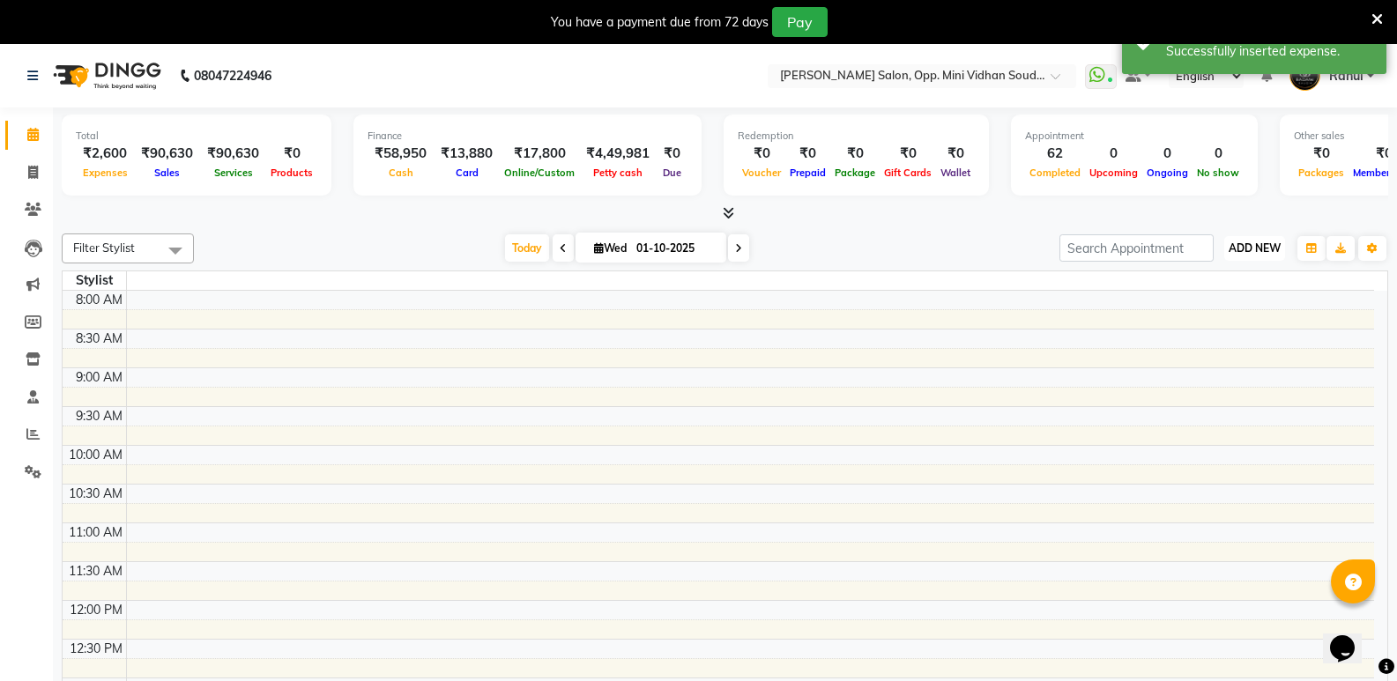
click at [1267, 236] on button "ADD NEW Toggle Dropdown" at bounding box center [1254, 248] width 61 height 25
click at [1212, 322] on link "Add Expense" at bounding box center [1214, 327] width 139 height 23
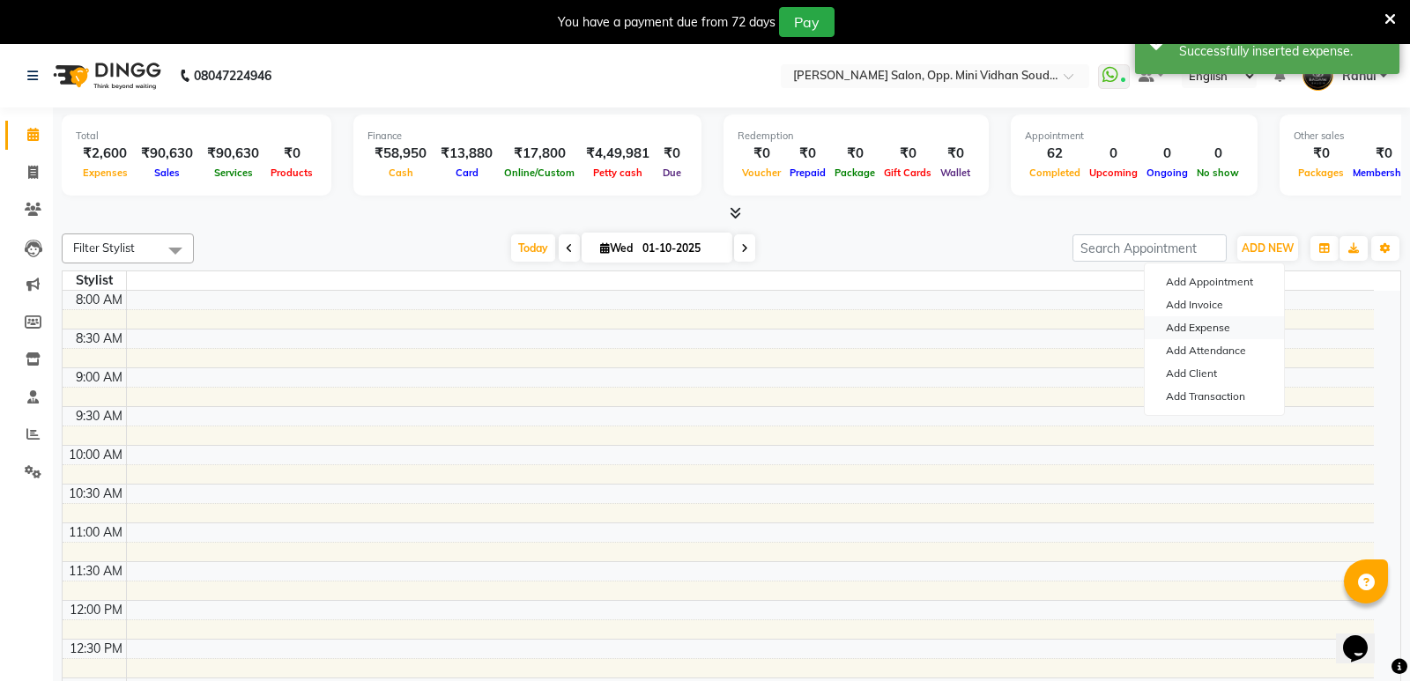
select select "1"
select select "3356"
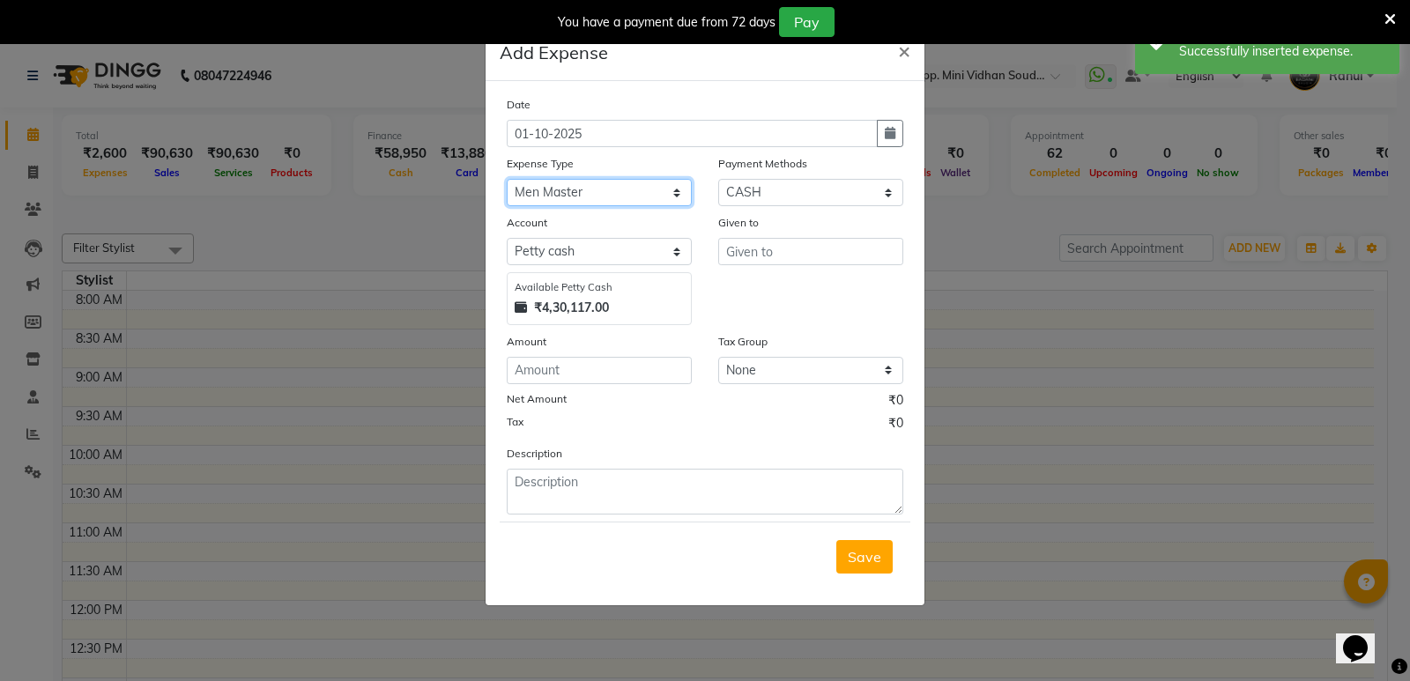
select select "6888"
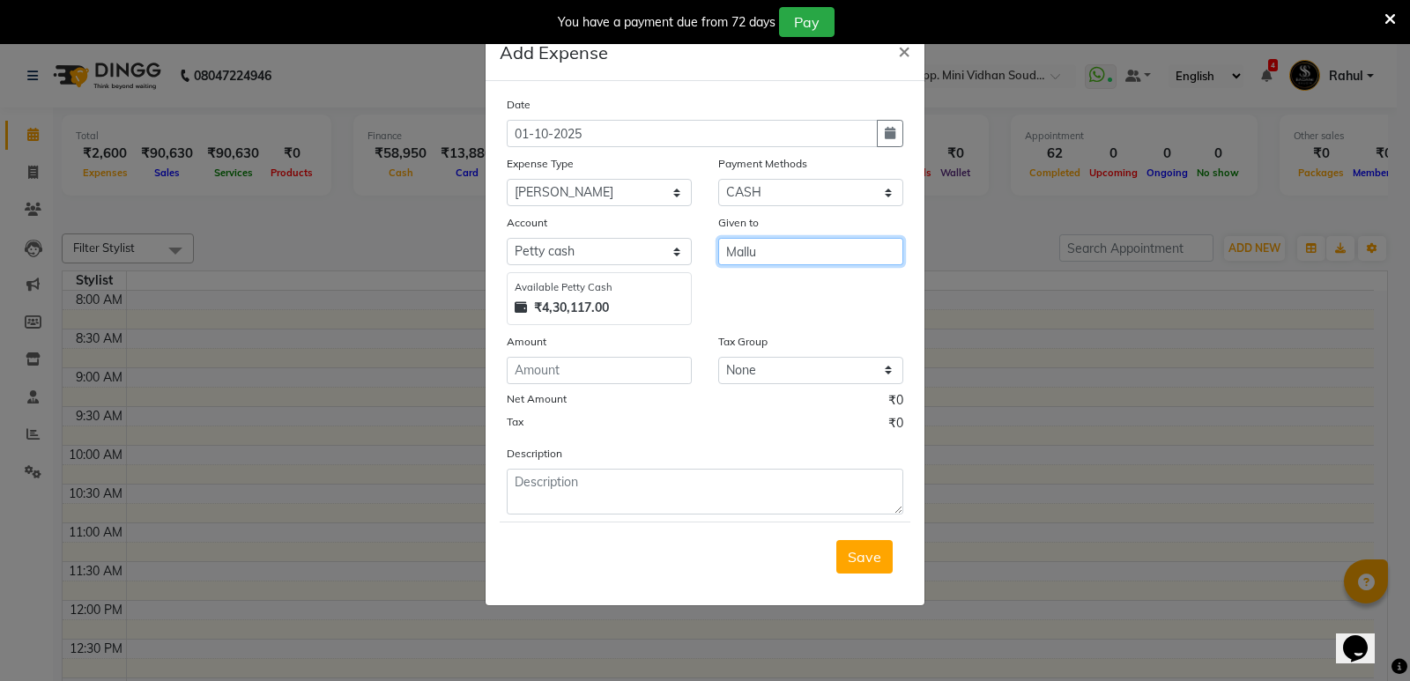
type input "Mallu"
type input "60"
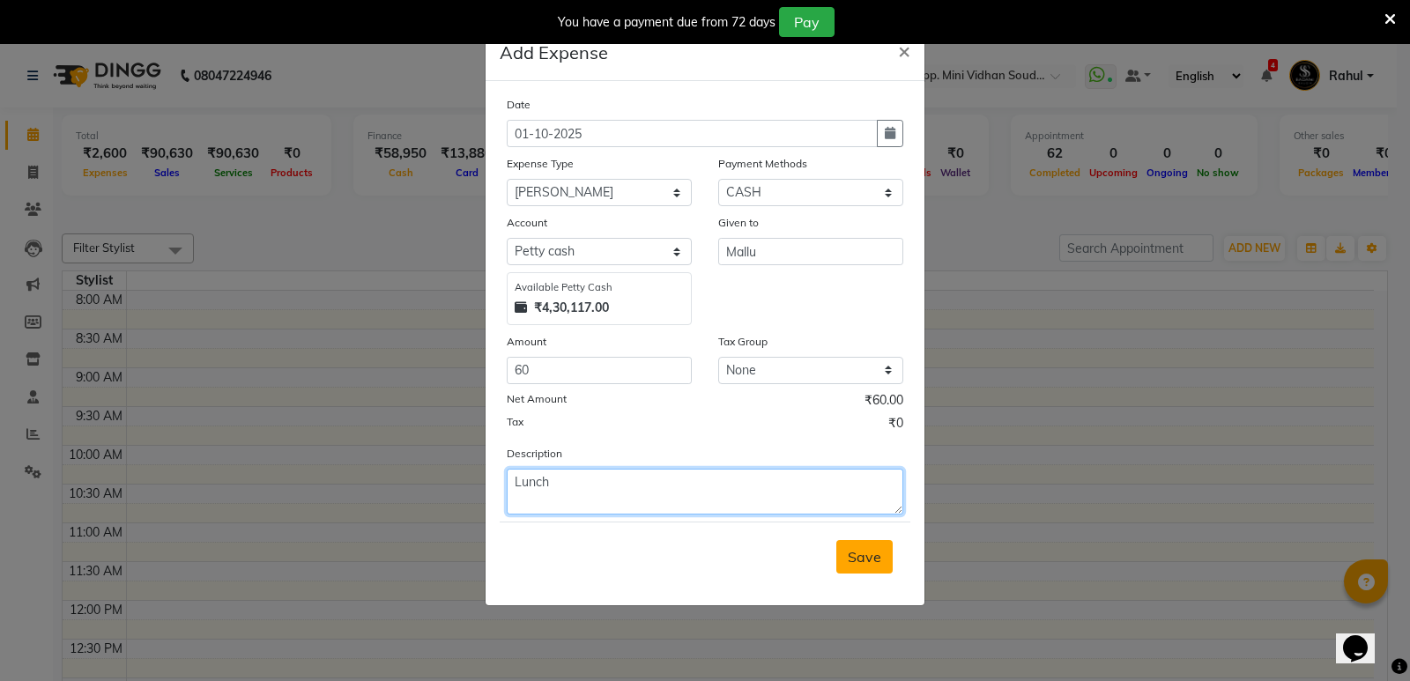
type textarea "Lunch"
click at [861, 567] on button "Save" at bounding box center [865, 556] width 56 height 33
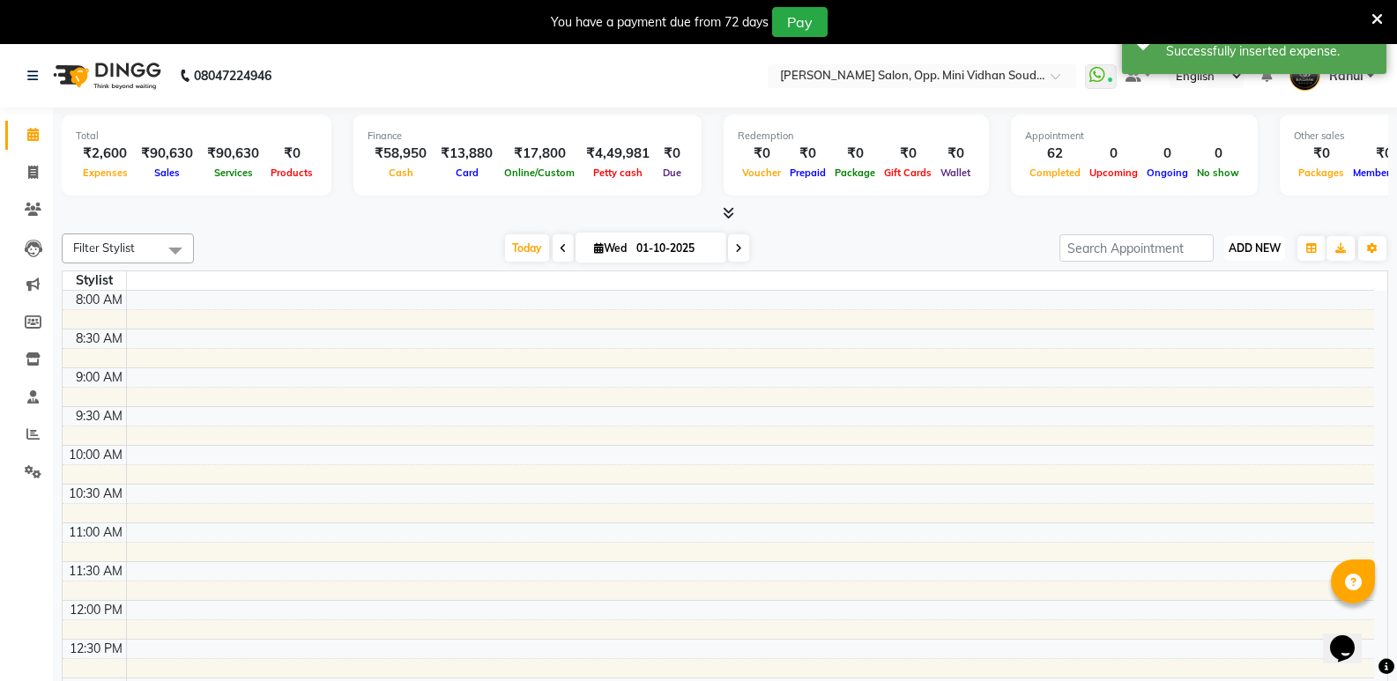
click at [1265, 248] on span "ADD NEW" at bounding box center [1255, 248] width 52 height 13
click at [1212, 323] on link "Add Expense" at bounding box center [1214, 327] width 139 height 23
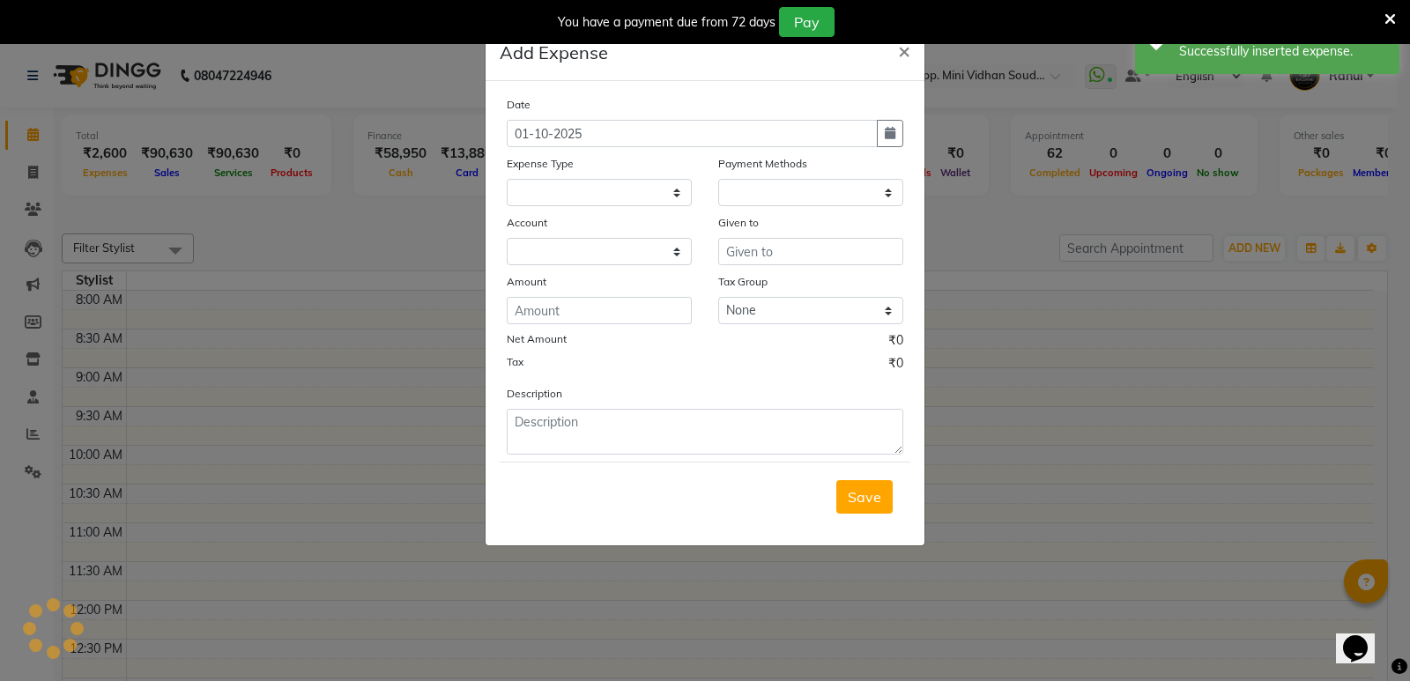
select select
select select "1"
select select "3356"
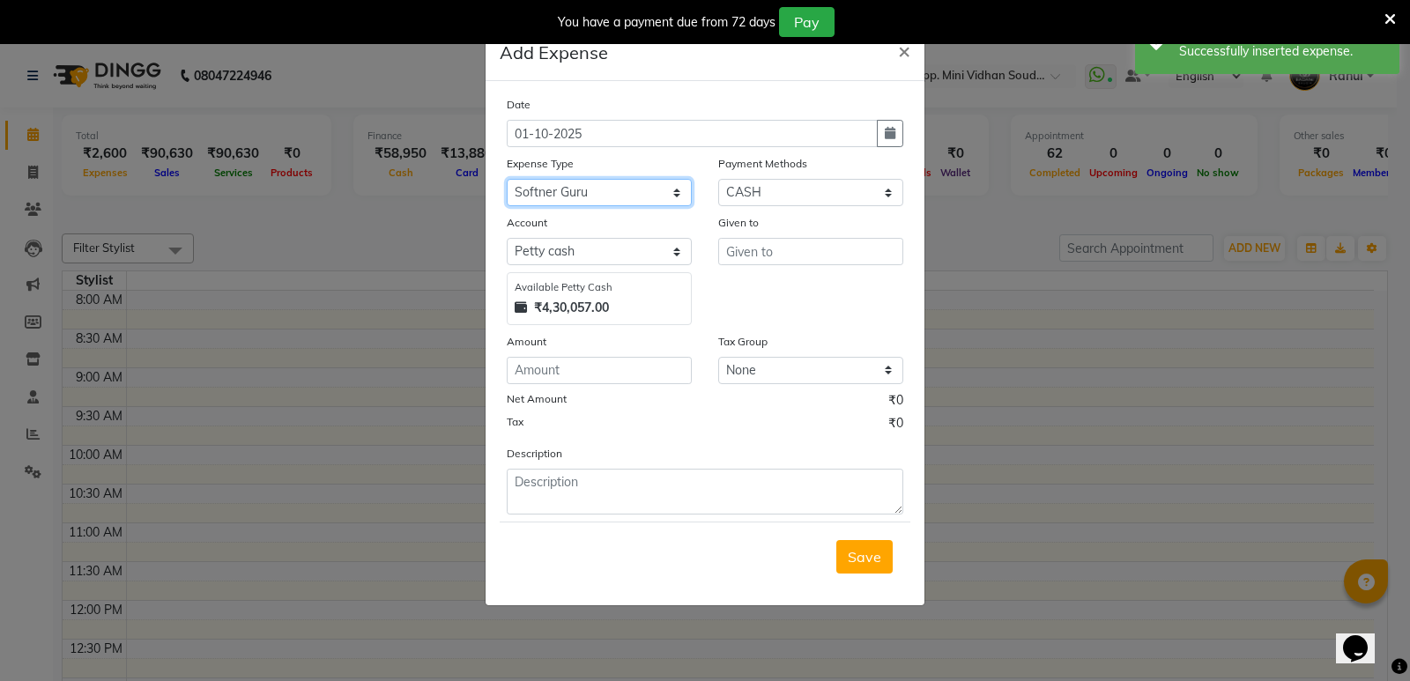
select select "6891"
type input "Mallu"
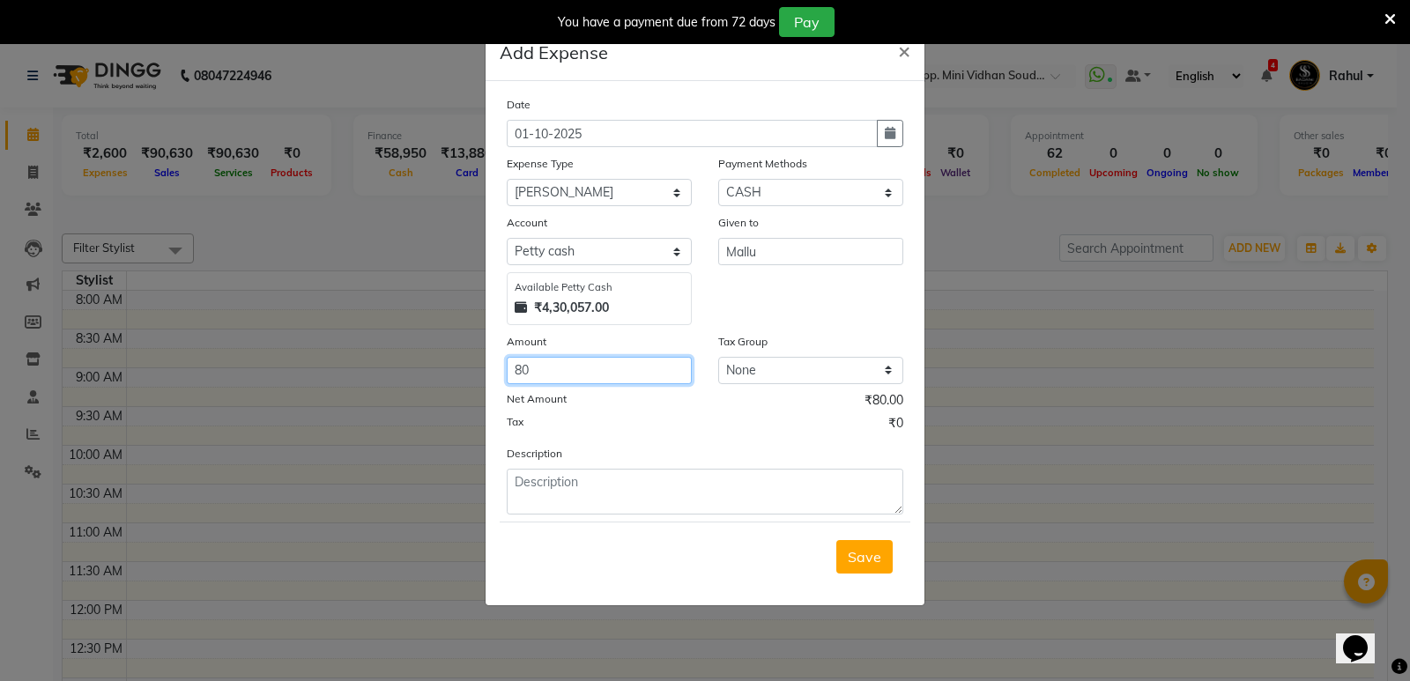
type input "80"
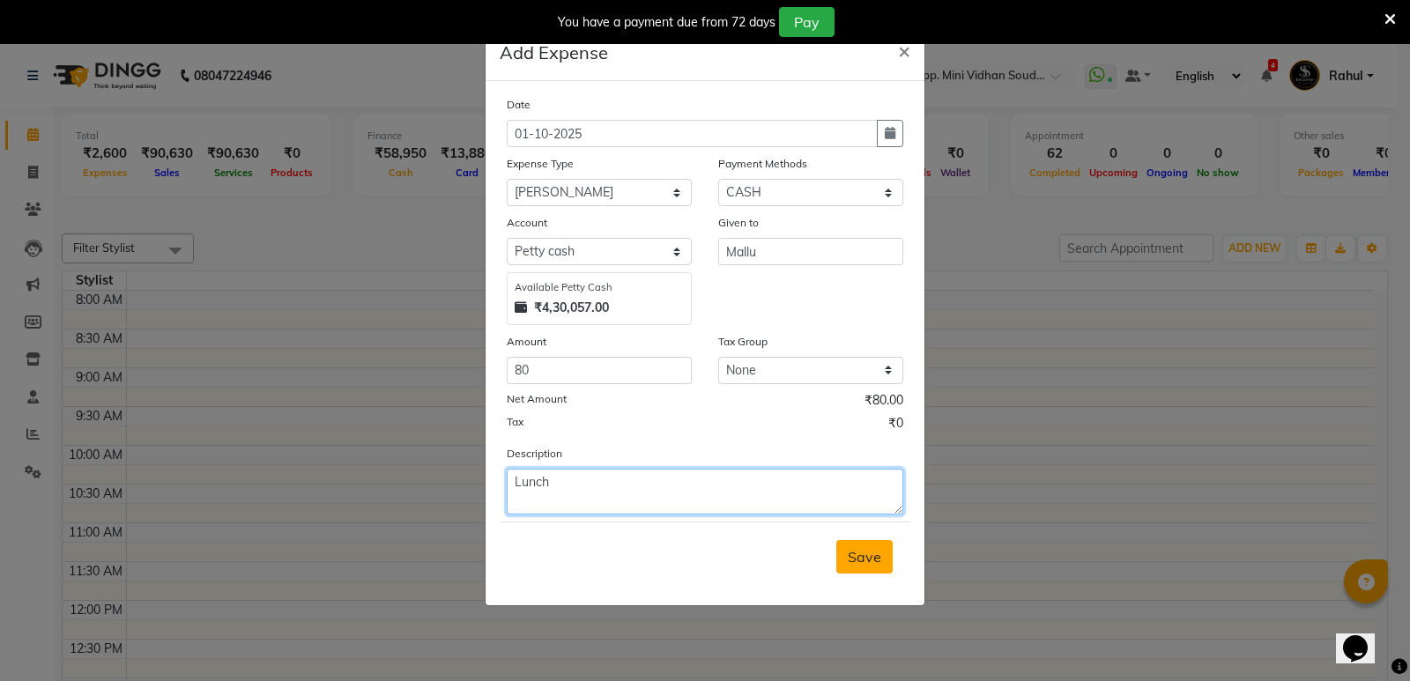
type textarea "Lunch"
click at [852, 559] on span "Save" at bounding box center [864, 557] width 33 height 18
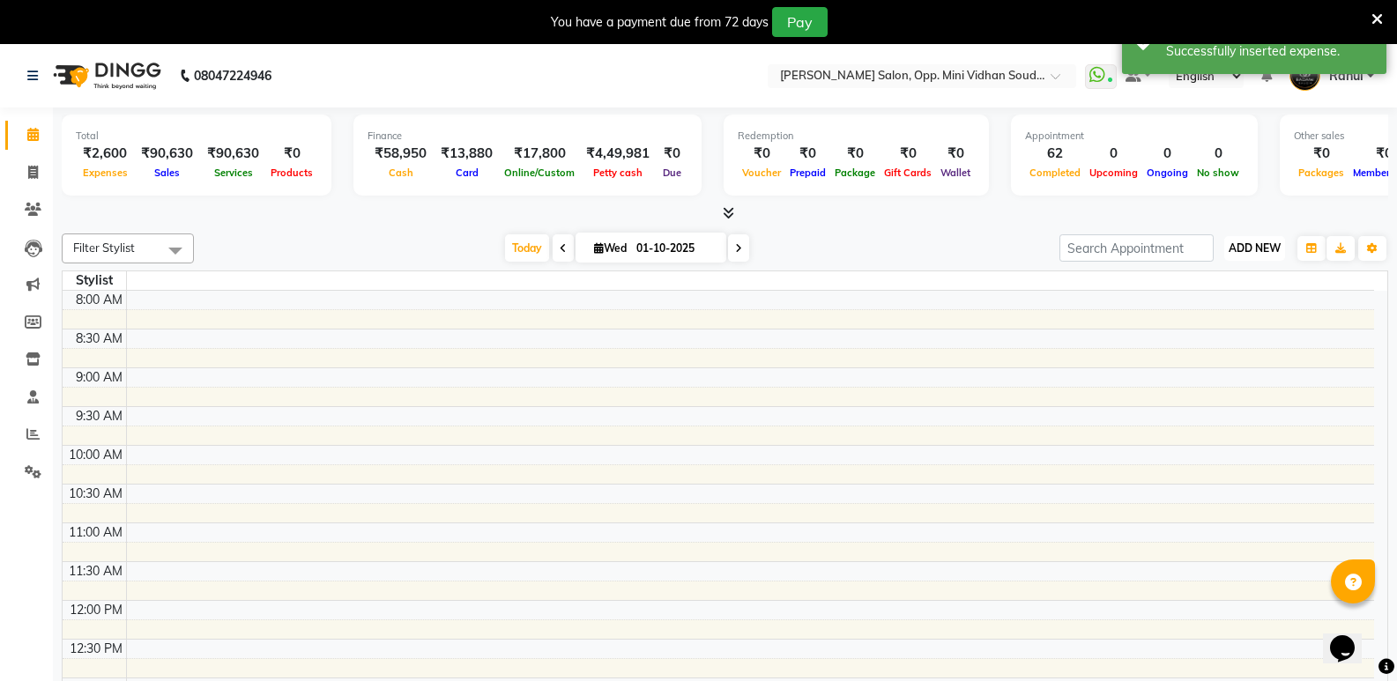
click at [1252, 243] on span "ADD NEW" at bounding box center [1255, 248] width 52 height 13
click at [1203, 322] on link "Add Expense" at bounding box center [1214, 327] width 139 height 23
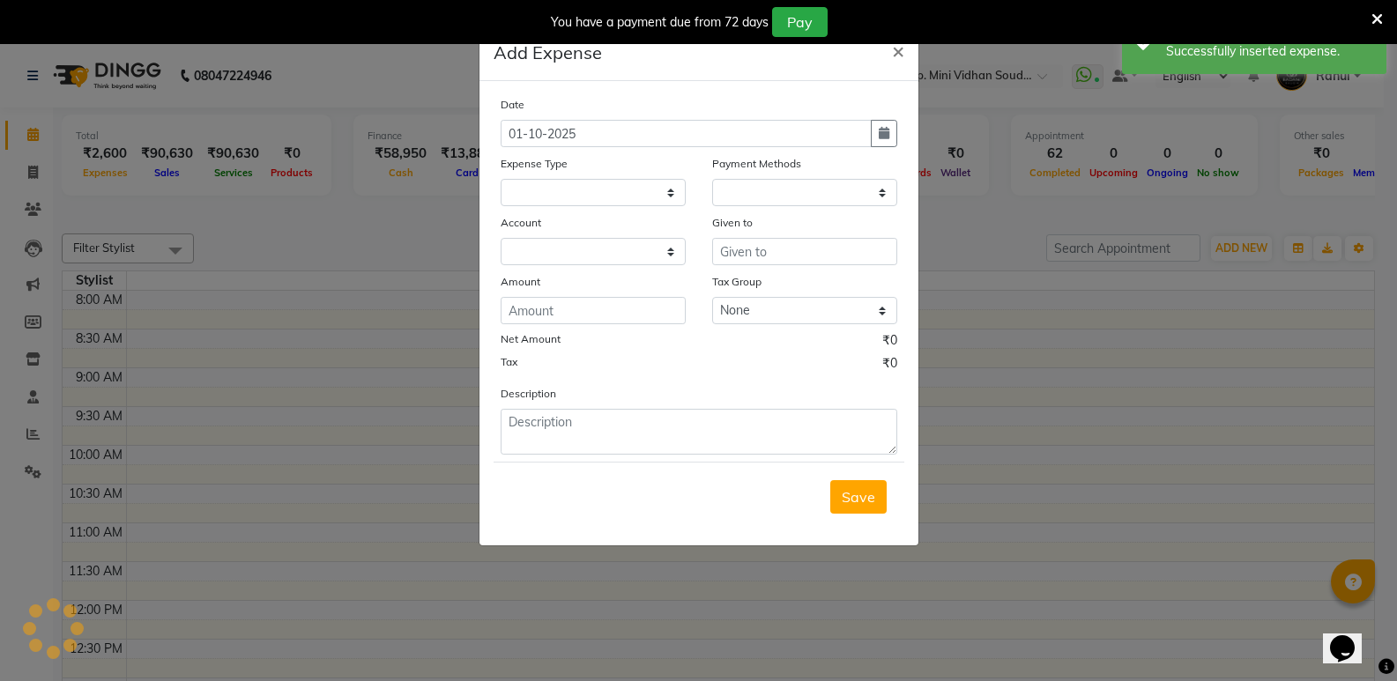
select select
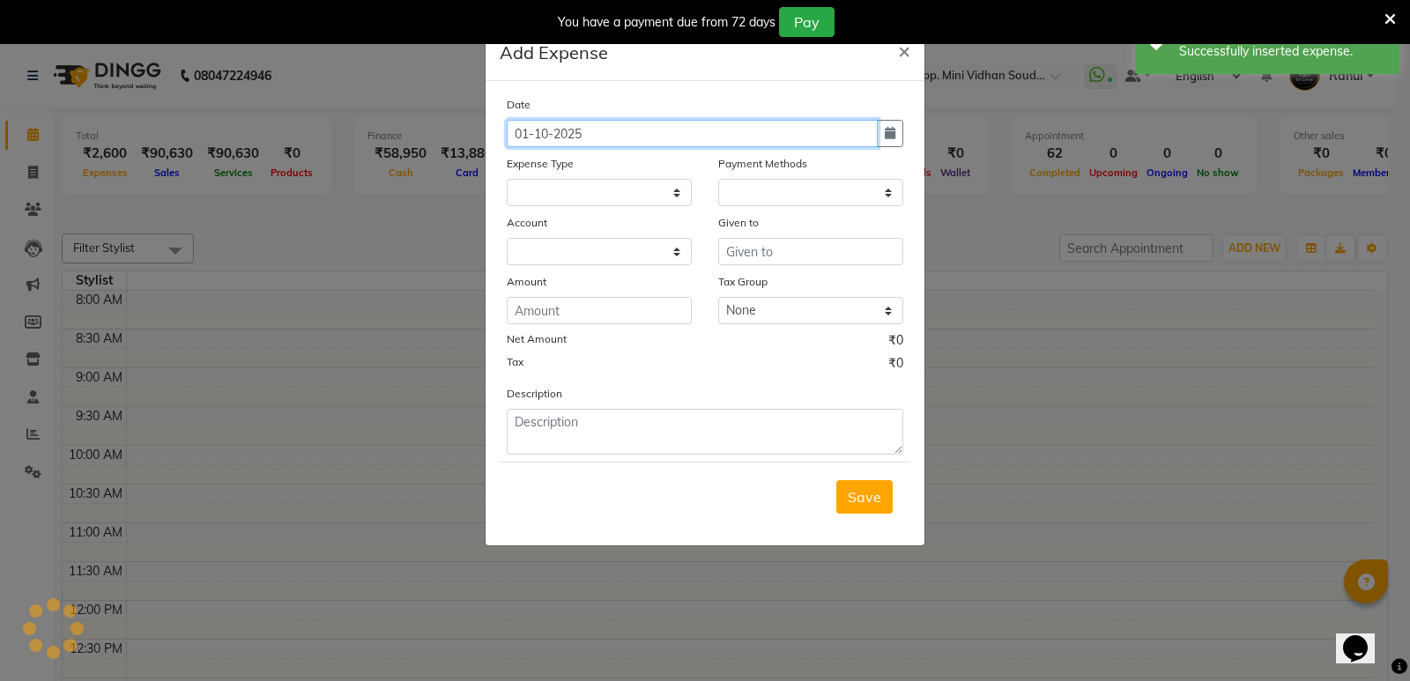
select select "1"
select select "3356"
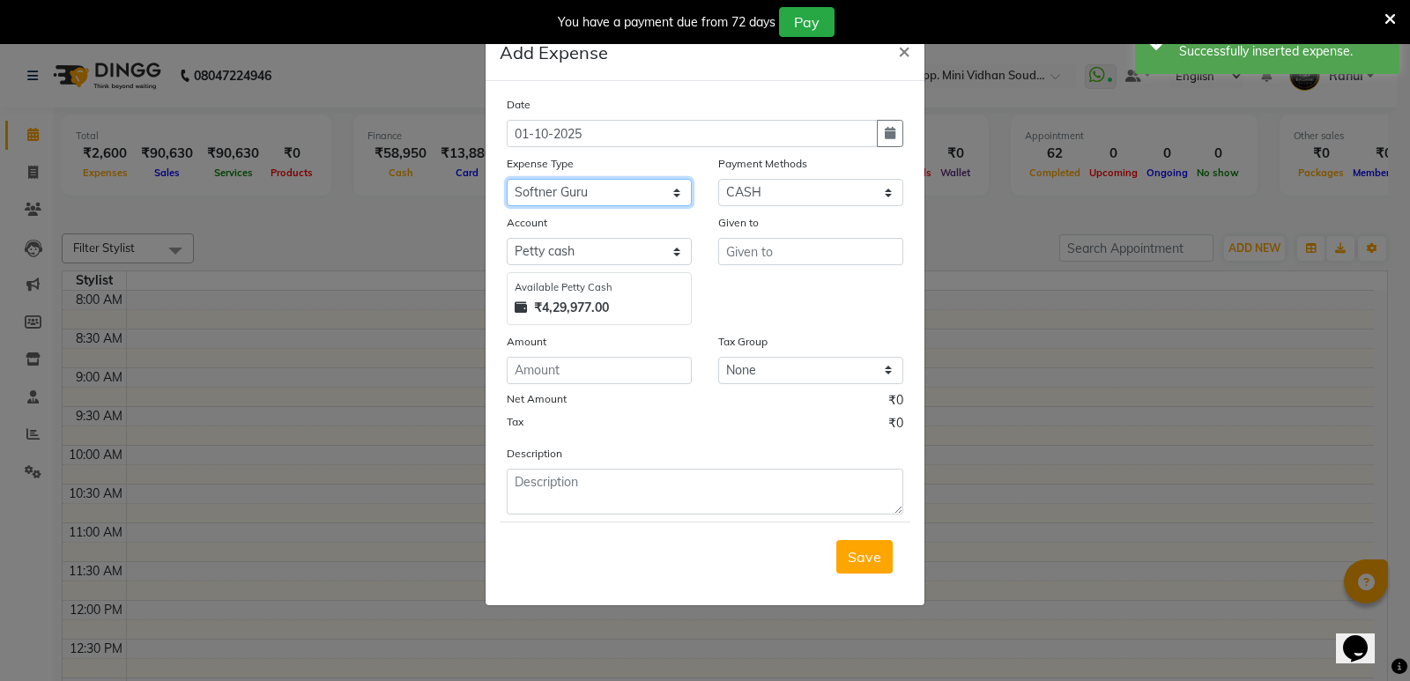
select select "6891"
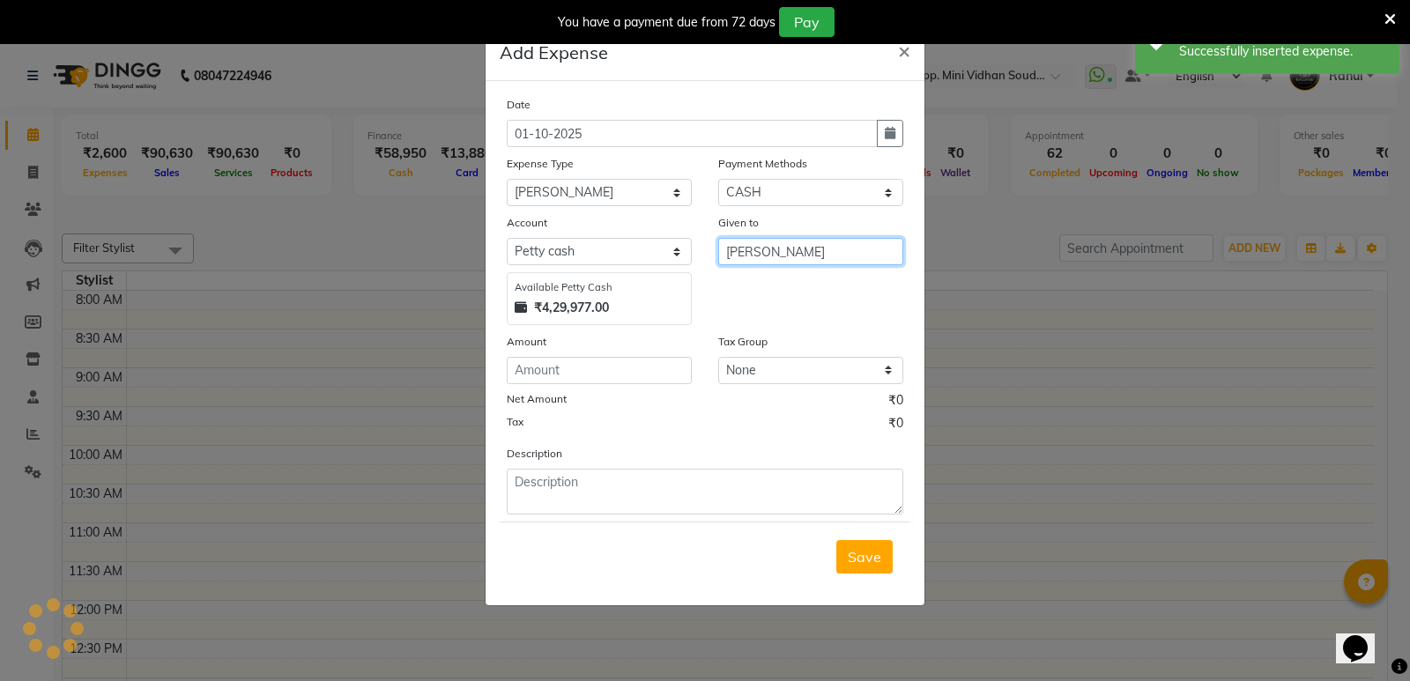
type input "[PERSON_NAME]"
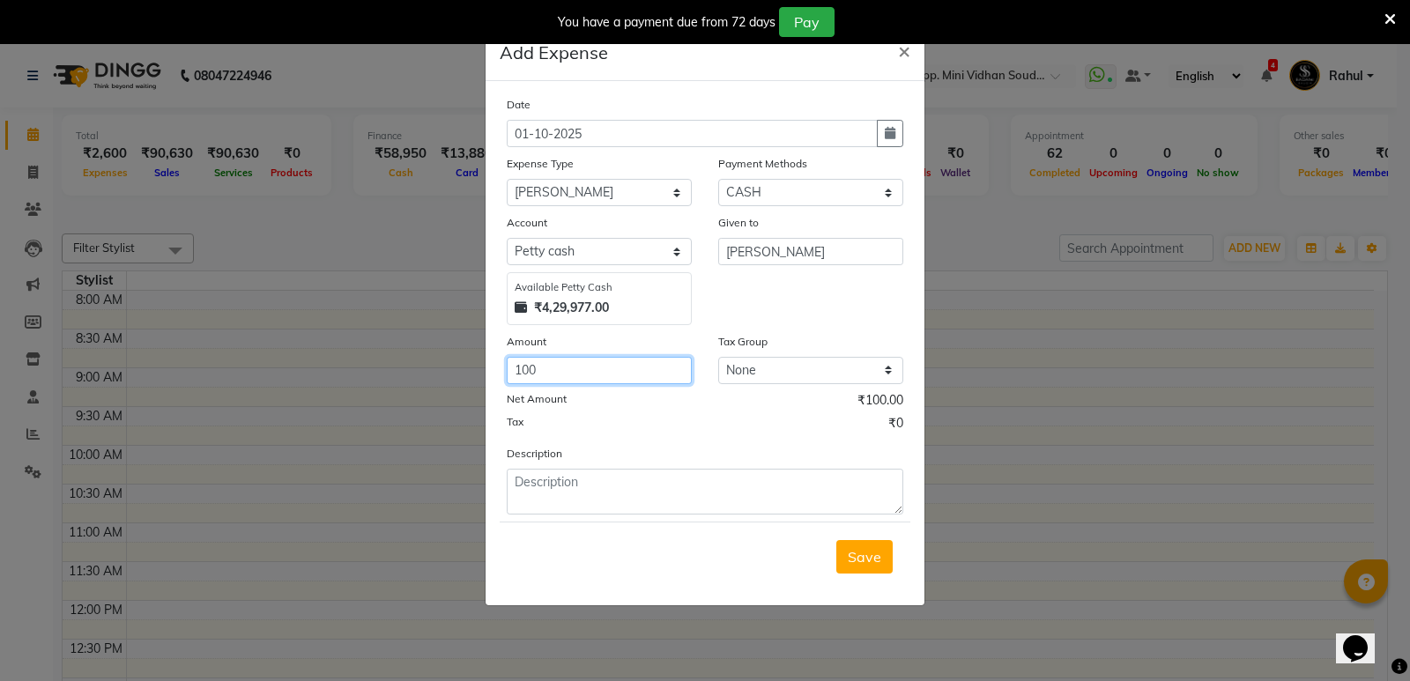
type input "100"
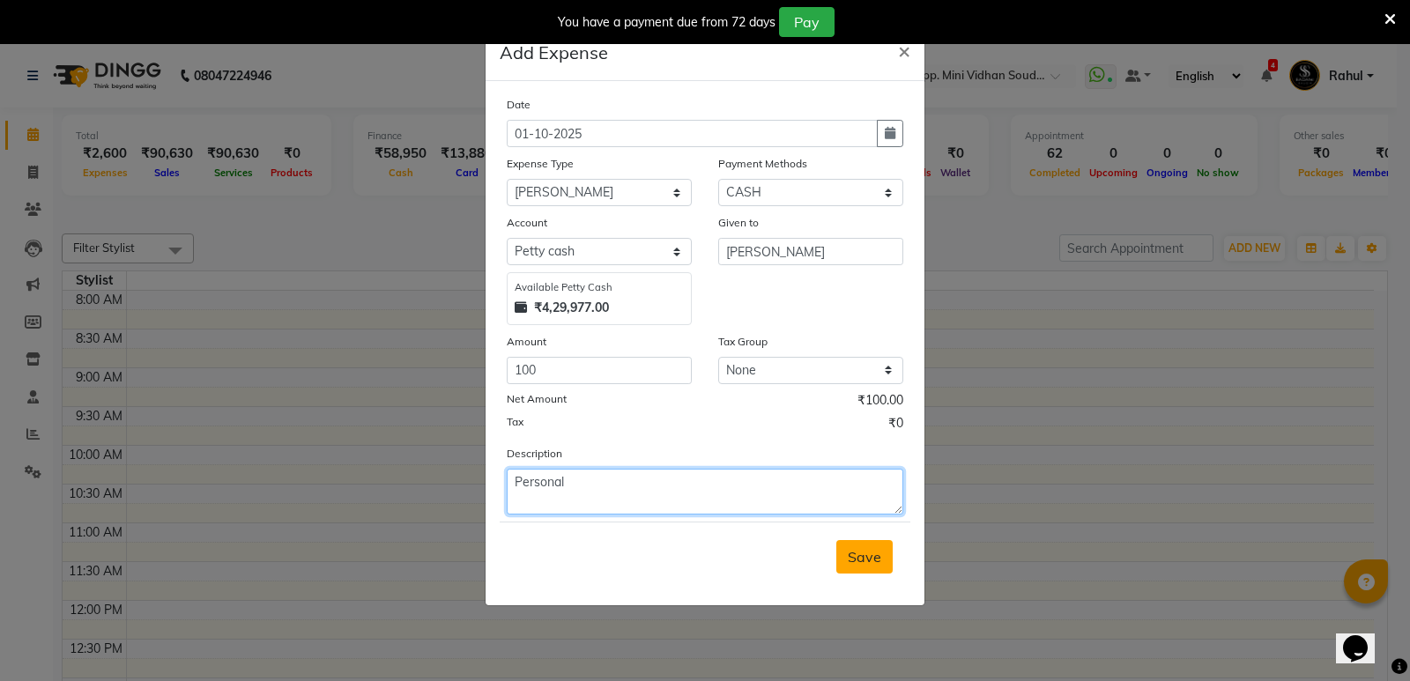
type textarea "Personal"
click at [847, 554] on button "Save" at bounding box center [865, 556] width 56 height 33
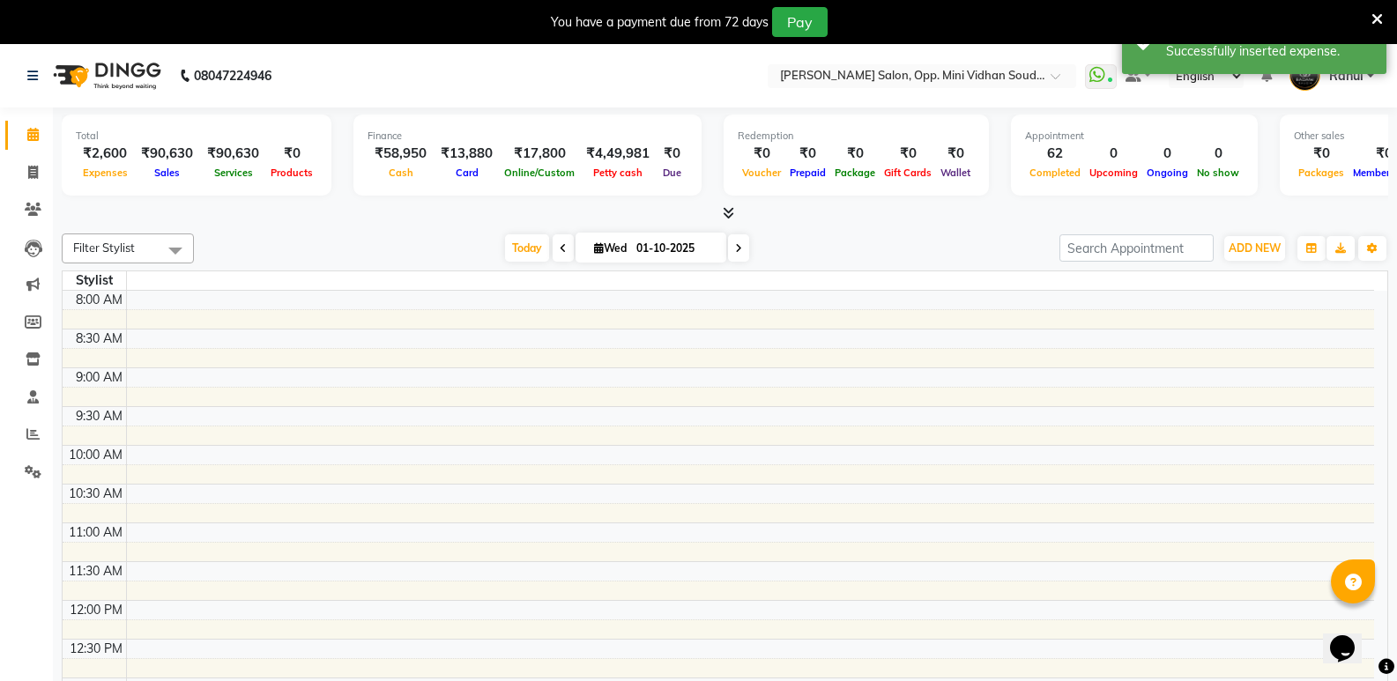
click at [1260, 234] on div "ADD NEW Toggle Dropdown Add Appointment Add Invoice Add Expense Add Attendance …" at bounding box center [1255, 248] width 64 height 28
click at [1260, 252] on span "ADD NEW" at bounding box center [1255, 248] width 52 height 13
click at [1206, 321] on link "Add Expense" at bounding box center [1214, 327] width 139 height 23
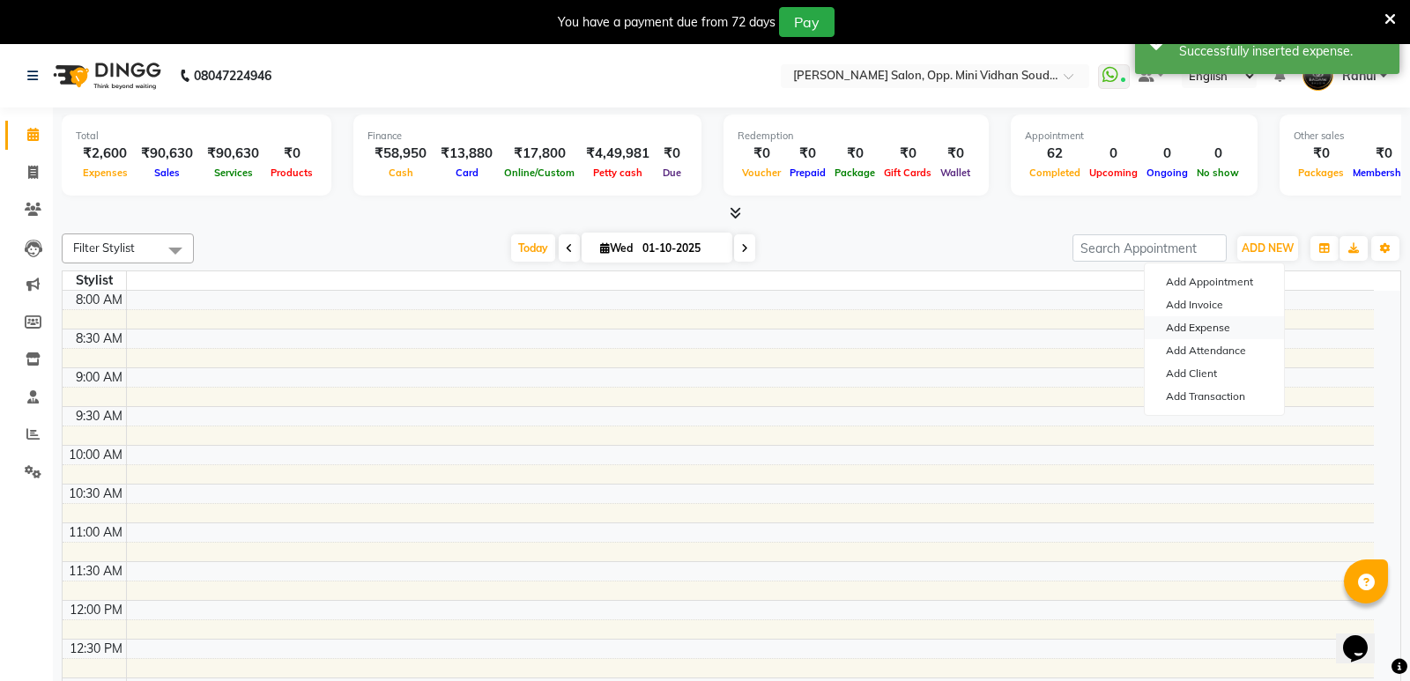
select select "1"
select select "3356"
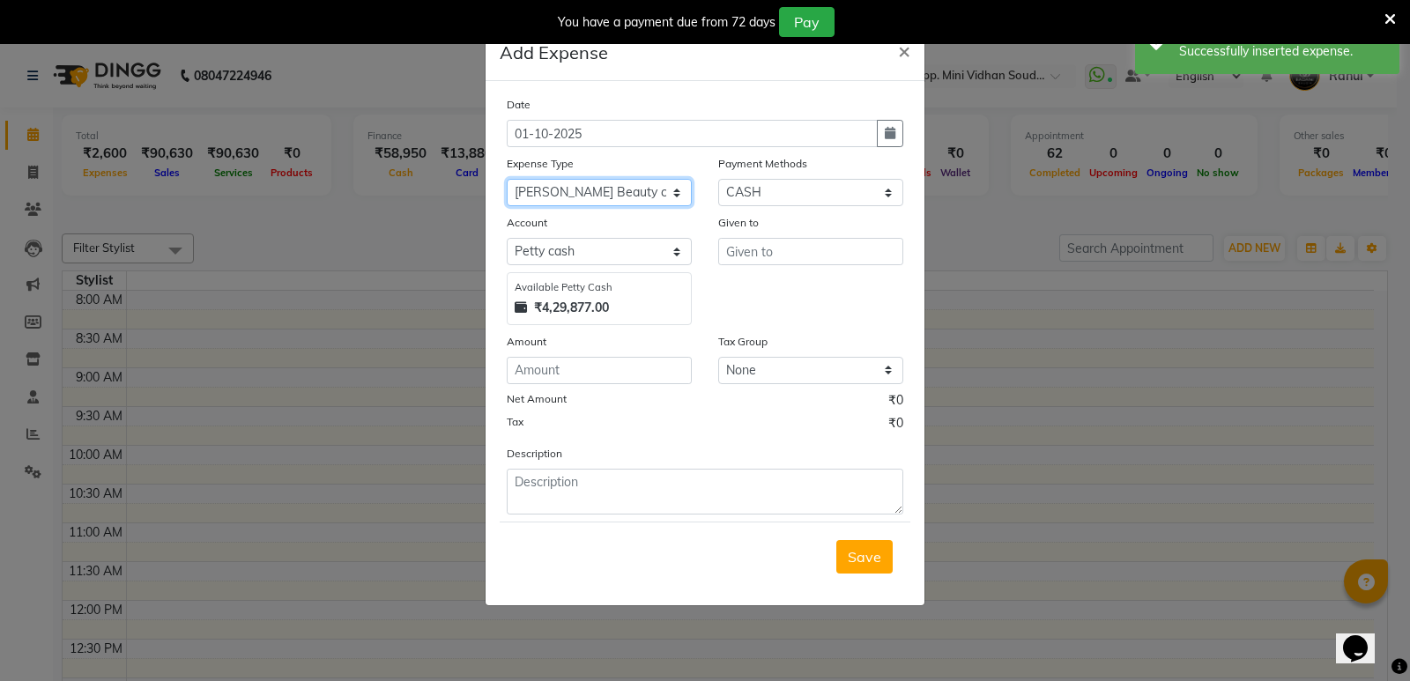
select select "8077"
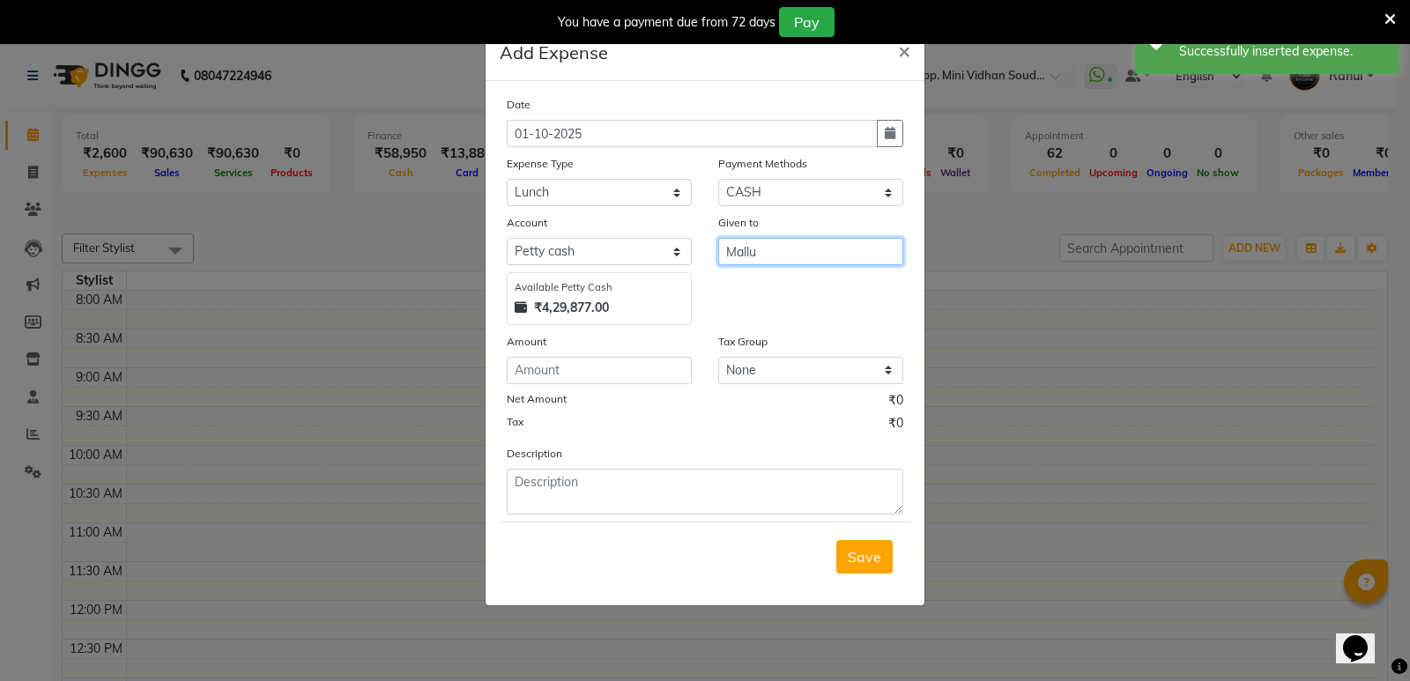
type input "Mallu"
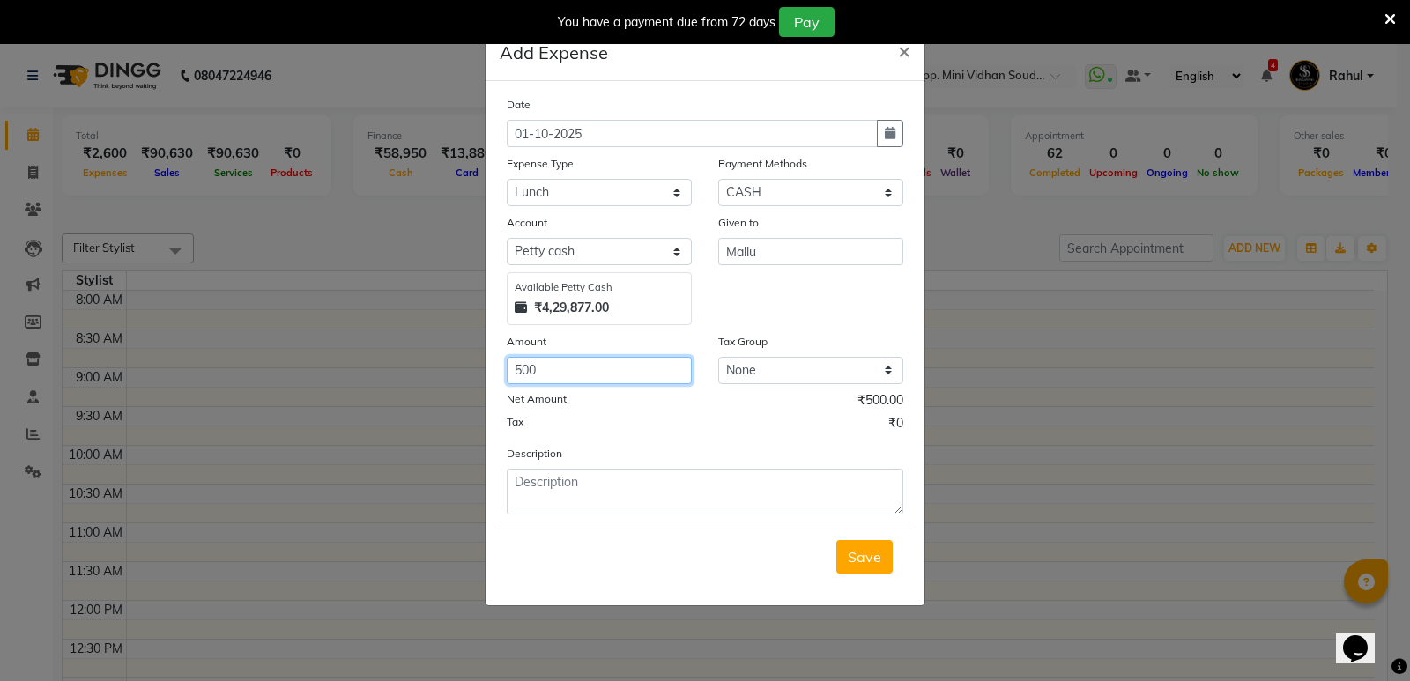
type input "500"
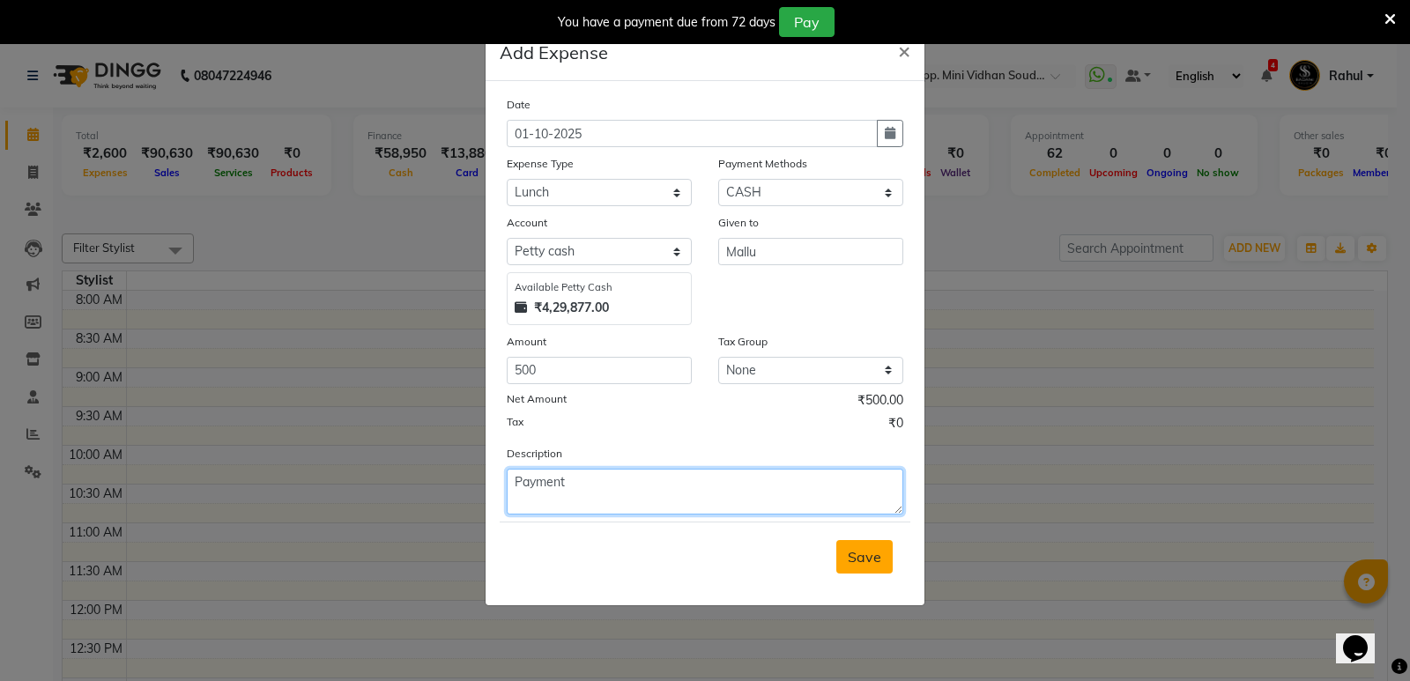
type textarea "Payment"
click at [876, 554] on span "Save" at bounding box center [864, 557] width 33 height 18
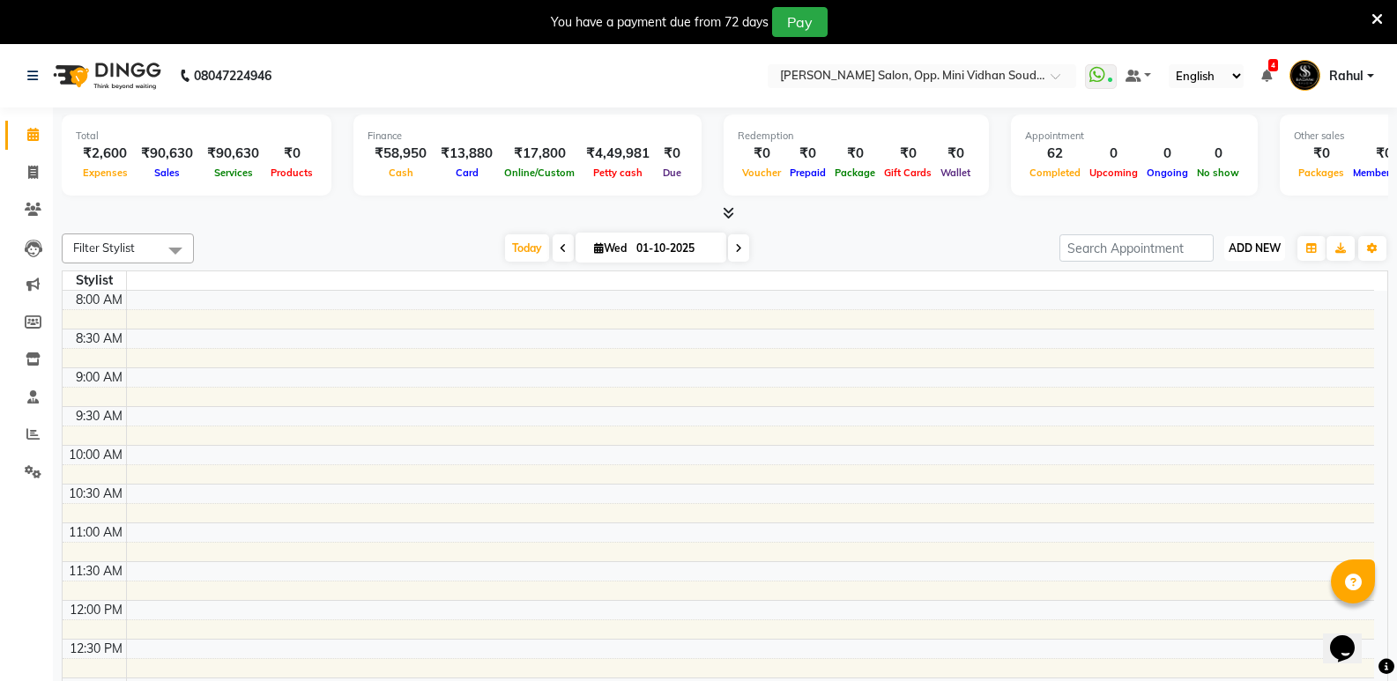
click at [1246, 249] on span "ADD NEW" at bounding box center [1255, 248] width 52 height 13
click at [1222, 325] on link "Add Expense" at bounding box center [1214, 327] width 139 height 23
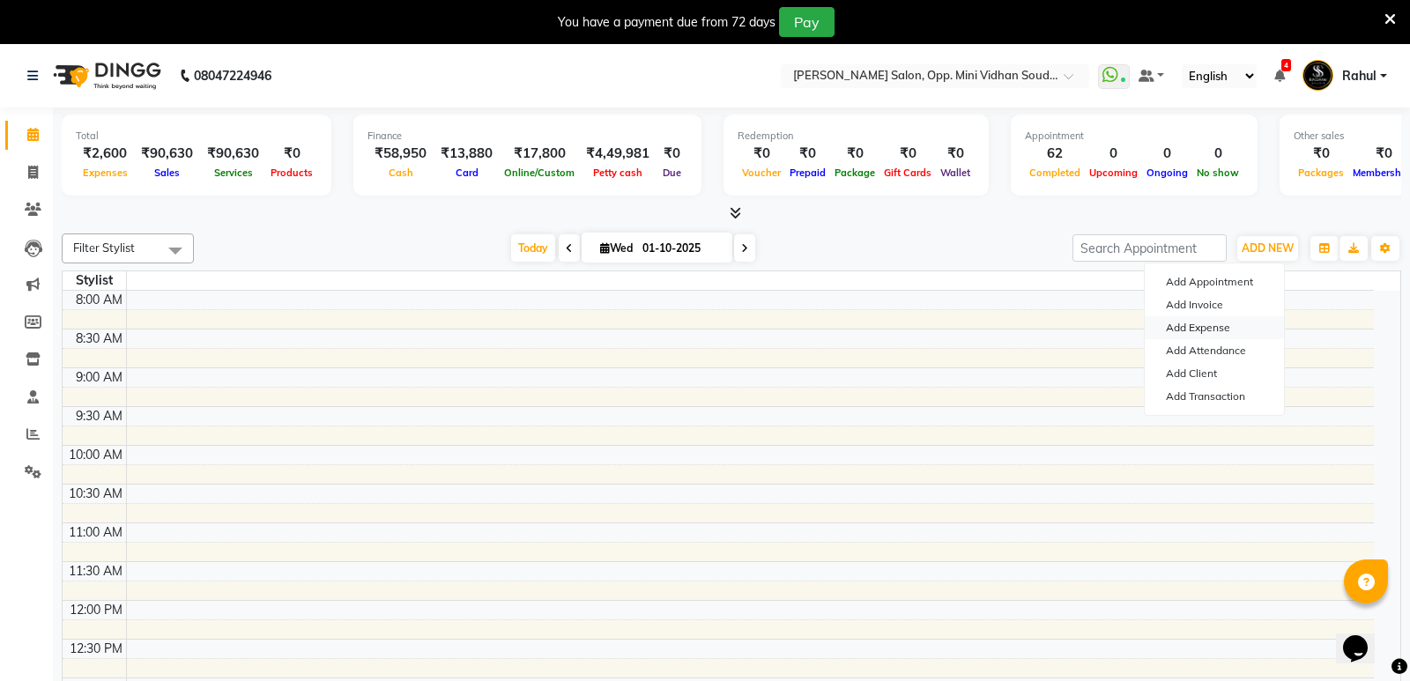
select select "1"
select select "3356"
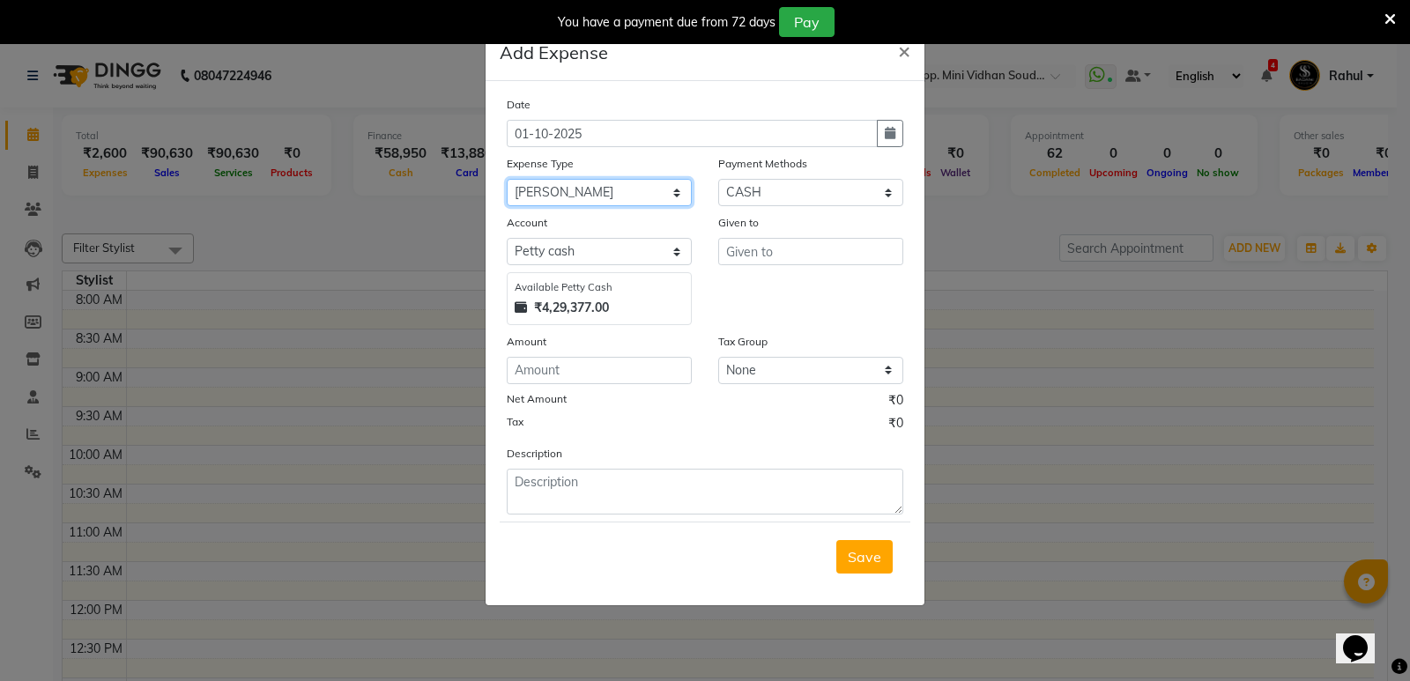
select select "6899"
type input "[PERSON_NAME]"
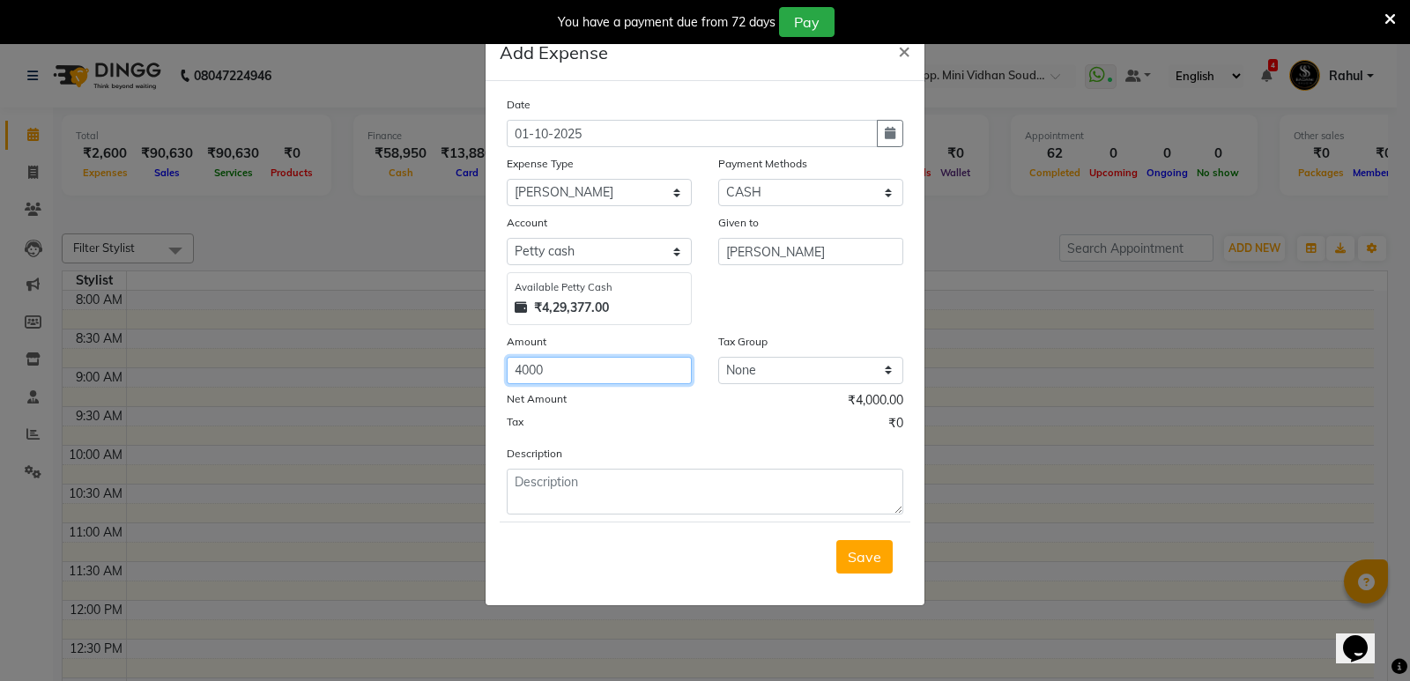
type input "4000"
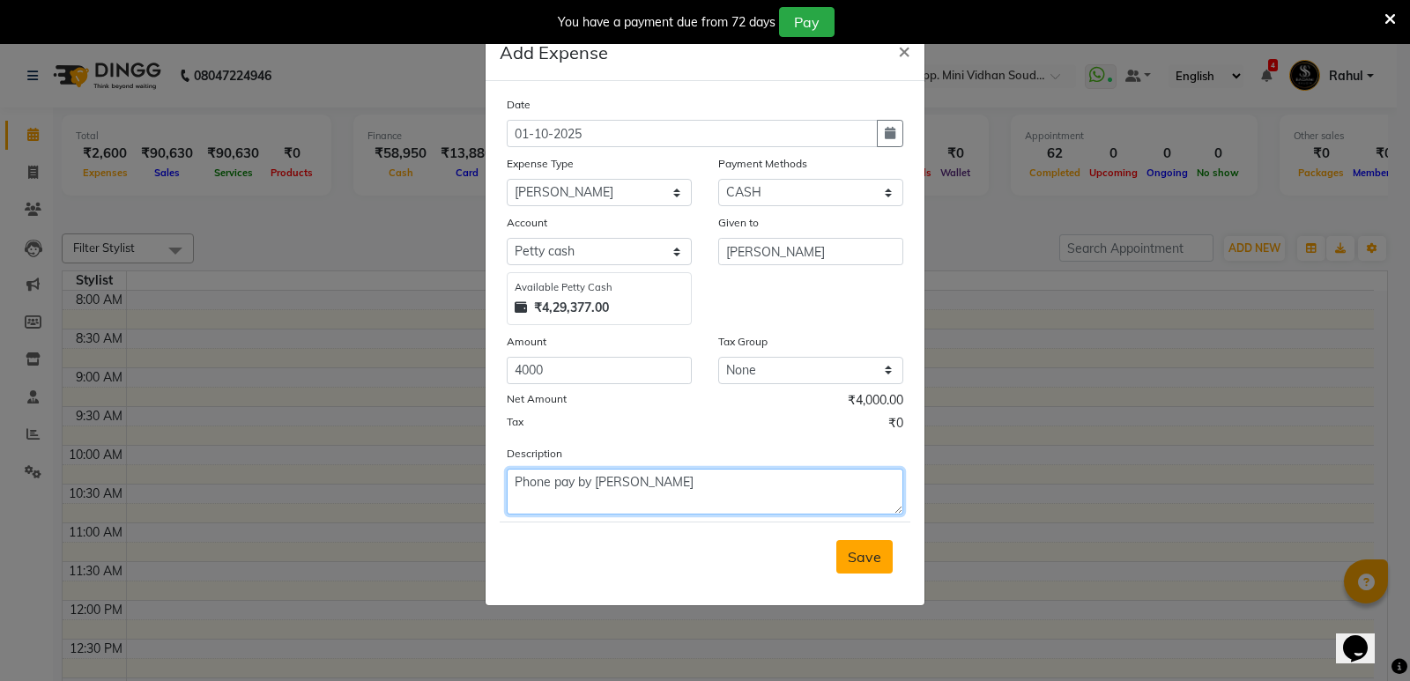
type textarea "Phone pay by [PERSON_NAME]"
click at [876, 564] on span "Save" at bounding box center [864, 557] width 33 height 18
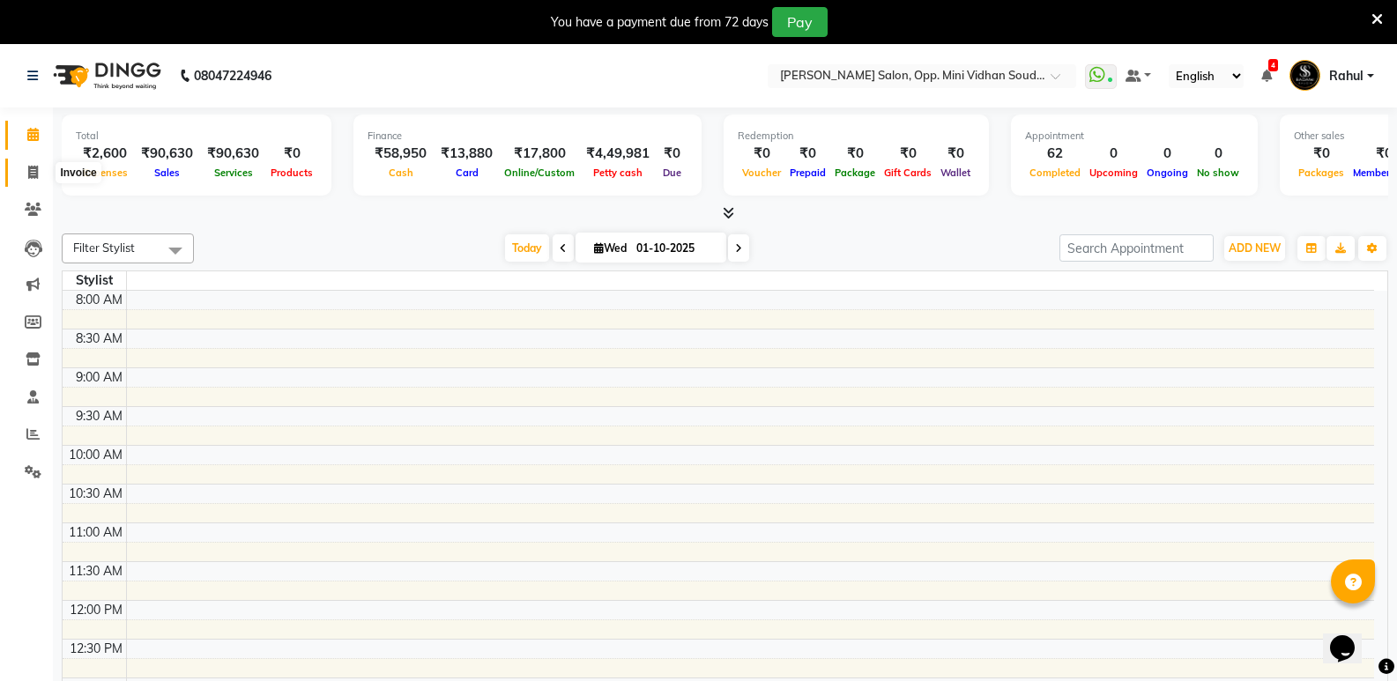
click at [33, 167] on icon at bounding box center [33, 172] width 10 height 13
select select "service"
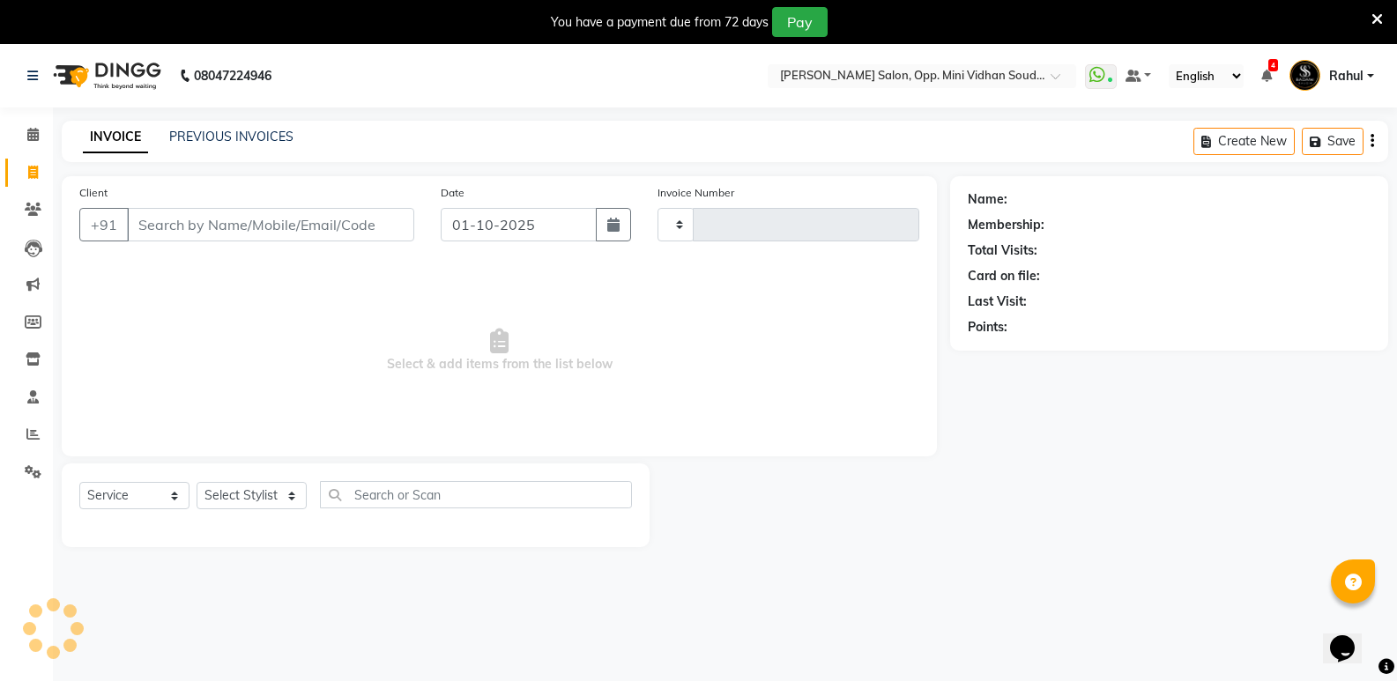
type input "7620"
select select "4533"
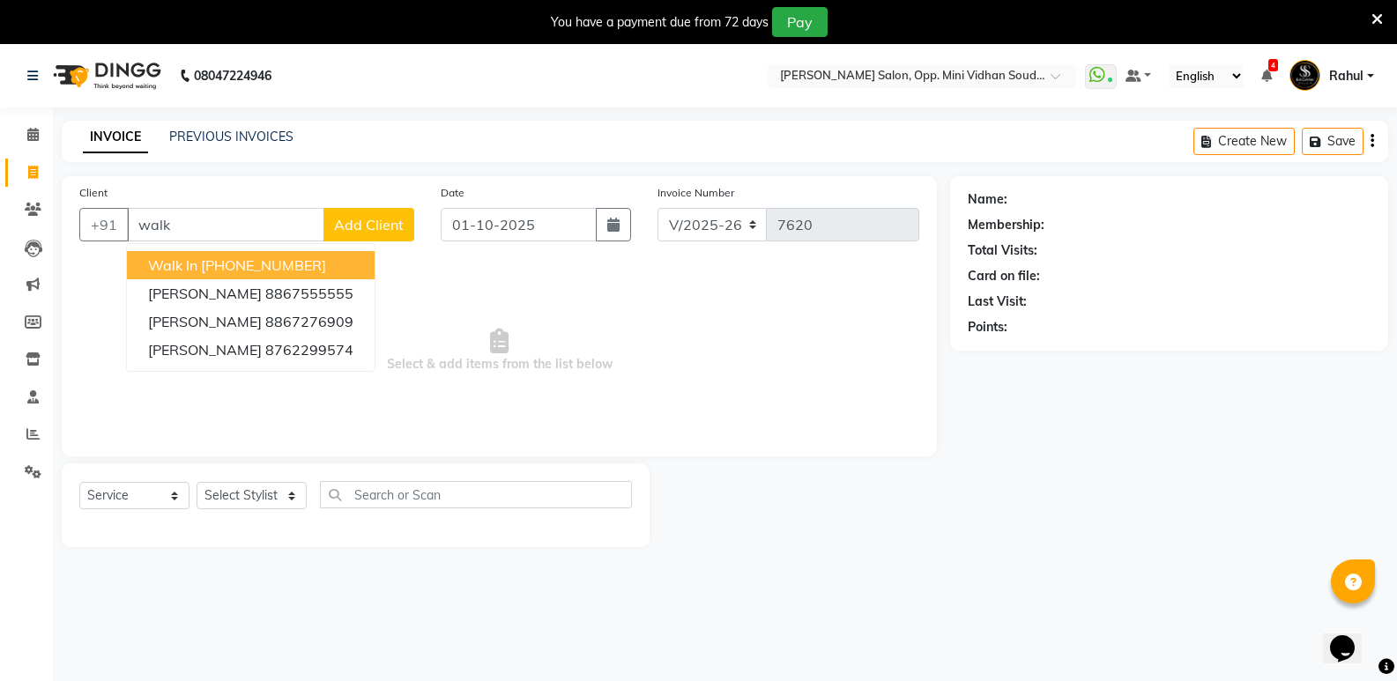
click at [264, 259] on ngb-highlight "[PHONE_NUMBER]" at bounding box center [263, 266] width 125 height 18
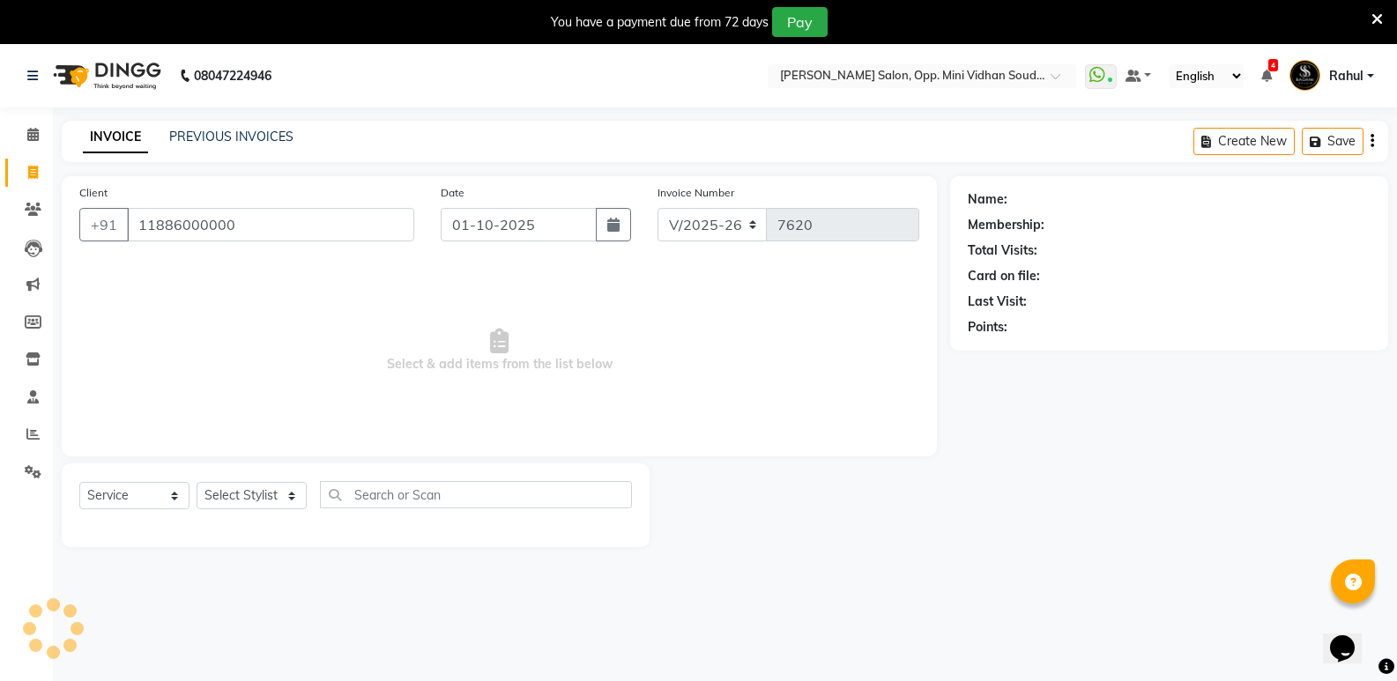
type input "11886000000"
click at [248, 495] on select "Select Stylist [PERSON_NAME] [PERSON_NAME] [PERSON_NAME] Mallu [PERSON_NAME] [P…" at bounding box center [252, 495] width 110 height 27
select select "25909"
click at [197, 482] on select "Select Stylist [PERSON_NAME] [PERSON_NAME] [PERSON_NAME] Mallu [PERSON_NAME] [P…" at bounding box center [252, 495] width 110 height 27
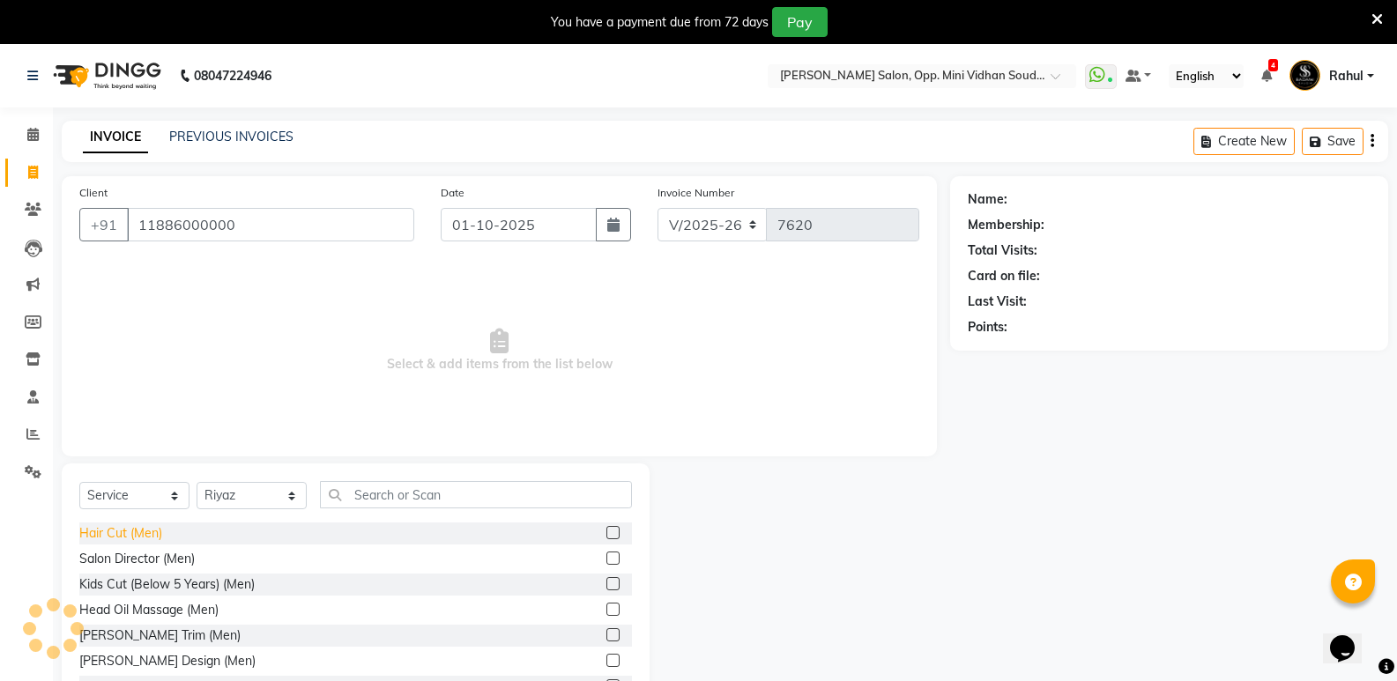
click at [132, 534] on div "Hair Cut (Men)" at bounding box center [120, 533] width 83 height 19
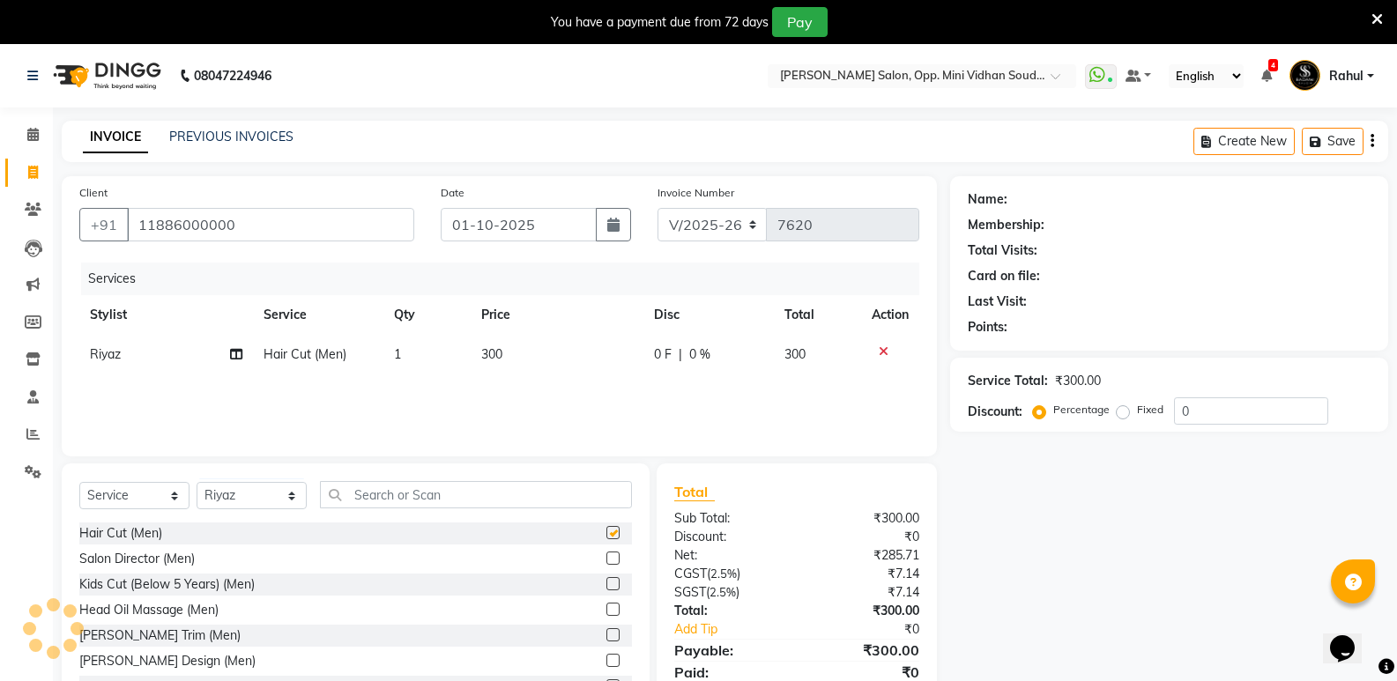
checkbox input "false"
click at [432, 495] on input "text" at bounding box center [476, 494] width 312 height 27
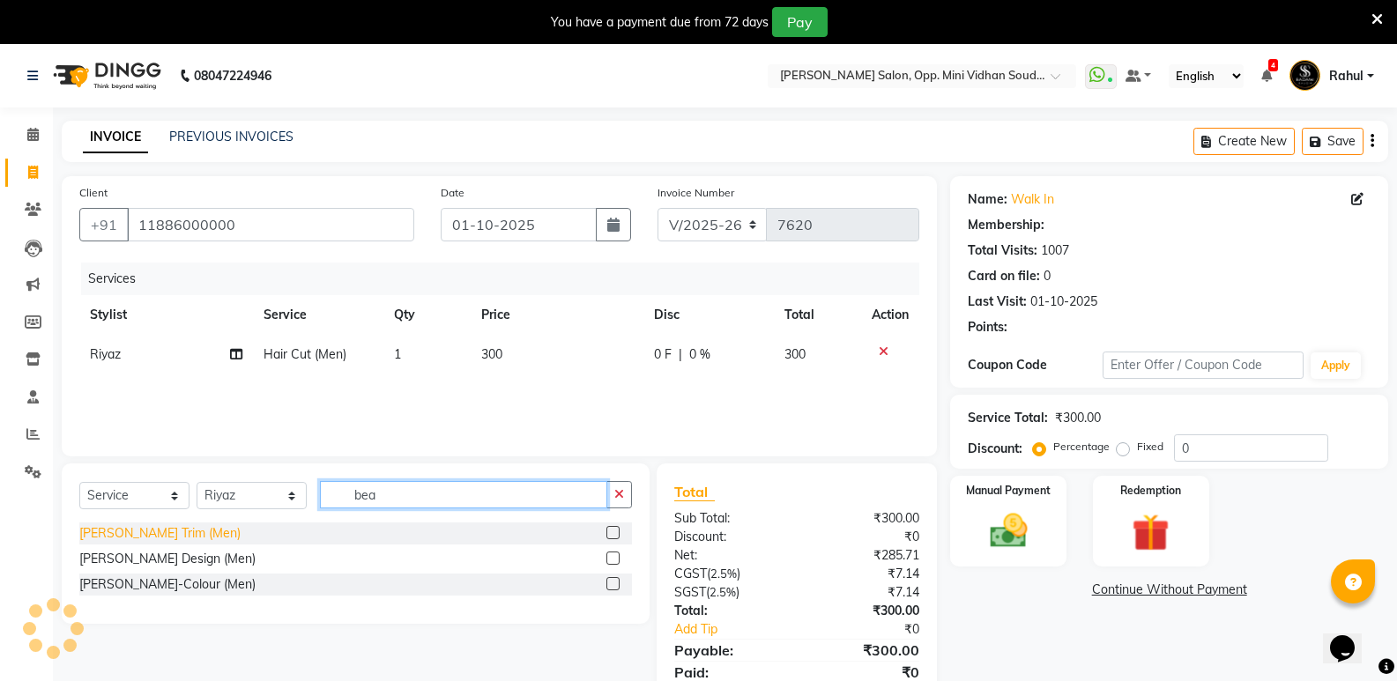
type input "bea"
click at [147, 534] on div "[PERSON_NAME] Trim (Men)" at bounding box center [159, 533] width 161 height 19
checkbox input "true"
select select "1: Object"
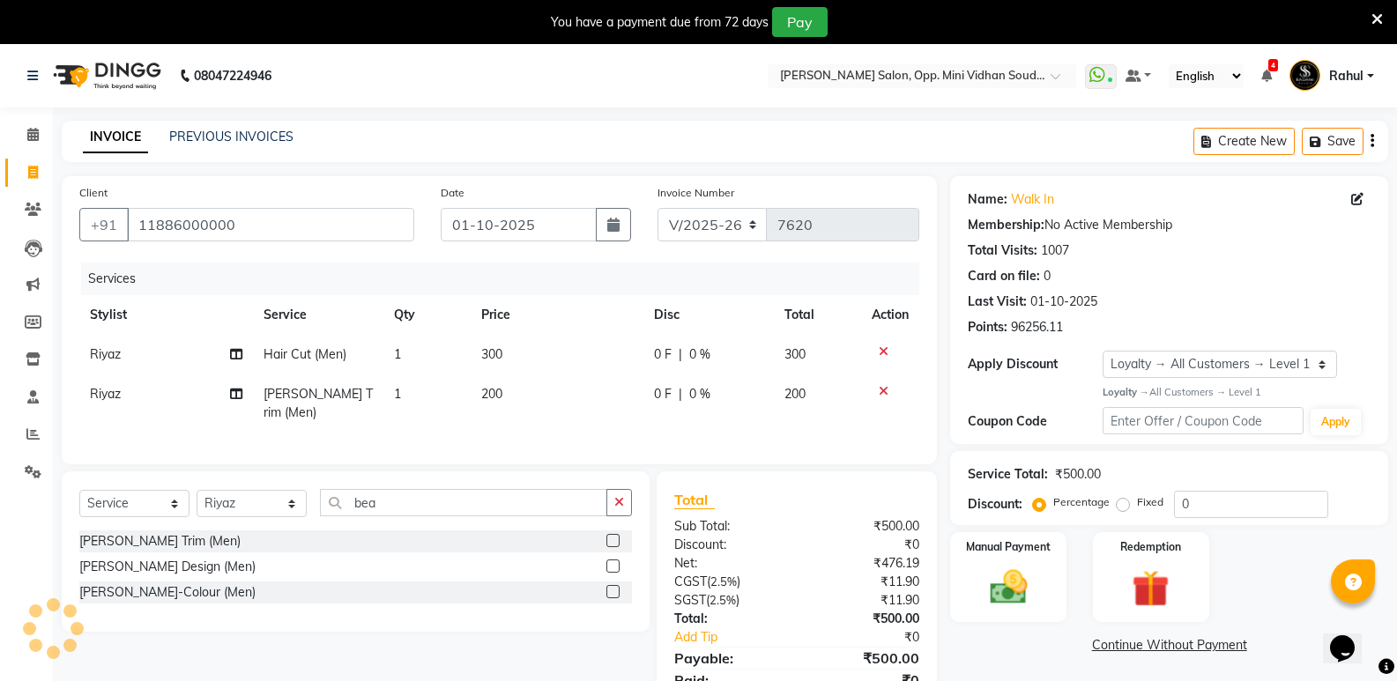
checkbox input "false"
drag, startPoint x: 398, startPoint y: 502, endPoint x: 311, endPoint y: 516, distance: 88.3
click at [311, 516] on div "Select Service Product Membership Package Voucher Prepaid Gift Card Select Styl…" at bounding box center [355, 509] width 553 height 41
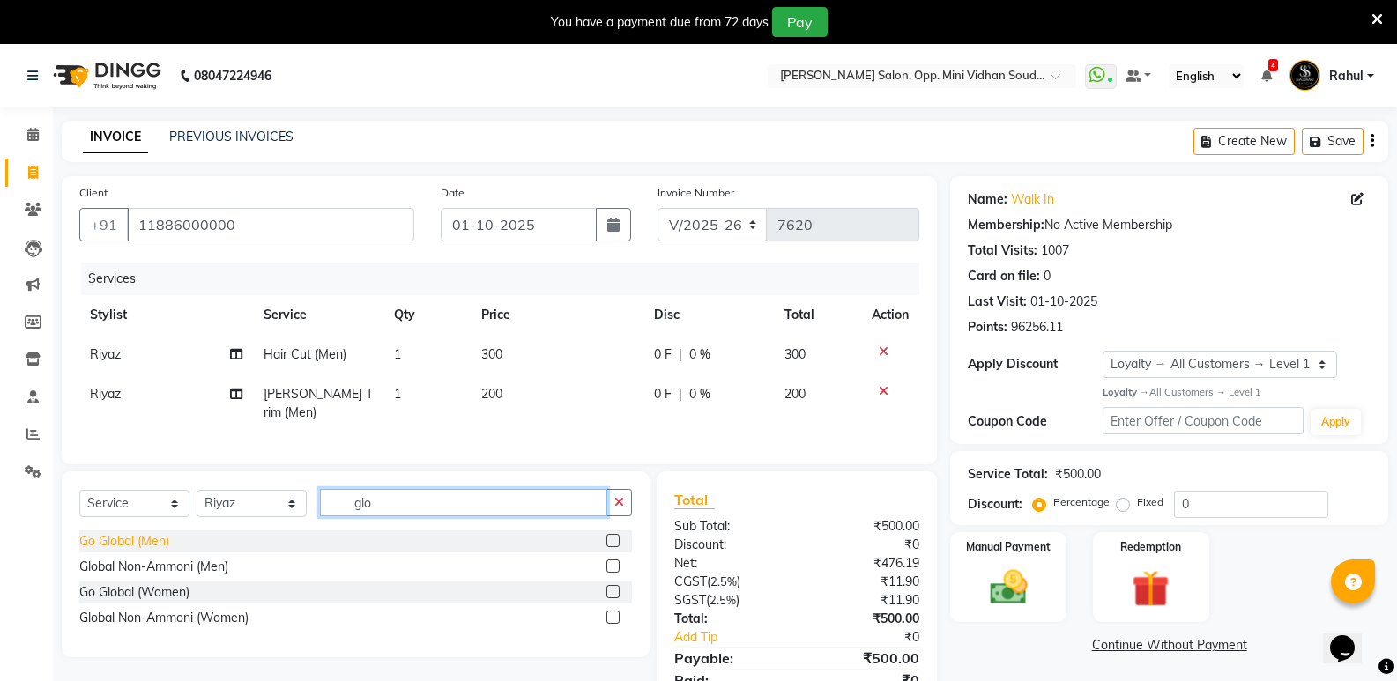
type input "glo"
click at [158, 532] on div "Go Global (Men)" at bounding box center [124, 541] width 90 height 19
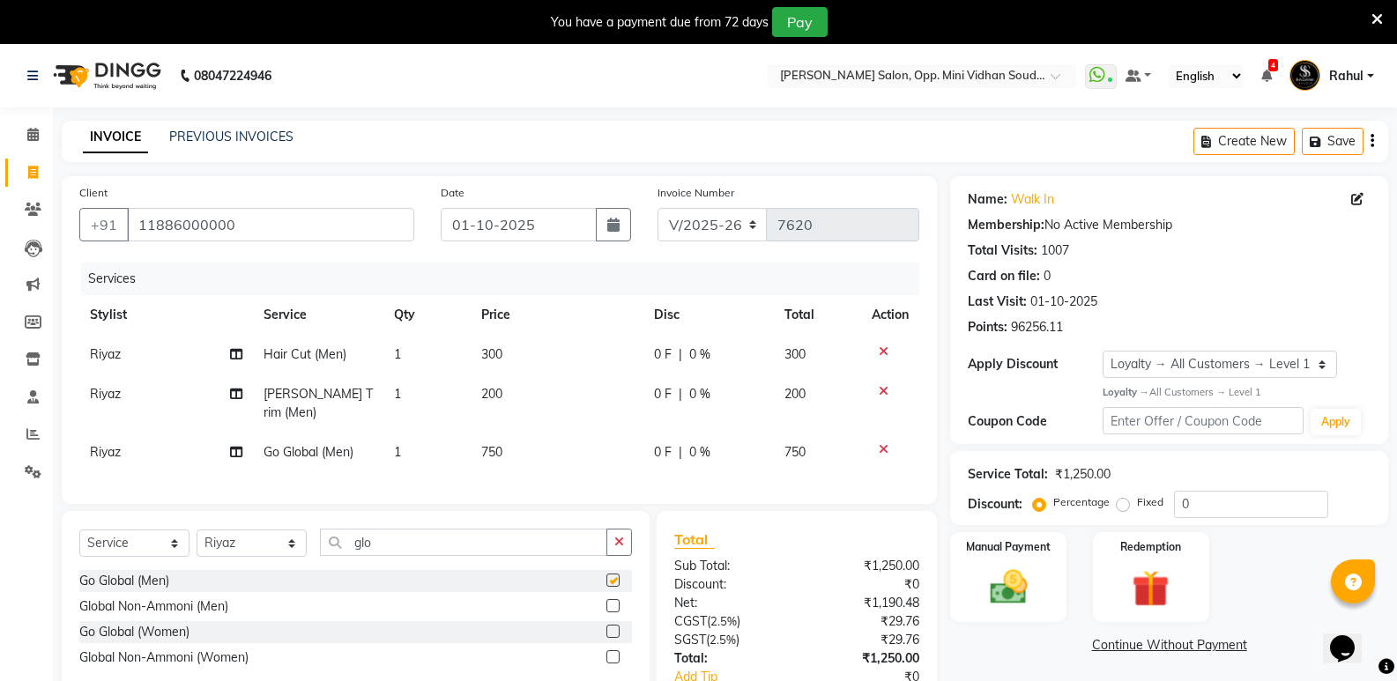
checkbox input "false"
click at [500, 444] on span "750" at bounding box center [491, 452] width 21 height 16
select select "25909"
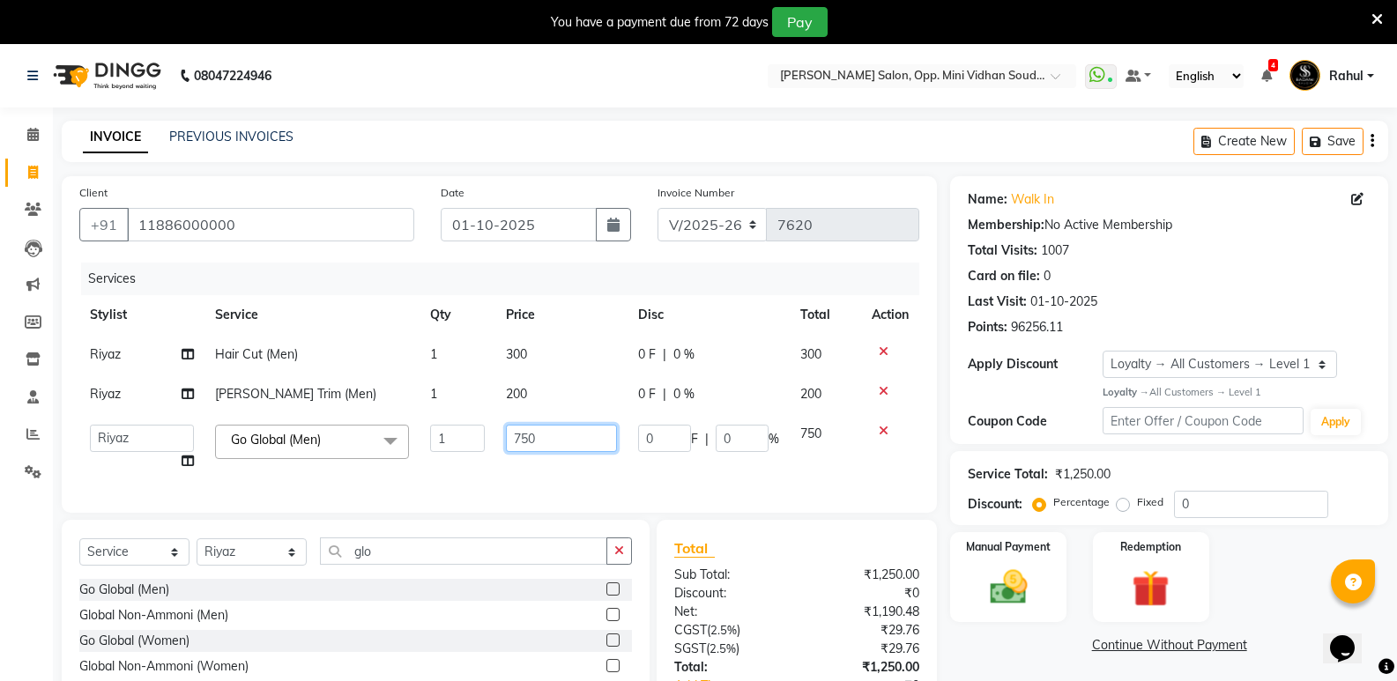
drag, startPoint x: 526, startPoint y: 446, endPoint x: 538, endPoint y: 452, distance: 13.0
click at [528, 447] on input "750" at bounding box center [561, 438] width 110 height 27
type input "800"
click at [231, 564] on div "Select Service Product Membership Package Voucher Prepaid Gift Card Select Styl…" at bounding box center [355, 558] width 553 height 41
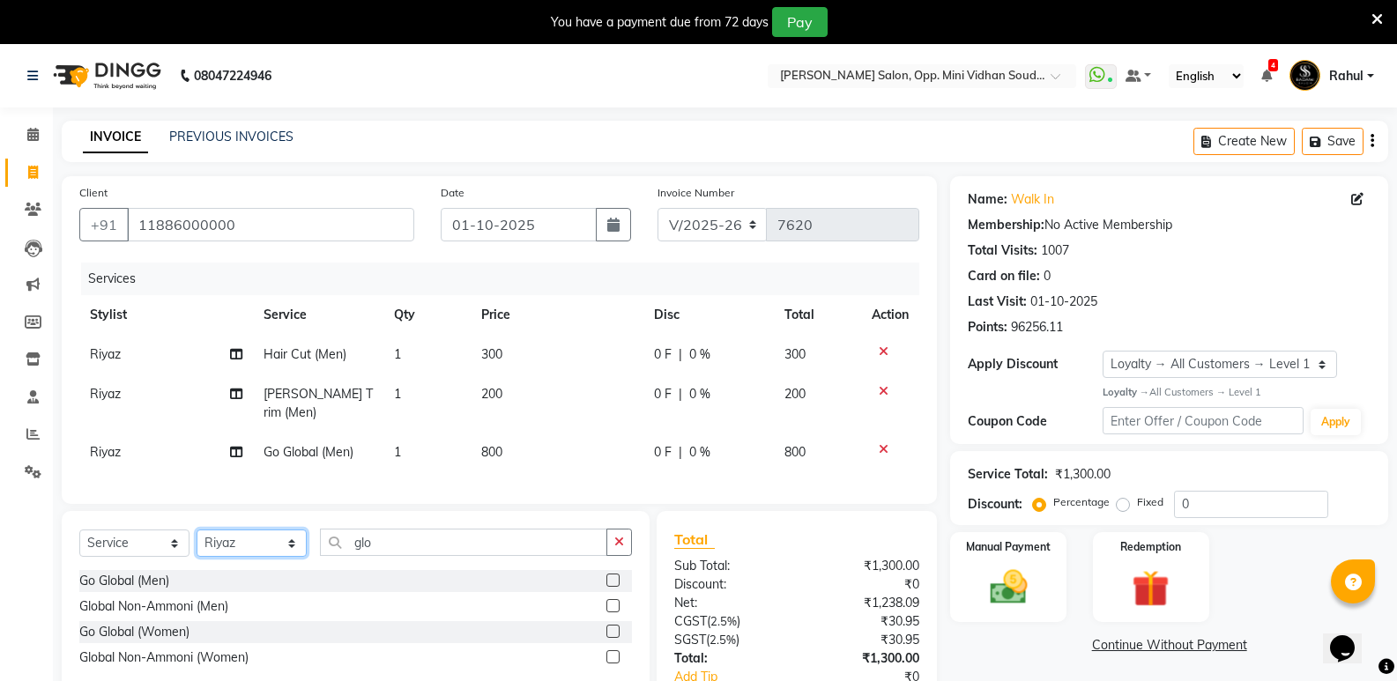
select select "43648"
click at [197, 530] on select "Select Stylist [PERSON_NAME] [PERSON_NAME] [PERSON_NAME] Mallu [PERSON_NAME] [P…" at bounding box center [252, 543] width 110 height 27
click at [121, 572] on div "Hair Cut (Men)" at bounding box center [120, 581] width 83 height 19
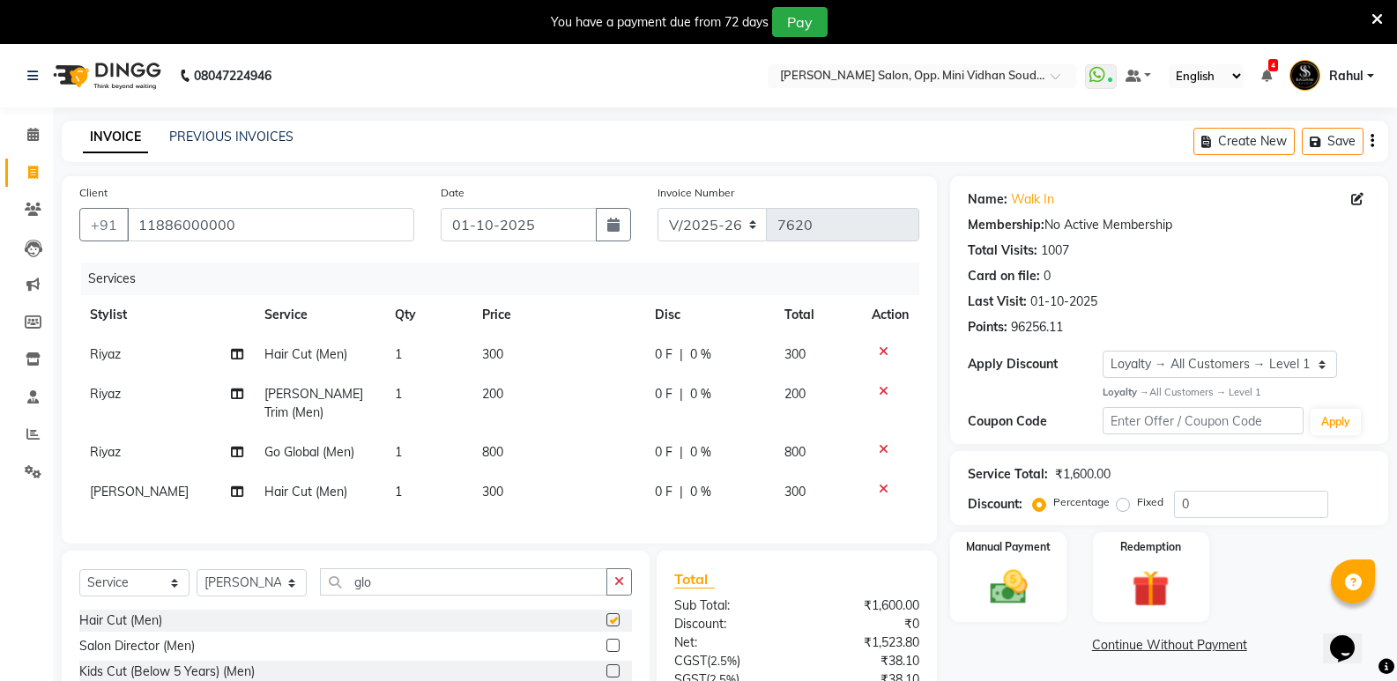
checkbox input "false"
drag, startPoint x: 405, startPoint y: 572, endPoint x: 348, endPoint y: 588, distance: 58.6
click at [348, 588] on input "glo" at bounding box center [463, 582] width 287 height 27
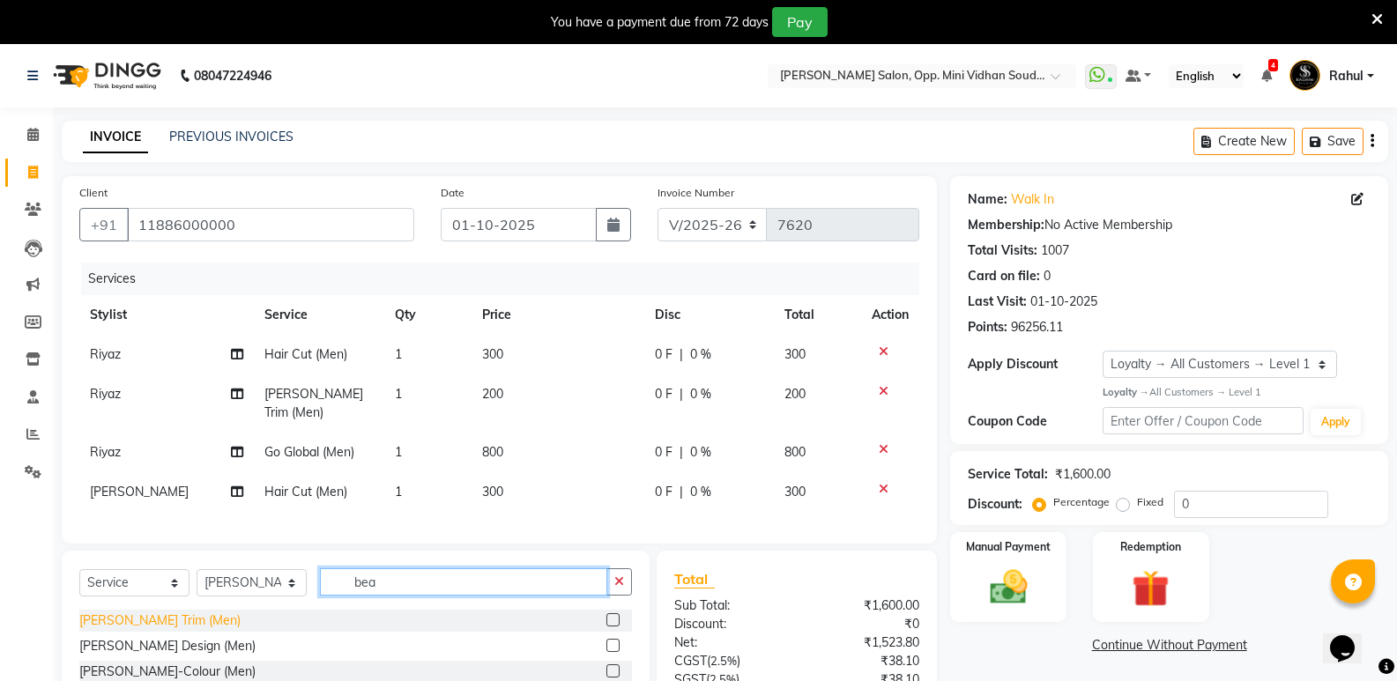
type input "bea"
click at [147, 613] on div "[PERSON_NAME] Trim (Men)" at bounding box center [159, 621] width 161 height 19
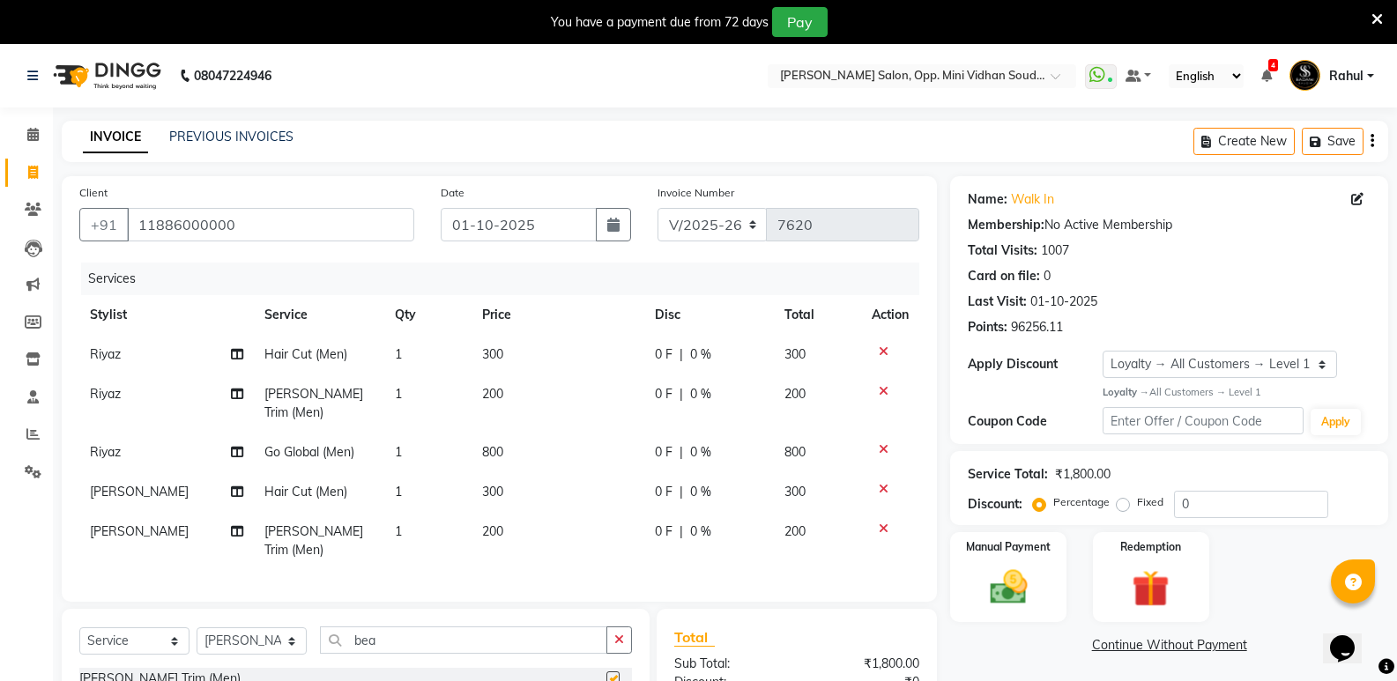
checkbox input "false"
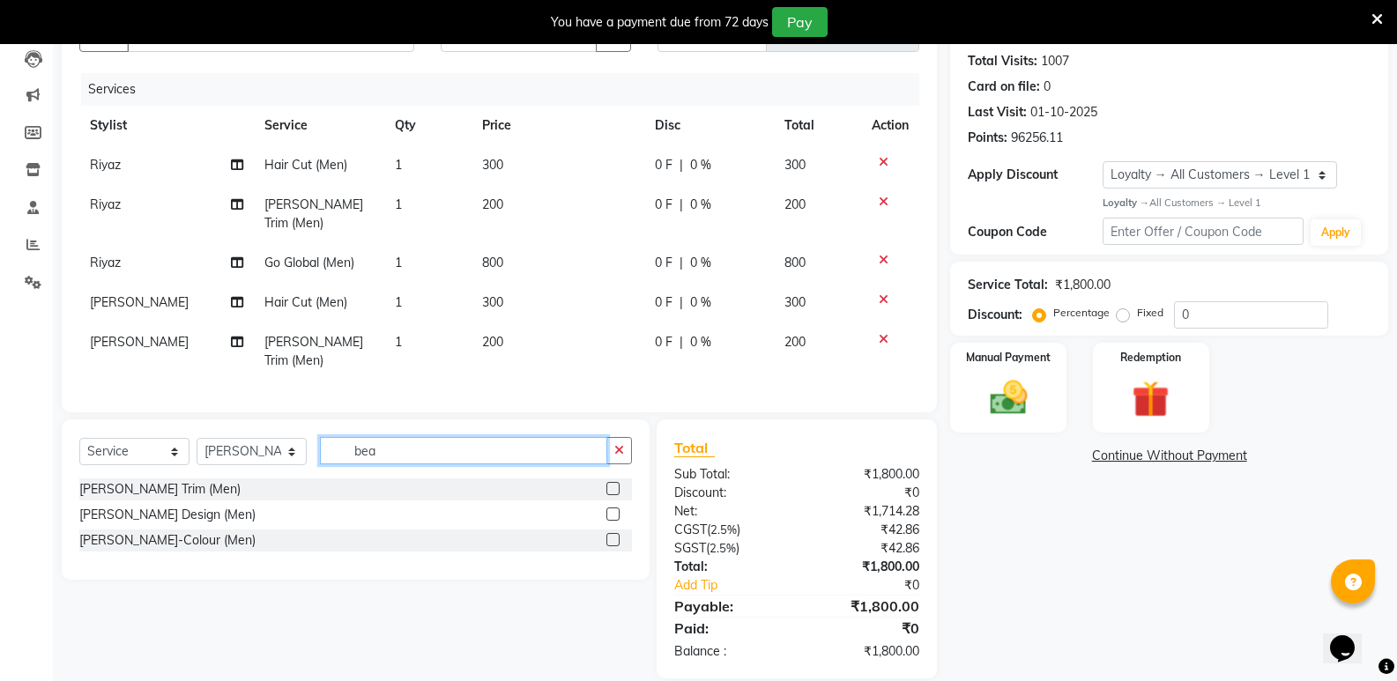
drag, startPoint x: 390, startPoint y: 435, endPoint x: 327, endPoint y: 455, distance: 65.5
click at [327, 455] on div "Select Service Product Membership Package Voucher Prepaid Gift Card Select Styl…" at bounding box center [356, 500] width 588 height 160
type input "glo"
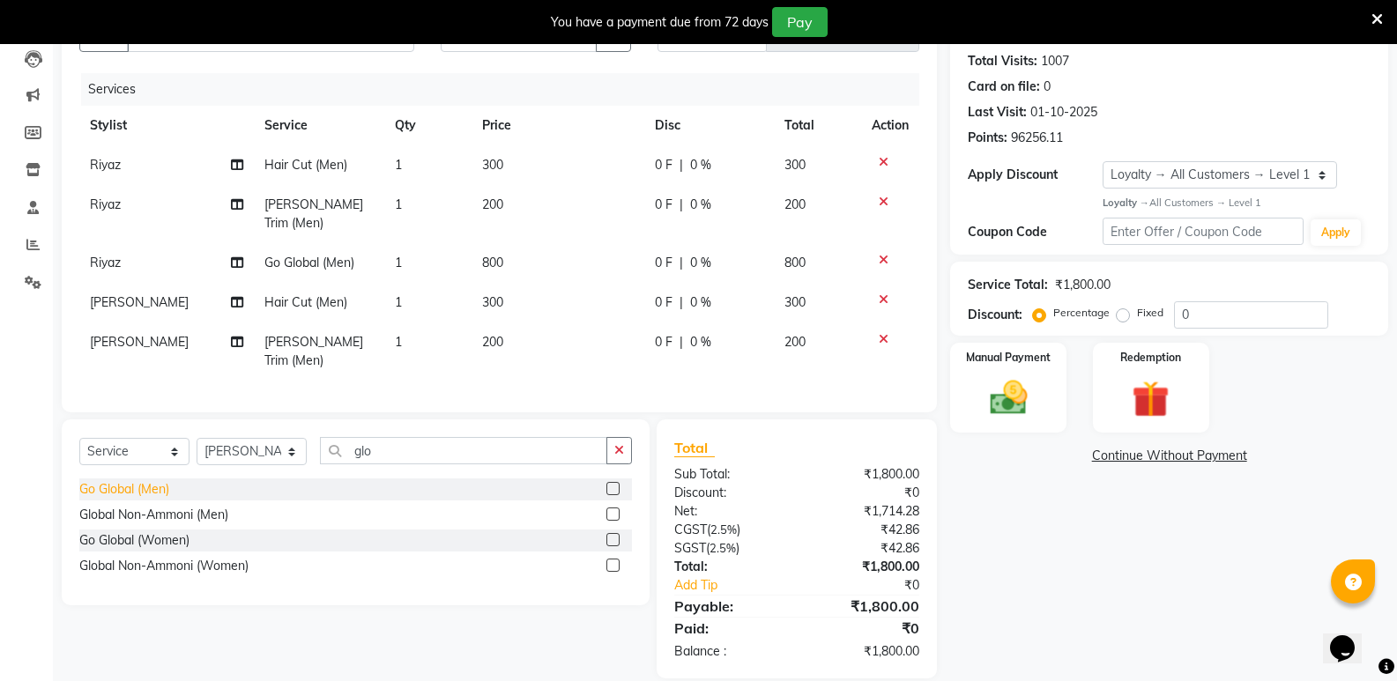
click at [128, 480] on div "Go Global (Men)" at bounding box center [124, 489] width 90 height 19
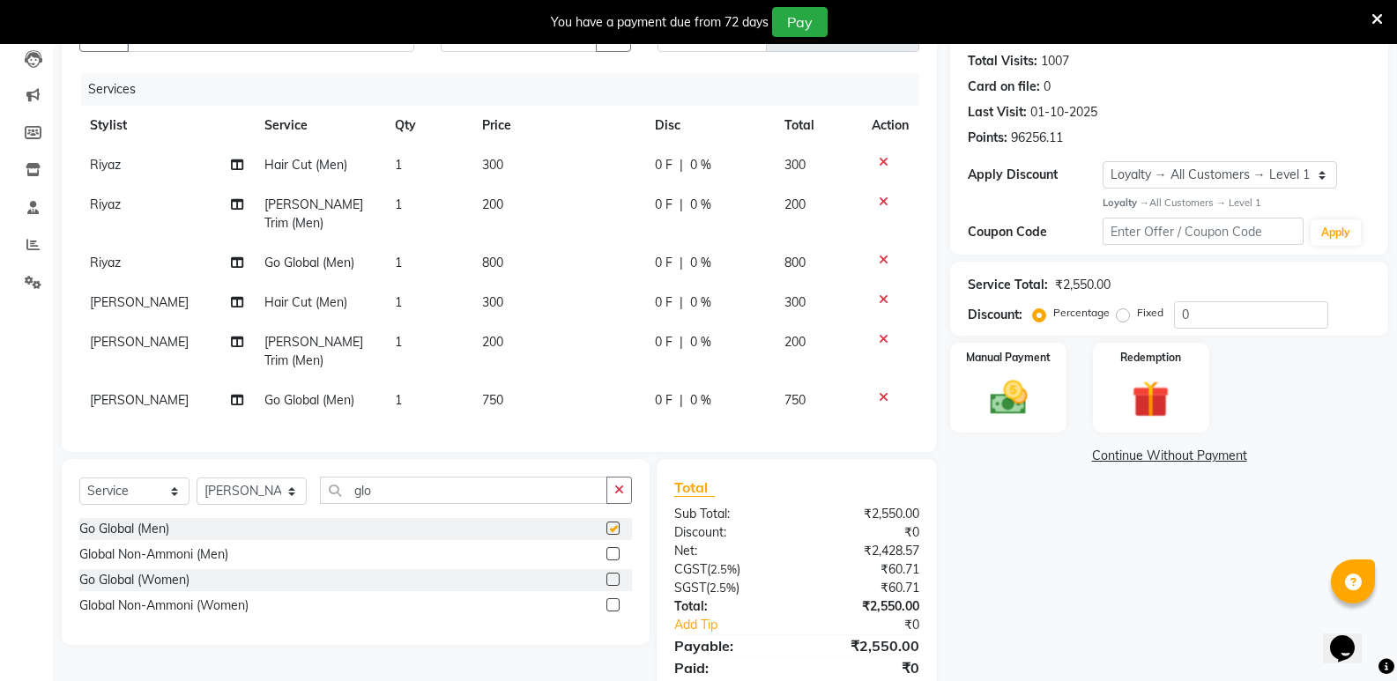
checkbox input "false"
click at [257, 478] on select "Select Stylist [PERSON_NAME] [PERSON_NAME] [PERSON_NAME] Mallu [PERSON_NAME] [P…" at bounding box center [252, 491] width 110 height 27
select select "28117"
click at [197, 478] on select "Select Stylist [PERSON_NAME] [PERSON_NAME] [PERSON_NAME] Mallu [PERSON_NAME] [P…" at bounding box center [252, 491] width 110 height 27
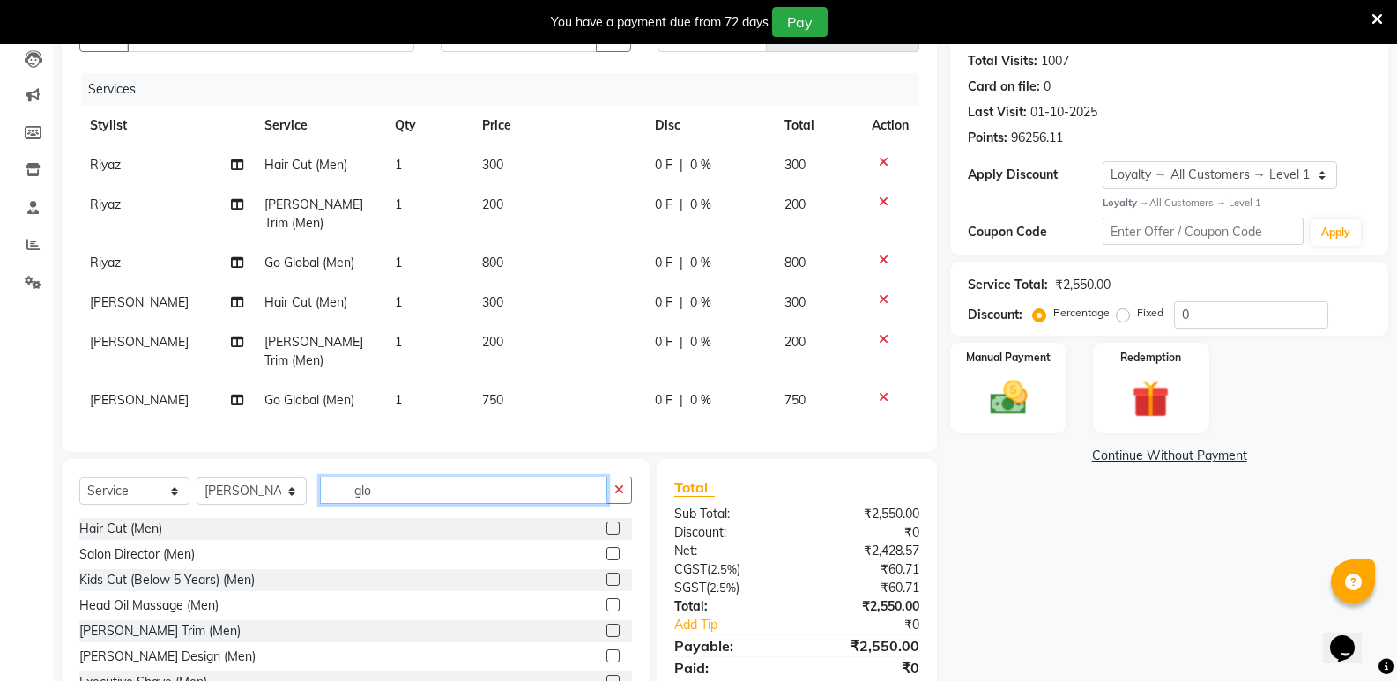
drag, startPoint x: 418, startPoint y: 474, endPoint x: 316, endPoint y: 475, distance: 101.4
click at [316, 477] on div "Select Service Product Membership Package Voucher Prepaid Gift Card Select Styl…" at bounding box center [355, 497] width 553 height 41
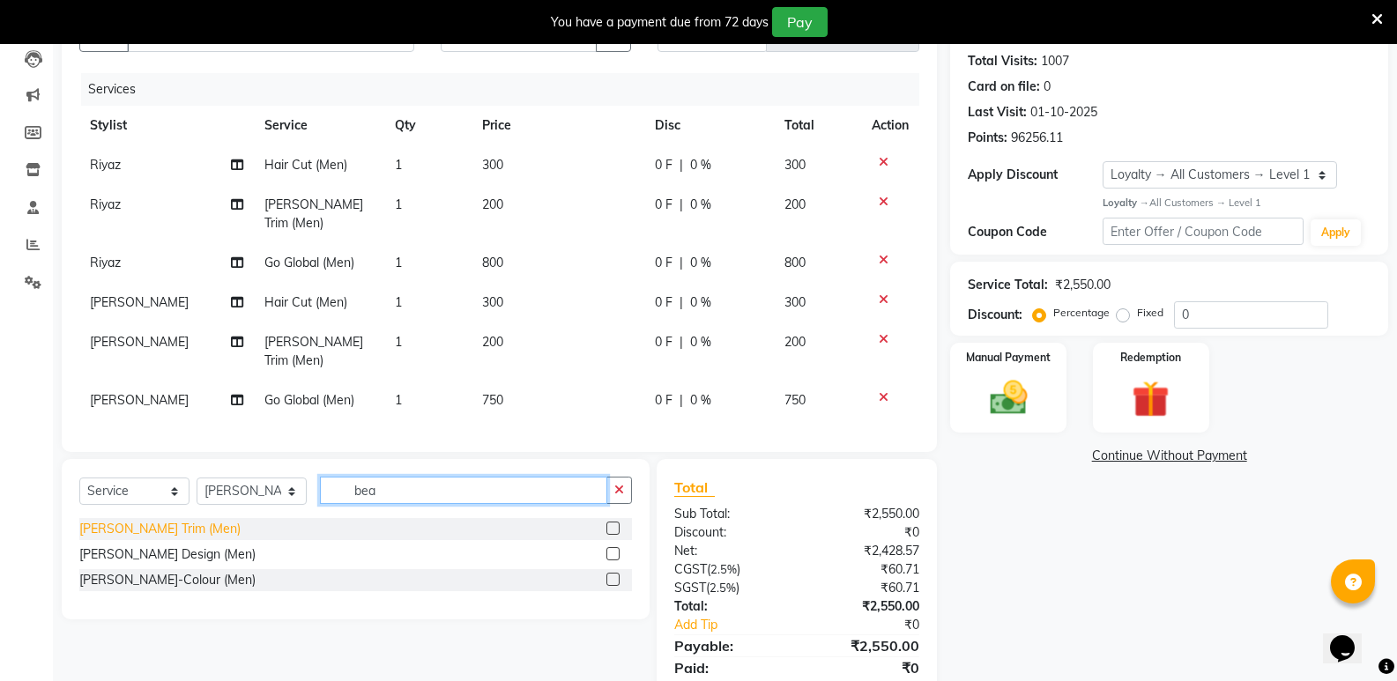
type input "bea"
click at [155, 520] on div "[PERSON_NAME] Trim (Men)" at bounding box center [159, 529] width 161 height 19
checkbox input "false"
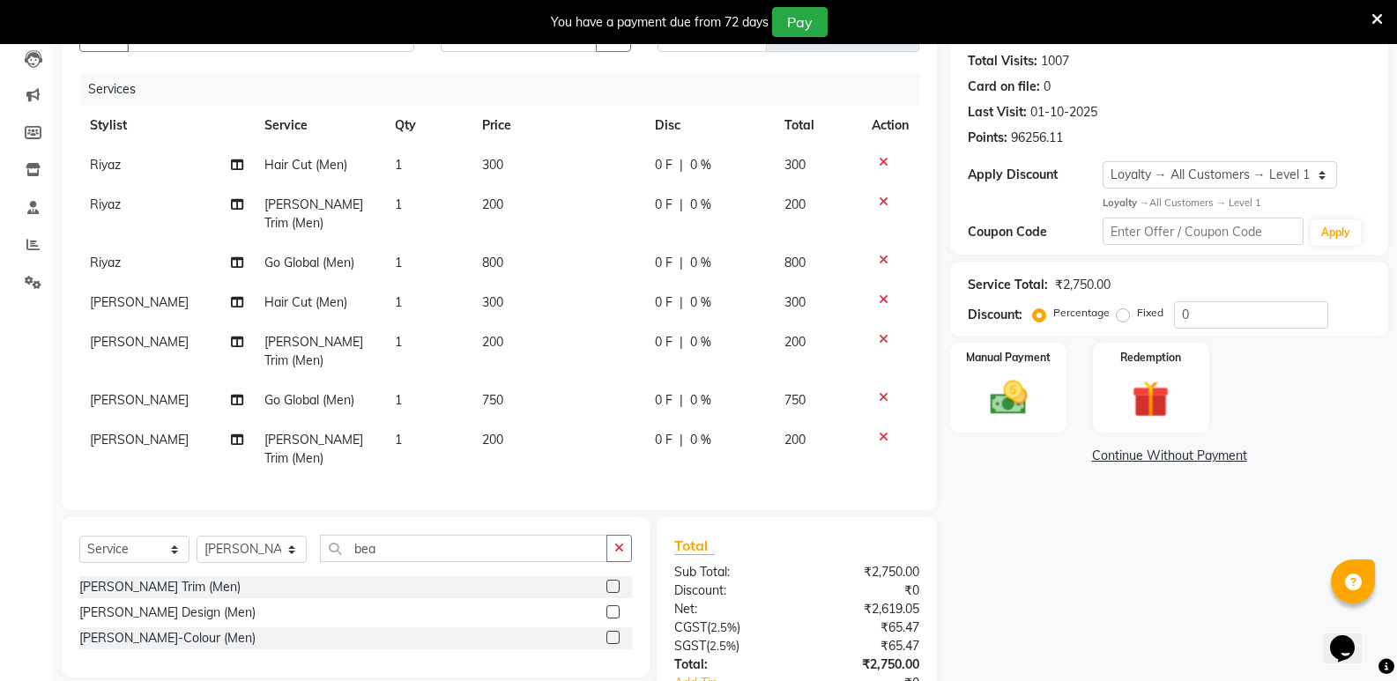
scroll to position [269, 0]
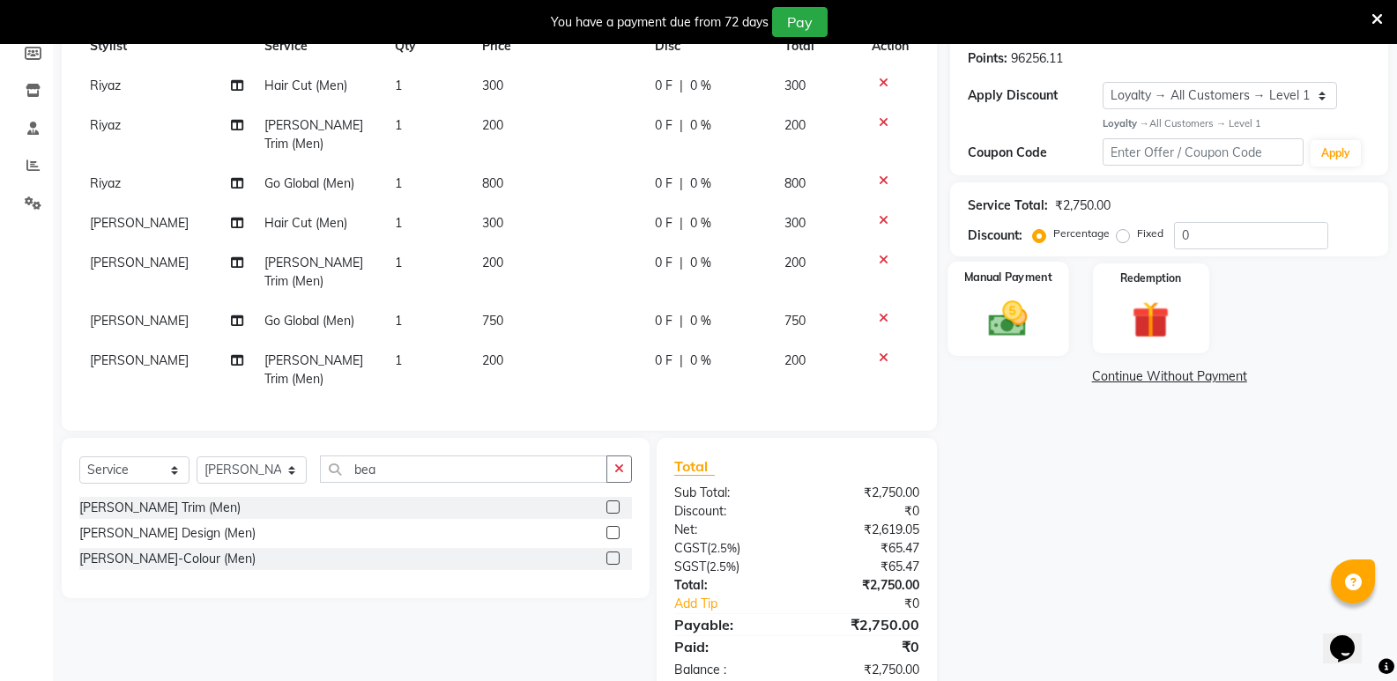
click at [1007, 326] on img at bounding box center [1008, 318] width 63 height 45
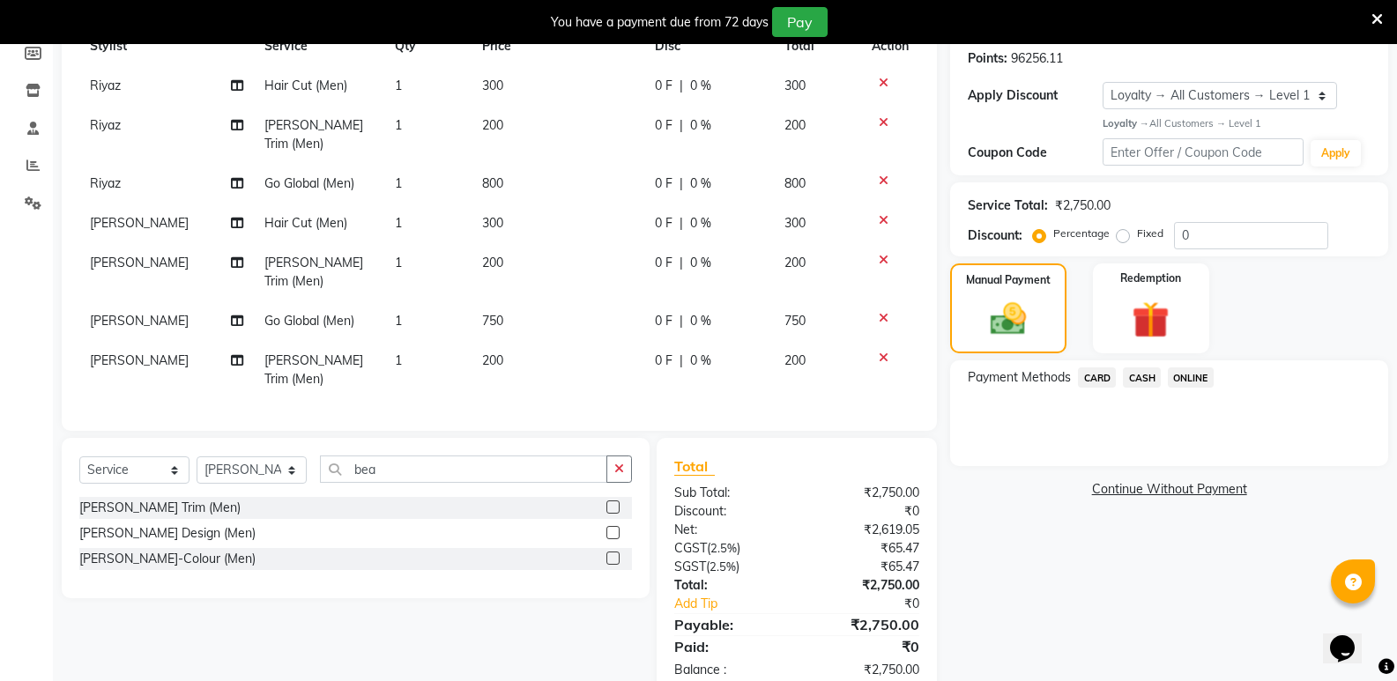
click at [1130, 383] on span "CASH" at bounding box center [1142, 378] width 38 height 20
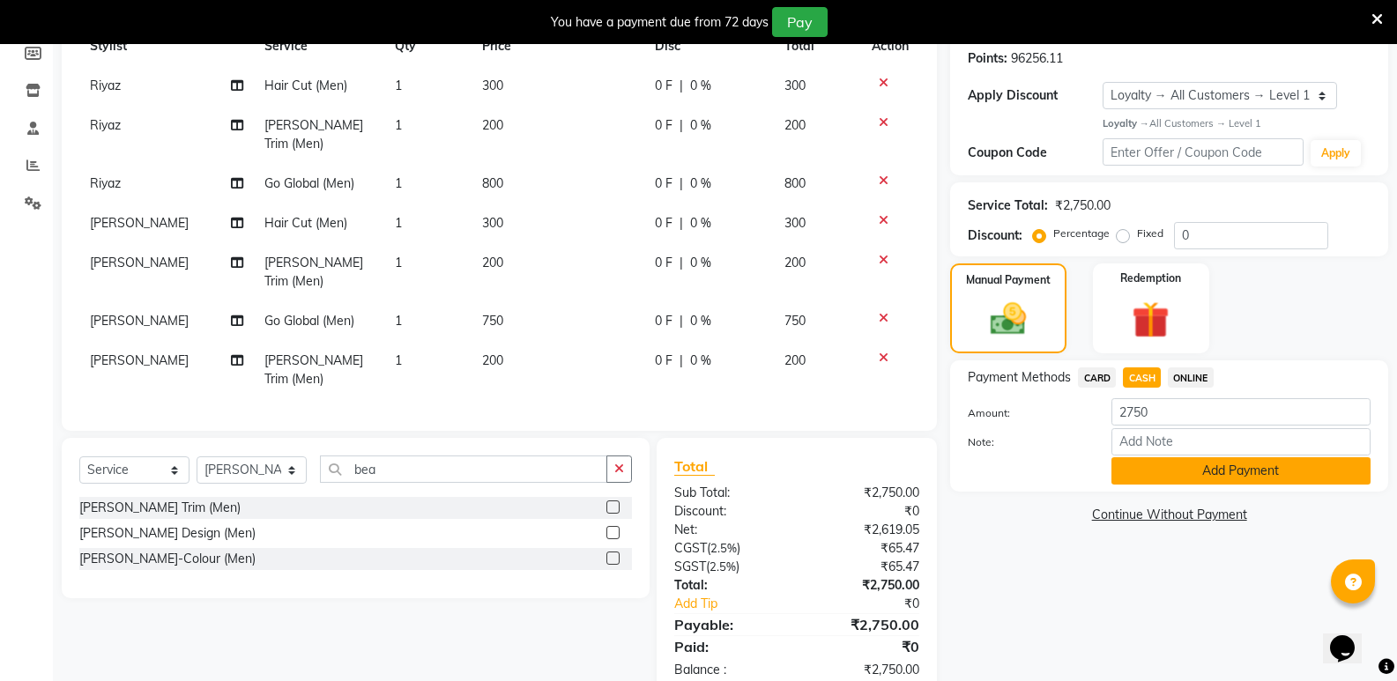
click at [1161, 473] on button "Add Payment" at bounding box center [1241, 470] width 259 height 27
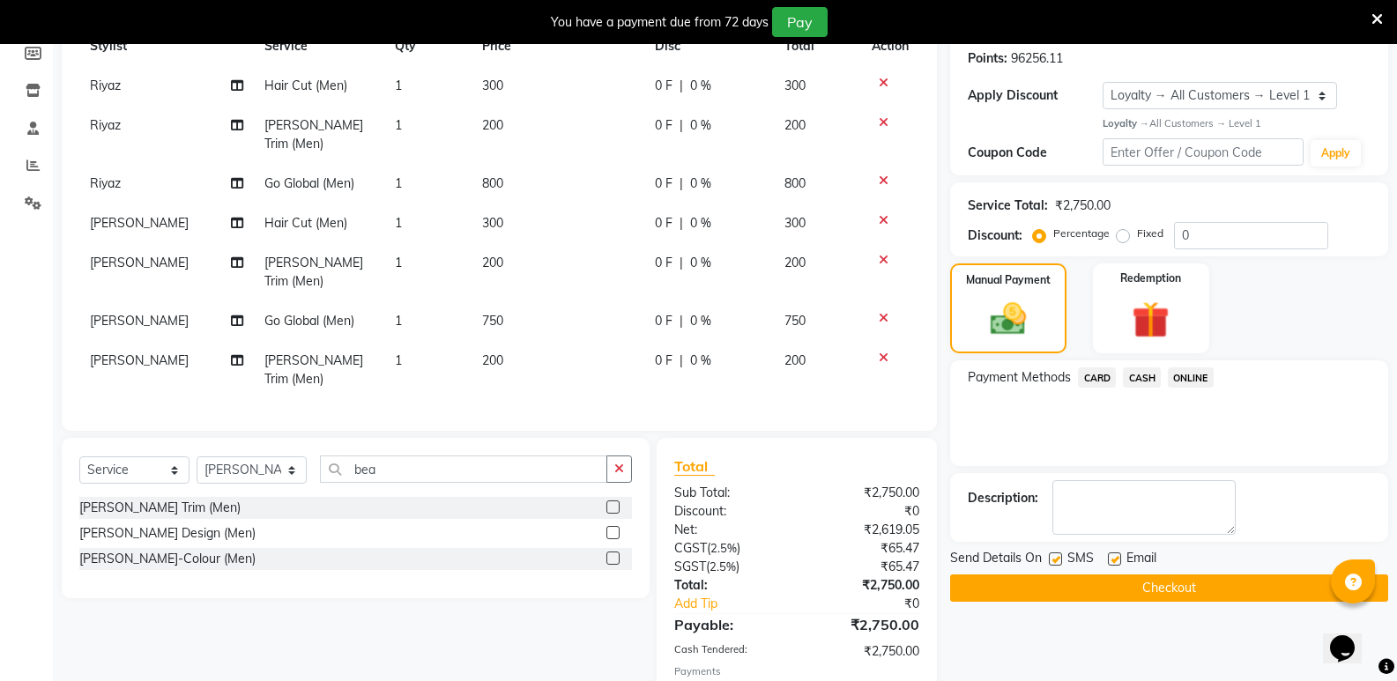
scroll to position [419, 0]
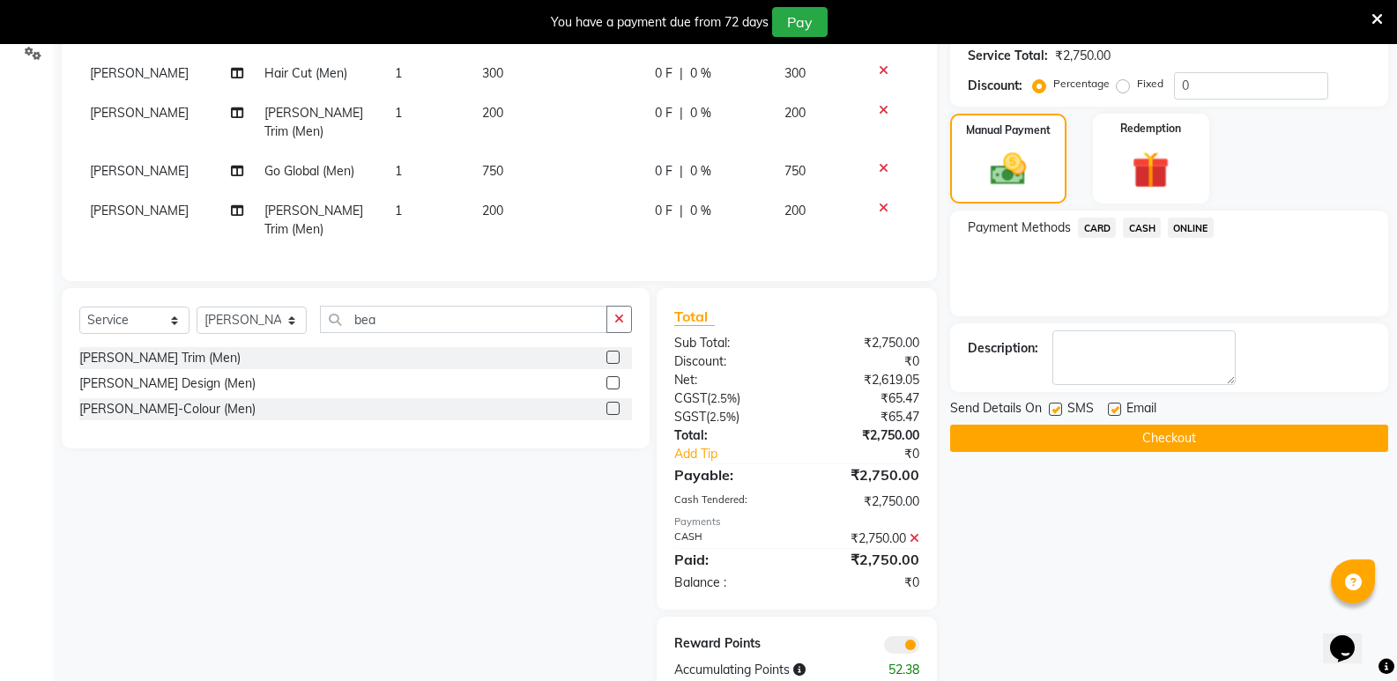
click at [1163, 428] on button "Checkout" at bounding box center [1169, 438] width 438 height 27
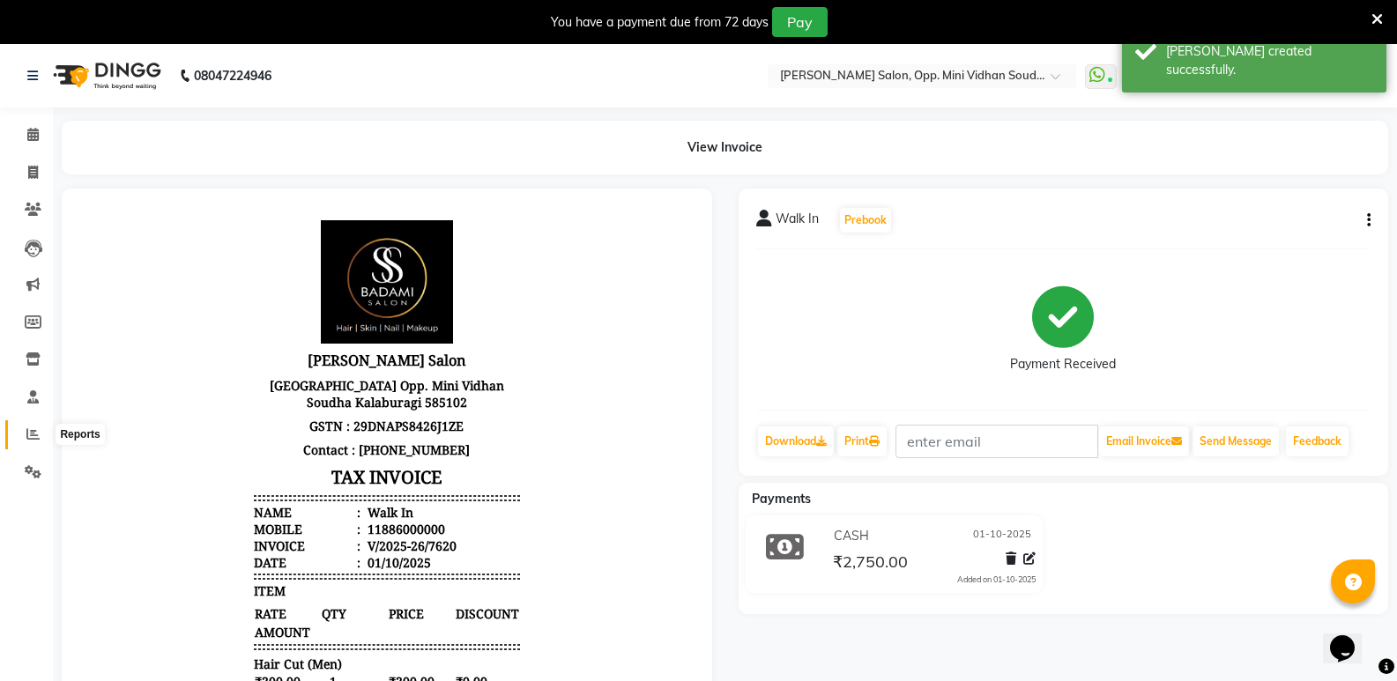
click at [32, 425] on span at bounding box center [33, 435] width 31 height 20
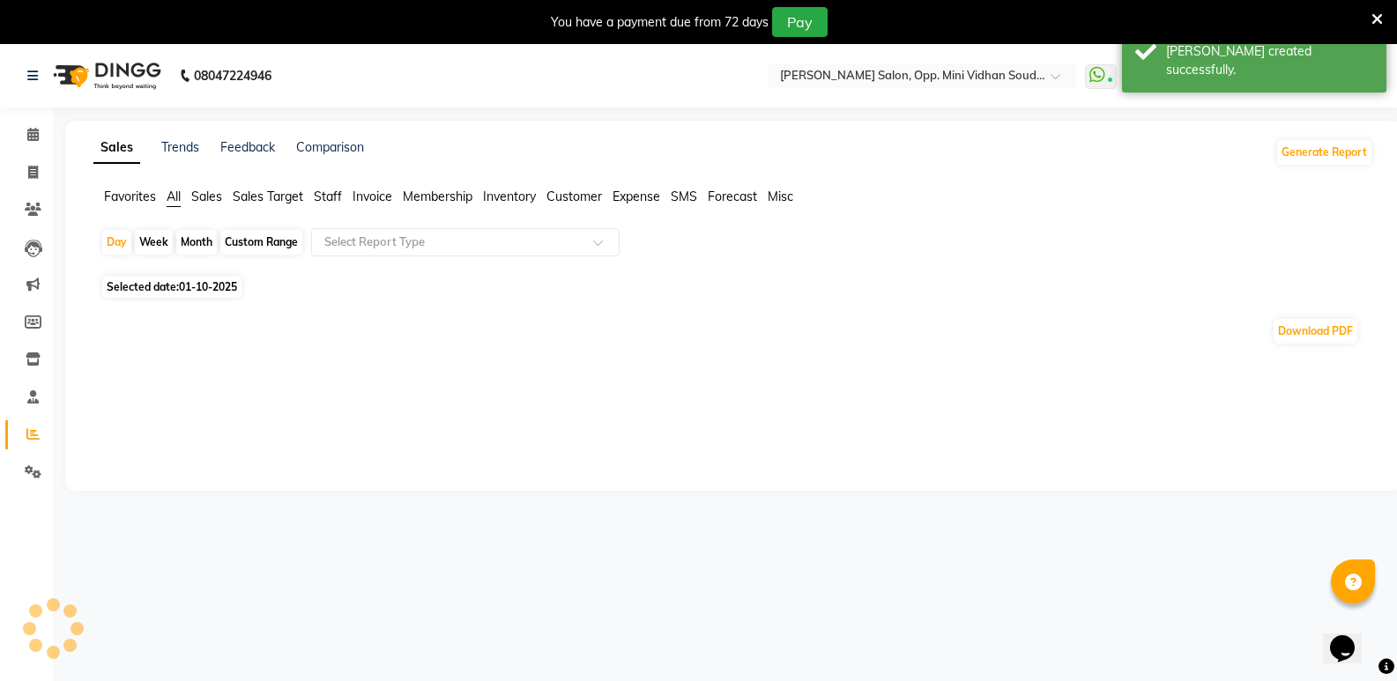
click at [322, 198] on span "Staff" at bounding box center [328, 197] width 28 height 16
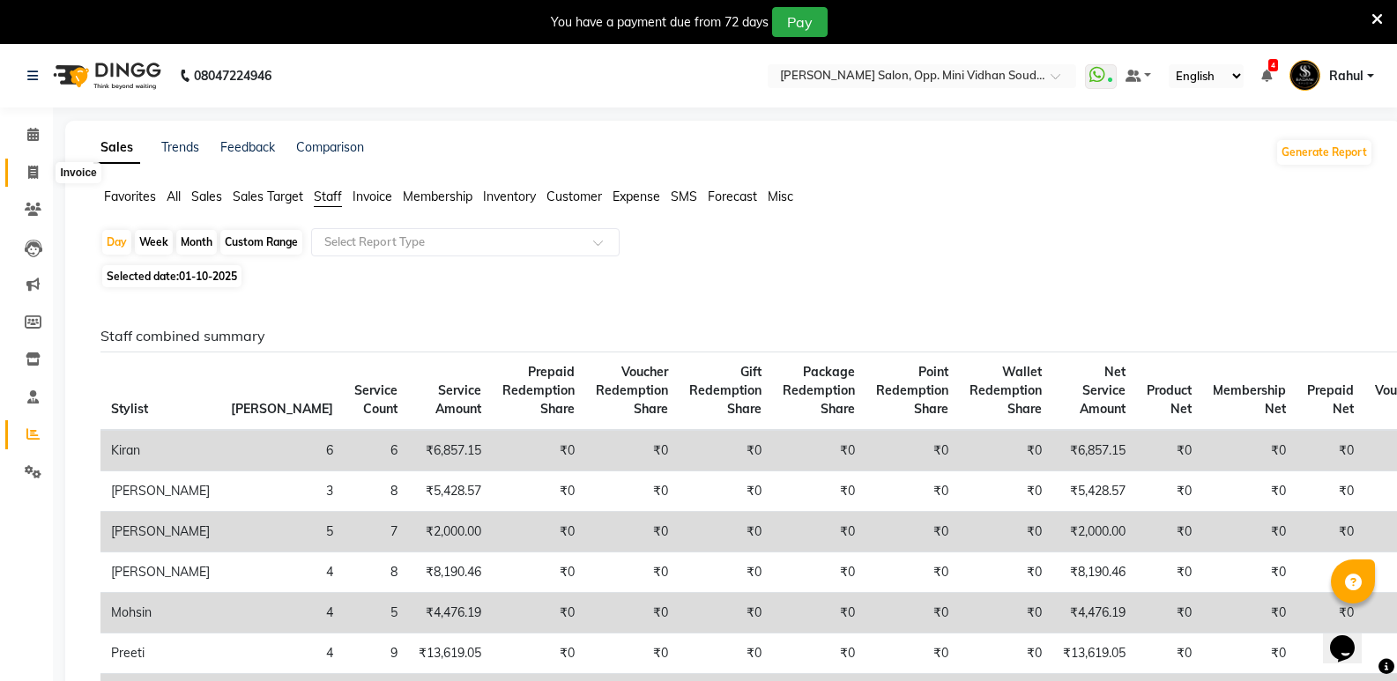
click at [42, 178] on span at bounding box center [33, 173] width 31 height 20
select select "4533"
select select "service"
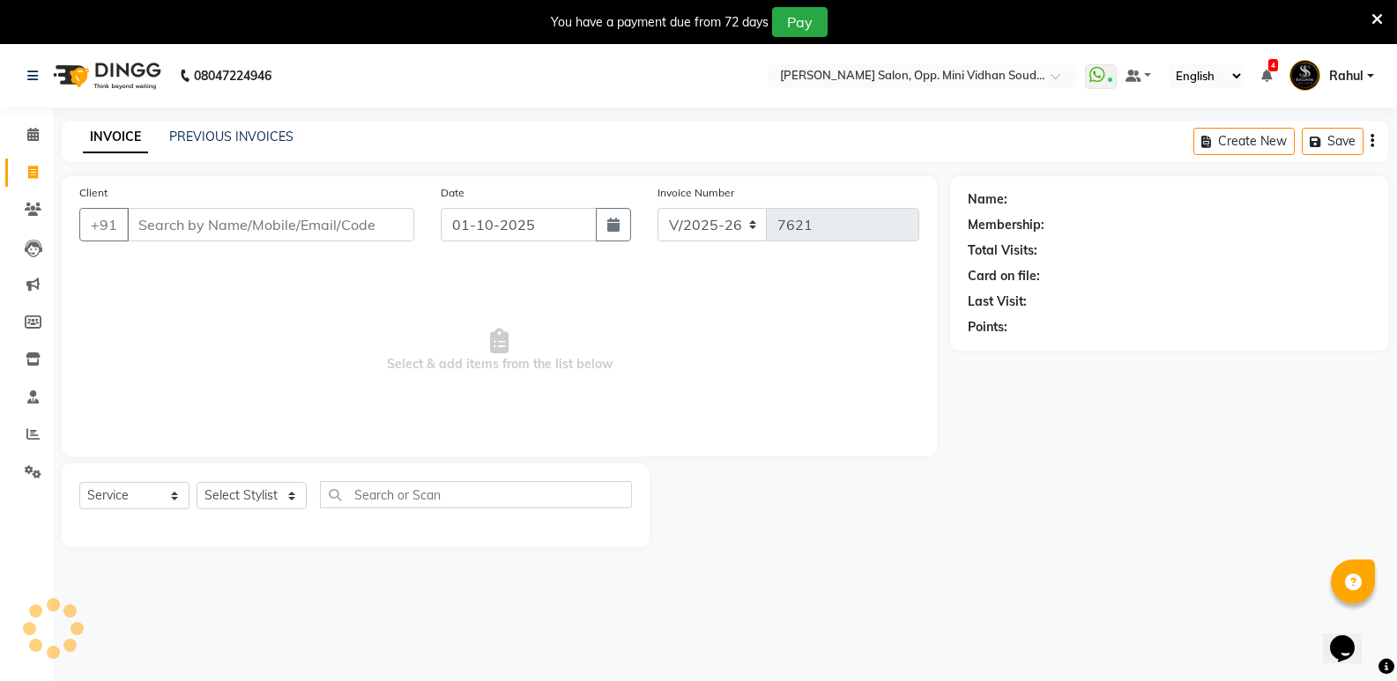
scroll to position [44, 0]
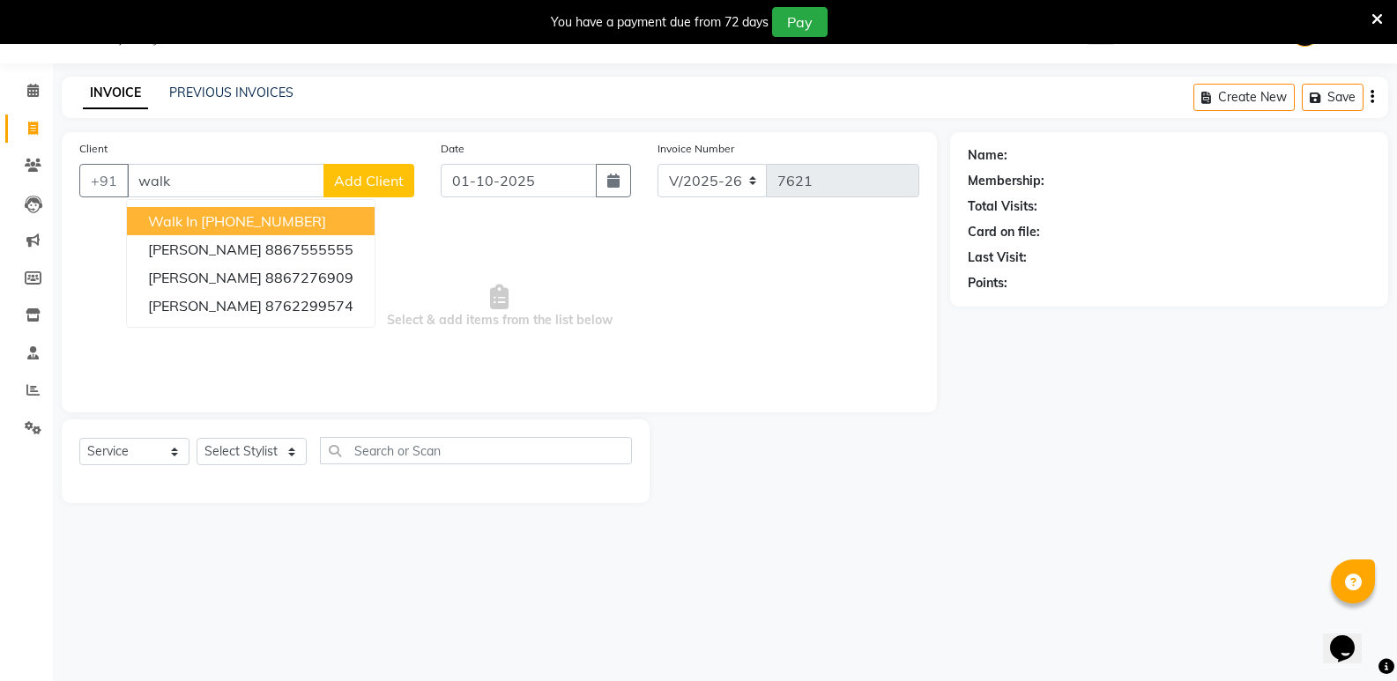
click at [193, 220] on span "Walk In" at bounding box center [172, 221] width 49 height 18
type input "11886000000"
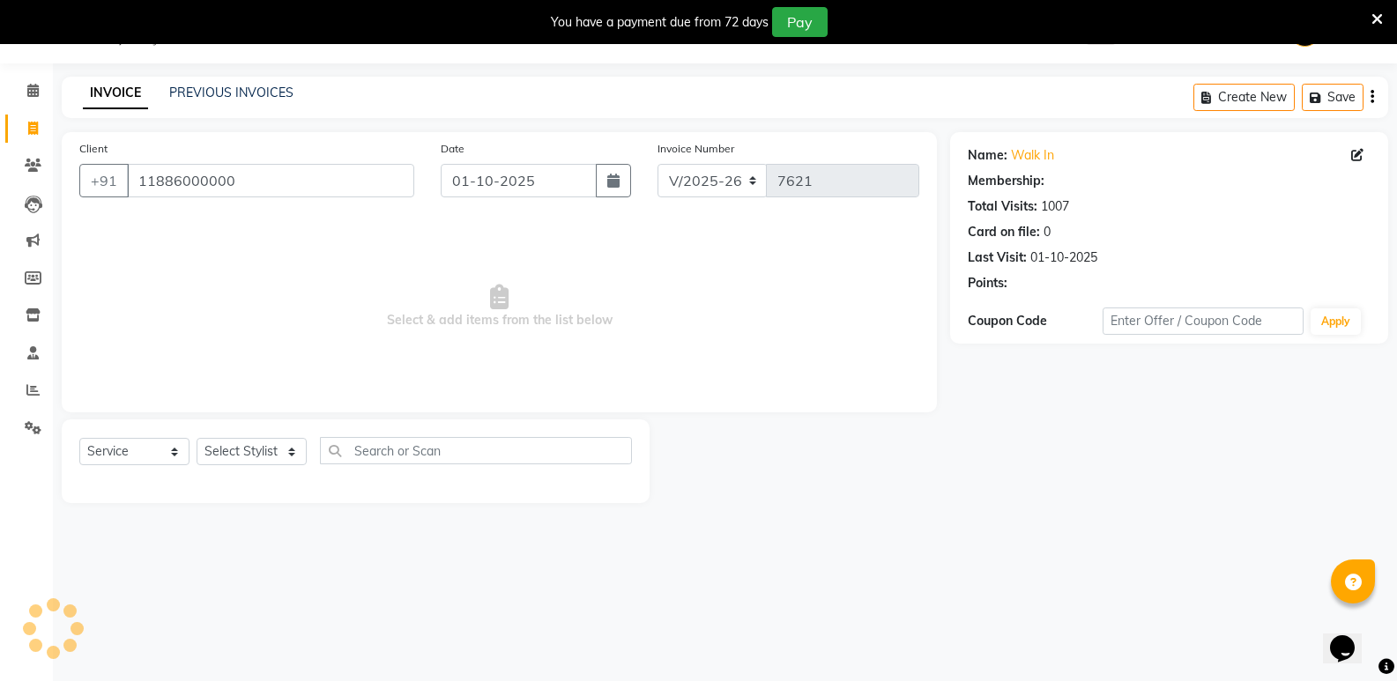
select select "1: Object"
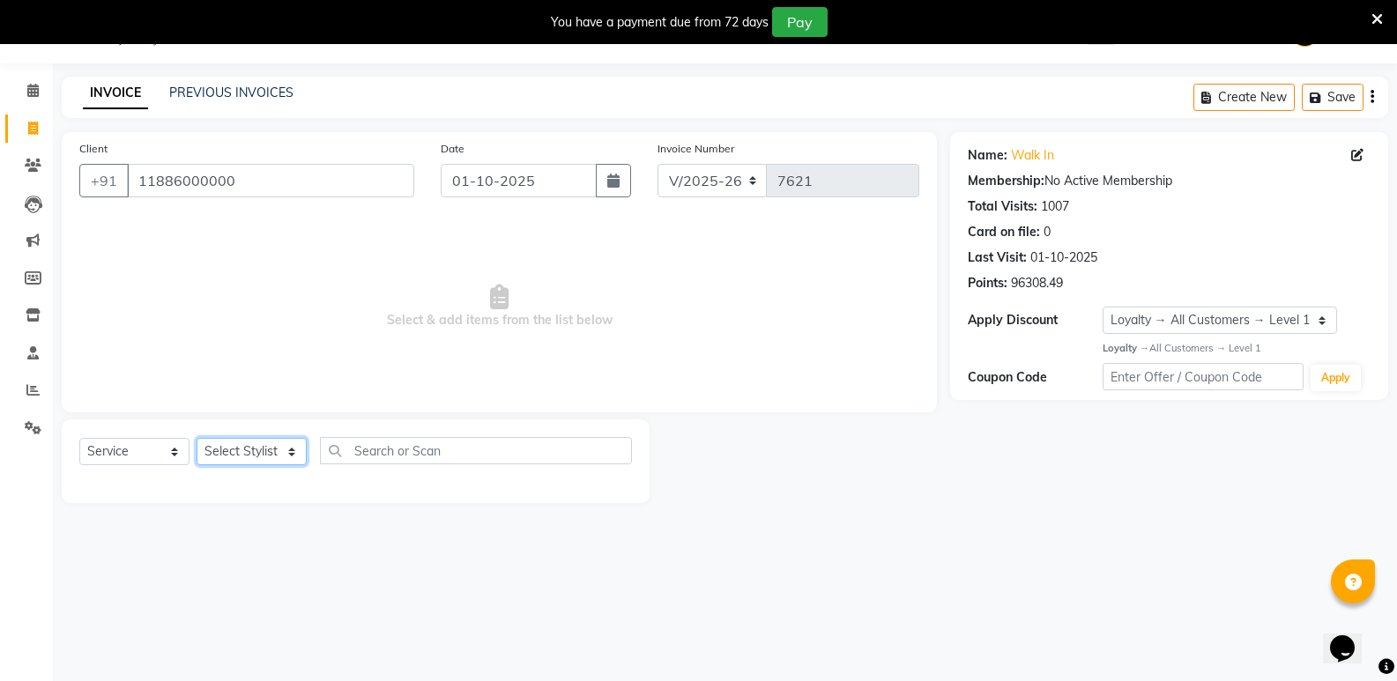
click at [279, 457] on select "Select Stylist [PERSON_NAME] [PERSON_NAME] [PERSON_NAME] Mallu [PERSON_NAME] [P…" at bounding box center [252, 451] width 110 height 27
select select "43648"
click at [197, 438] on select "Select Stylist [PERSON_NAME] [PERSON_NAME] [PERSON_NAME] Mallu [PERSON_NAME] [P…" at bounding box center [252, 451] width 110 height 27
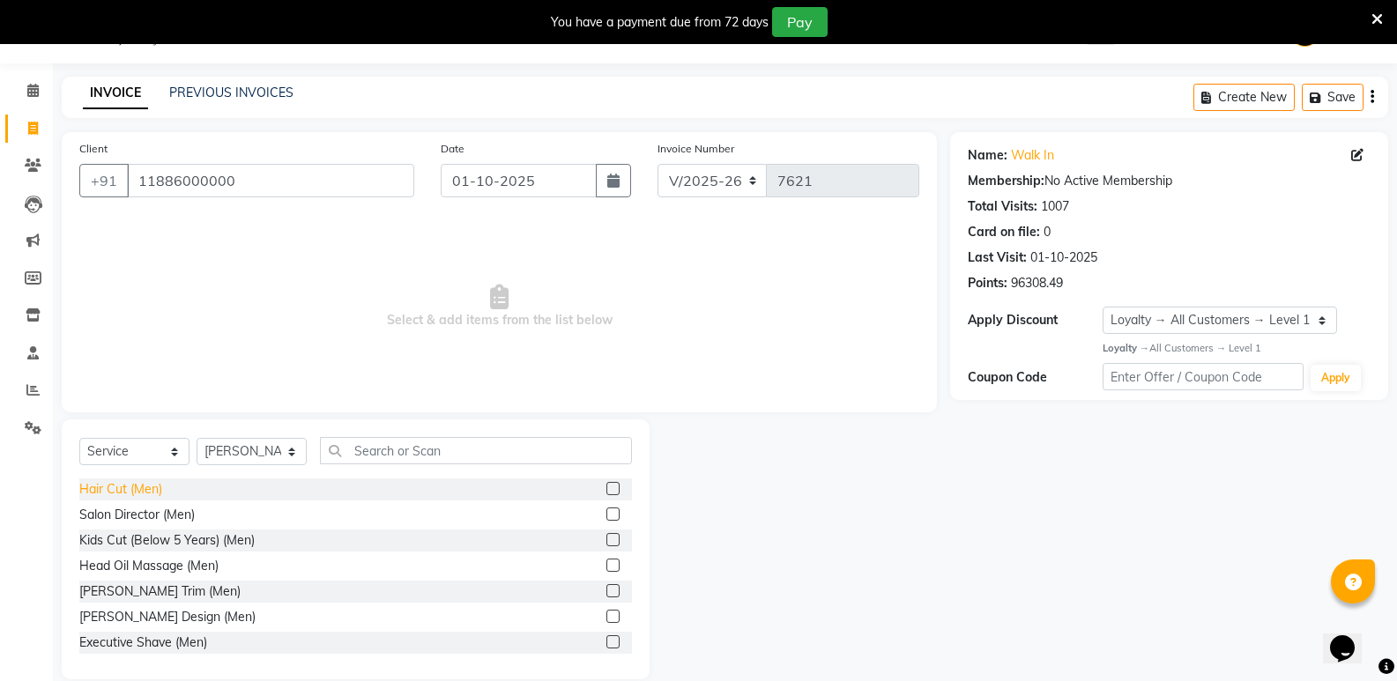
click at [130, 490] on div "Hair Cut (Men)" at bounding box center [120, 489] width 83 height 19
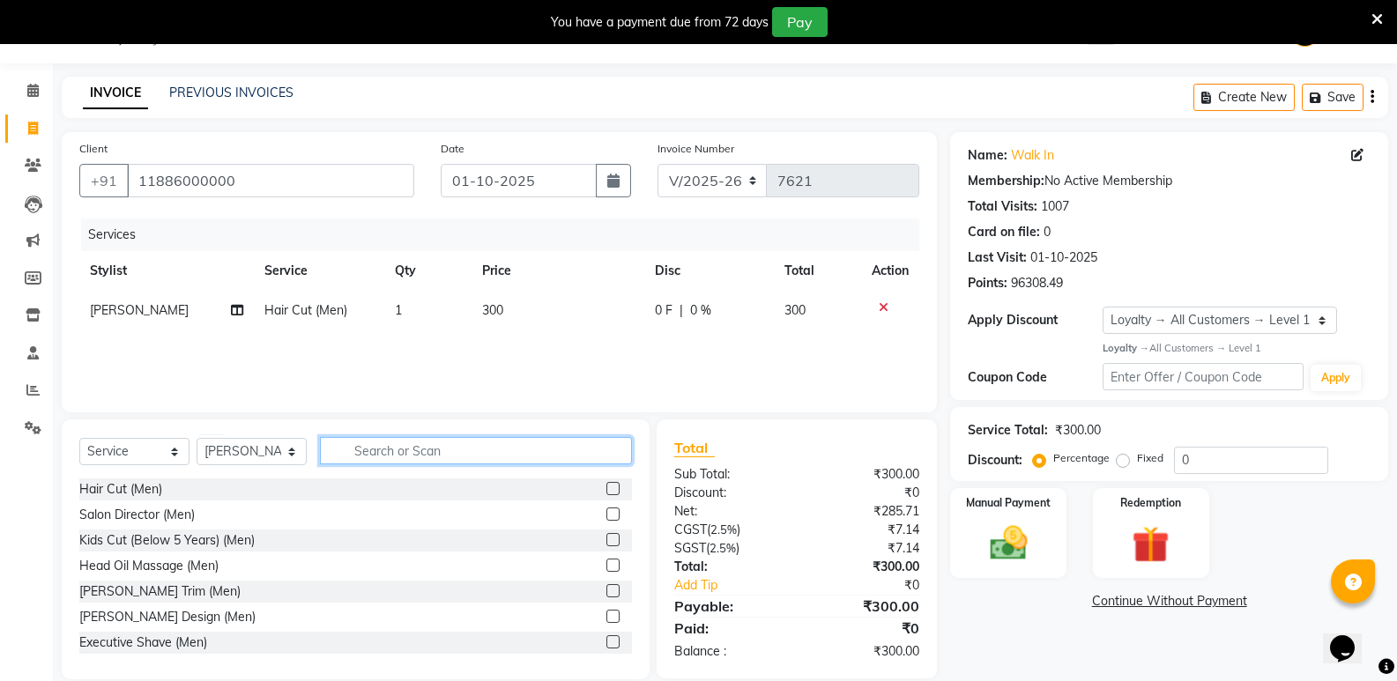
click at [368, 452] on input "text" at bounding box center [476, 450] width 312 height 27
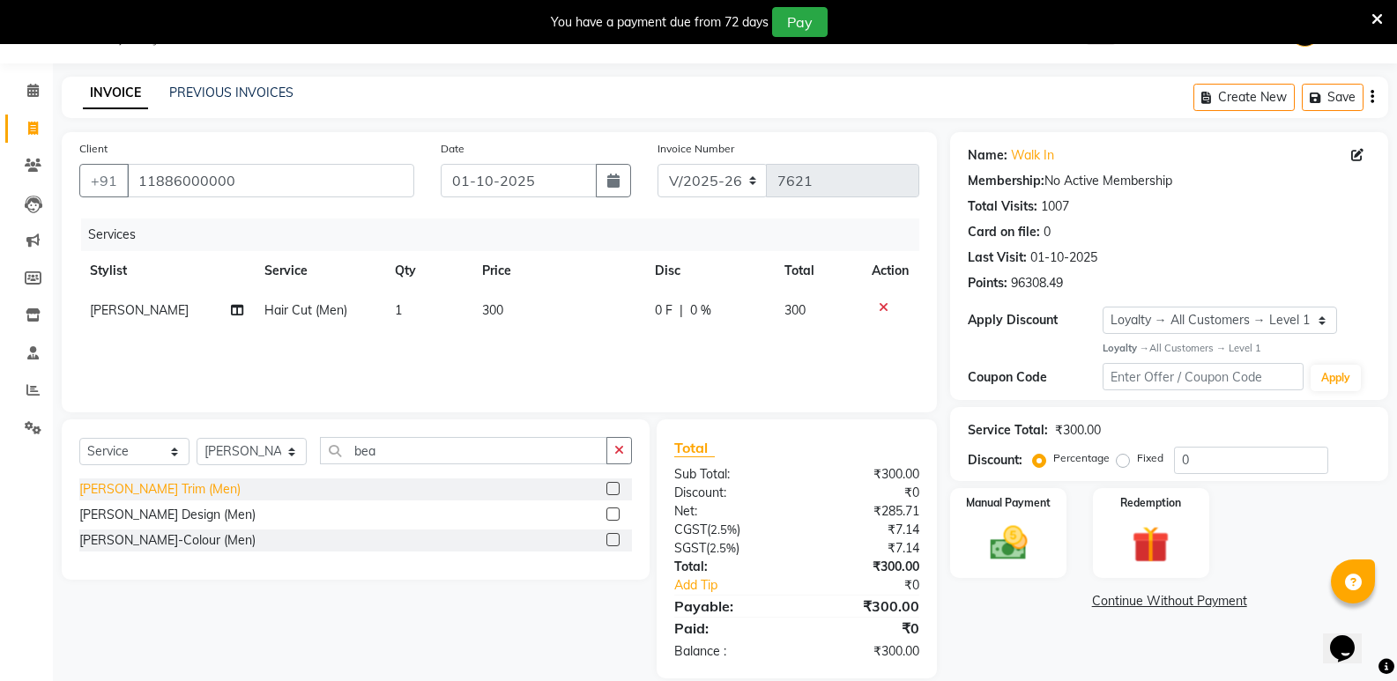
click at [161, 488] on div "[PERSON_NAME] Trim (Men)" at bounding box center [159, 489] width 161 height 19
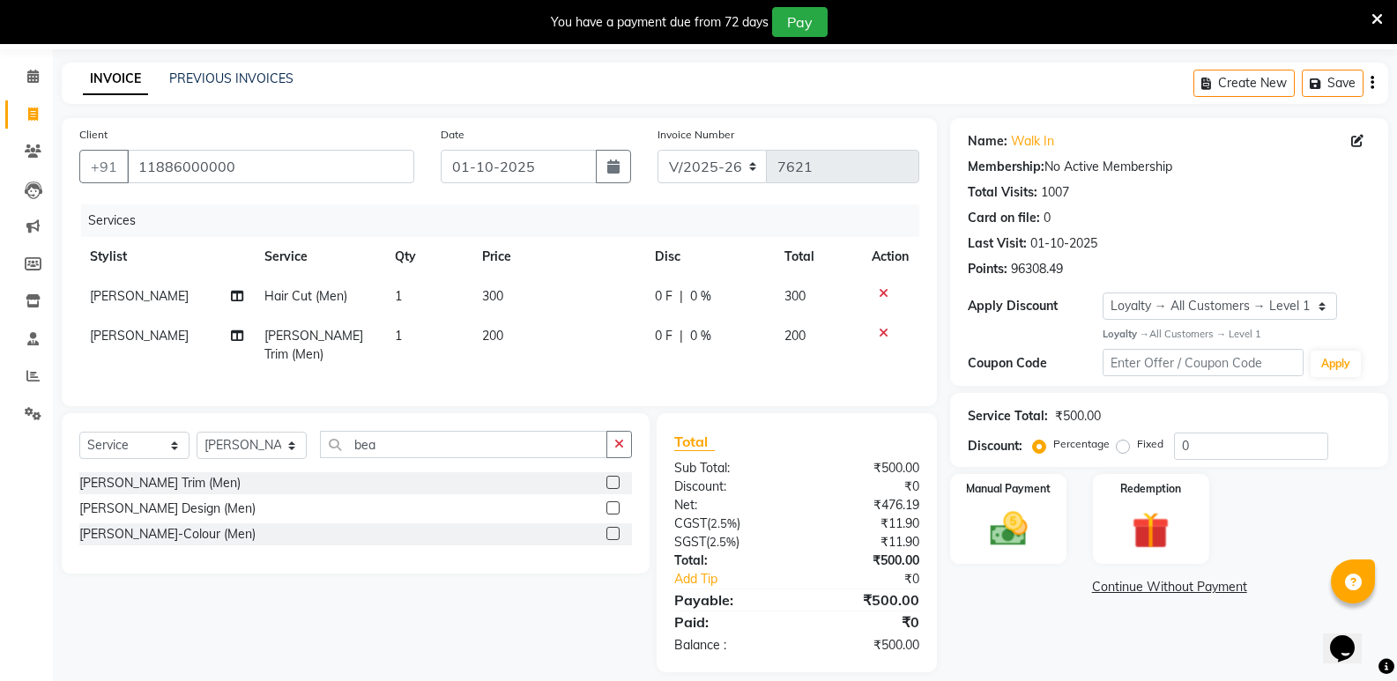
scroll to position [71, 0]
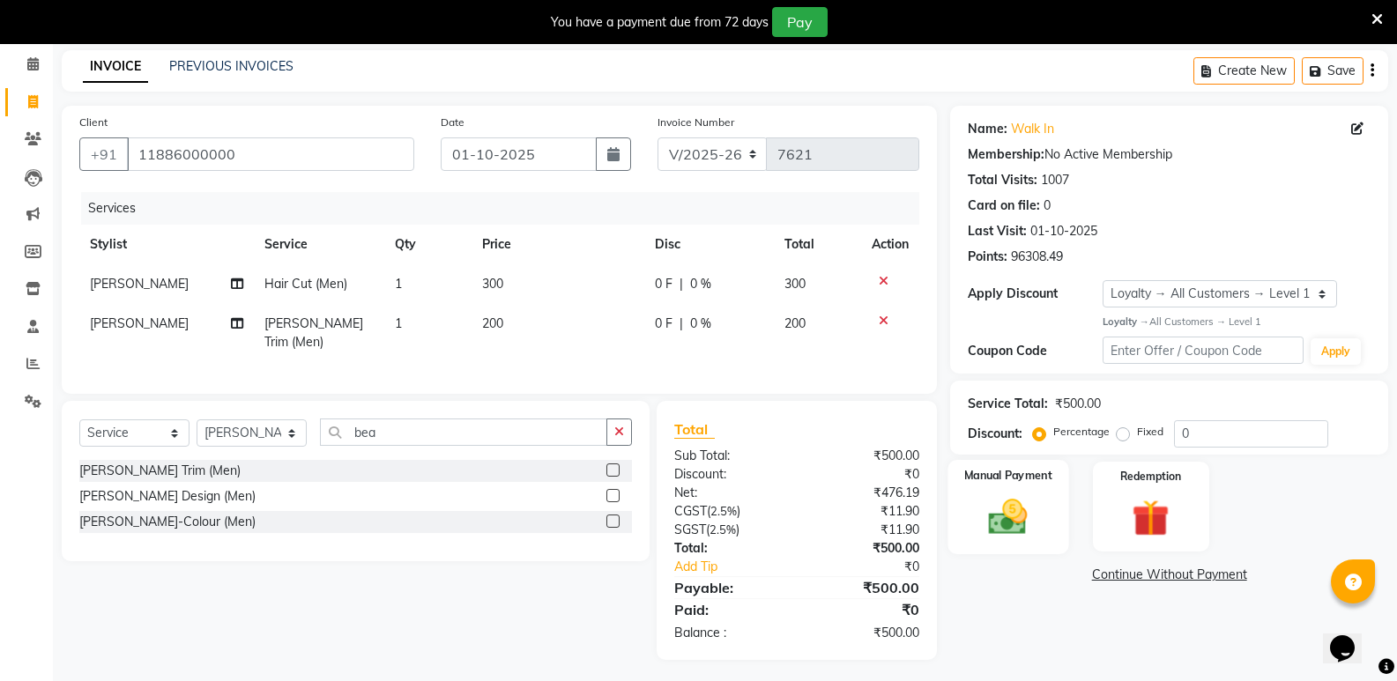
click at [1024, 507] on img at bounding box center [1008, 517] width 63 height 45
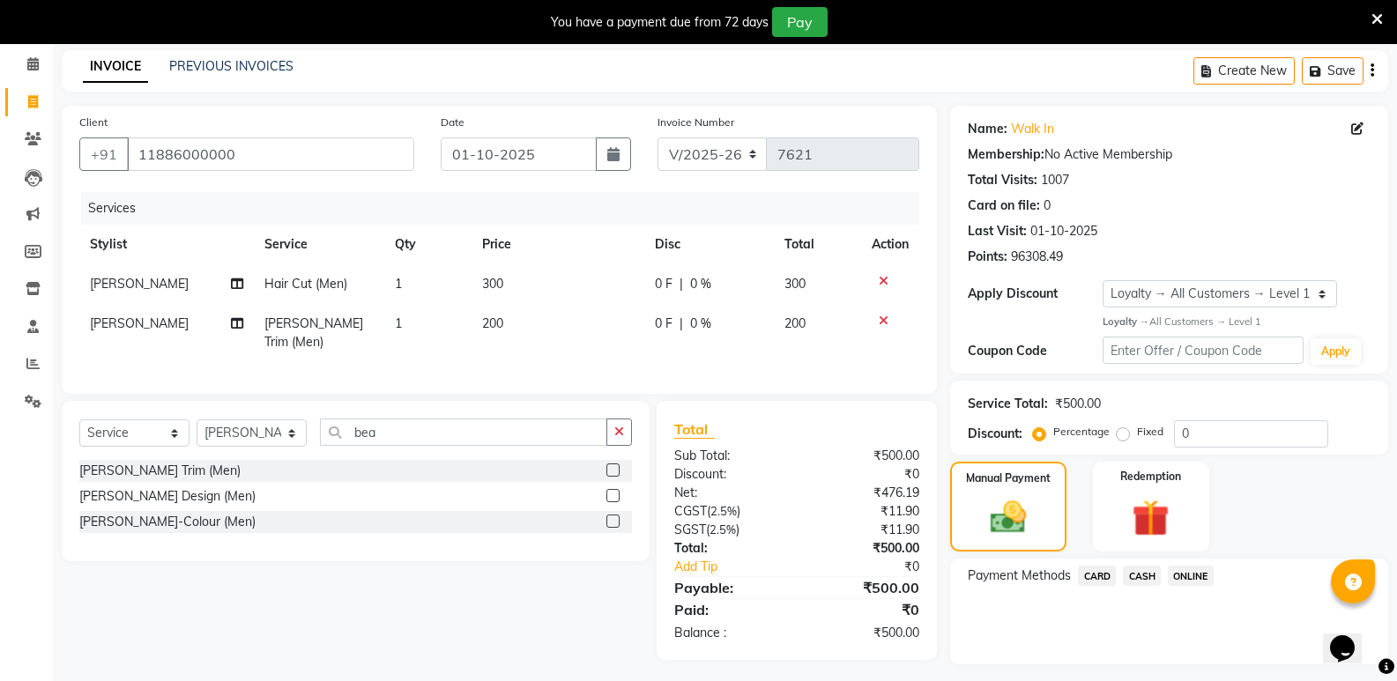
click at [1137, 578] on span "CASH" at bounding box center [1142, 576] width 38 height 20
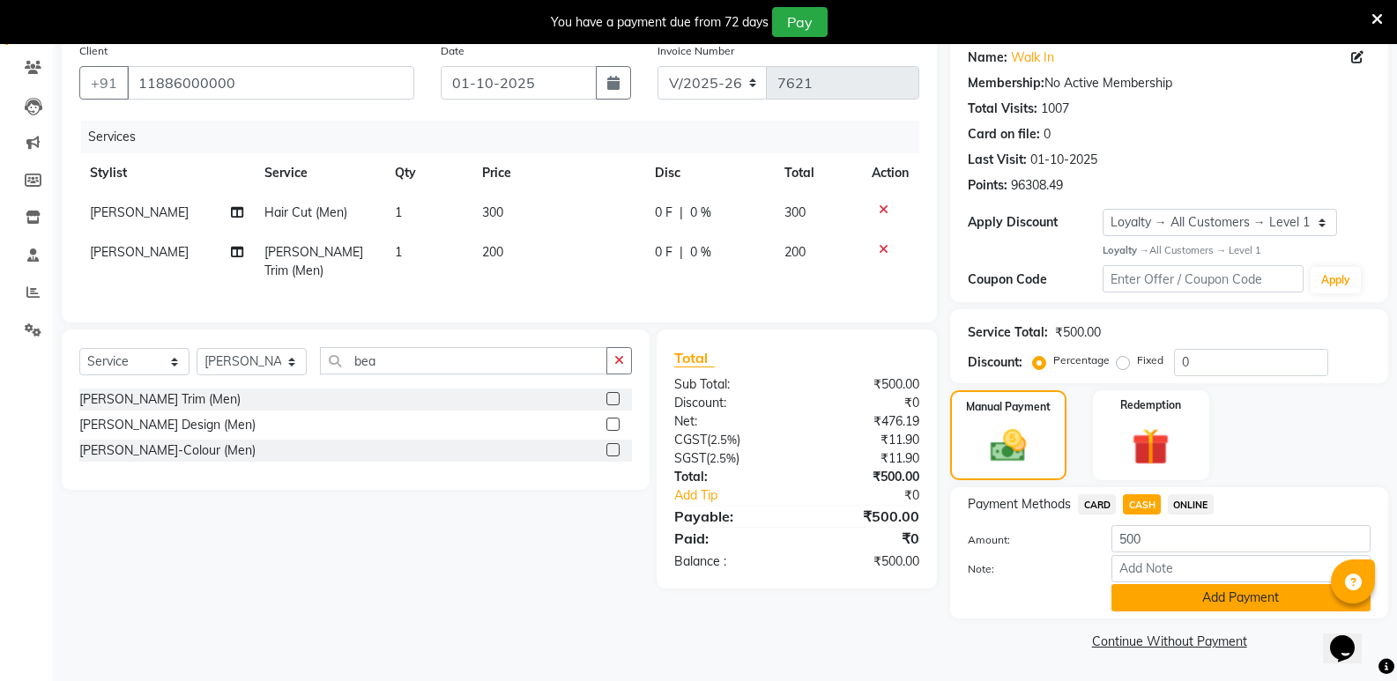
click at [1156, 606] on button "Add Payment" at bounding box center [1241, 597] width 259 height 27
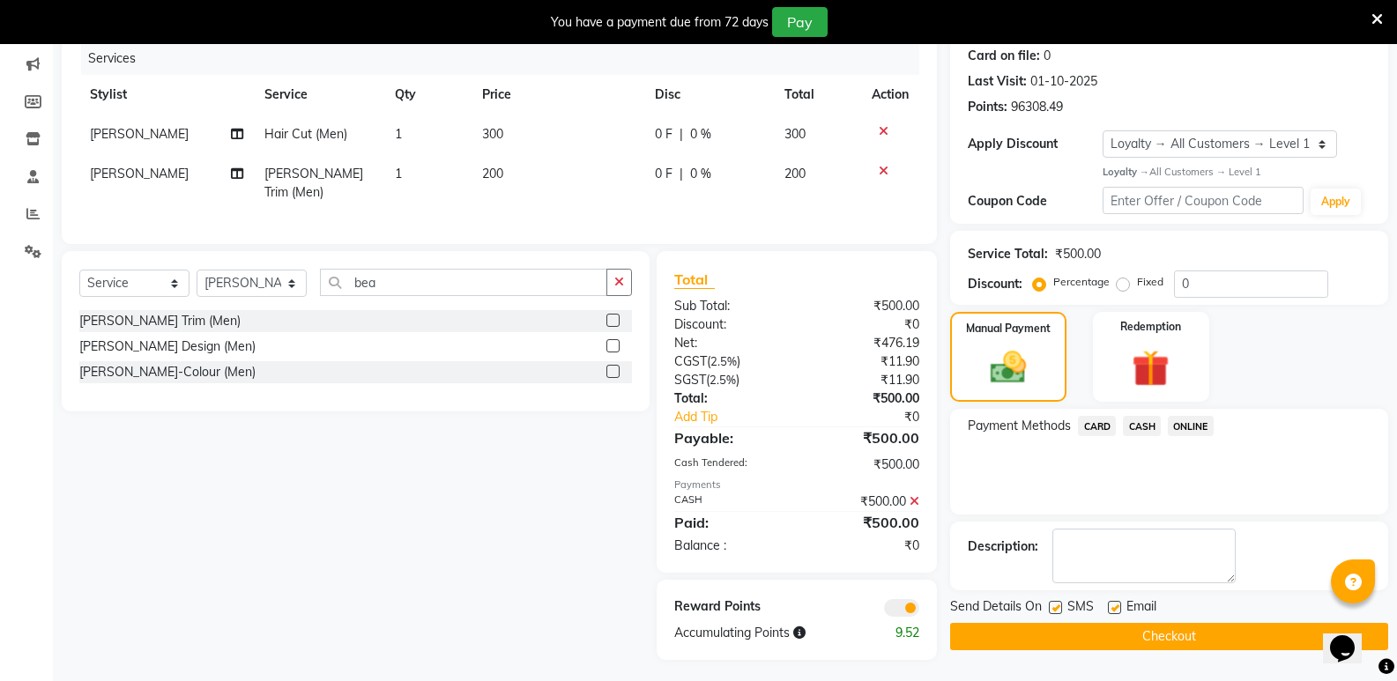
click at [1136, 636] on button "Checkout" at bounding box center [1169, 636] width 438 height 27
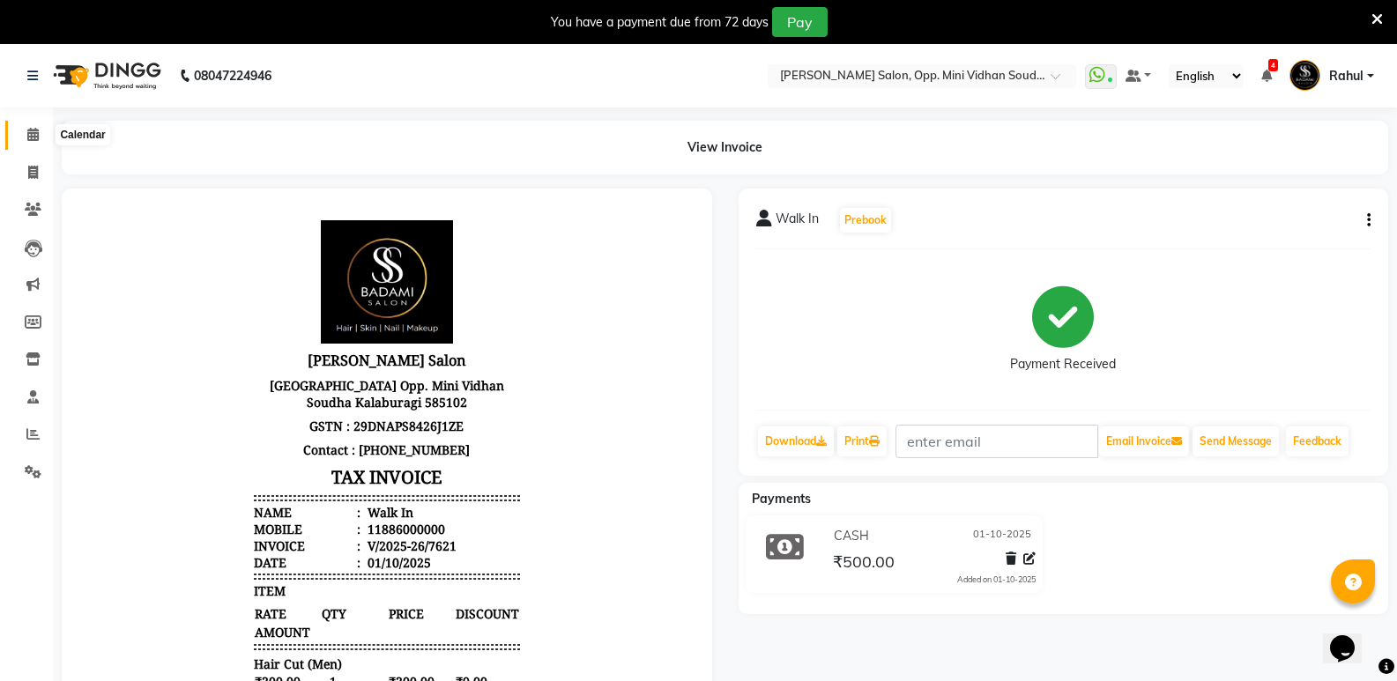
click at [33, 130] on icon at bounding box center [32, 134] width 11 height 13
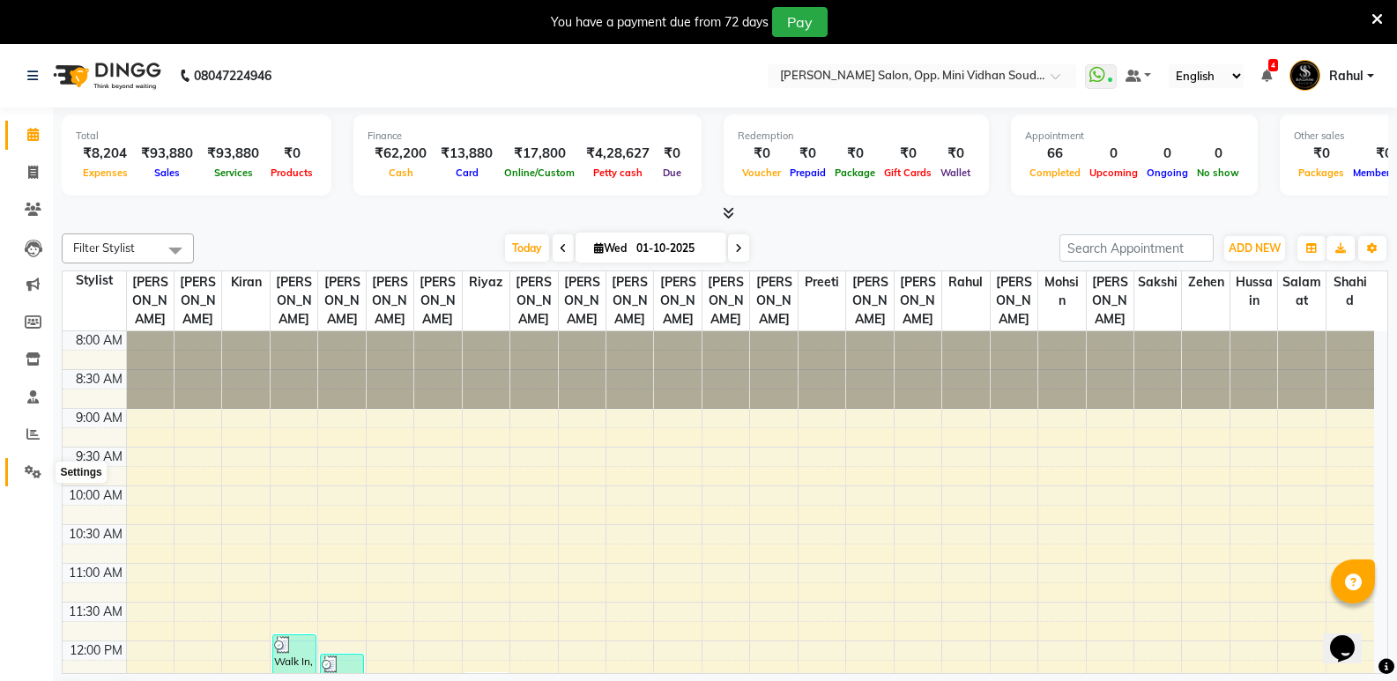
click at [30, 465] on icon at bounding box center [33, 471] width 17 height 13
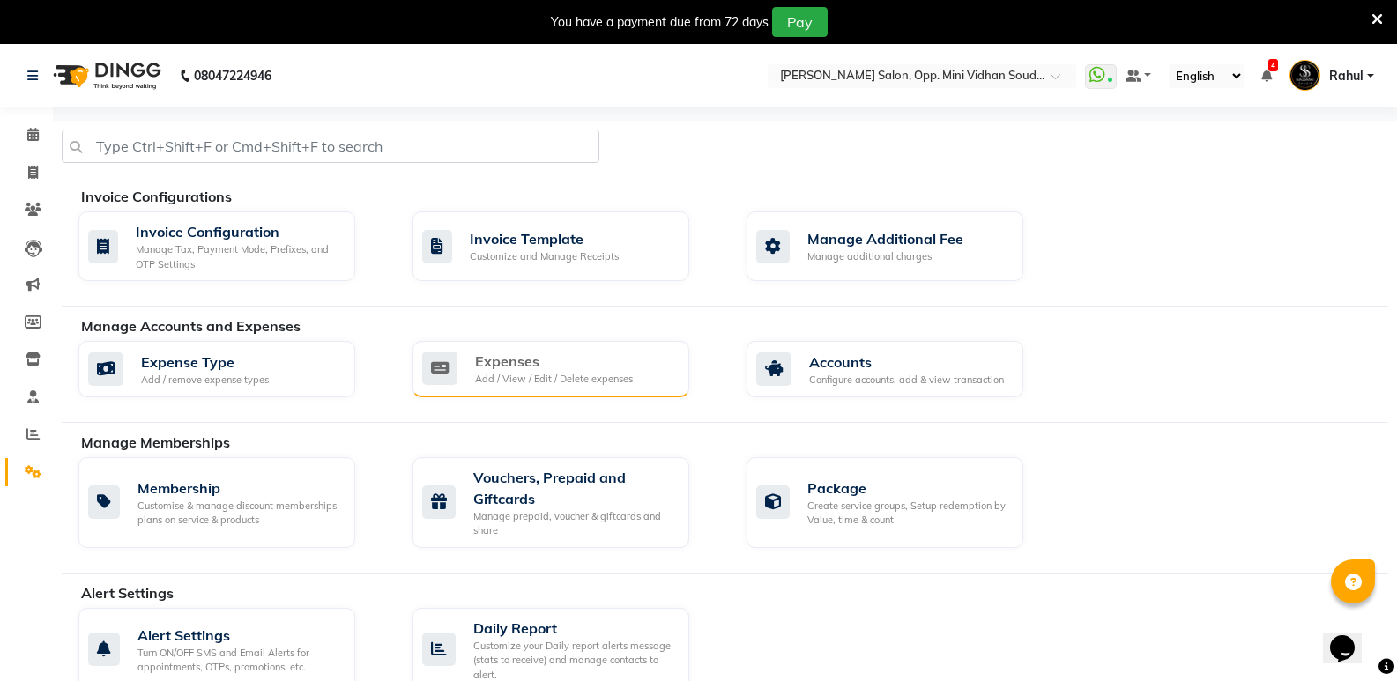
click at [577, 380] on div "Add / View / Edit / Delete expenses" at bounding box center [554, 379] width 158 height 15
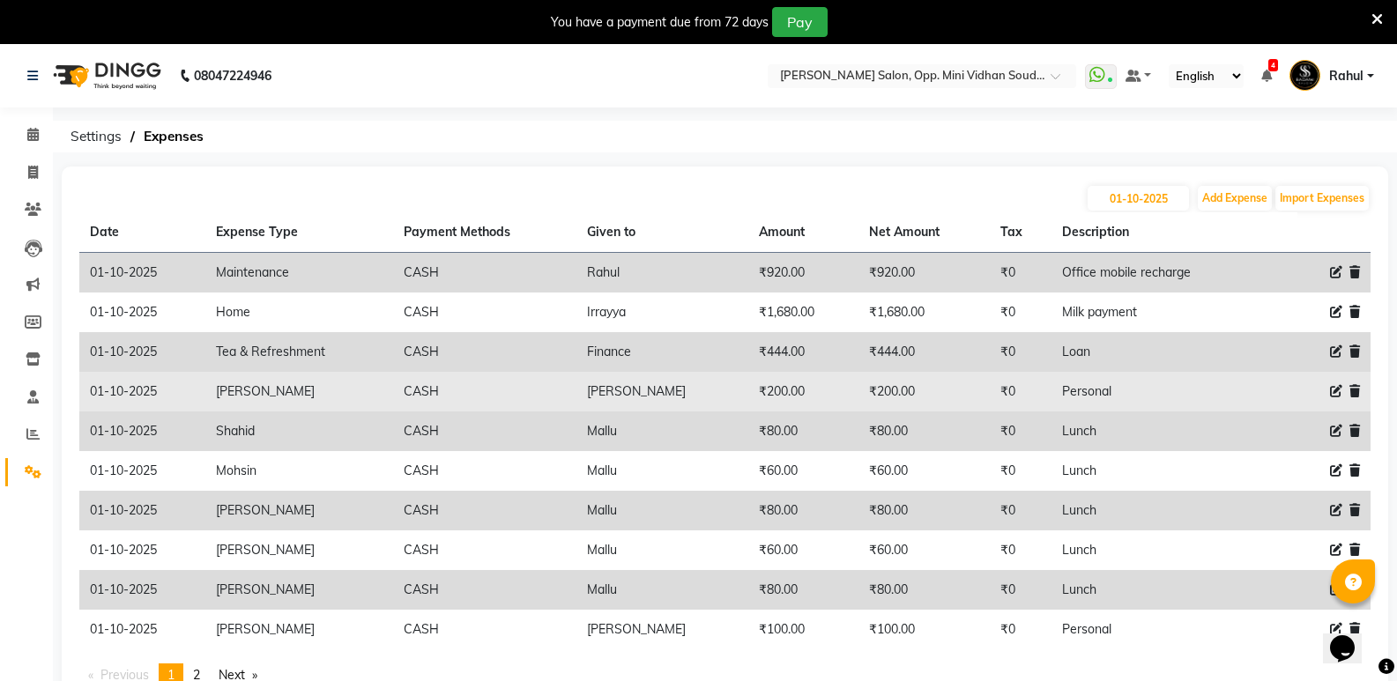
scroll to position [64, 0]
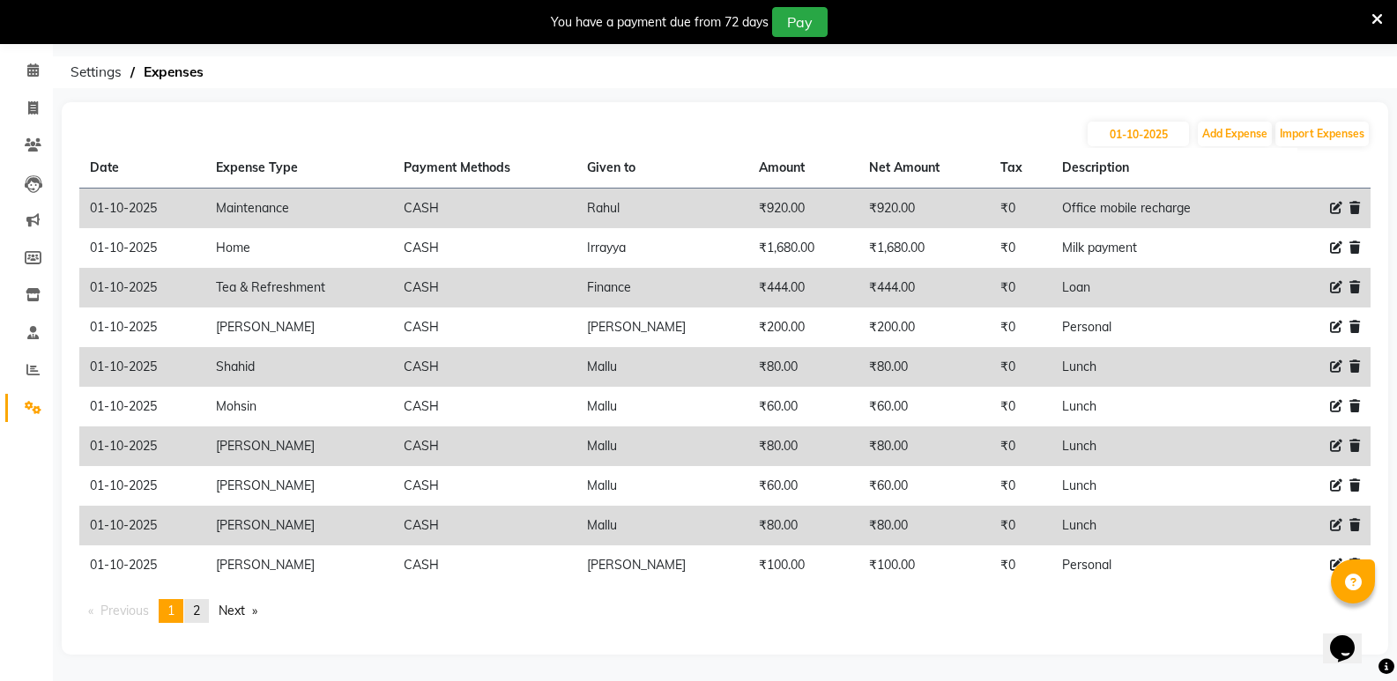
click at [197, 606] on span "2" at bounding box center [196, 611] width 7 height 16
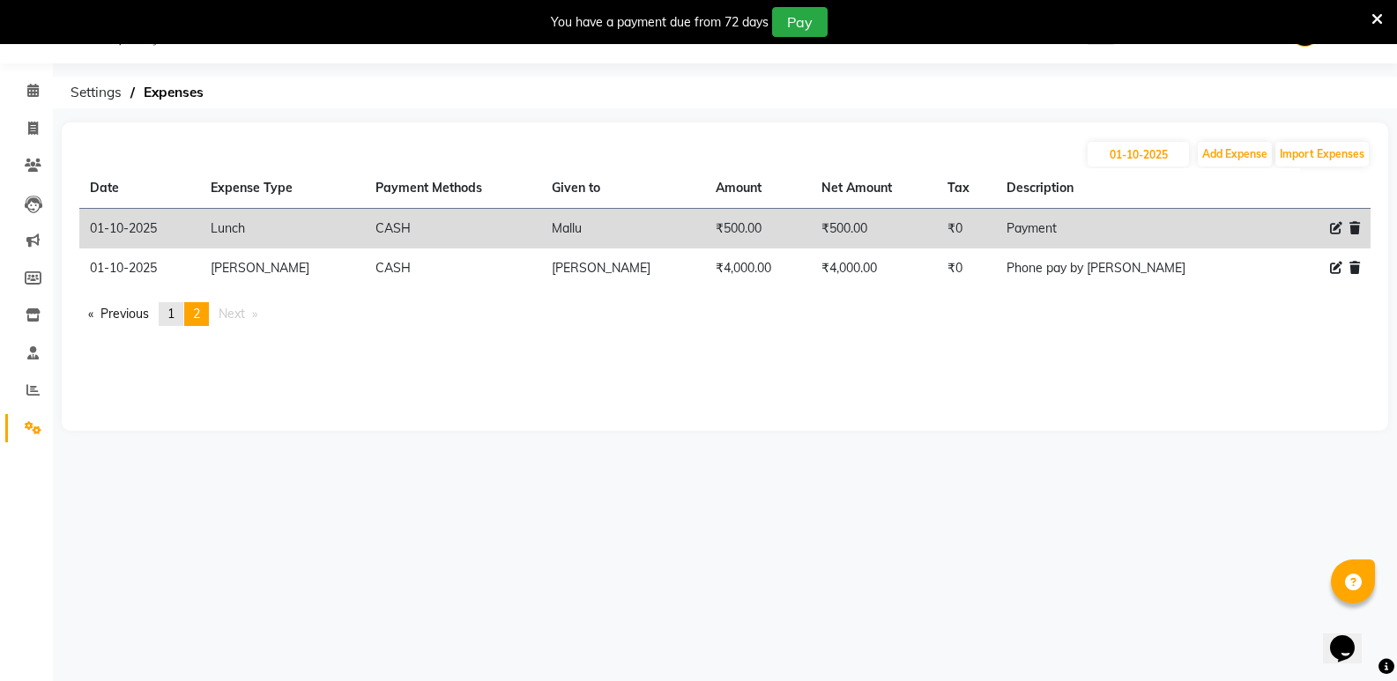
click at [169, 313] on link "page 1" at bounding box center [171, 314] width 25 height 24
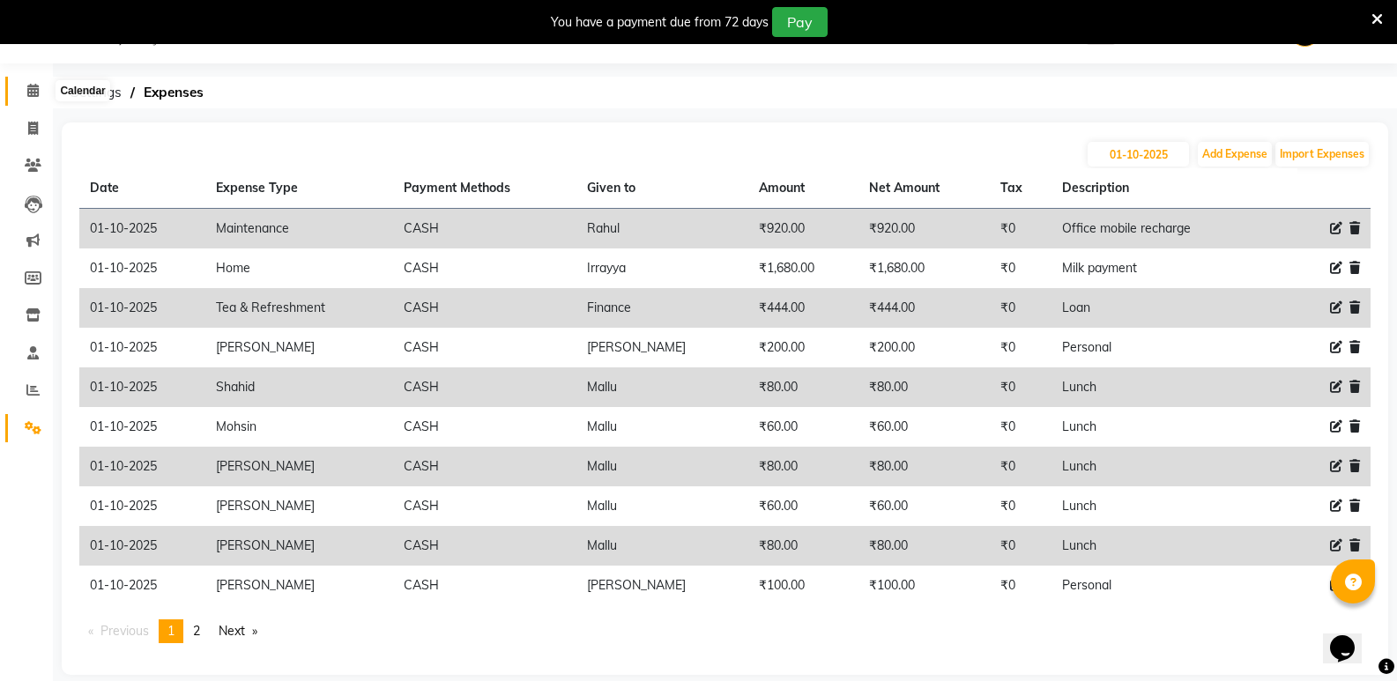
click at [33, 88] on icon at bounding box center [32, 90] width 11 height 13
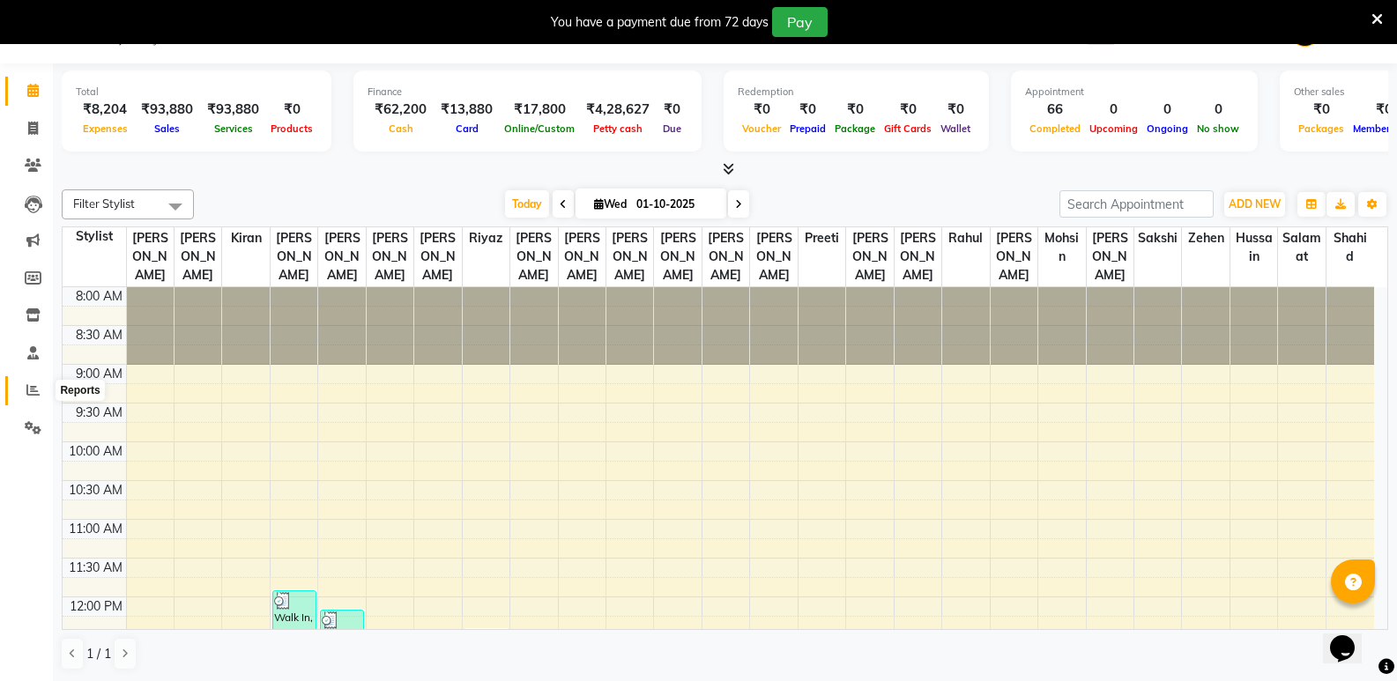
click at [28, 398] on span at bounding box center [33, 391] width 31 height 20
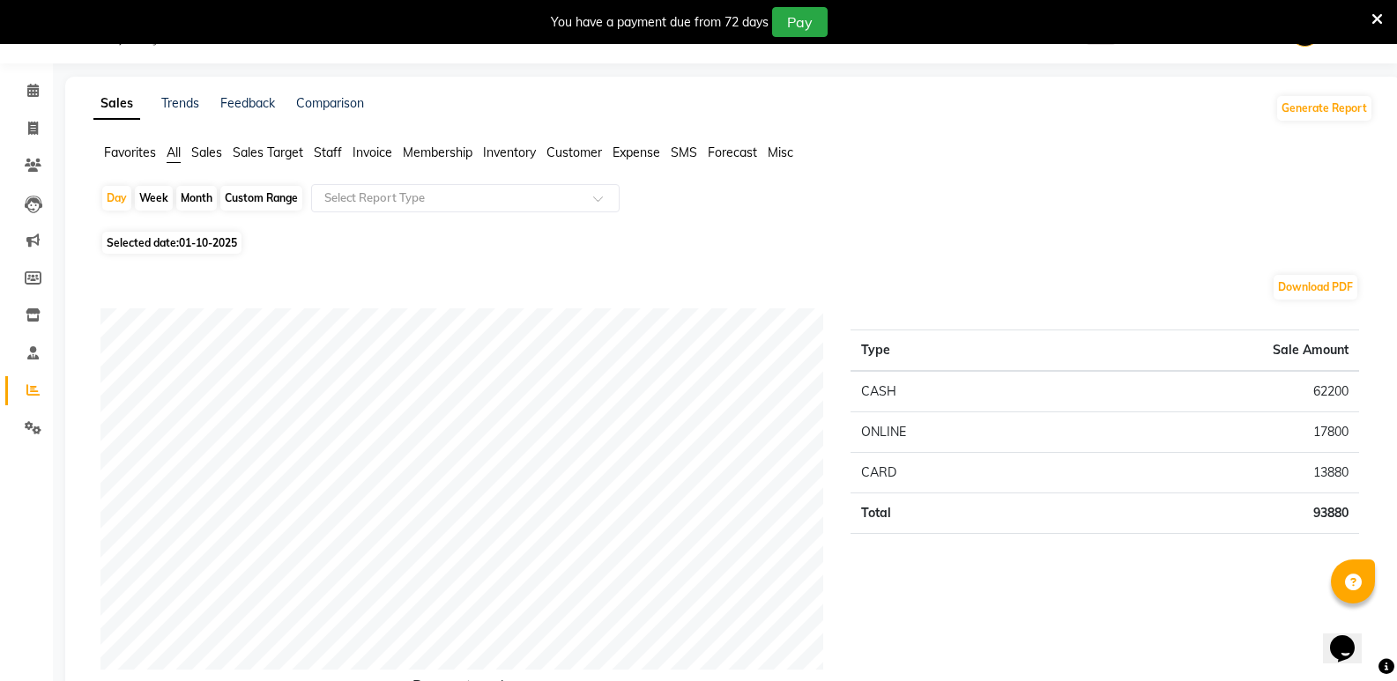
click at [338, 149] on span "Staff" at bounding box center [328, 153] width 28 height 16
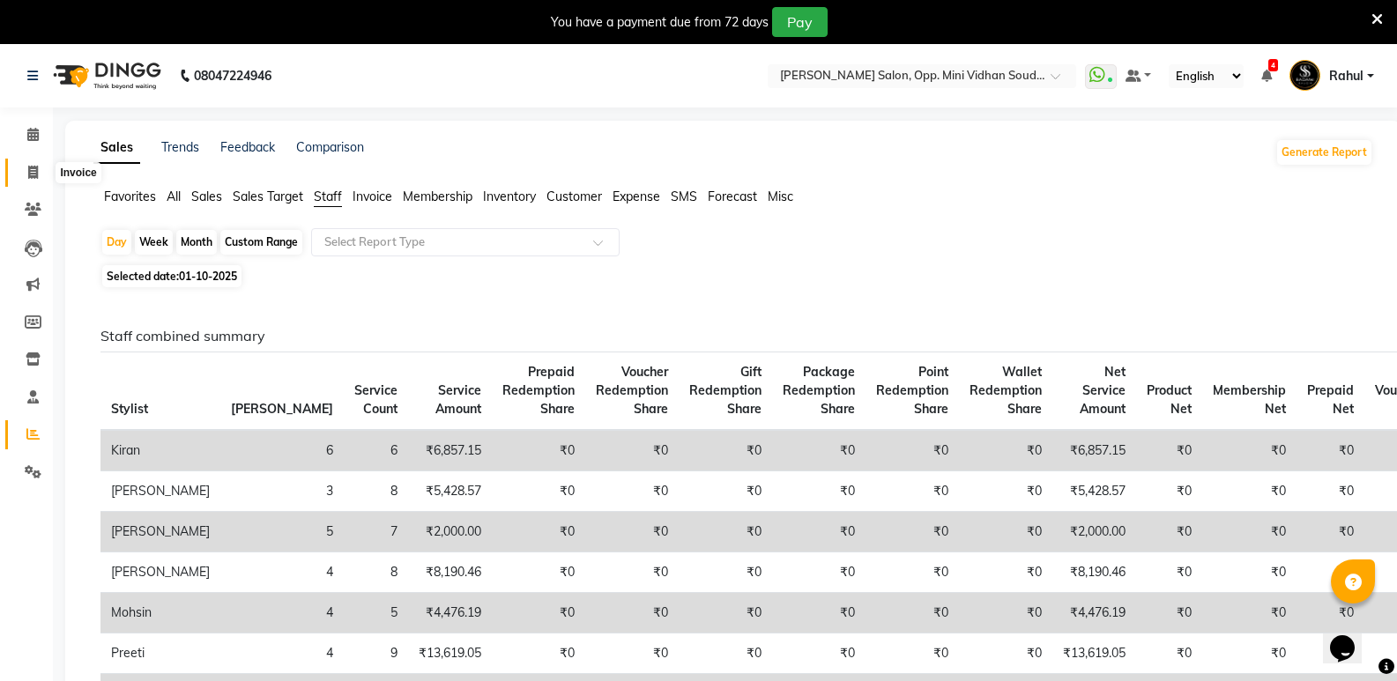
click at [28, 177] on icon at bounding box center [33, 172] width 10 height 13
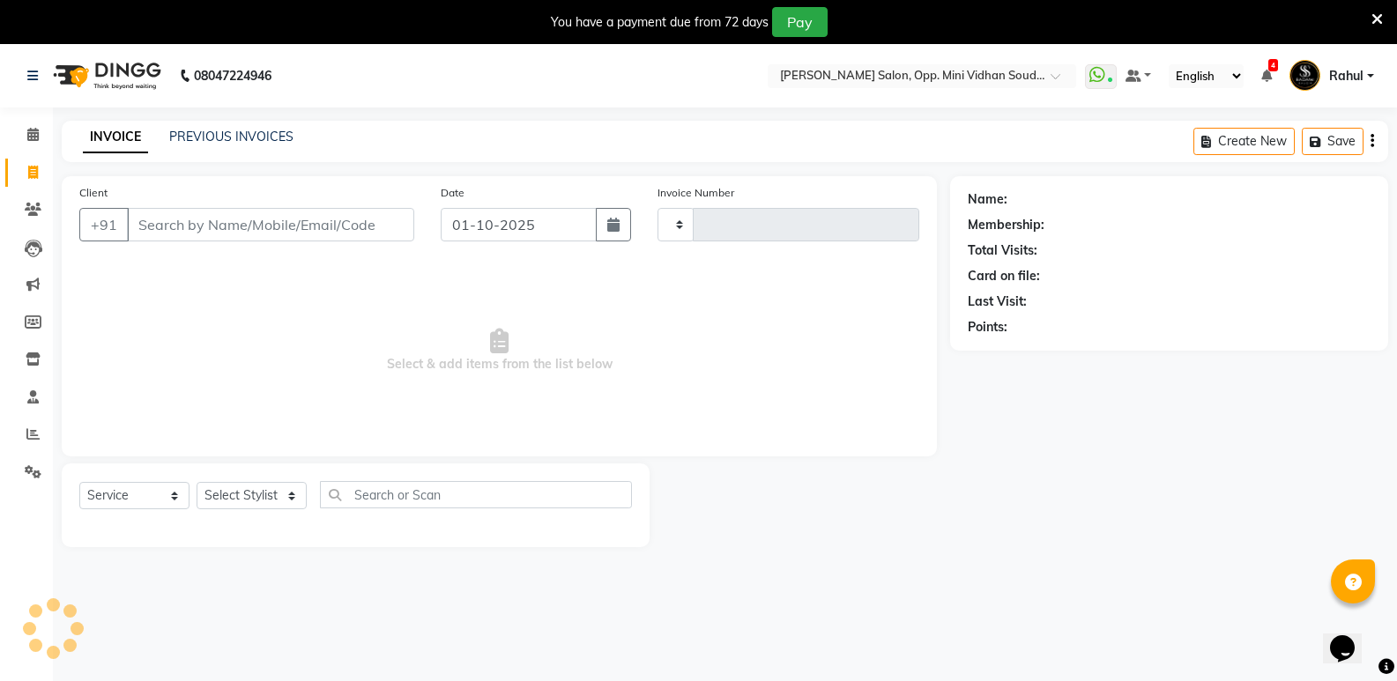
scroll to position [44, 0]
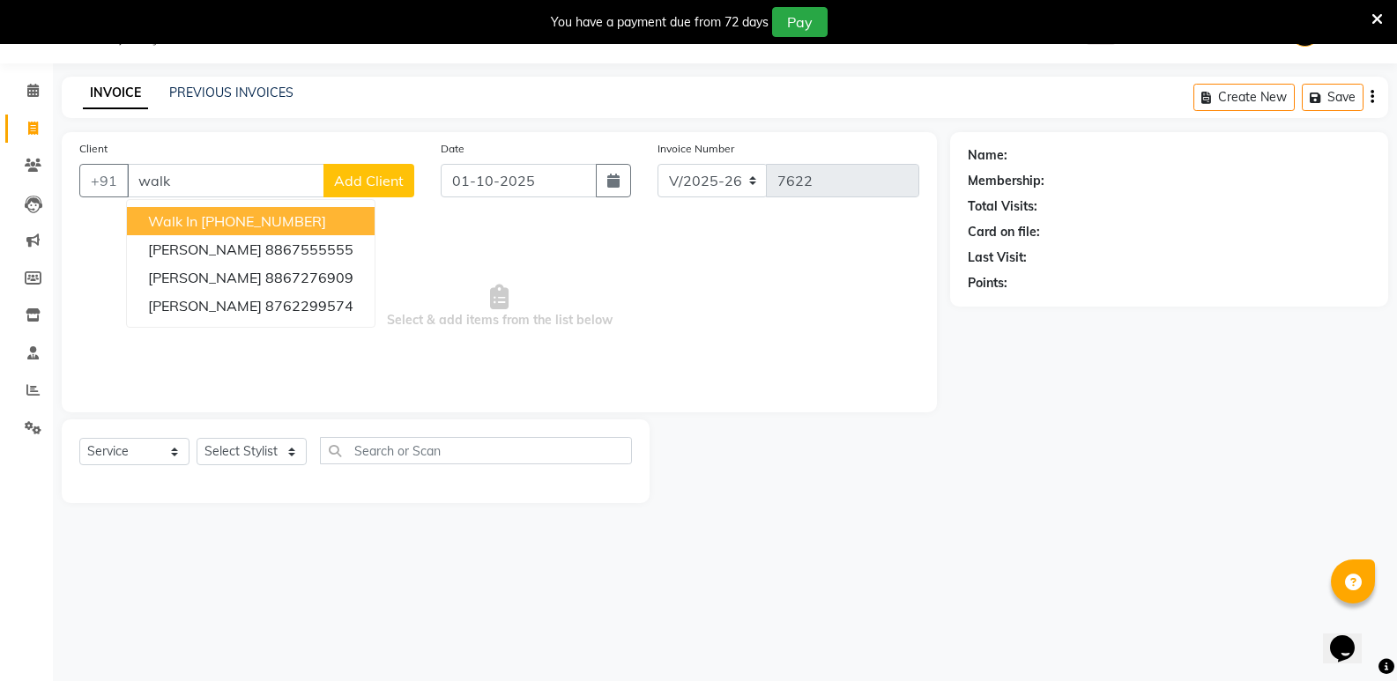
click at [249, 209] on button "Walk In [PHONE_NUMBER]" at bounding box center [251, 221] width 248 height 28
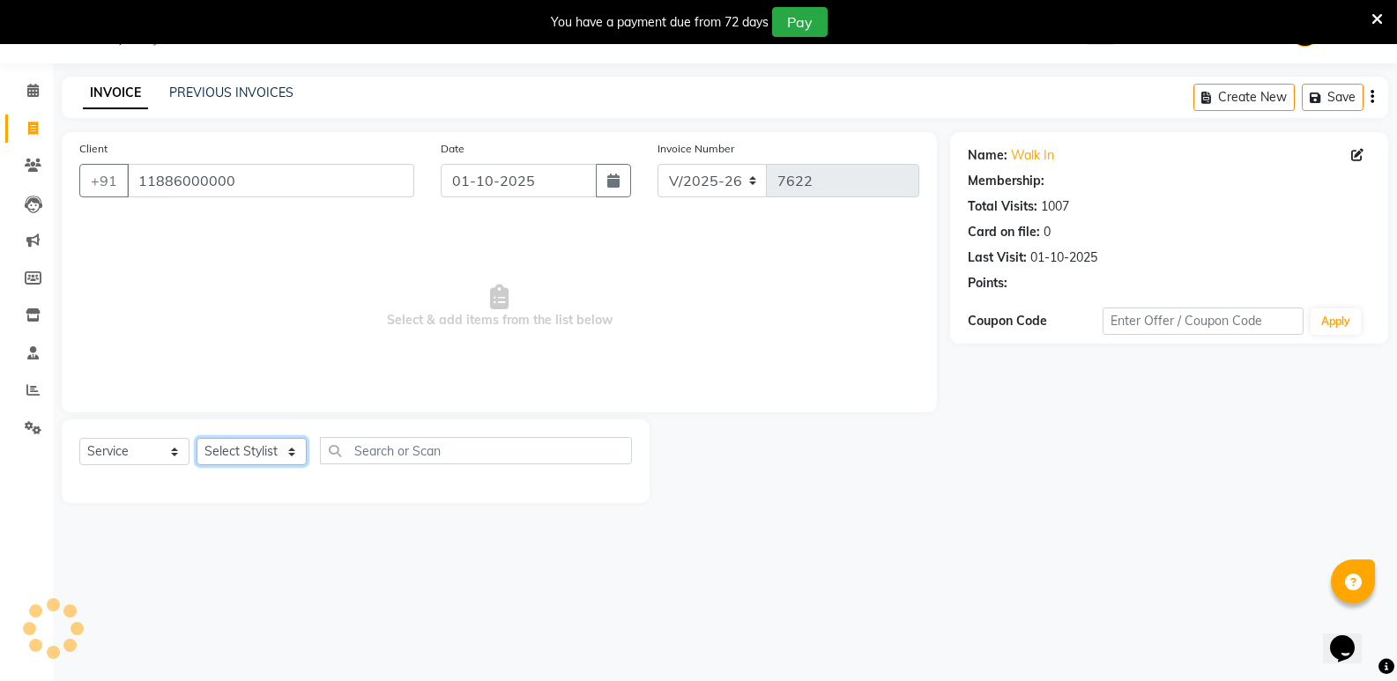
click at [222, 443] on select "Select Stylist [PERSON_NAME] [PERSON_NAME] [PERSON_NAME] Mallu [PERSON_NAME] [P…" at bounding box center [252, 451] width 110 height 27
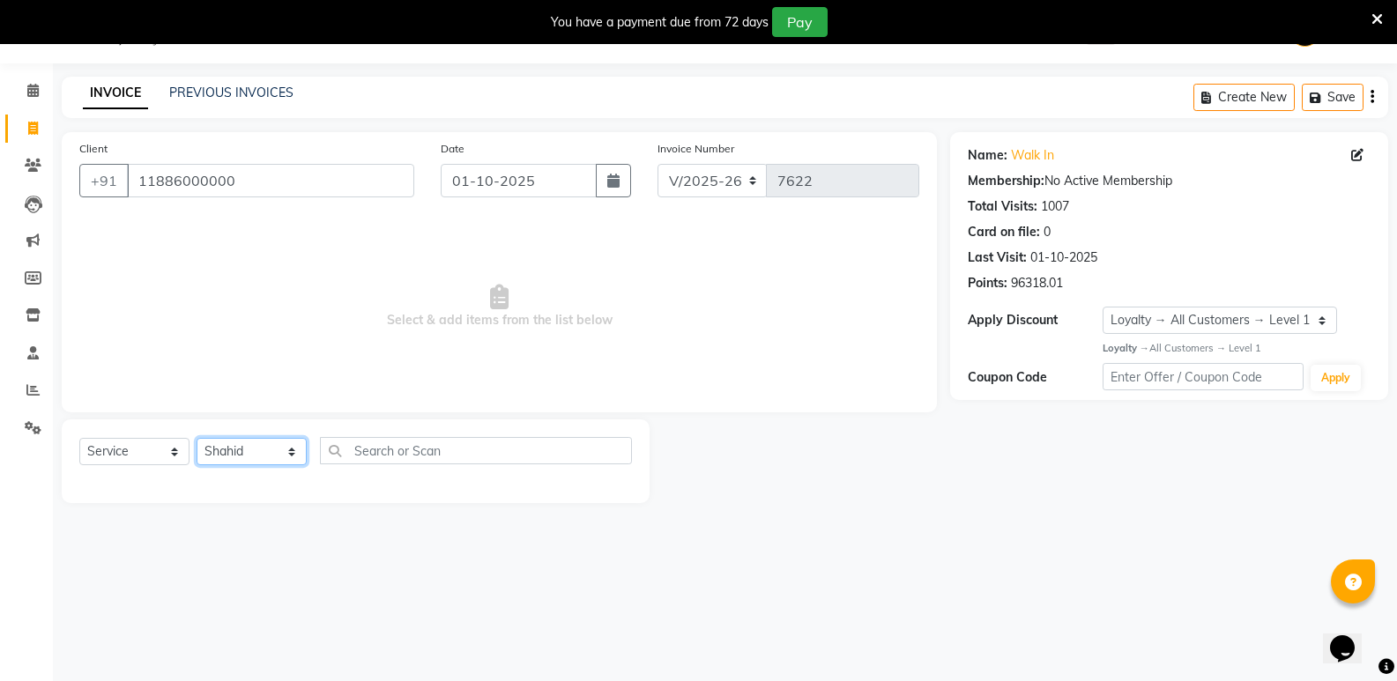
click at [197, 438] on select "Select Stylist [PERSON_NAME] [PERSON_NAME] [PERSON_NAME] Mallu [PERSON_NAME] [P…" at bounding box center [252, 451] width 110 height 27
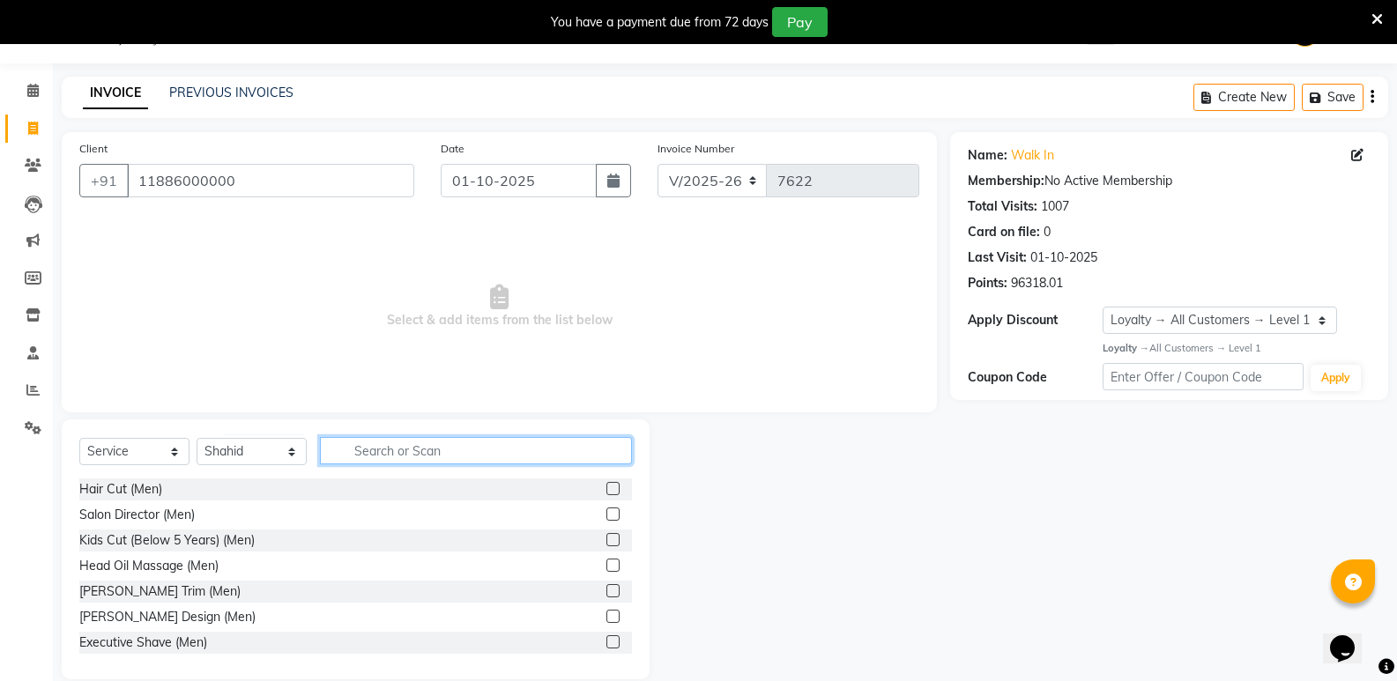
click at [466, 457] on input "text" at bounding box center [476, 450] width 312 height 27
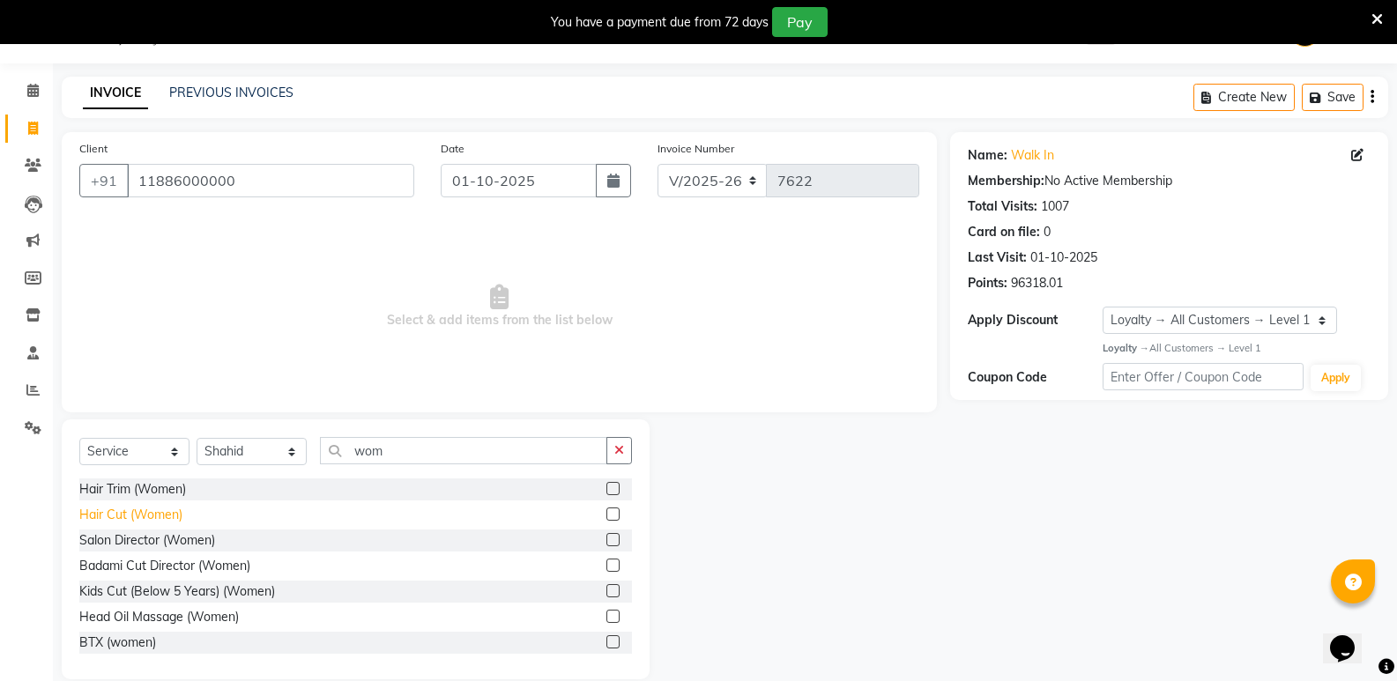
click at [161, 514] on div "Hair Cut (Women)" at bounding box center [130, 515] width 103 height 19
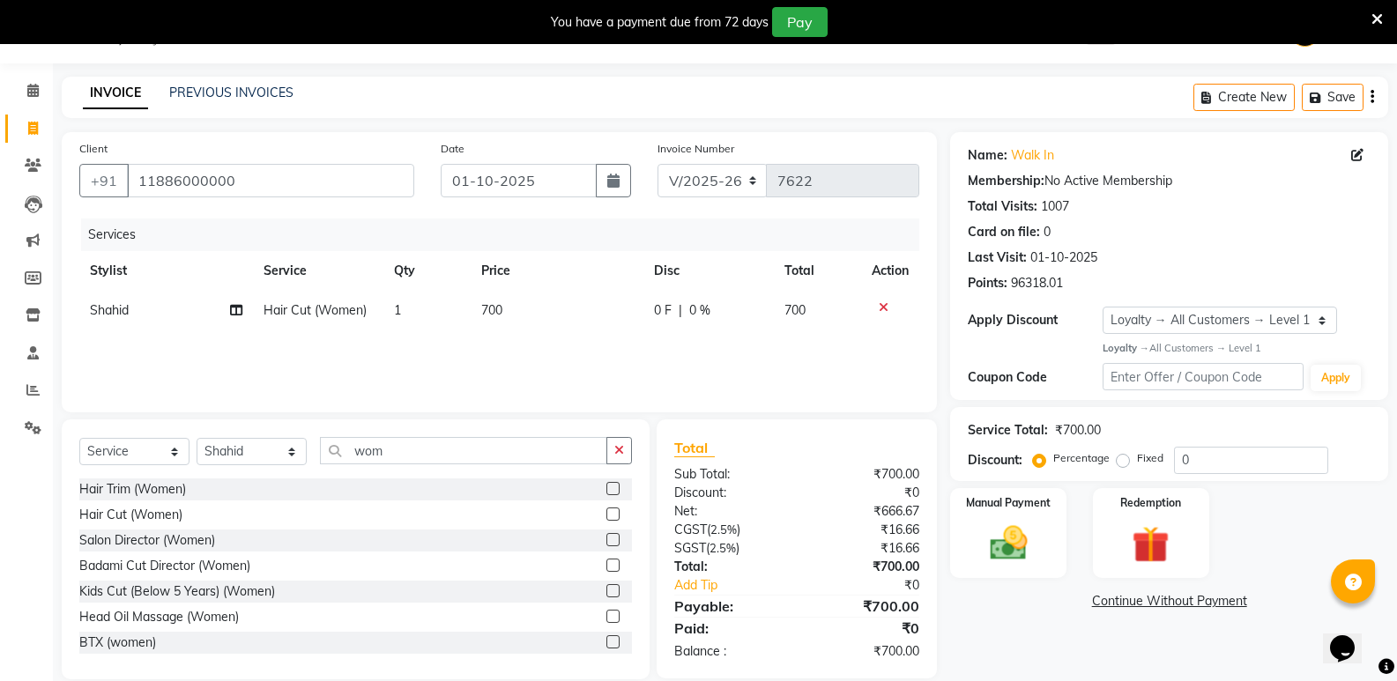
scroll to position [69, 0]
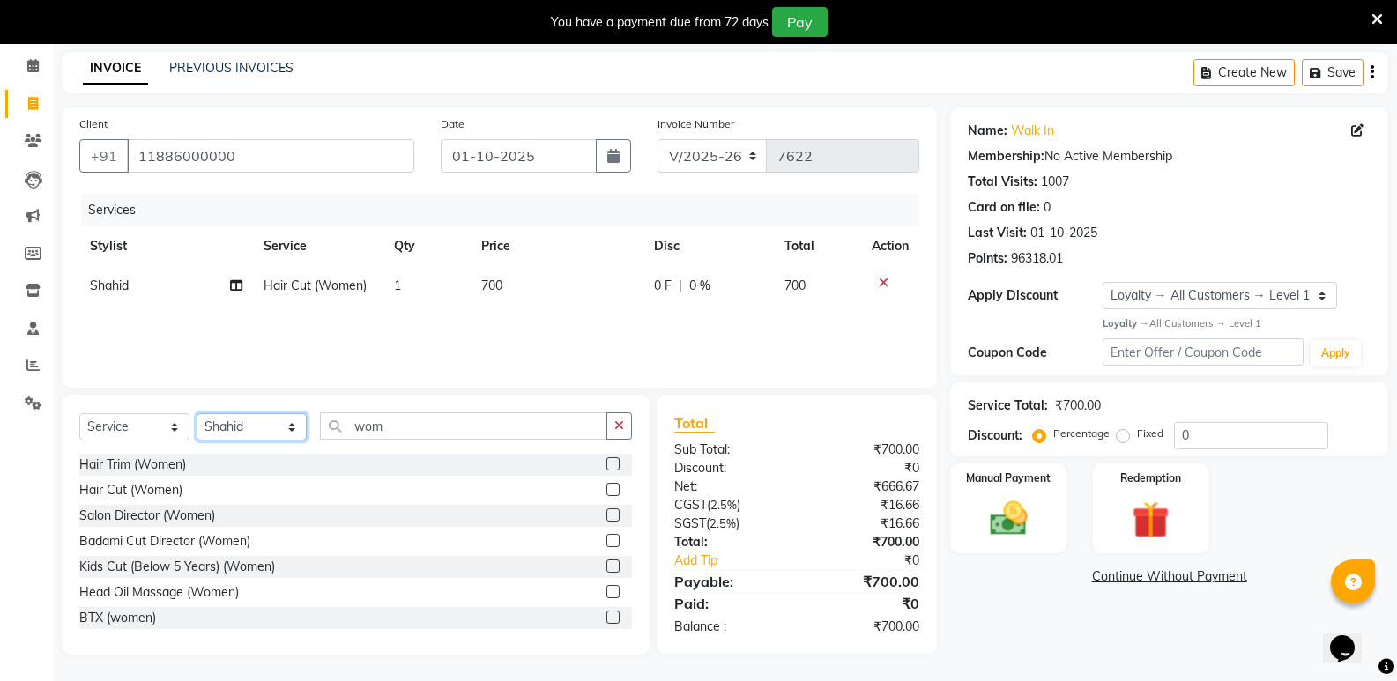
click at [261, 433] on select "Select Stylist [PERSON_NAME] [PERSON_NAME] [PERSON_NAME] Mallu [PERSON_NAME] [P…" at bounding box center [252, 426] width 110 height 27
click at [197, 413] on select "Select Stylist [PERSON_NAME] [PERSON_NAME] [PERSON_NAME] Mallu [PERSON_NAME] [P…" at bounding box center [252, 426] width 110 height 27
click at [136, 464] on div "Hair Cut (Men)" at bounding box center [120, 465] width 83 height 19
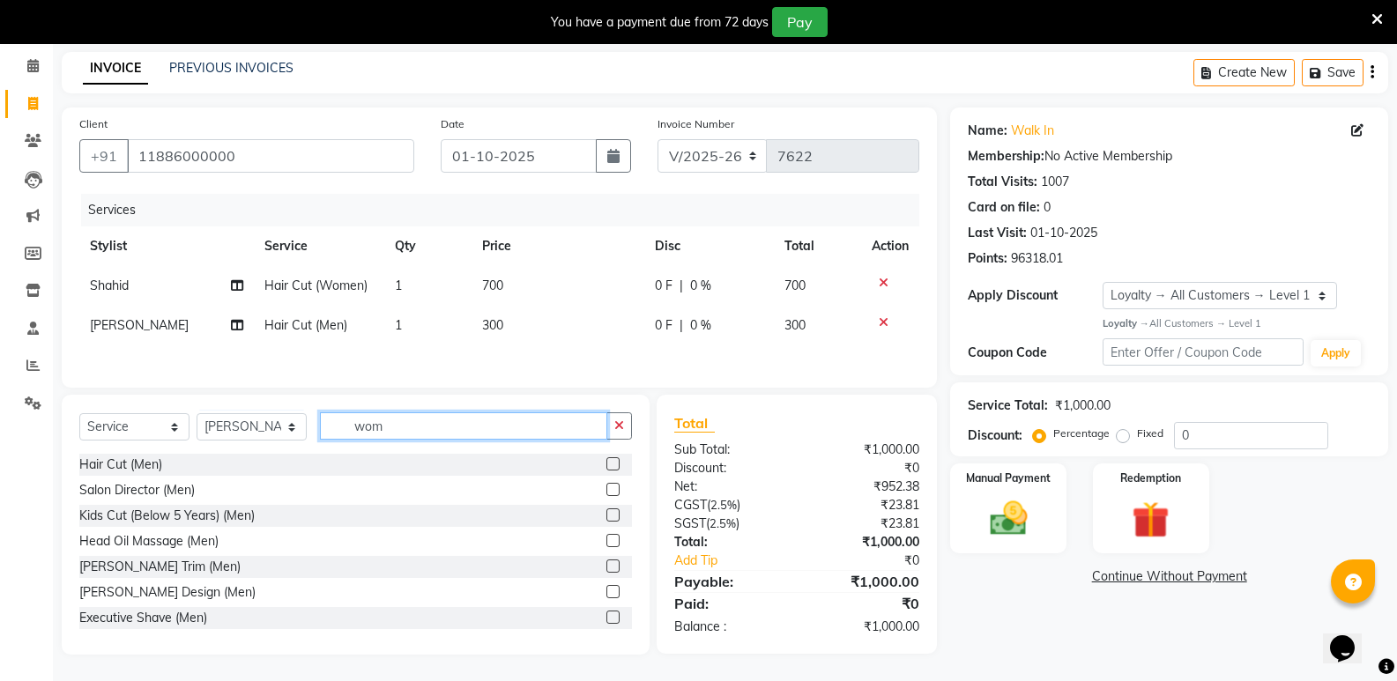
drag, startPoint x: 468, startPoint y: 421, endPoint x: 338, endPoint y: 451, distance: 133.0
click at [338, 451] on div "Select Service Product Membership Package Voucher Prepaid Gift Card Select Styl…" at bounding box center [355, 433] width 553 height 41
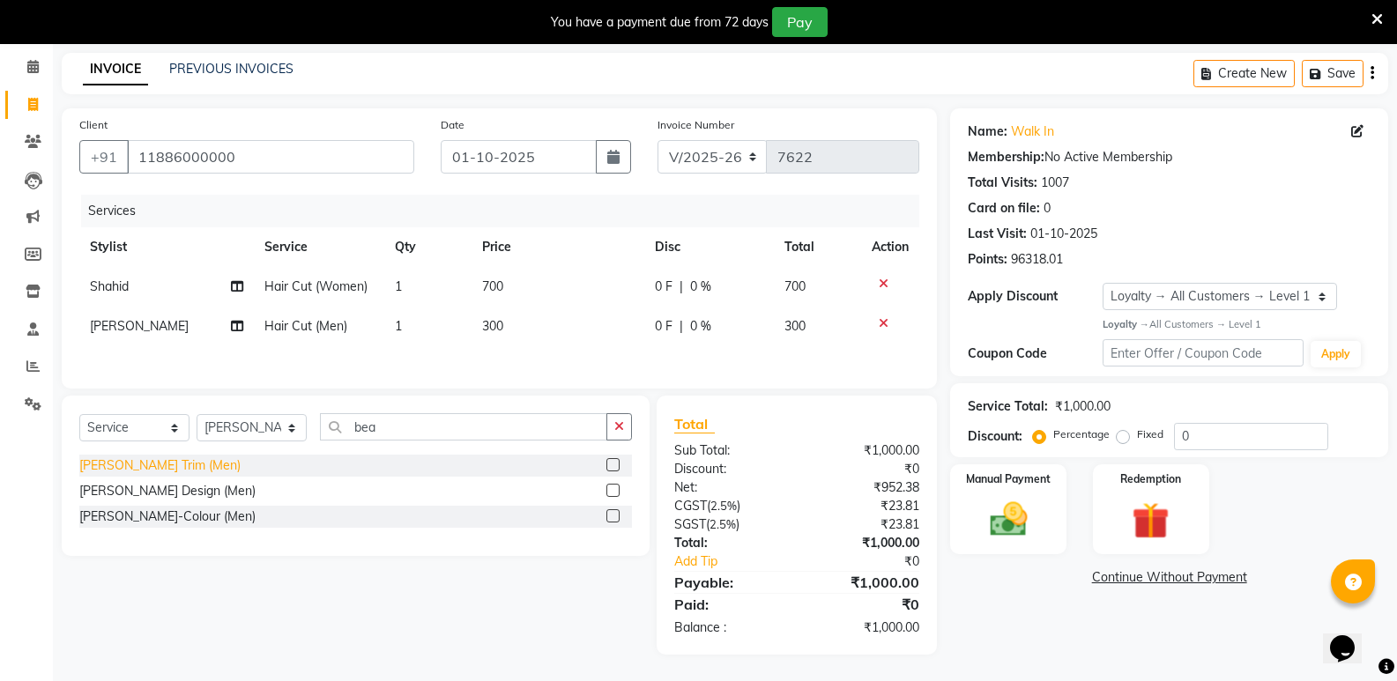
click at [151, 466] on div "[PERSON_NAME] Trim (Men)" at bounding box center [159, 466] width 161 height 19
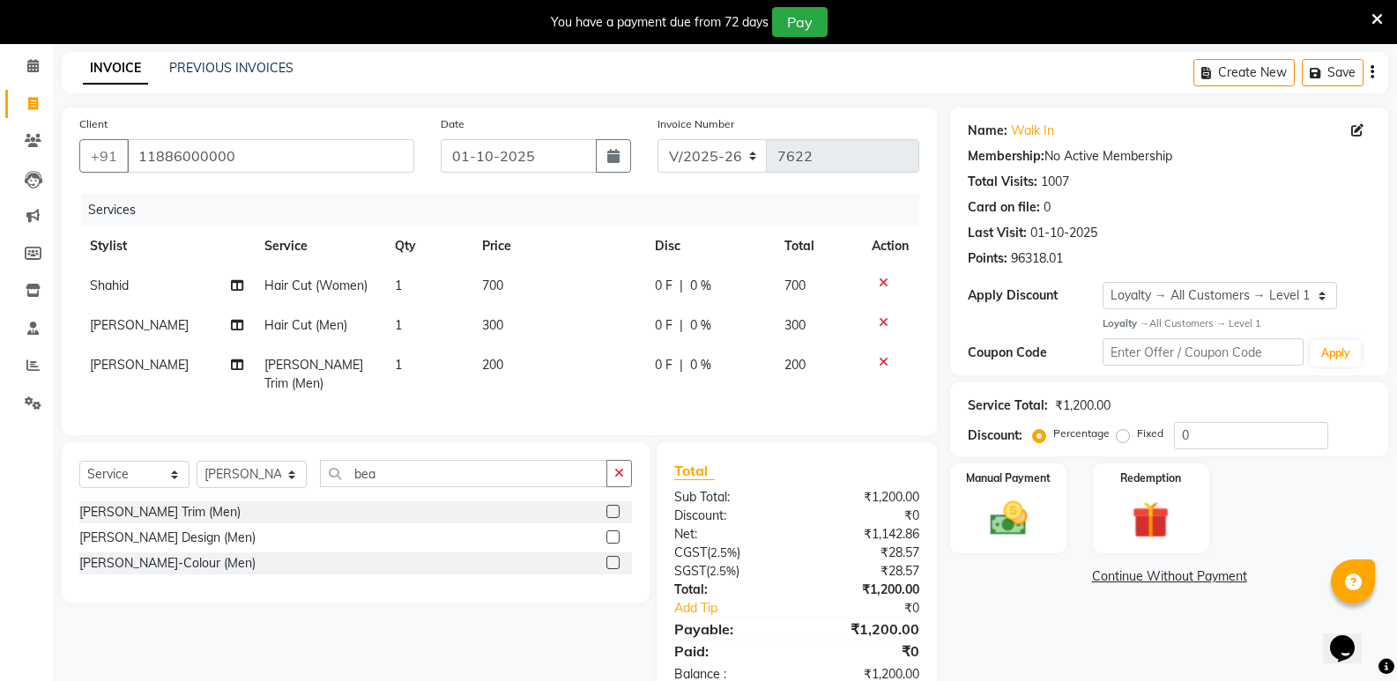
scroll to position [110, 0]
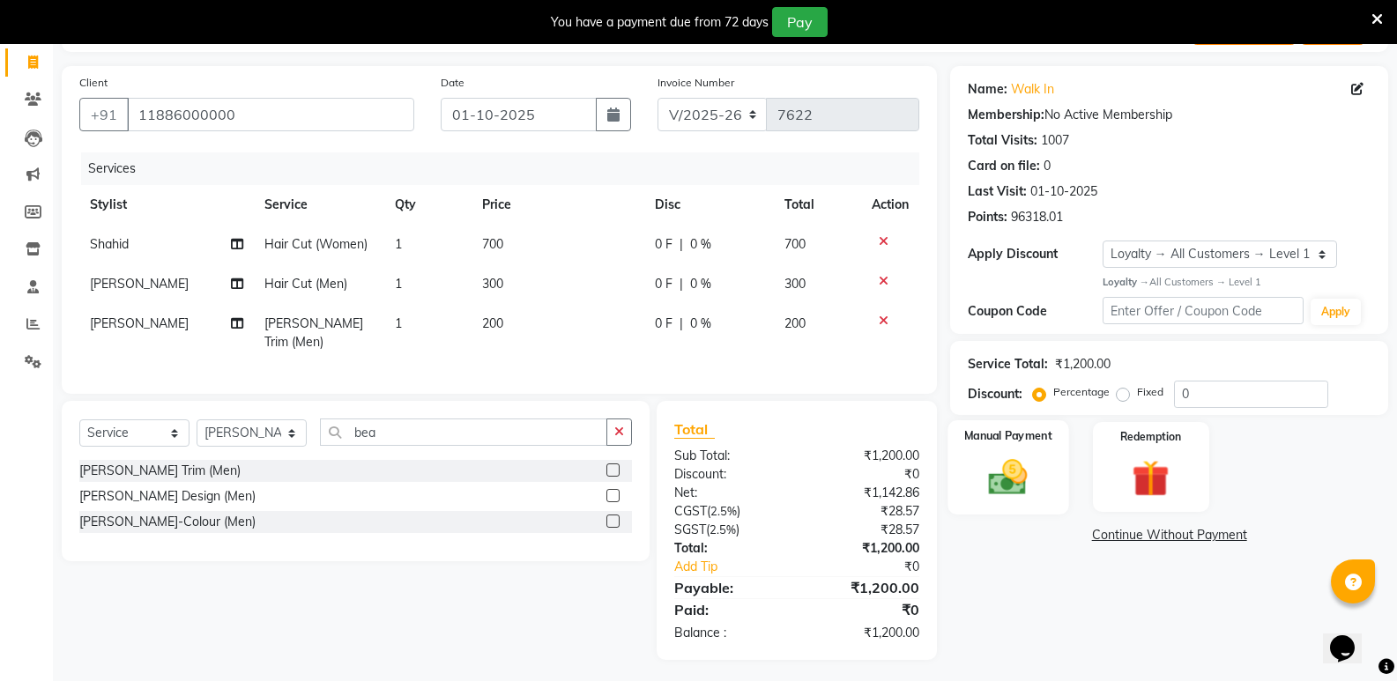
click at [1022, 488] on img at bounding box center [1008, 477] width 63 height 45
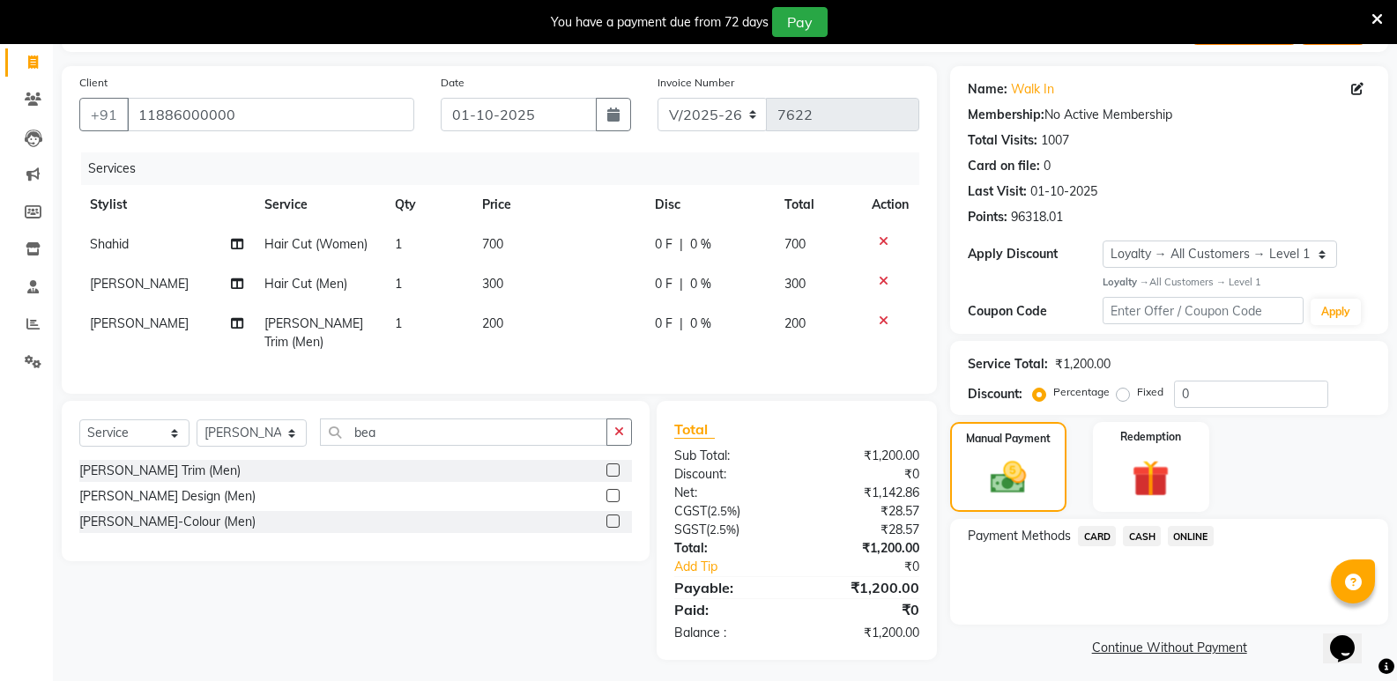
click at [1130, 539] on span "CASH" at bounding box center [1142, 536] width 38 height 20
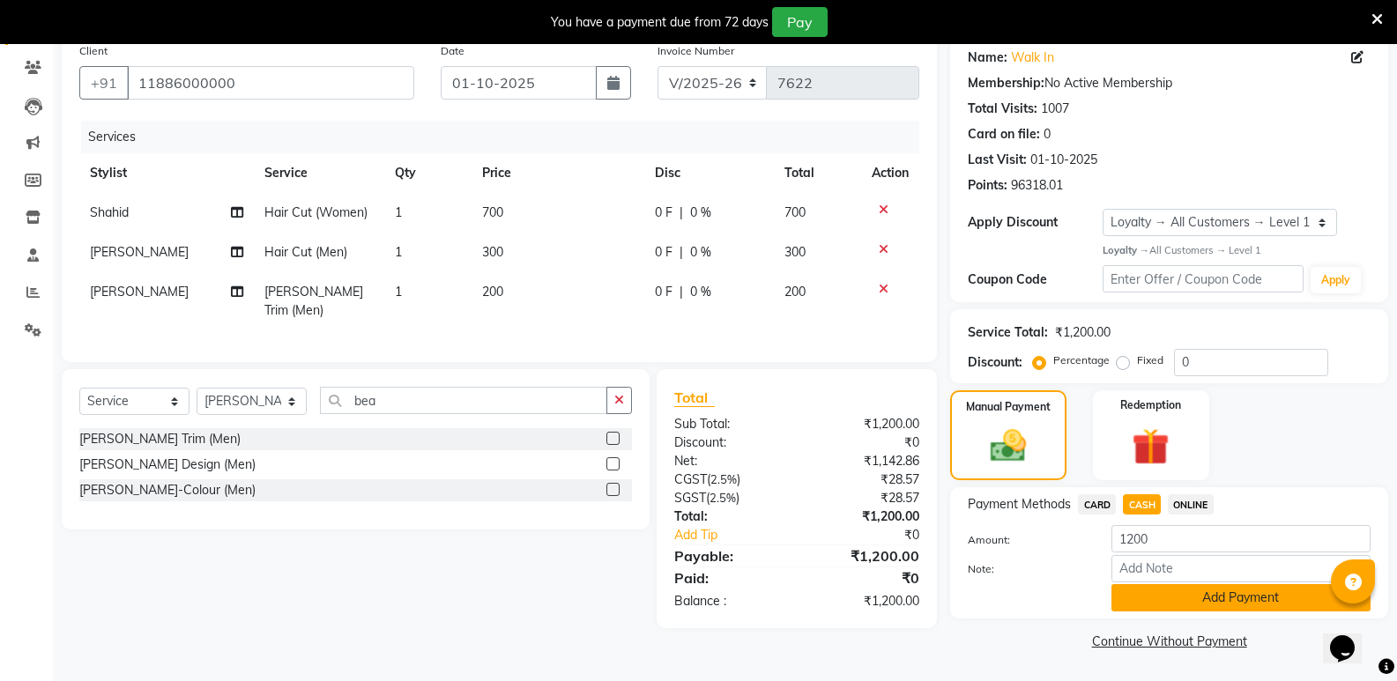
click at [1160, 594] on button "Add Payment" at bounding box center [1241, 597] width 259 height 27
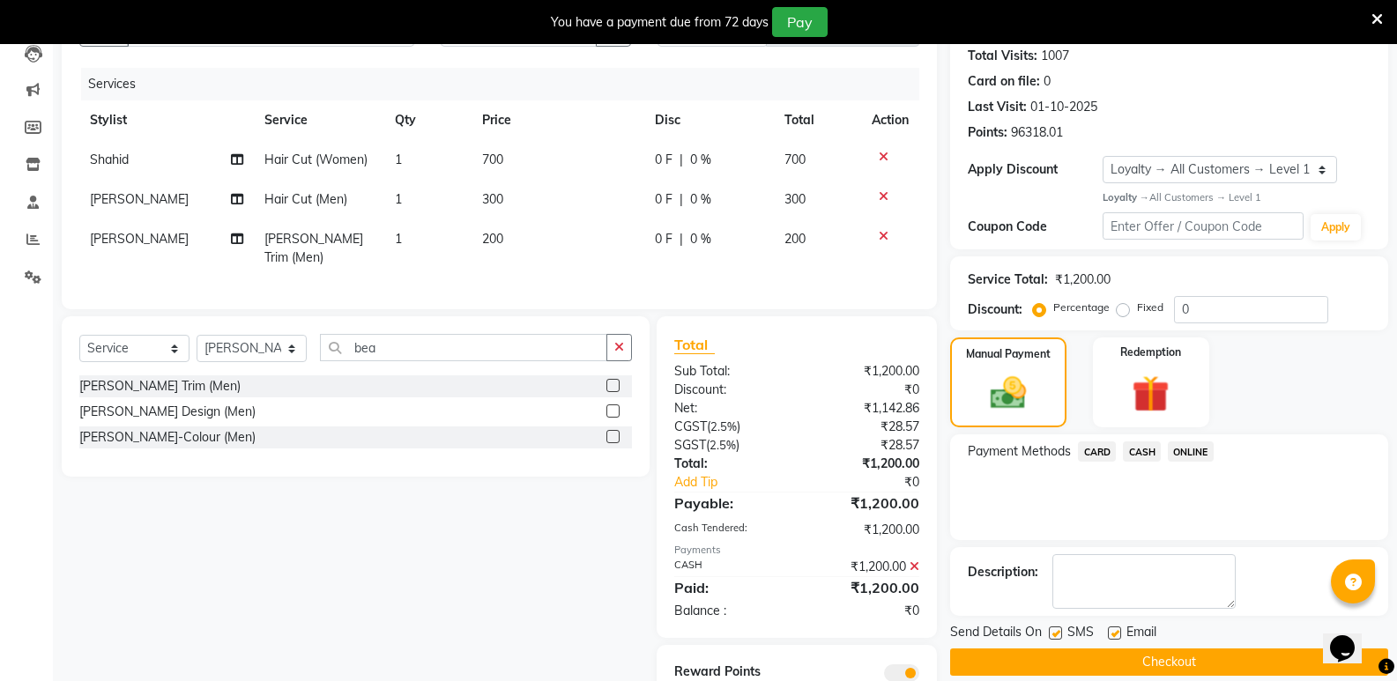
scroll to position [260, 0]
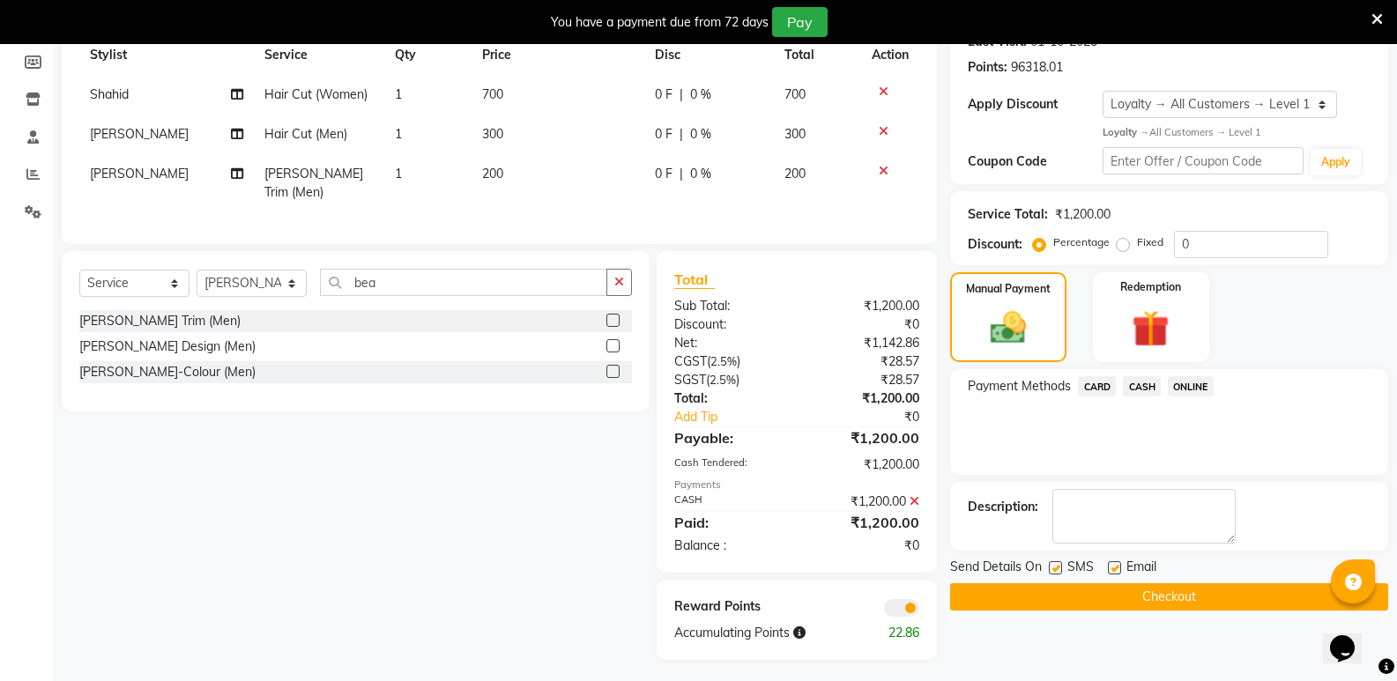
click at [1167, 617] on div "Name: Walk In Membership: No Active Membership Total Visits: 1007 Card on file:…" at bounding box center [1175, 288] width 451 height 744
click at [1163, 599] on button "Checkout" at bounding box center [1169, 597] width 438 height 27
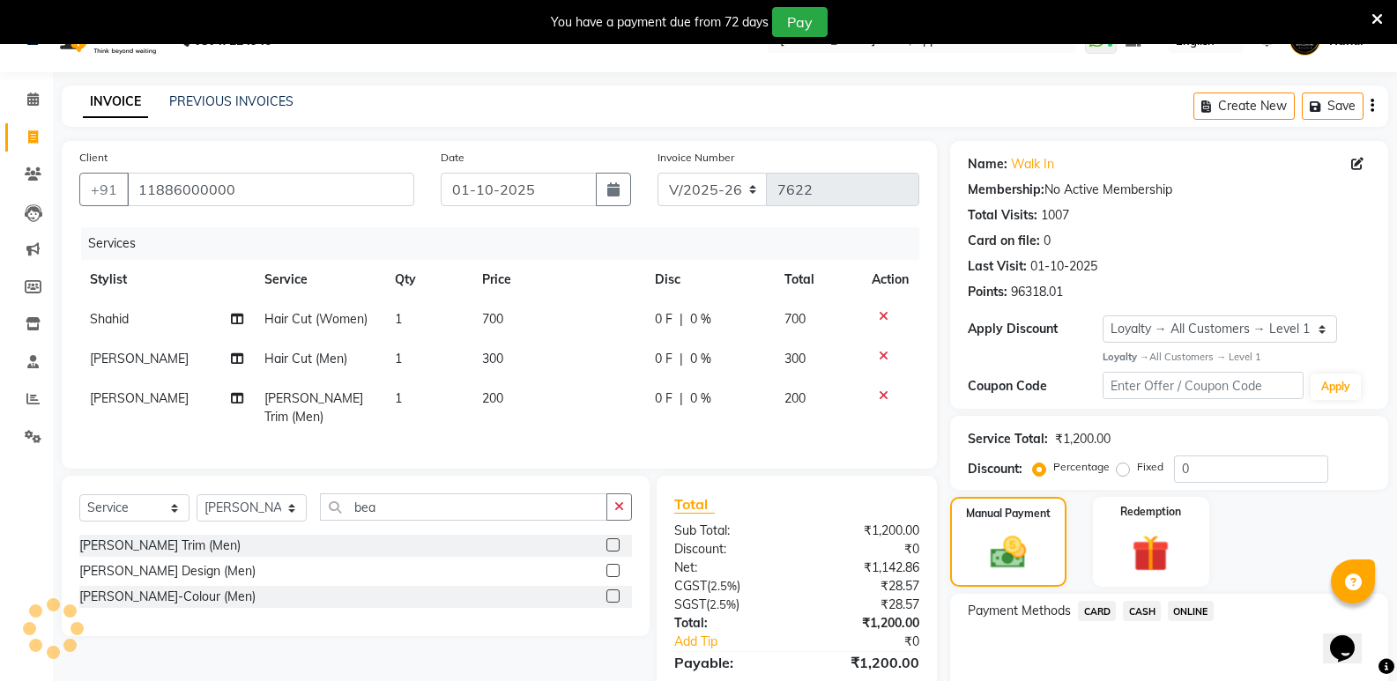
scroll to position [0, 0]
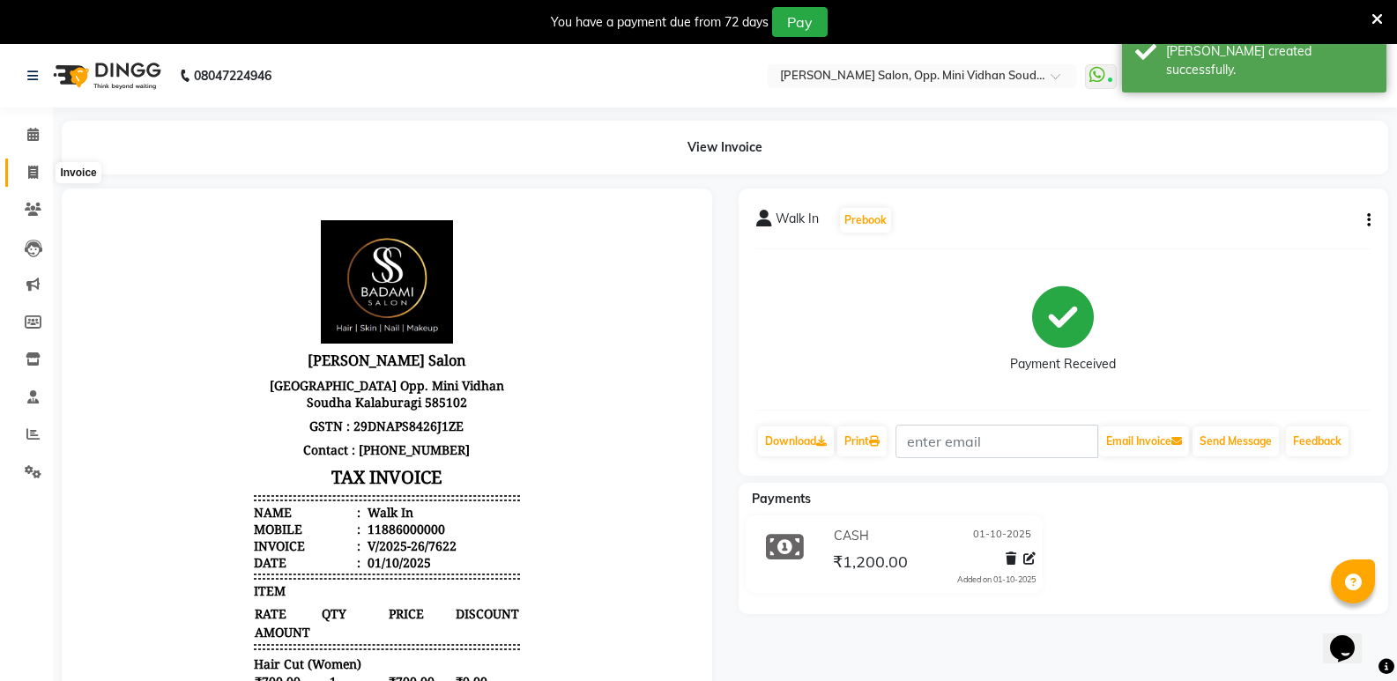
click at [26, 171] on span at bounding box center [33, 173] width 31 height 20
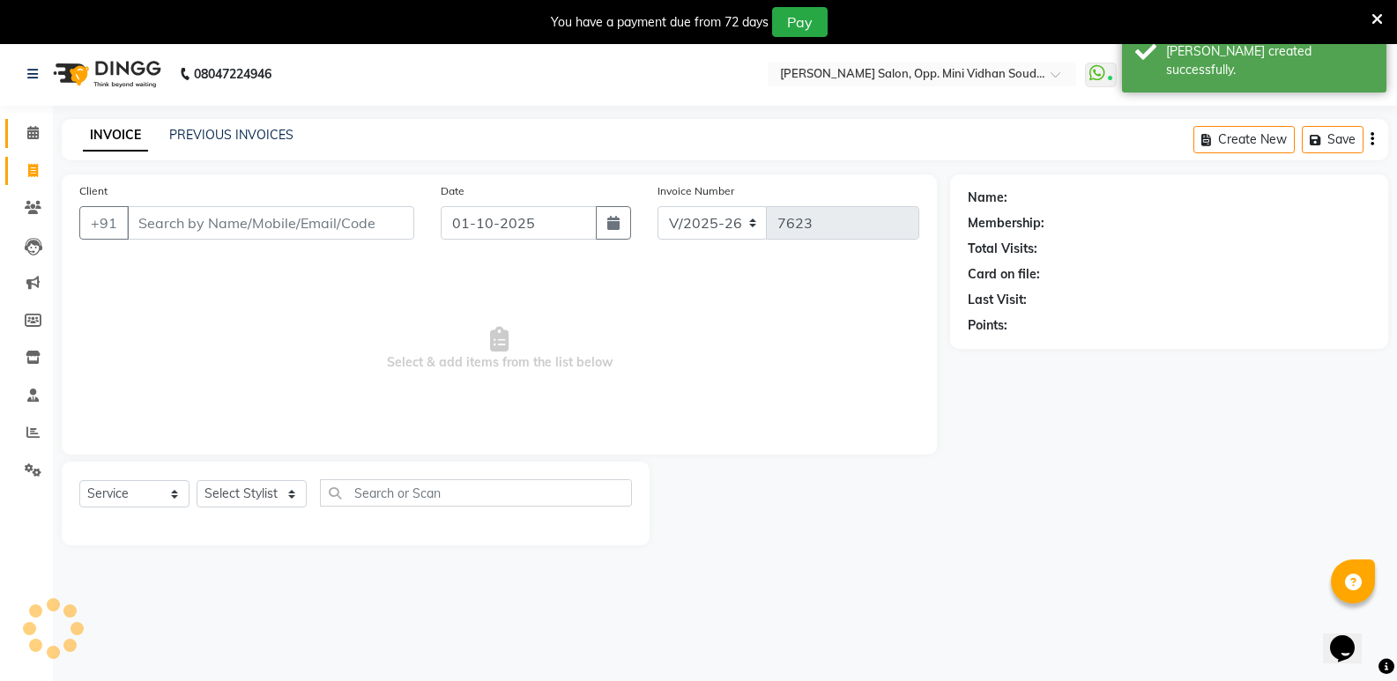
scroll to position [44, 0]
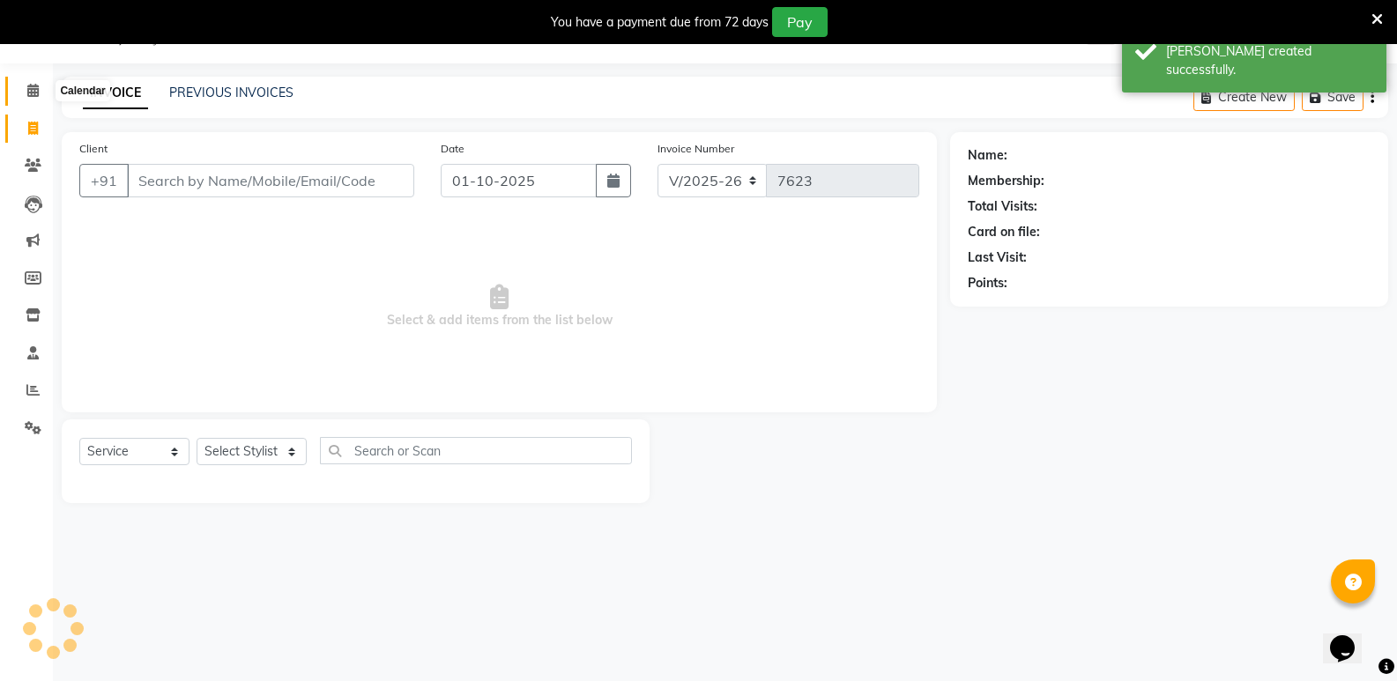
click at [21, 90] on span at bounding box center [33, 91] width 31 height 20
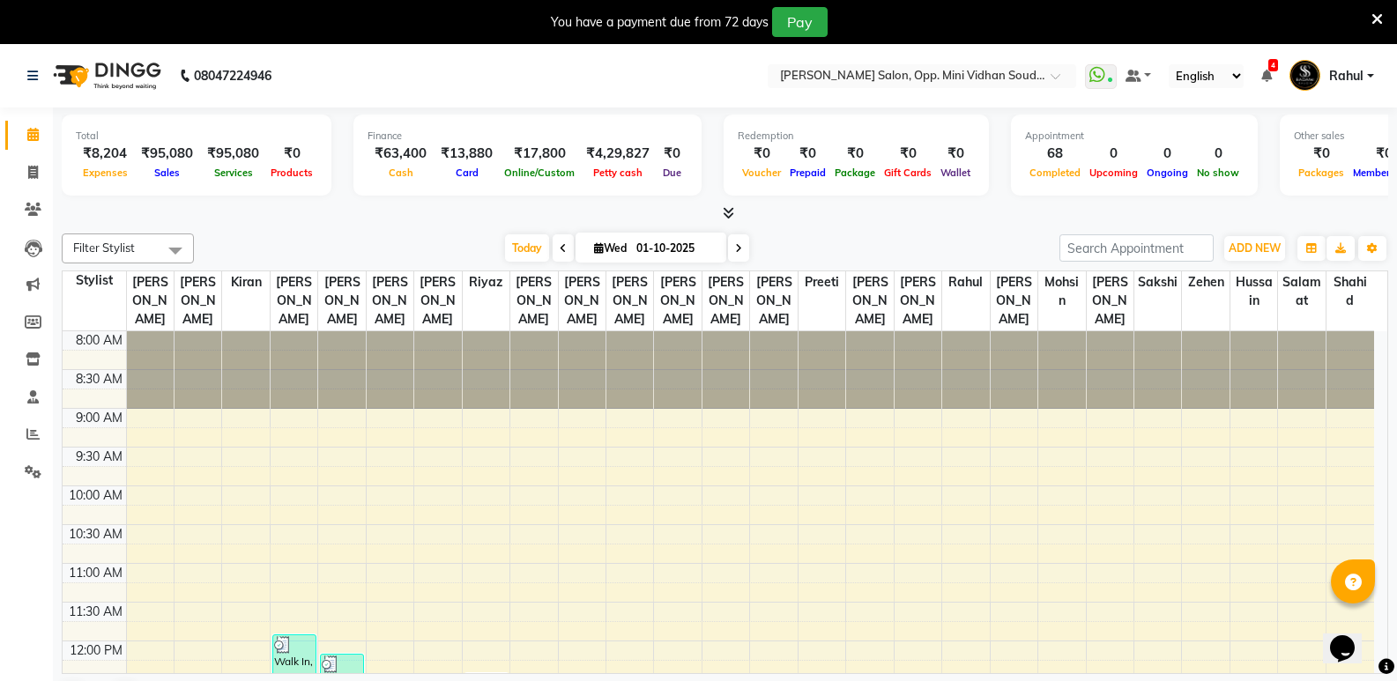
click at [1333, 70] on span "Rahul" at bounding box center [1346, 76] width 34 height 19
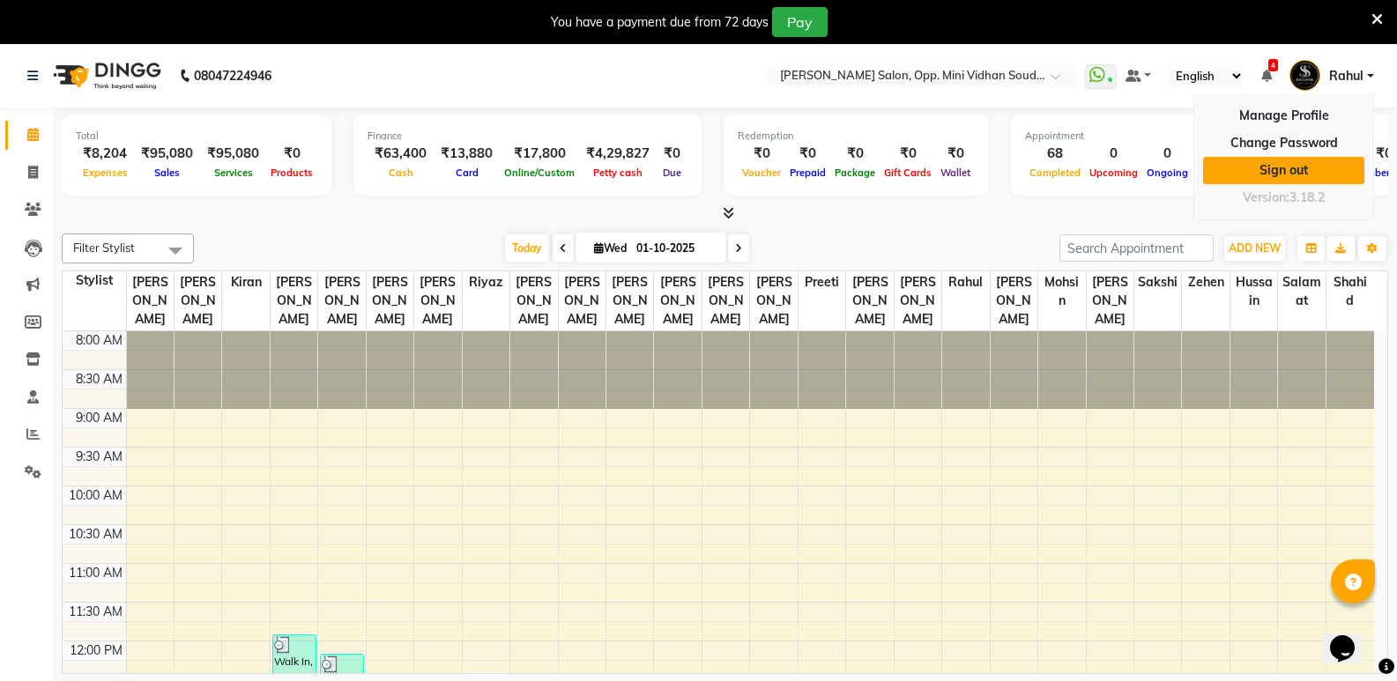
click at [1308, 158] on link "Sign out" at bounding box center [1283, 170] width 161 height 27
